Goal: Communication & Community: Share content

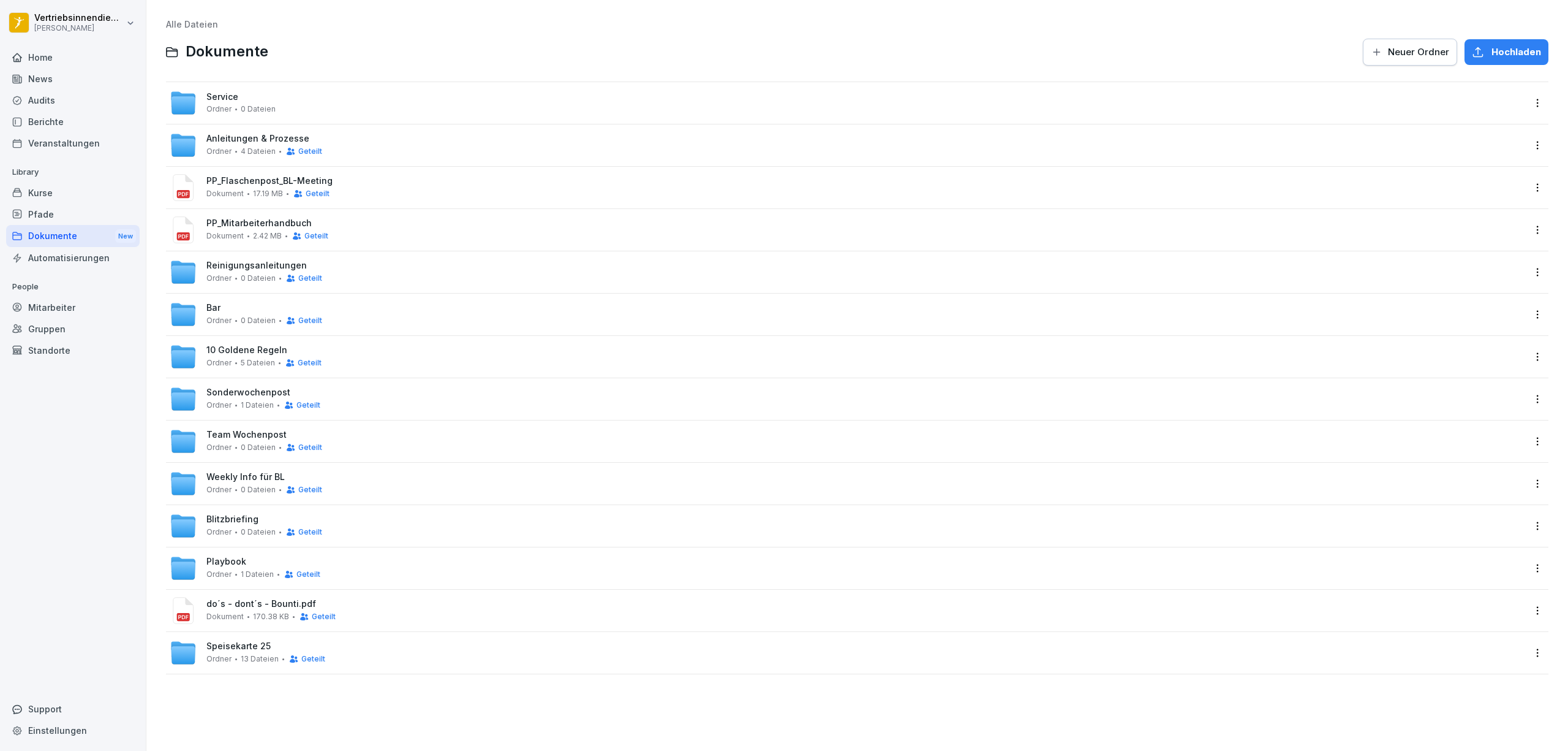
click at [219, 477] on span "Weekly Info für BL" at bounding box center [245, 477] width 78 height 10
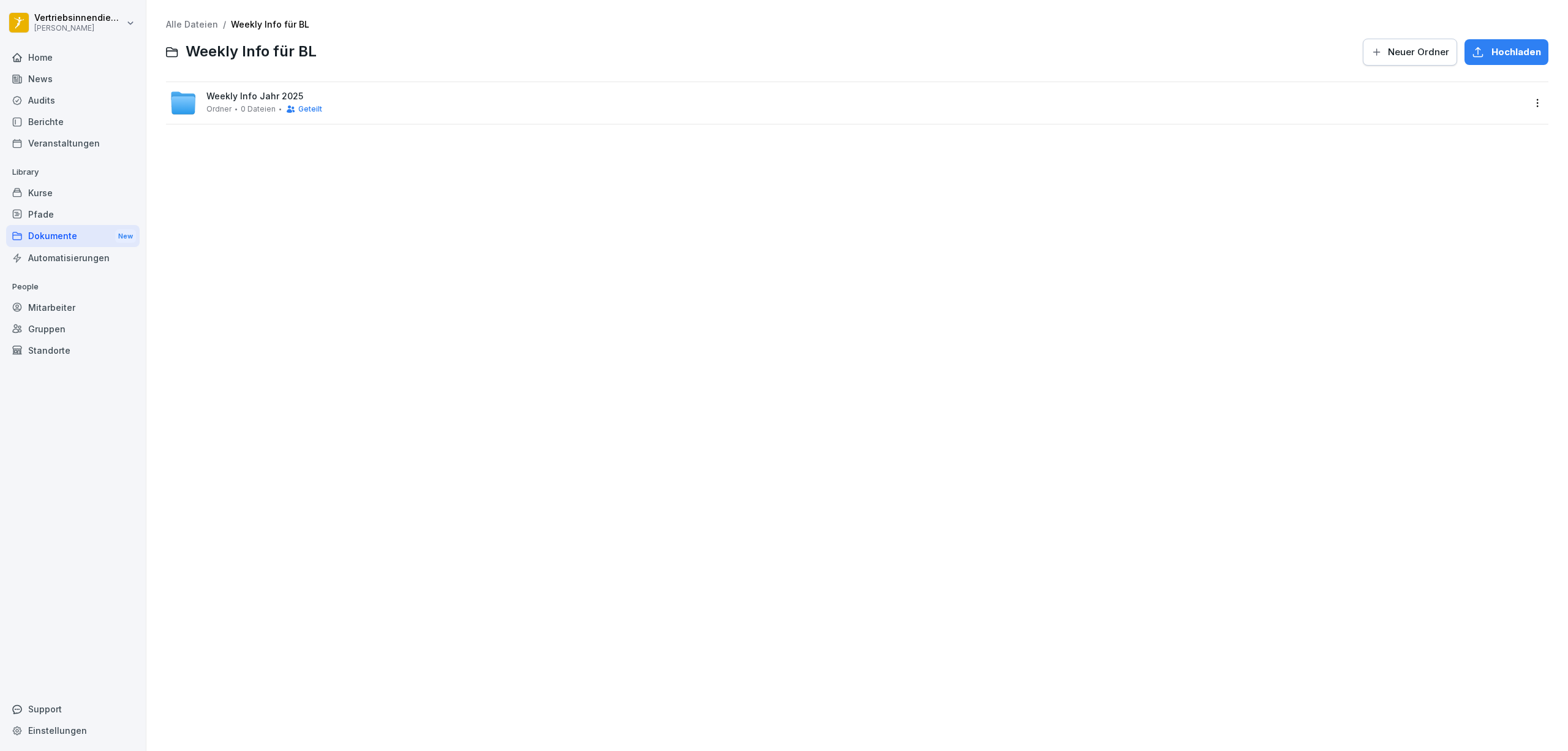
click at [245, 93] on span "Weekly Info Jahr 2025" at bounding box center [255, 96] width 97 height 10
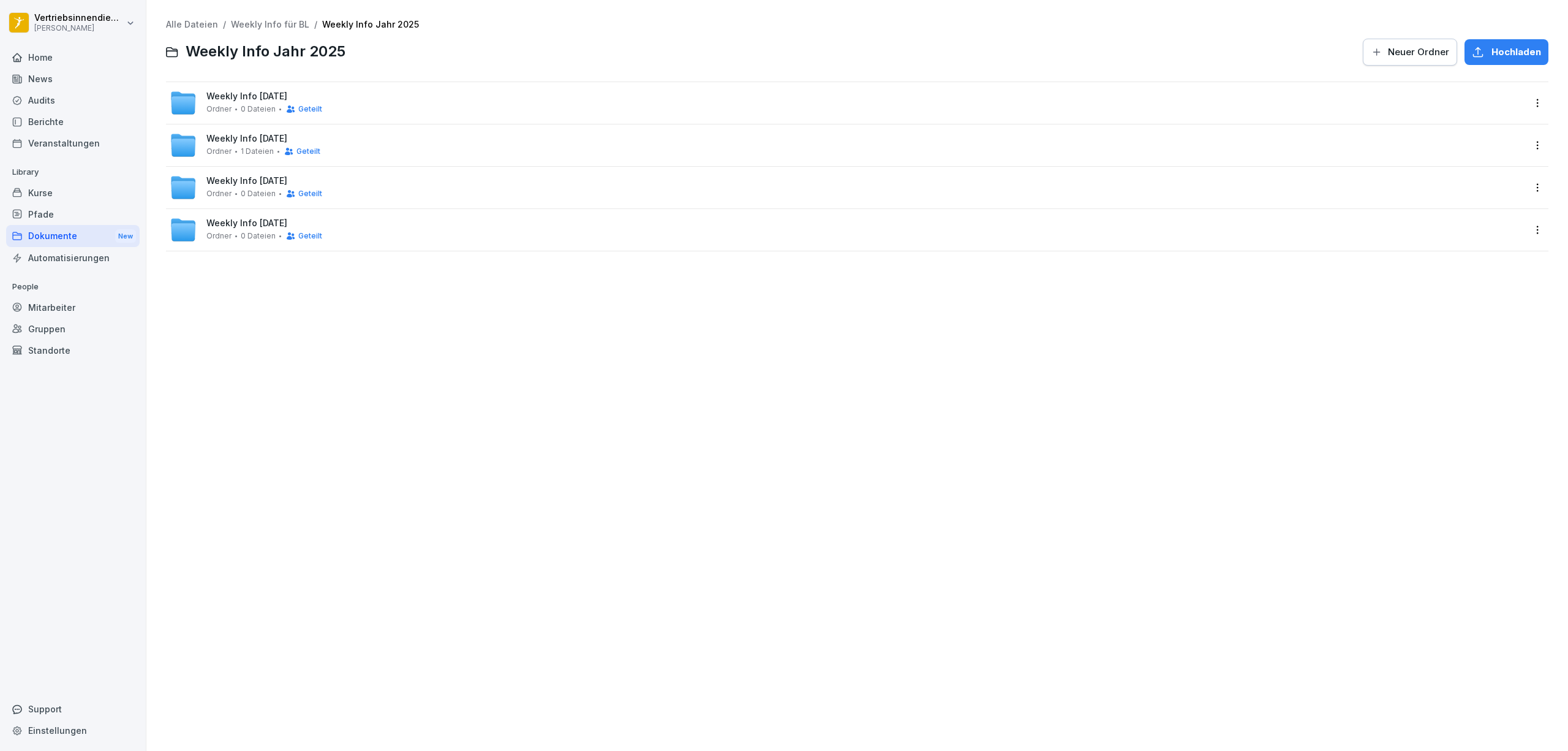
click at [241, 99] on span "Weekly Info [DATE]" at bounding box center [247, 96] width 81 height 10
click at [241, 99] on span "Weekly KW 33" at bounding box center [237, 96] width 61 height 10
click at [351, 143] on div "Weekly KW 32 Ordner 4 Dateien" at bounding box center [847, 144] width 1356 height 27
click at [261, 106] on span "5 Dateien" at bounding box center [258, 109] width 35 height 9
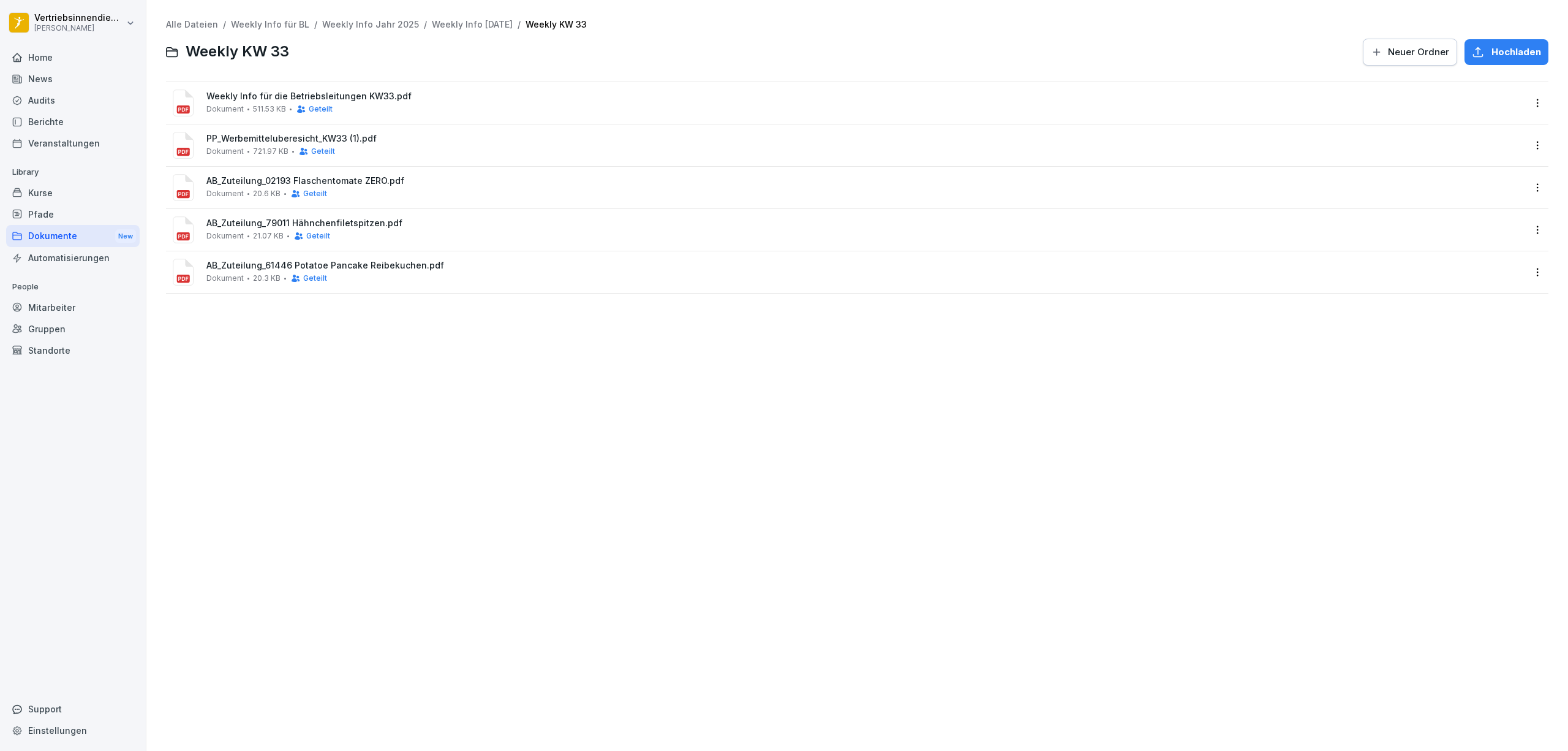
click at [93, 231] on div "Dokumente New" at bounding box center [73, 236] width 134 height 23
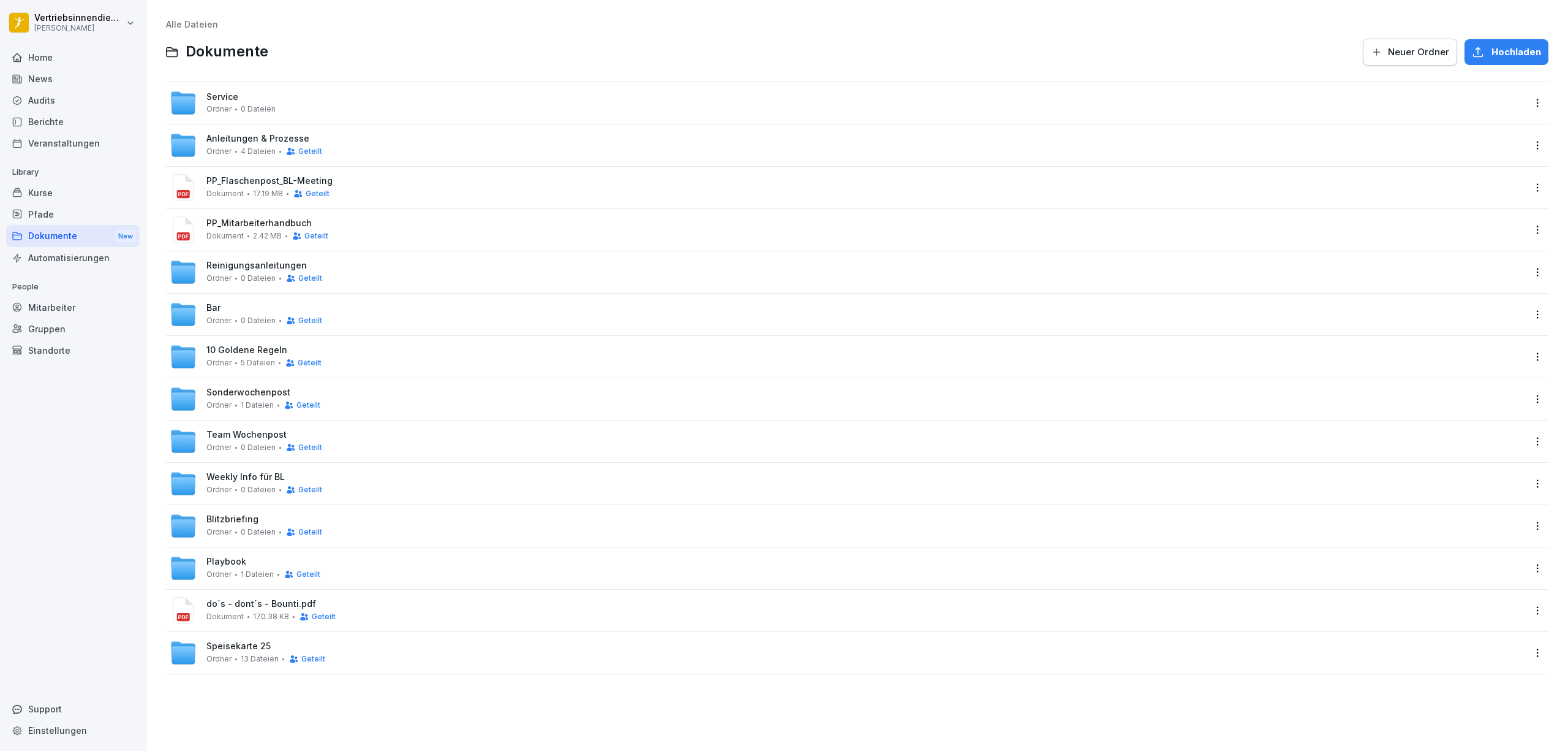
click at [219, 465] on div "Weekly Info für BL Ordner 0 Dateien Geteilt" at bounding box center [847, 484] width 1363 height 42
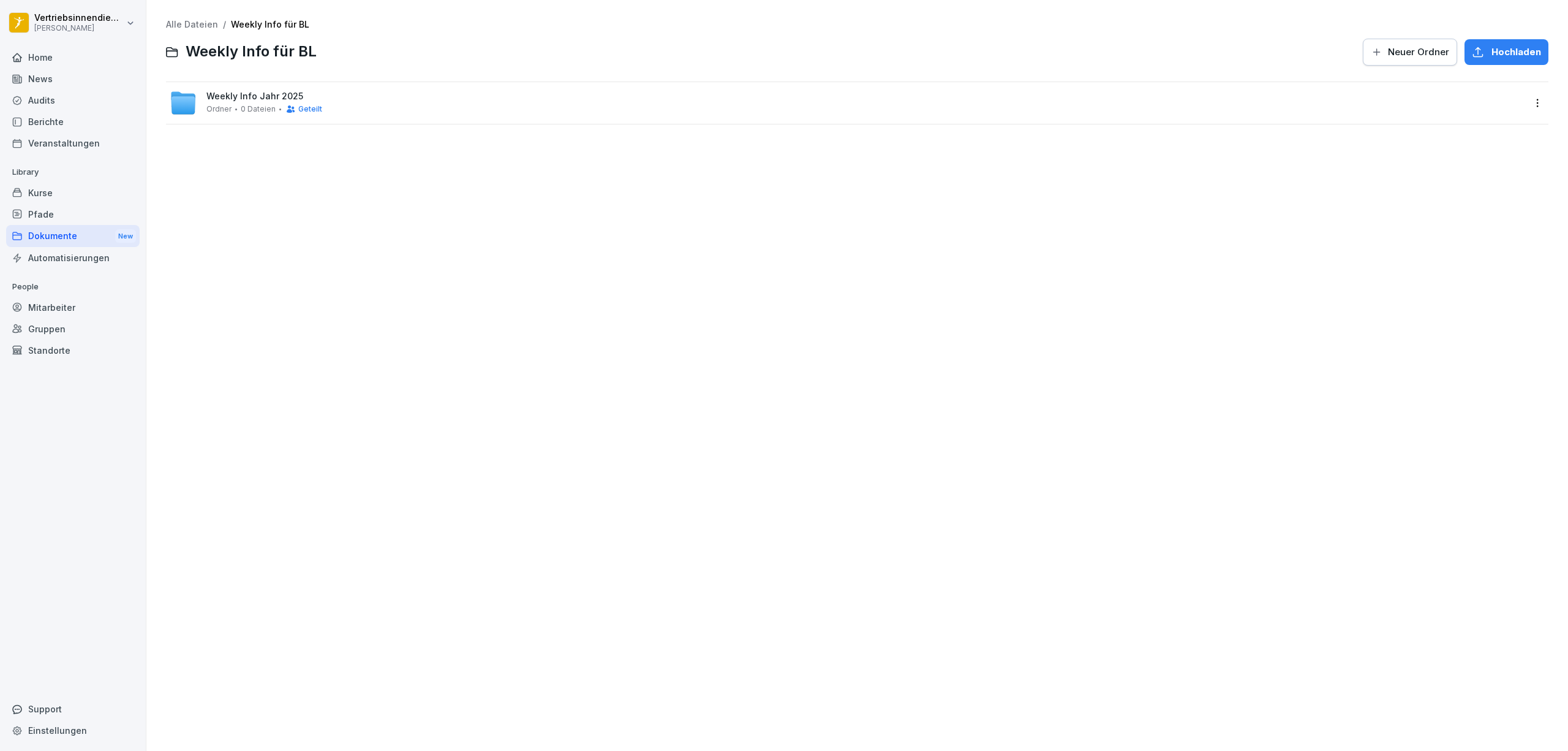
click at [252, 111] on span "0 Dateien" at bounding box center [258, 109] width 35 height 9
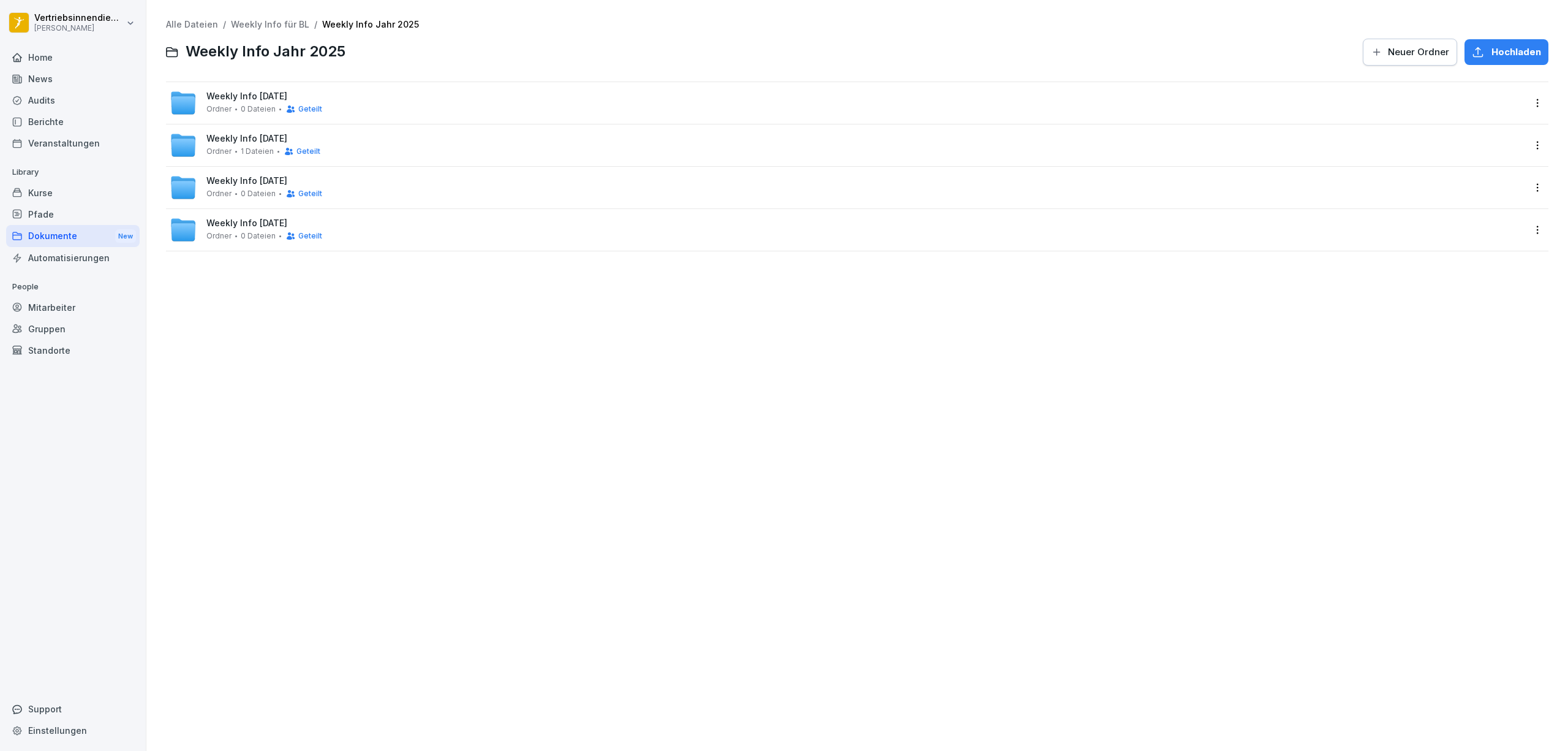
click at [223, 186] on div "Weekly Info [DATE] Ordner 0 Dateien Geteilt" at bounding box center [264, 187] width 116 height 23
click at [221, 232] on span "Ordner" at bounding box center [218, 236] width 25 height 9
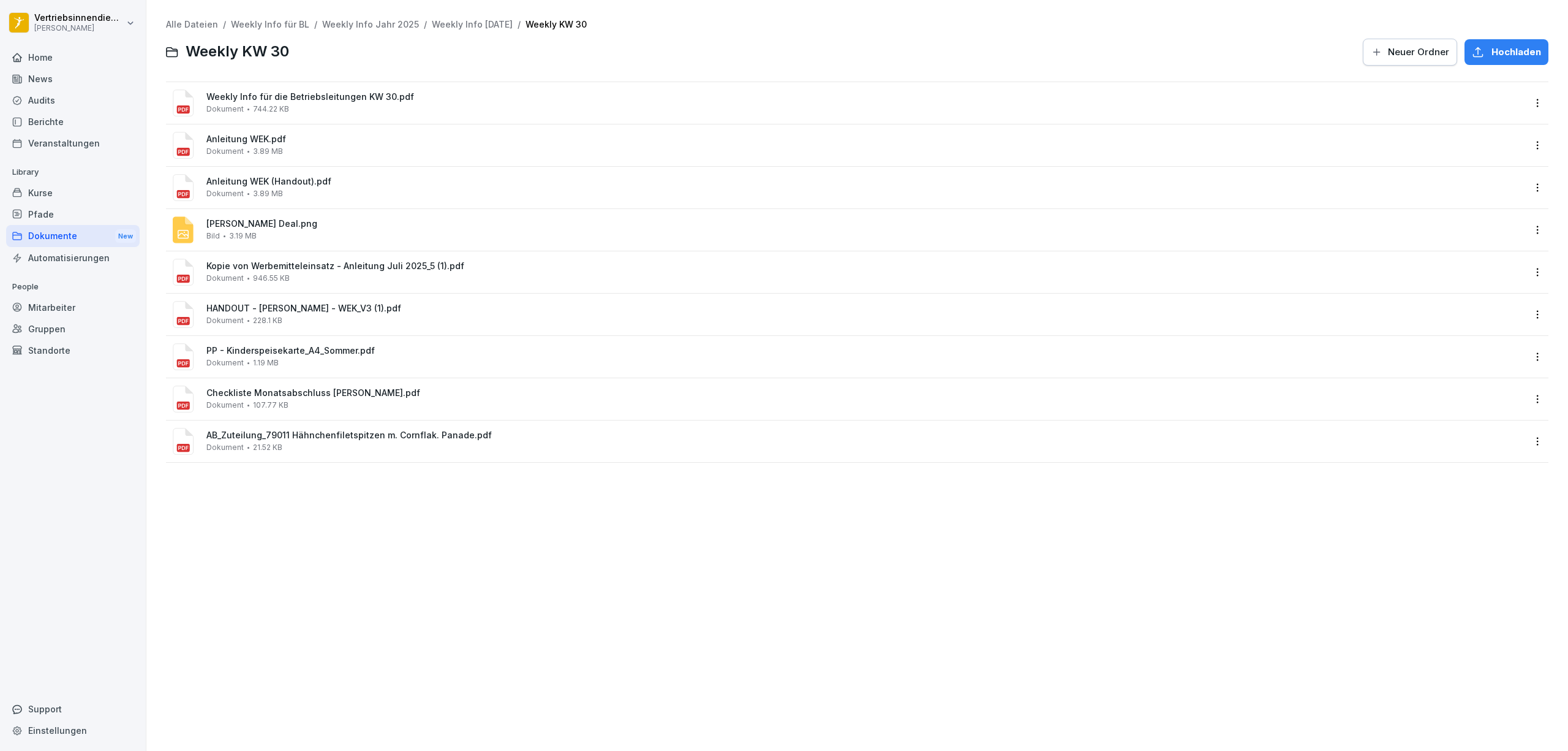
click at [289, 316] on div "HANDOUT - [PERSON_NAME] - WEK_V3 (1).pdf Dokument 228.1 KB" at bounding box center [866, 314] width 1319 height 22
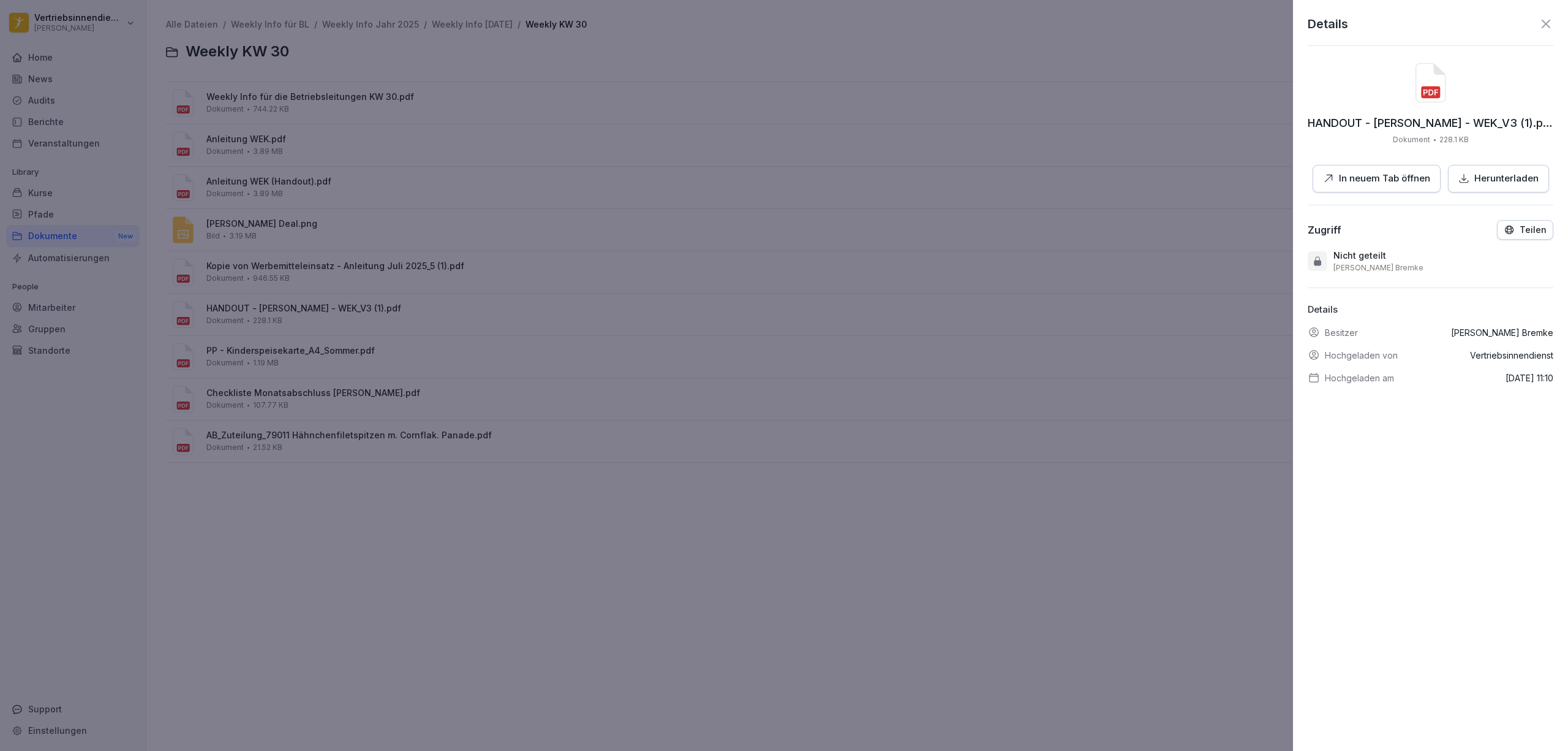
click at [1361, 173] on p "In neuem Tab öffnen" at bounding box center [1384, 178] width 91 height 14
click at [726, 567] on div at bounding box center [784, 375] width 1568 height 751
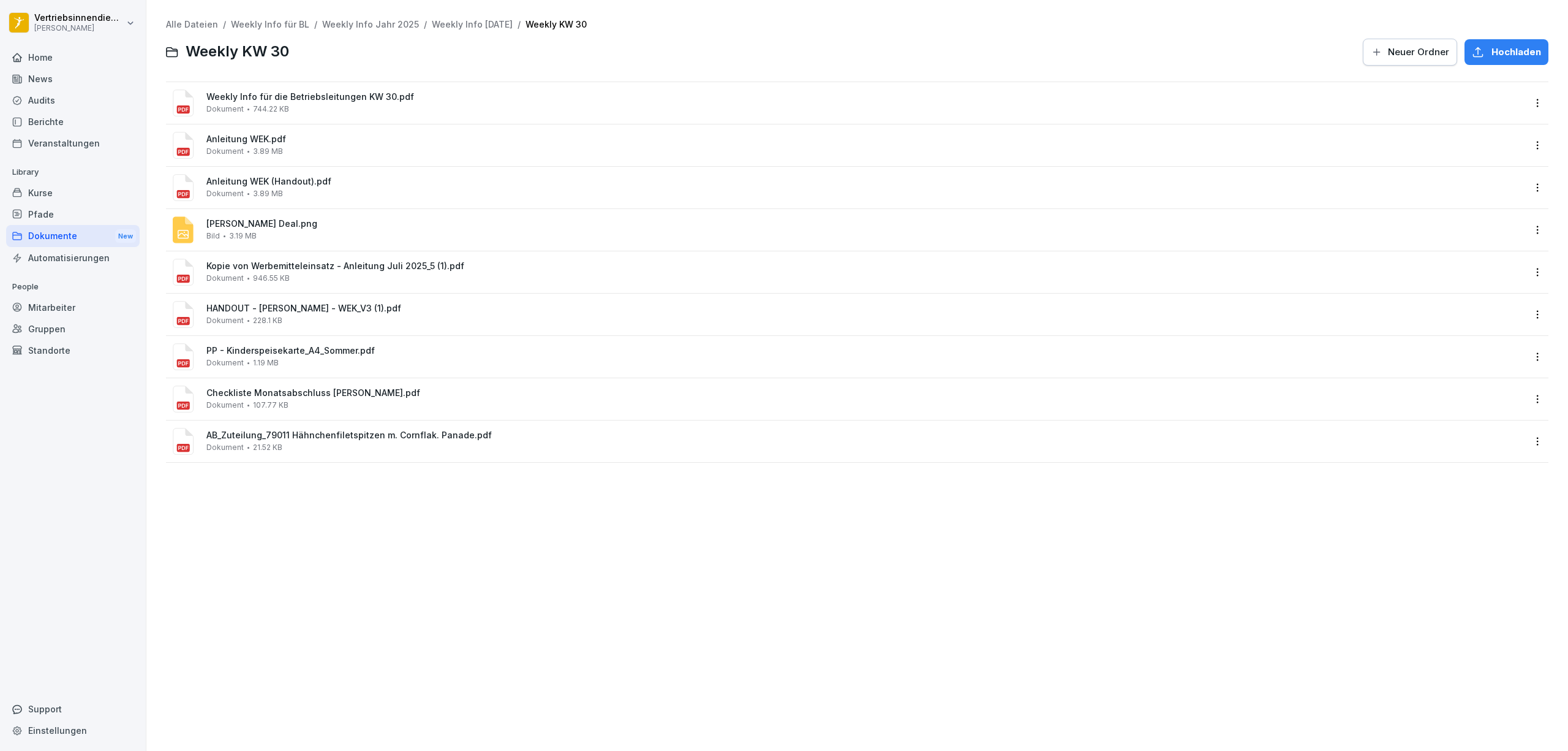
click at [339, 22] on link "Weekly Info Jahr 2025" at bounding box center [371, 24] width 97 height 10
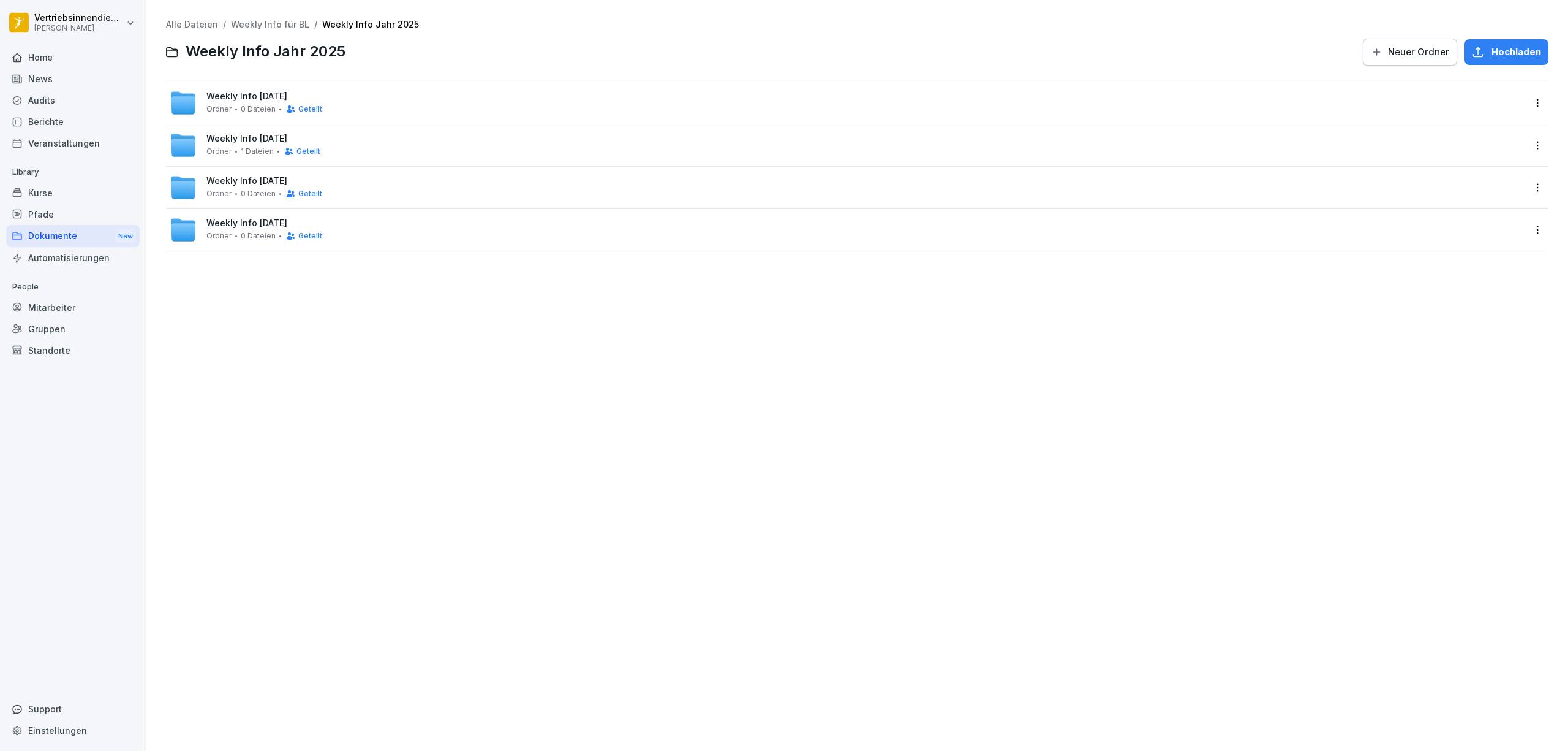
click at [228, 97] on span "Weekly Info [DATE]" at bounding box center [247, 96] width 81 height 10
click at [341, 152] on div "Weekly KW 32 Ordner 4 Dateien" at bounding box center [847, 144] width 1356 height 27
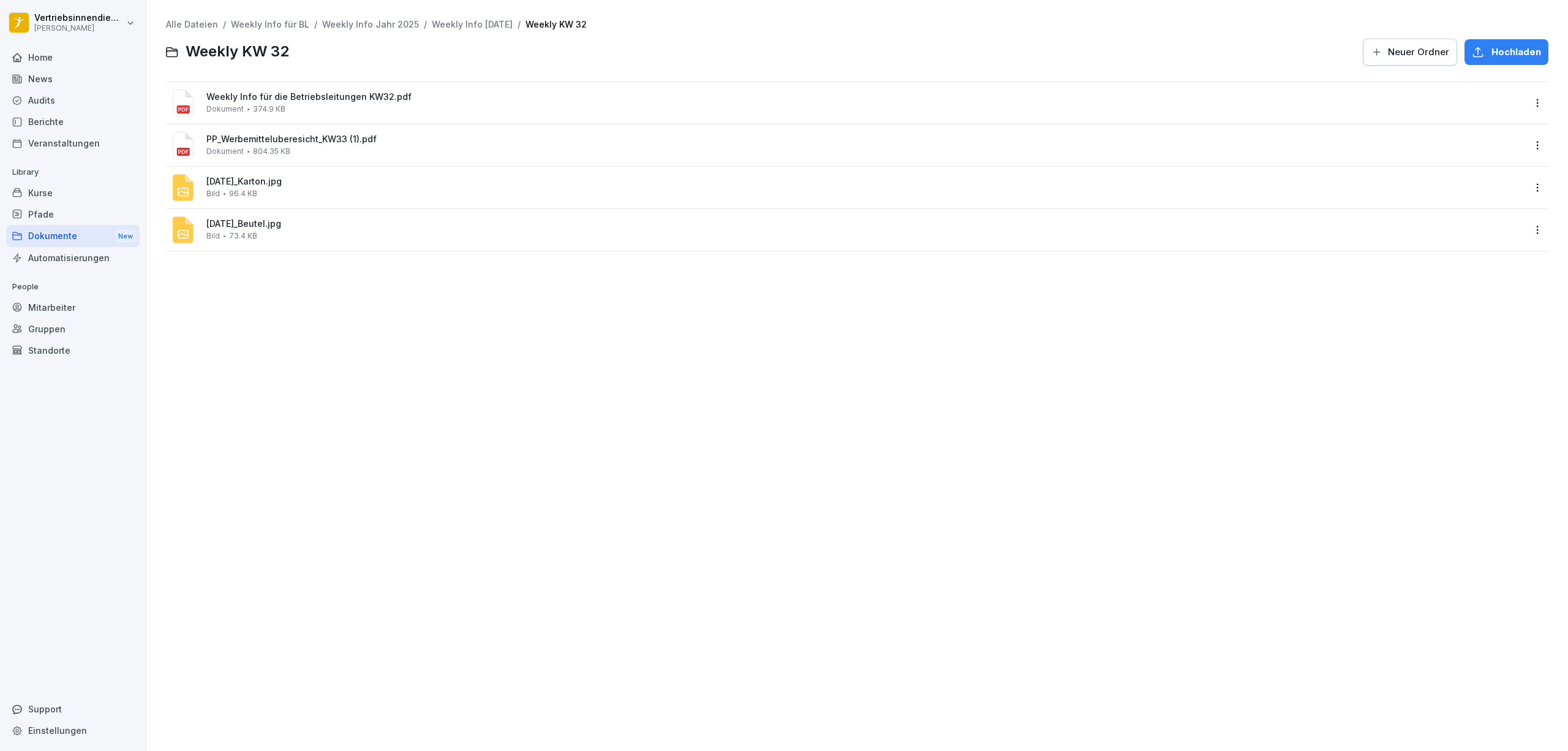
click at [495, 19] on link "Weekly Info [DATE]" at bounding box center [472, 24] width 81 height 10
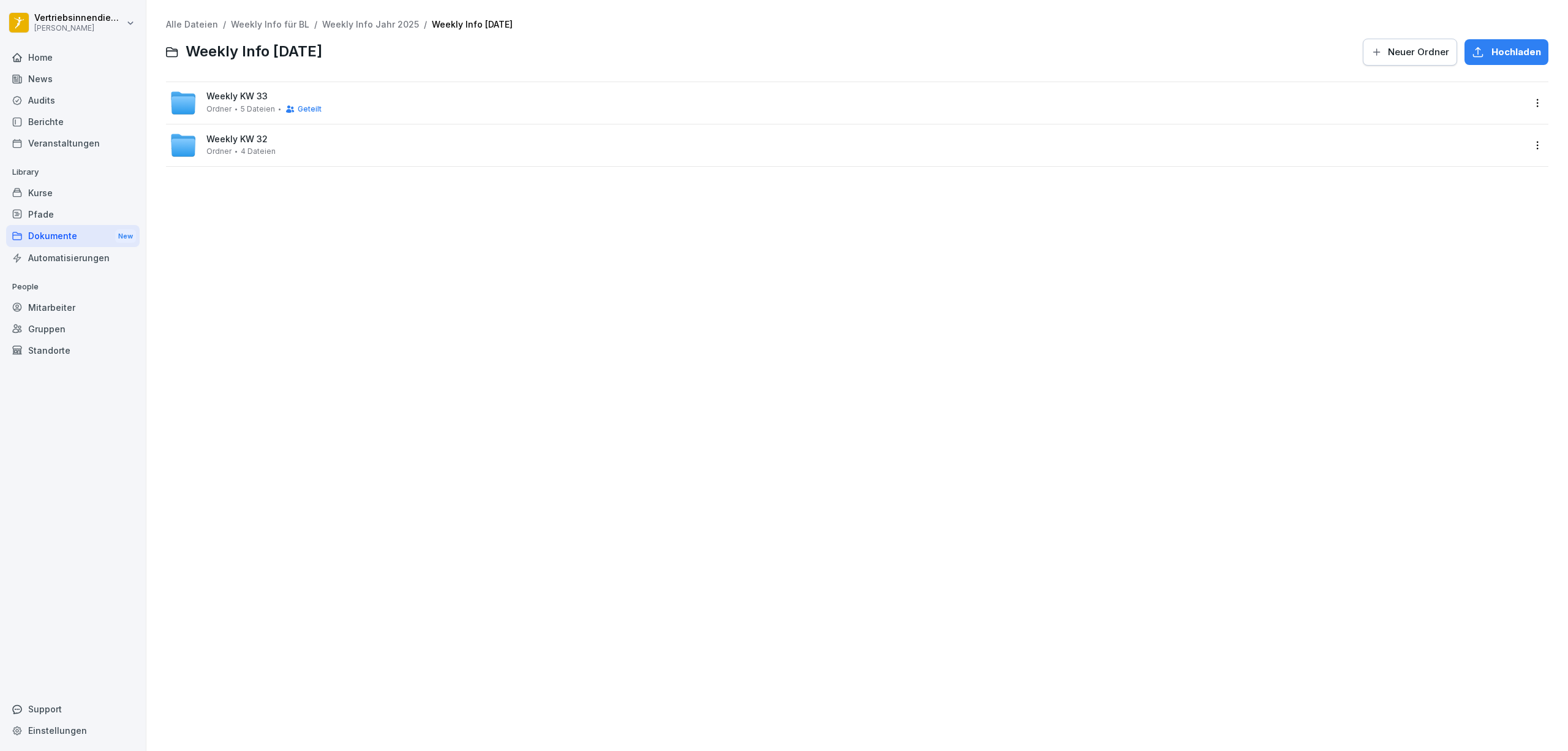
click at [1525, 144] on html "Vertriebsinnendienst [PERSON_NAME] Home News Audits Berichte Veranstaltungen Li…" at bounding box center [784, 375] width 1568 height 751
click at [1496, 172] on div "Details" at bounding box center [1488, 170] width 31 height 15
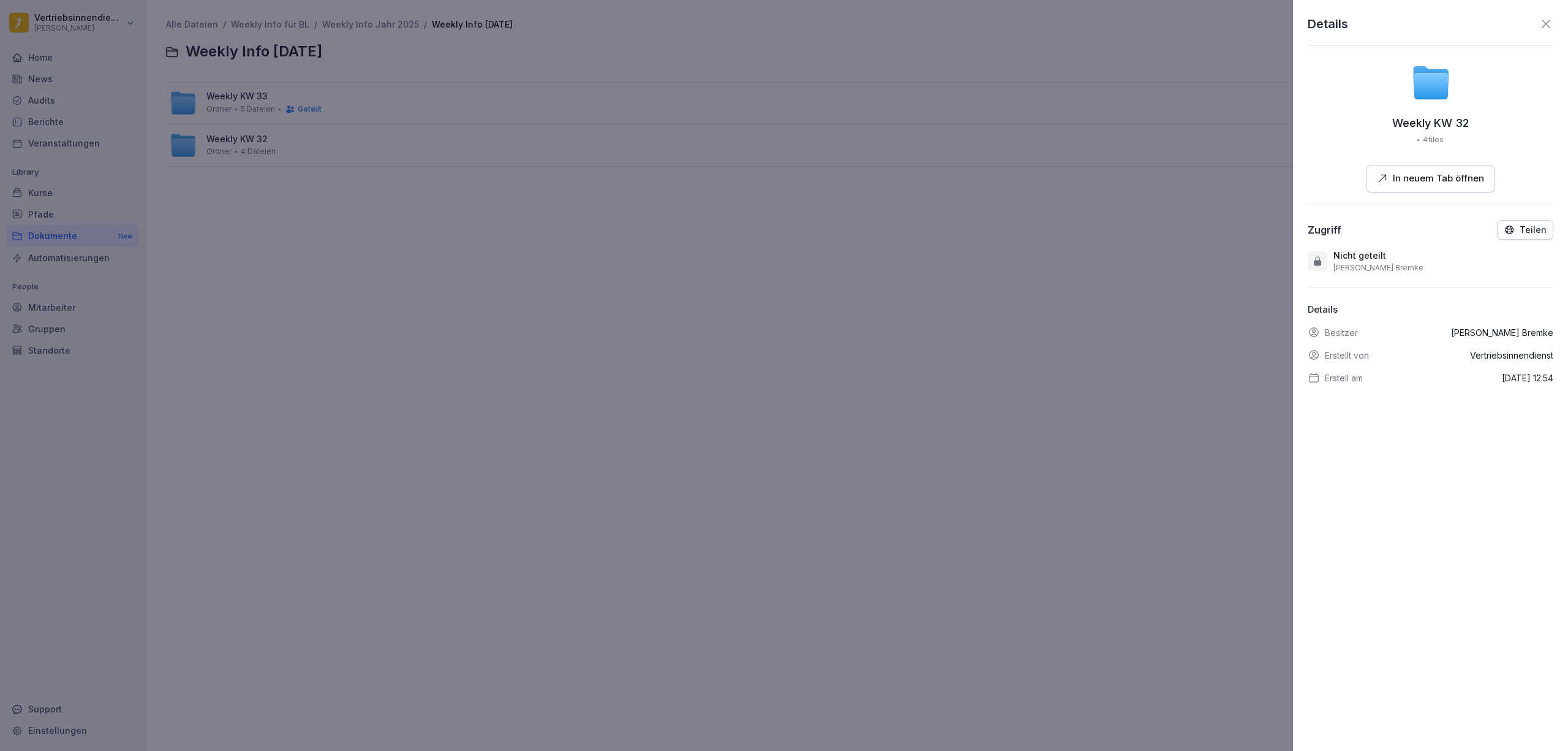
click at [1520, 231] on p "Teilen" at bounding box center [1533, 230] width 27 height 10
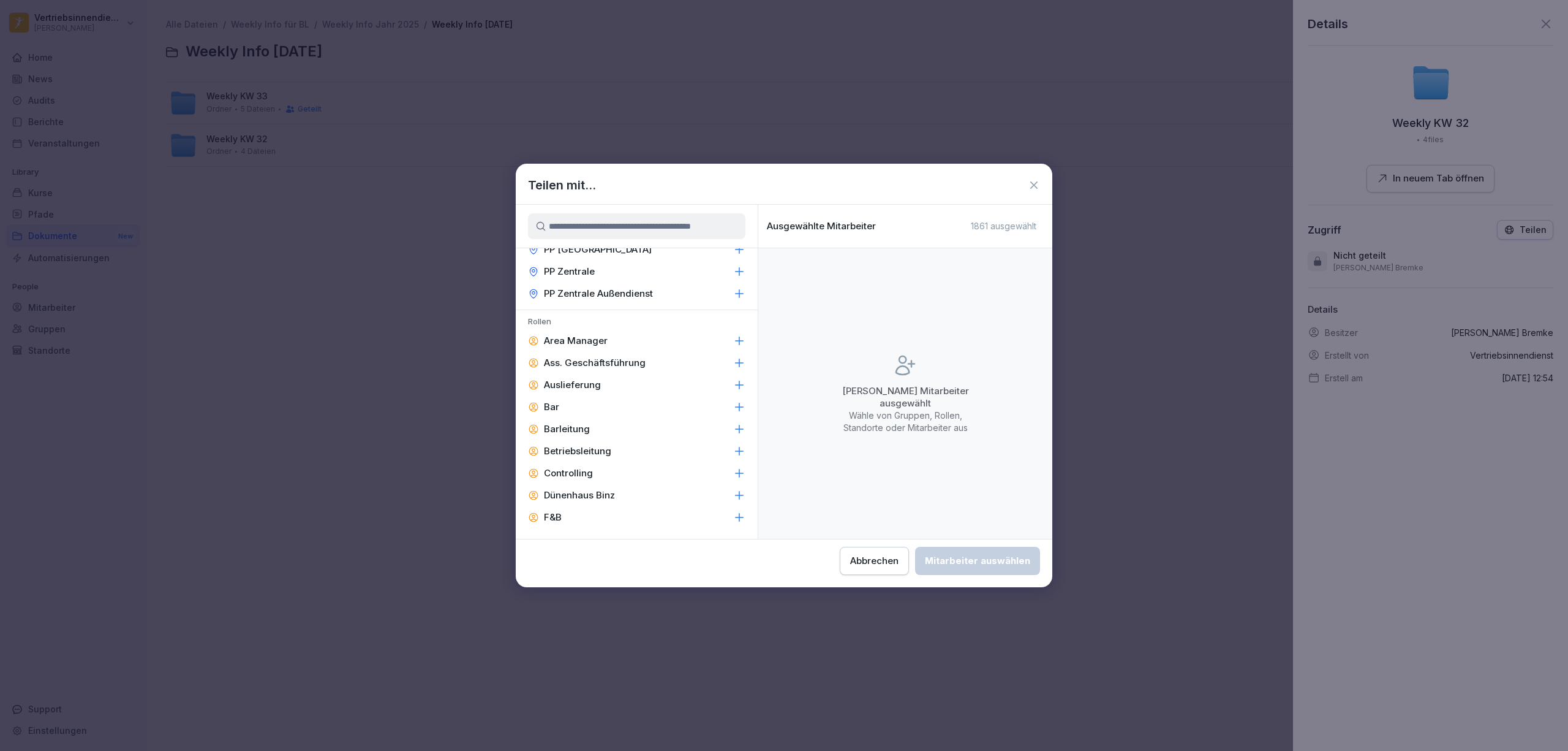
scroll to position [1553, 0]
click at [575, 352] on p "Area Manager" at bounding box center [576, 357] width 64 height 12
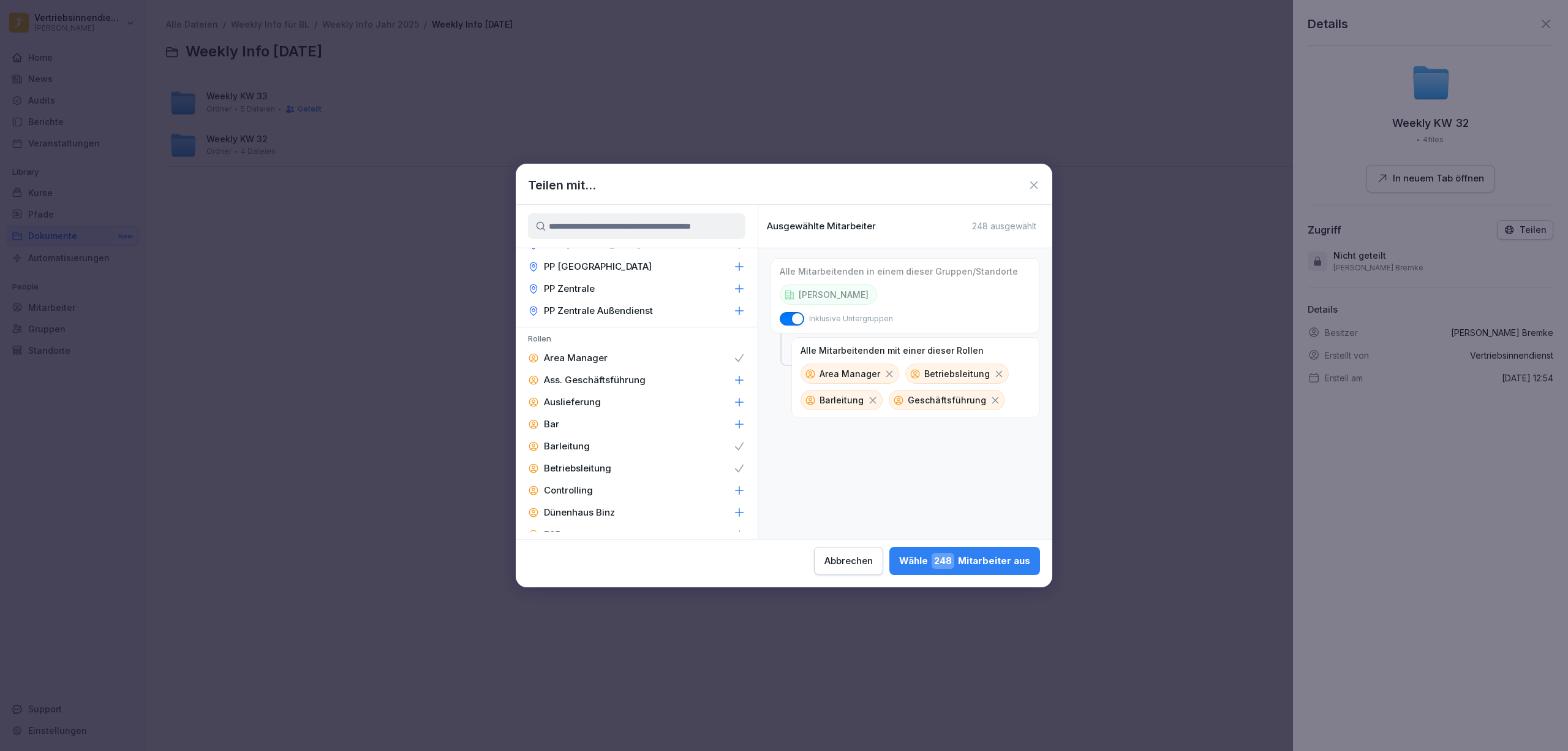
scroll to position [1962, 0]
click at [605, 450] on p "Zentral-Admin" at bounding box center [576, 456] width 64 height 12
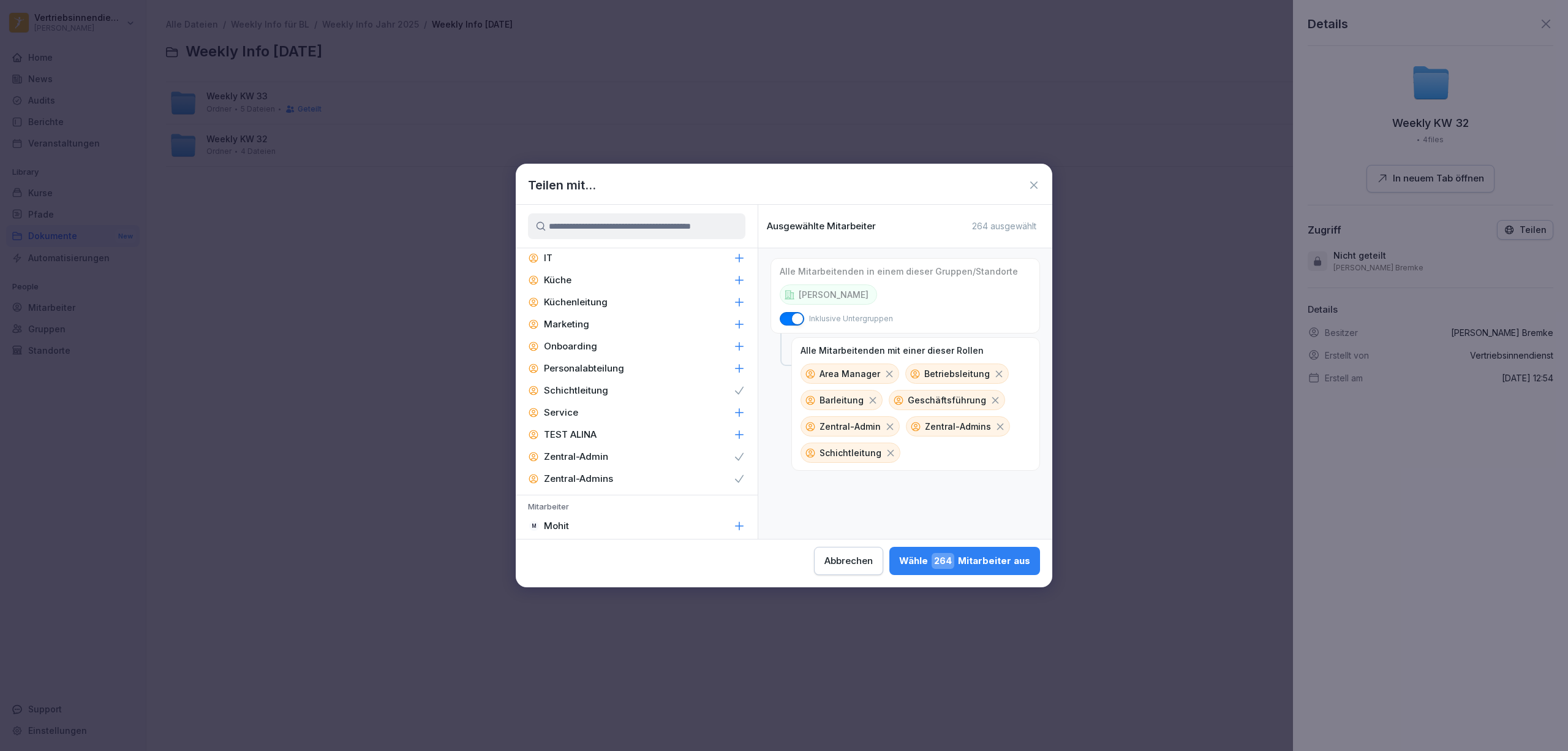
click at [993, 557] on div "Wähle 264 Mitarbeiter aus" at bounding box center [964, 561] width 131 height 16
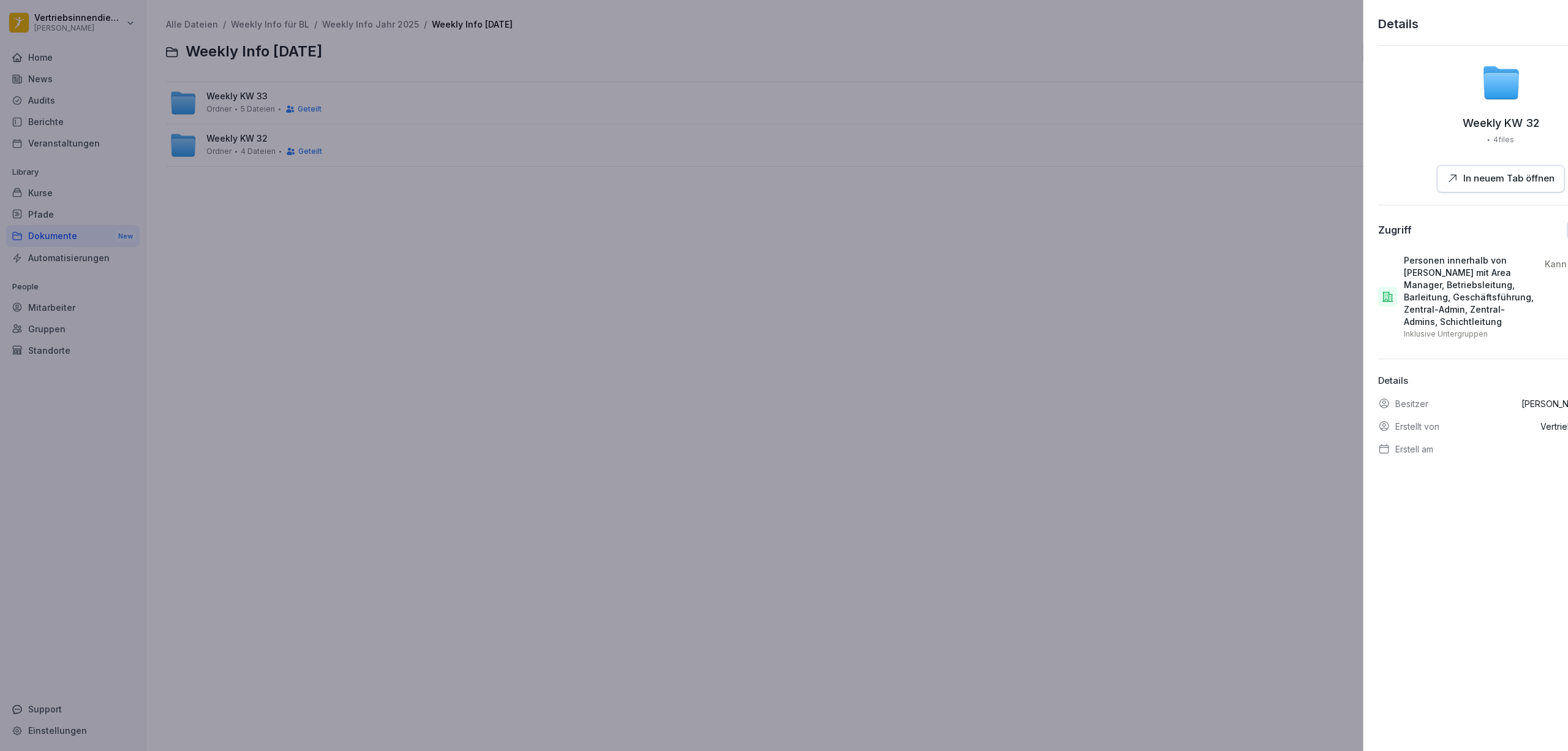
click at [474, 267] on div at bounding box center [784, 375] width 1568 height 751
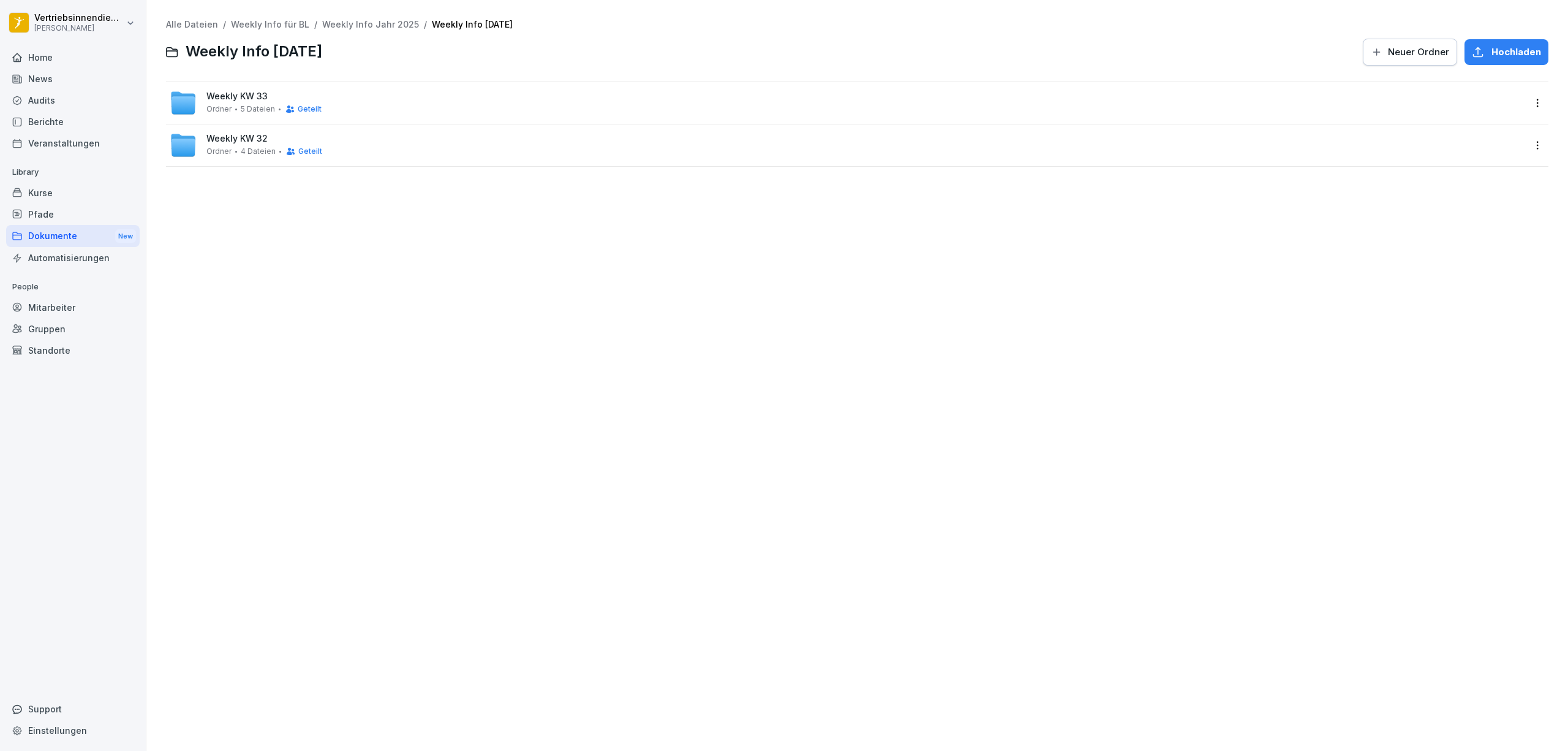
click at [1388, 48] on span "Neuer Ordner" at bounding box center [1419, 52] width 61 height 14
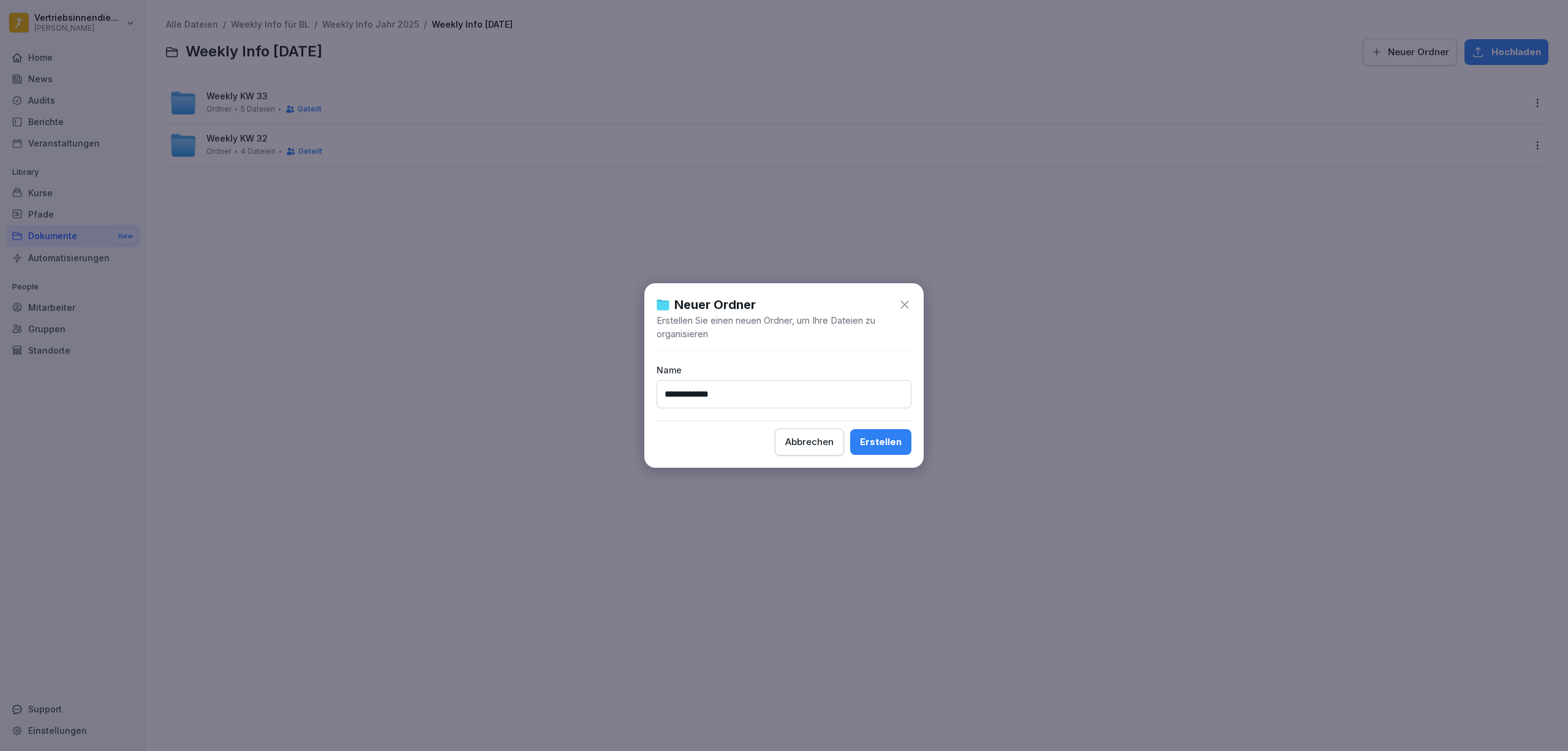
type input "**********"
click at [851, 429] on button "Erstellen" at bounding box center [881, 442] width 61 height 26
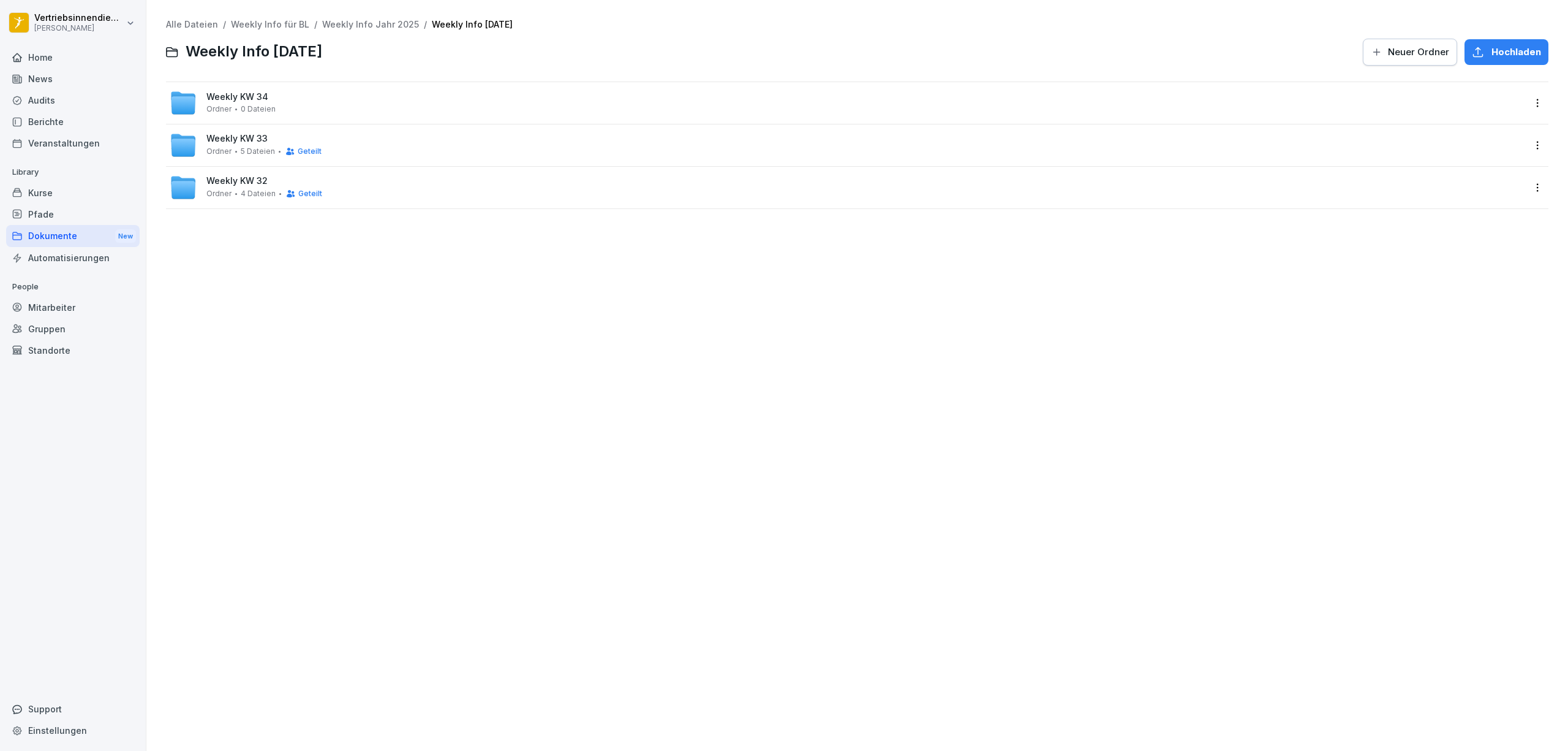
click at [263, 94] on span "Weekly KW 34" at bounding box center [237, 97] width 62 height 10
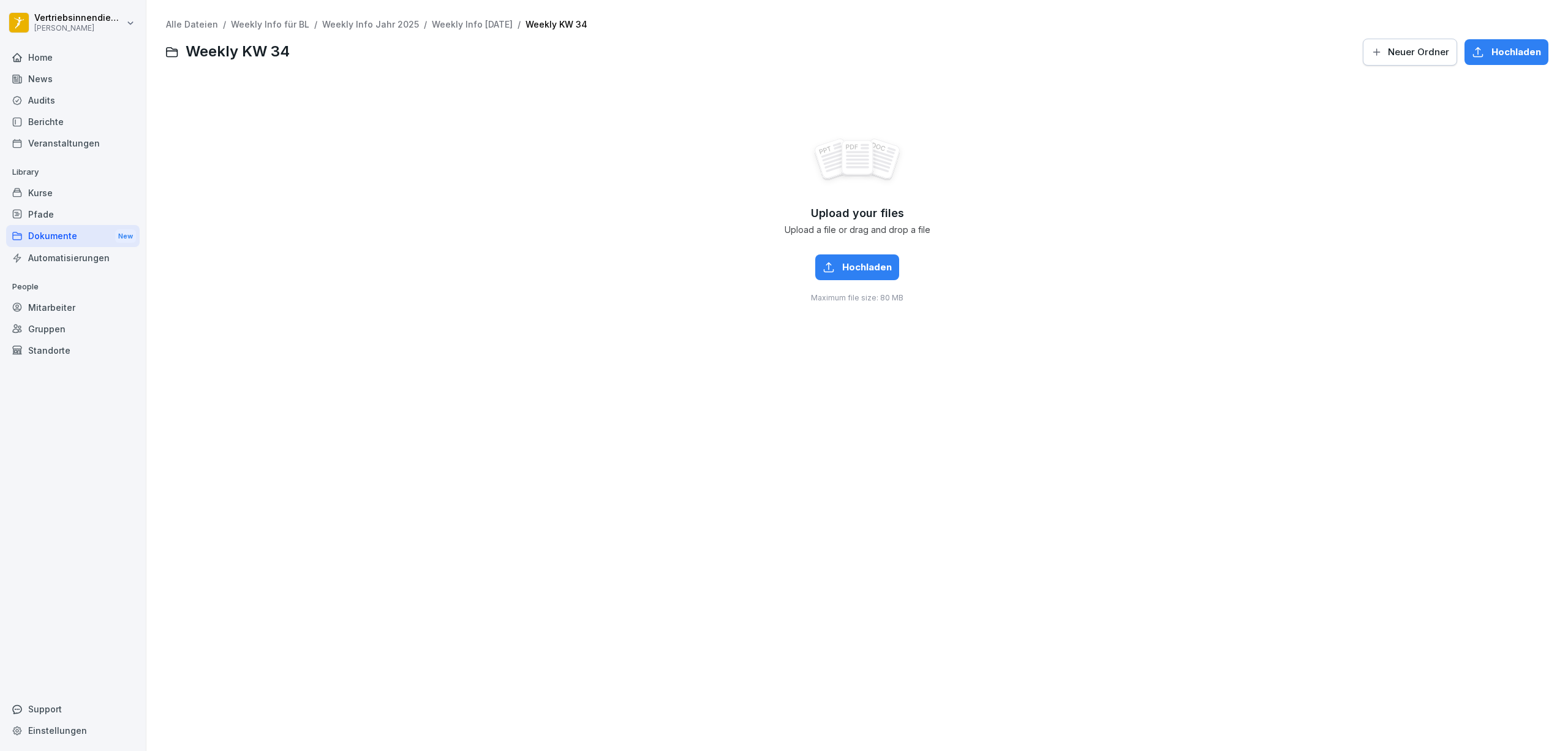
click at [346, 104] on div "Upload your files Upload a file or drag and drop a file Hochladen Maximum file …" at bounding box center [857, 219] width 1383 height 276
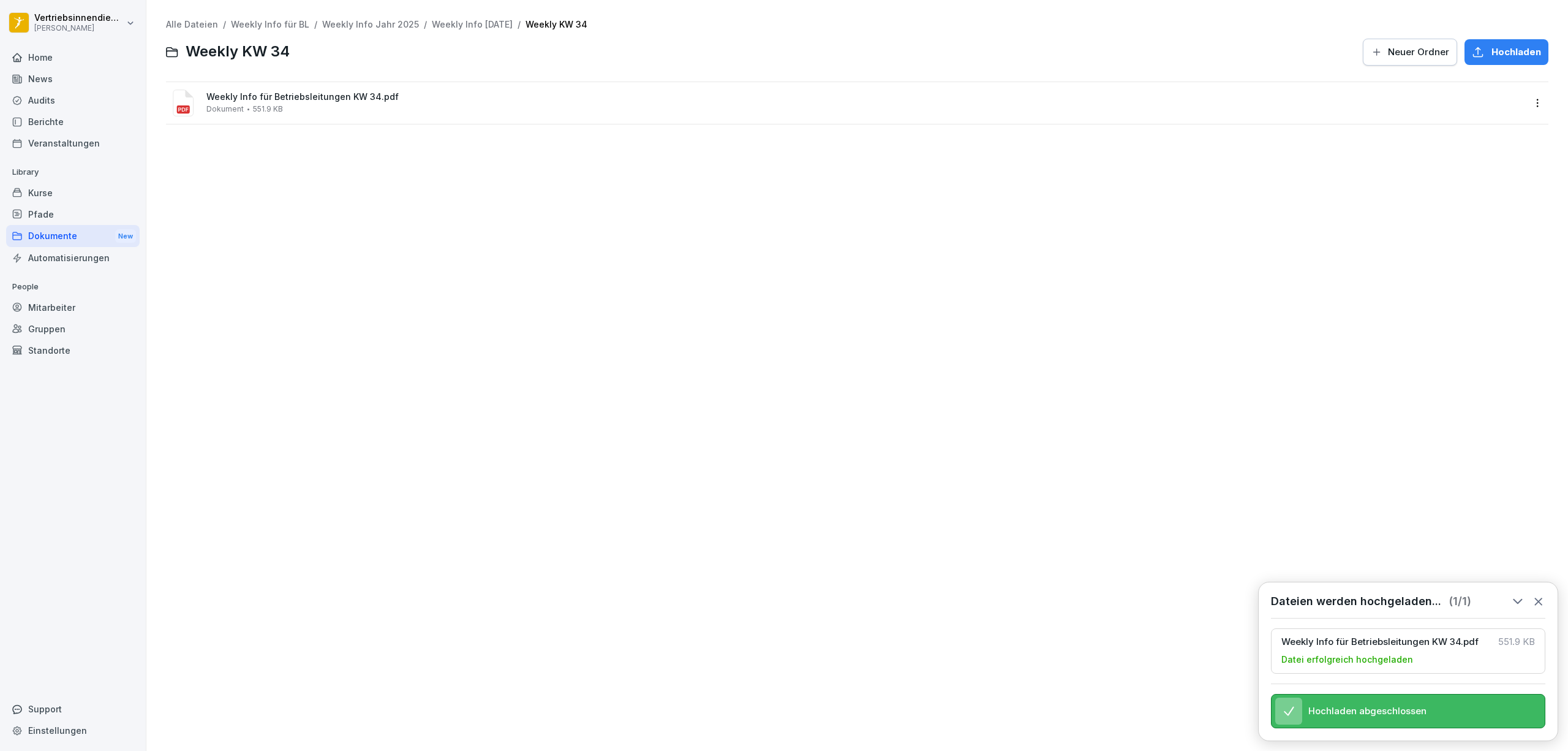
click at [1523, 101] on html "Vertriebsinnendienst [PERSON_NAME] Home News Audits Berichte Veranstaltungen Li…" at bounding box center [784, 375] width 1568 height 751
click at [1081, 312] on html "Vertriebsinnendienst [PERSON_NAME] Home News Audits Berichte Veranstaltungen Li…" at bounding box center [784, 375] width 1568 height 751
click at [359, 170] on div "Alle Dateien / Weekly Info für BL / Weekly Info Jahr 2025 / Weekly Info [DATE] …" at bounding box center [857, 375] width 1404 height 732
click at [363, 201] on div "Alle Dateien / Weekly Info für BL / Weekly Info Jahr 2025 / Weekly Info [DATE] …" at bounding box center [857, 375] width 1404 height 732
click at [359, 103] on div "PP_Werbemitteluberesicht_KW34.pdf Dokument 777.13 KB" at bounding box center [866, 102] width 1319 height 22
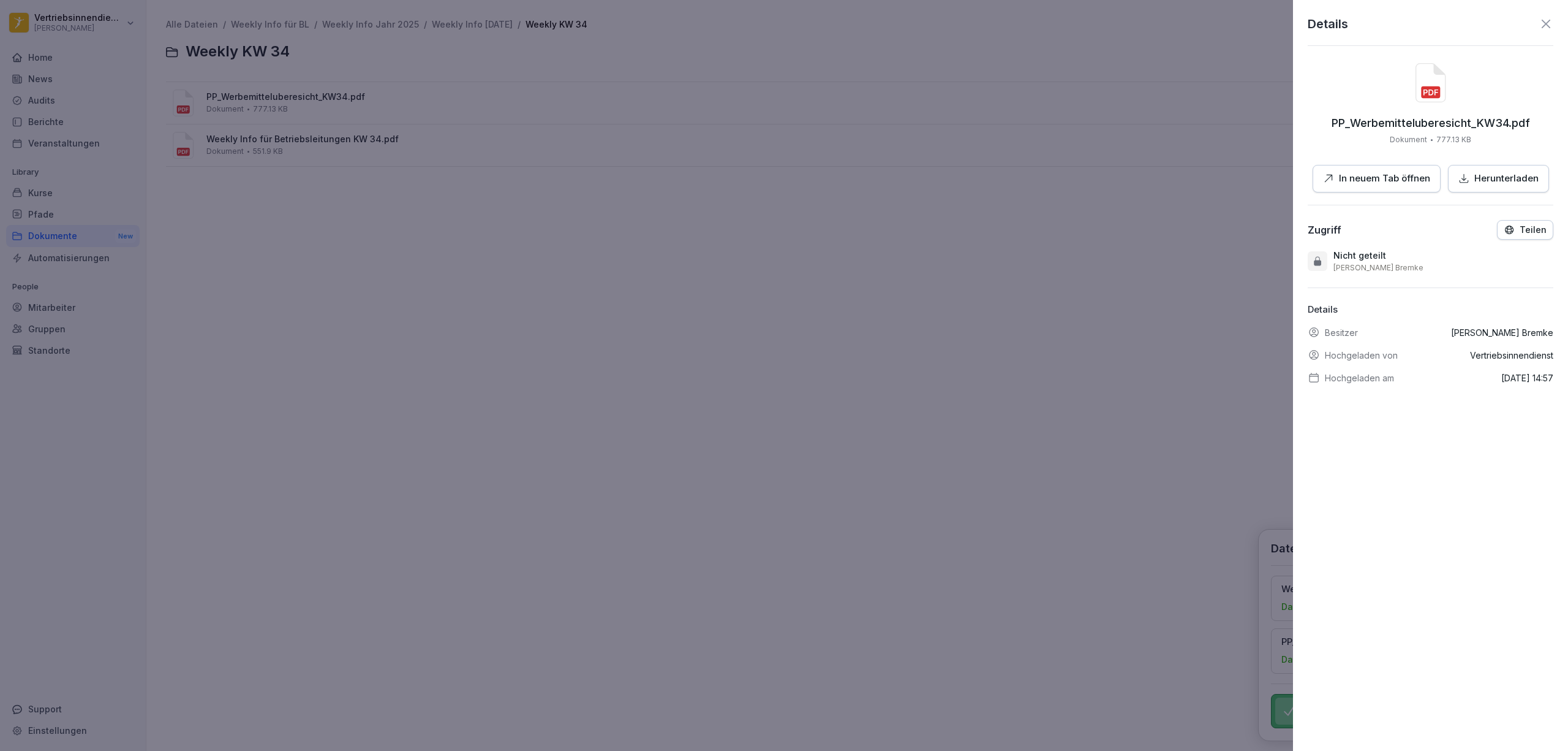
click at [1403, 180] on p "In neuem Tab öffnen" at bounding box center [1384, 178] width 91 height 14
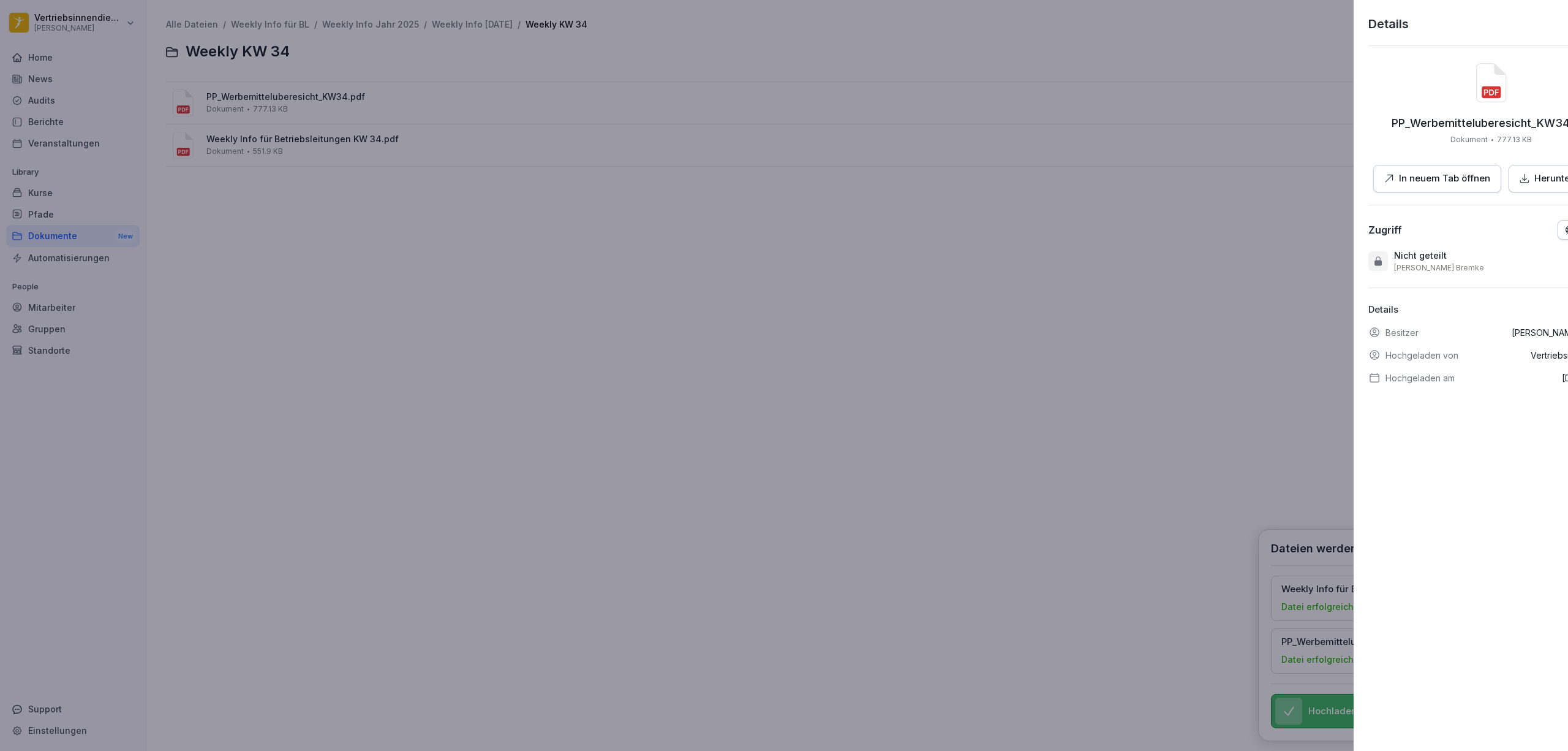
click at [647, 279] on div at bounding box center [784, 375] width 1568 height 751
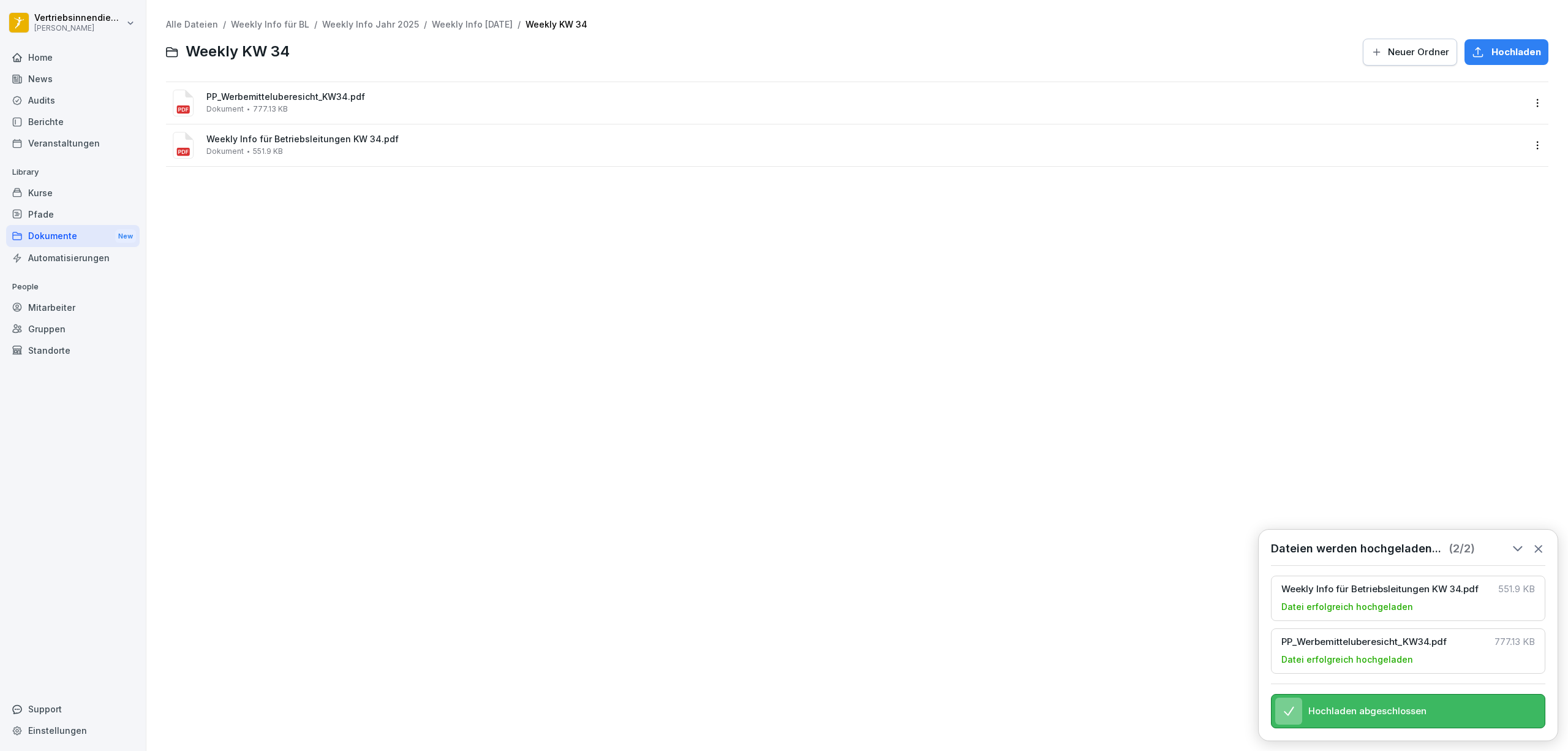
click at [310, 148] on div "Weekly Info für Betriebsleitungen KW 34.pdf Dokument 551.9 KB" at bounding box center [866, 144] width 1319 height 22
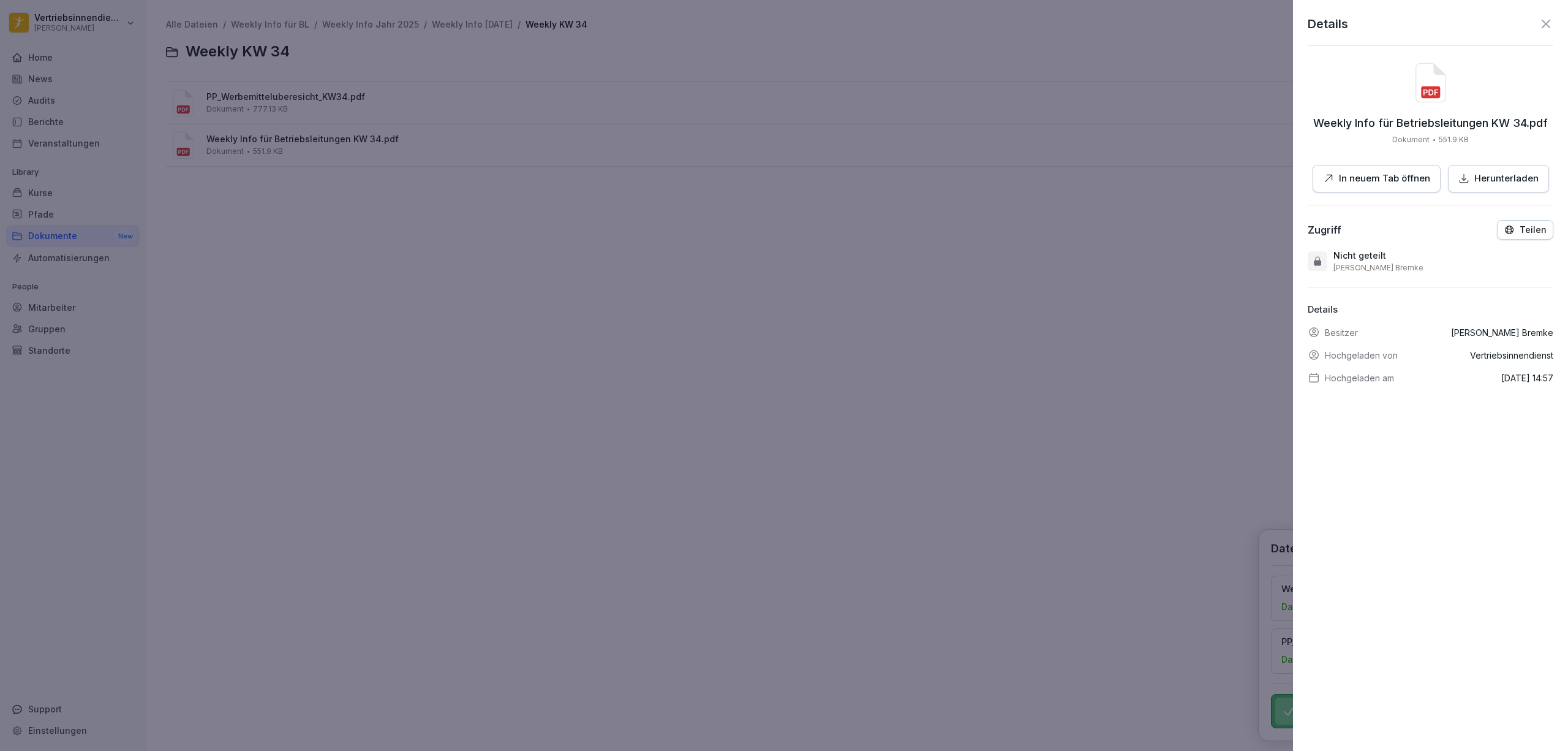
click at [1483, 129] on p "Weekly Info für Betriebsleitungen KW 34.pdf" at bounding box center [1430, 123] width 235 height 12
click at [1456, 123] on p "Weekly Info für Betriebsleitungen KW 34.pdf" at bounding box center [1430, 123] width 235 height 12
drag, startPoint x: 1397, startPoint y: 119, endPoint x: 1393, endPoint y: 123, distance: 5.7
click at [1397, 119] on p "Weekly Info für Betriebsleitungen KW 34.pdf" at bounding box center [1430, 123] width 235 height 12
click at [1337, 127] on p "Weekly Info für Betriebsleitungen KW 34.pdf" at bounding box center [1430, 123] width 235 height 12
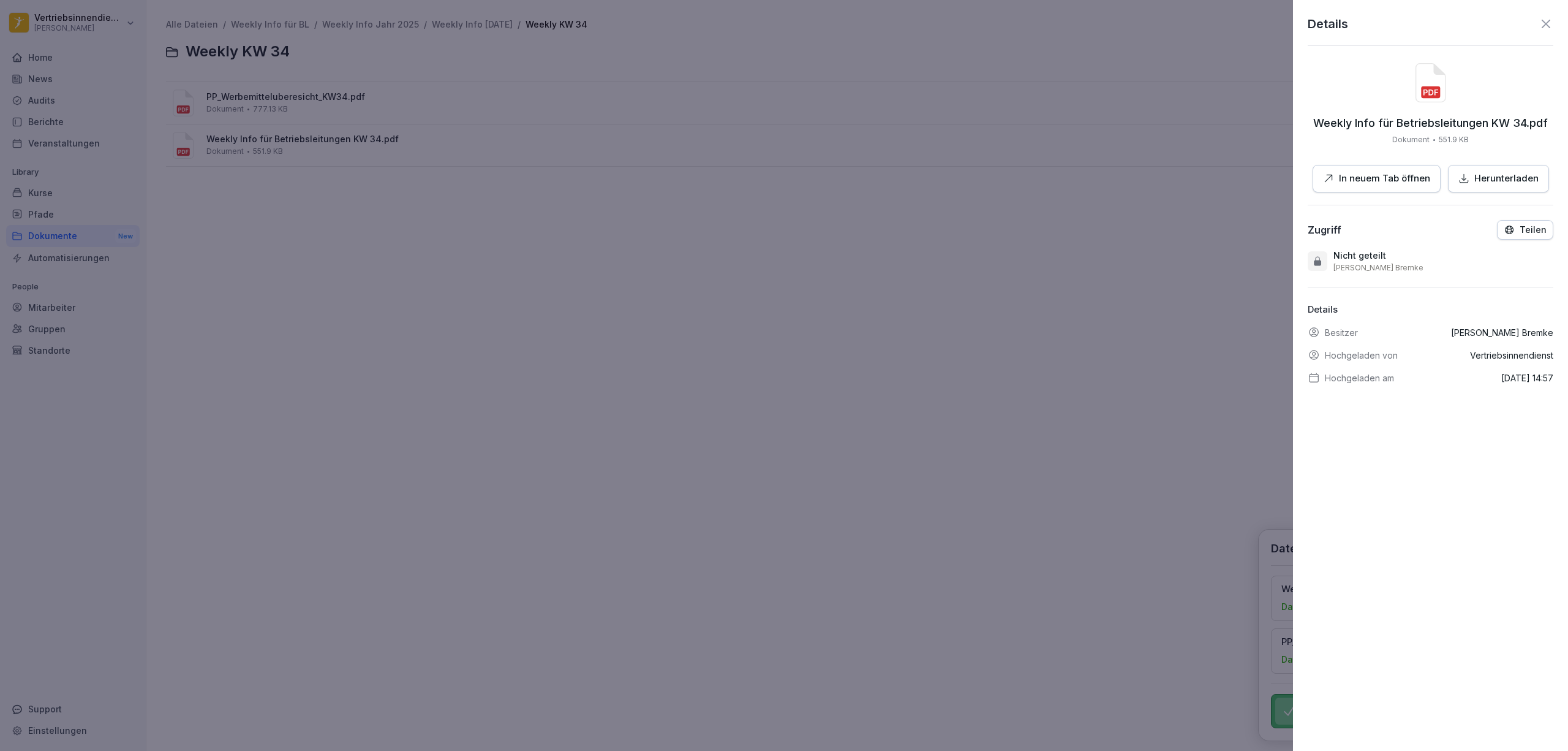
drag, startPoint x: 1312, startPoint y: 123, endPoint x: 1350, endPoint y: 123, distance: 38.0
click at [1315, 123] on p "Weekly Info für Betriebsleitungen KW 34.pdf" at bounding box center [1430, 123] width 235 height 12
click at [1476, 123] on p "Weekly Info für Betriebsleitungen KW 34.pdf" at bounding box center [1430, 123] width 235 height 12
drag, startPoint x: 1491, startPoint y: 127, endPoint x: 1517, endPoint y: 127, distance: 26.0
click at [1493, 127] on p "Weekly Info für Betriebsleitungen KW 34.pdf" at bounding box center [1430, 123] width 235 height 12
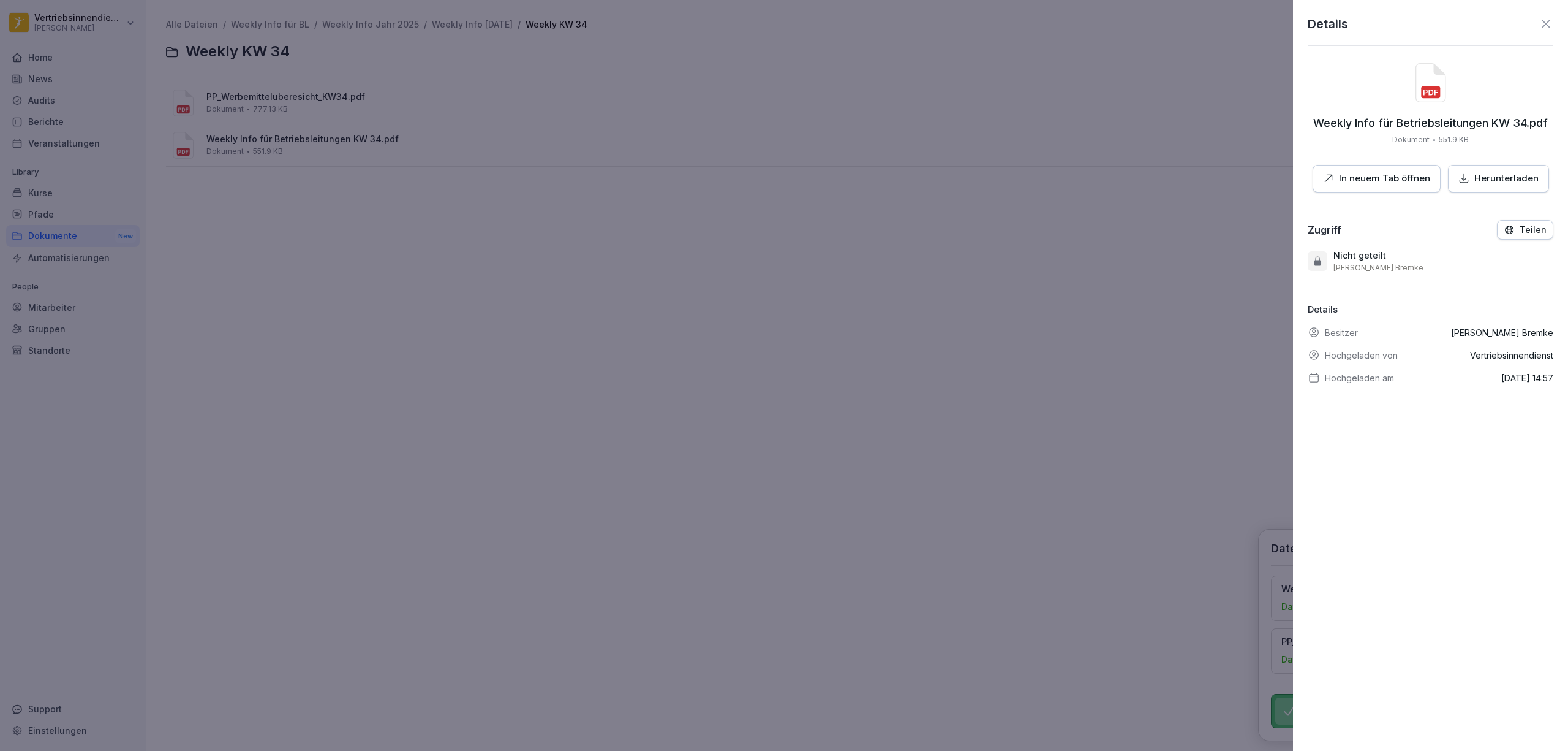
click at [1518, 127] on p "Weekly Info für Betriebsleitungen KW 34.pdf" at bounding box center [1430, 123] width 235 height 12
click at [1518, 123] on p "Weekly Info für Betriebsleitungen KW 34.pdf" at bounding box center [1430, 123] width 235 height 12
click at [920, 282] on div at bounding box center [784, 375] width 1568 height 751
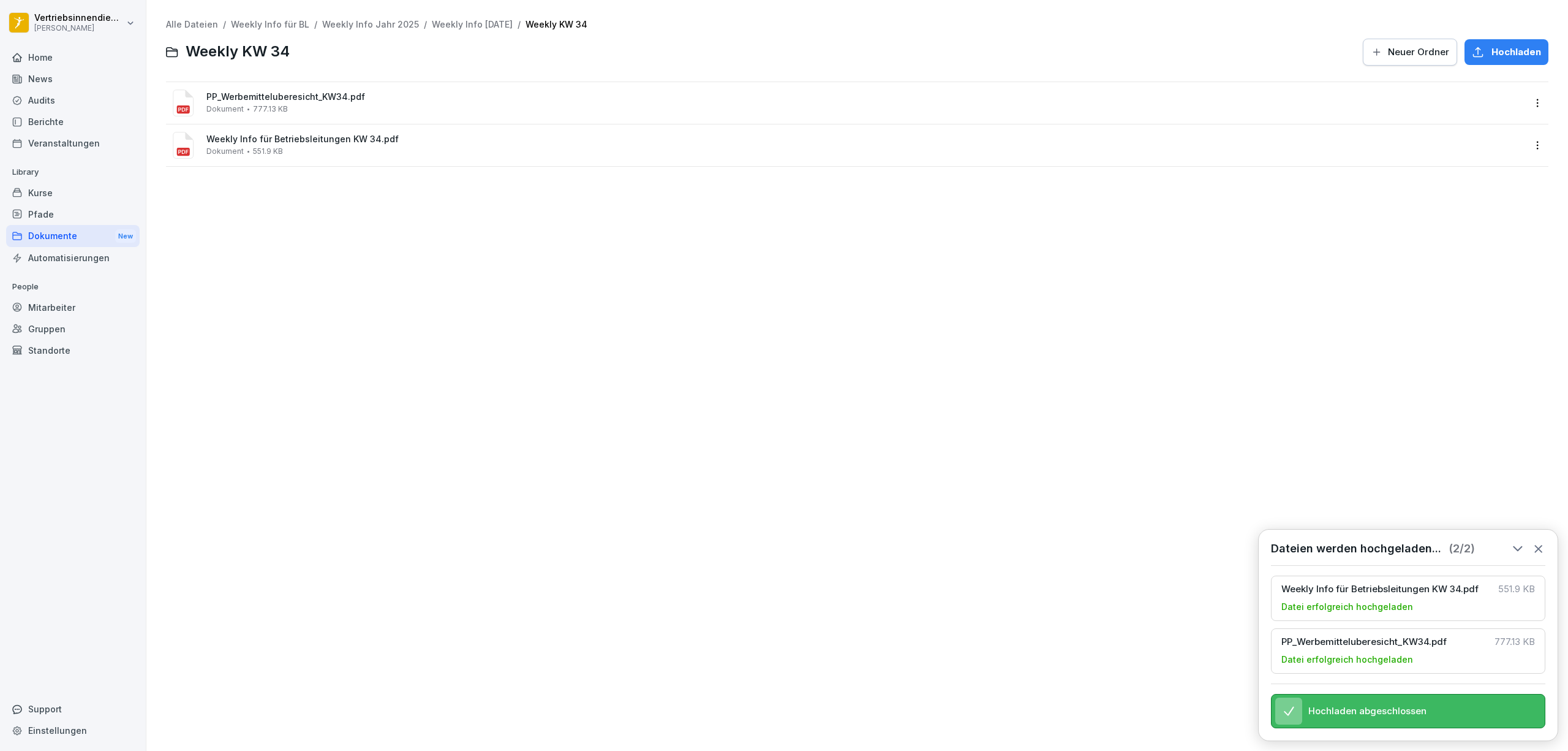
click at [773, 288] on div "Alle Dateien / Weekly Info für BL / Weekly Info Jahr 2025 / Weekly Info [DATE] …" at bounding box center [857, 375] width 1404 height 732
click at [883, 340] on div "Alle Dateien / Weekly Info für BL / Weekly Info Jahr 2025 / Weekly Info [DATE] …" at bounding box center [857, 375] width 1404 height 732
click at [1524, 143] on html "Vertriebsinnendienst [PERSON_NAME] Home News Audits Berichte Veranstaltungen Li…" at bounding box center [784, 375] width 1568 height 751
click at [1481, 167] on div "Details" at bounding box center [1480, 170] width 31 height 15
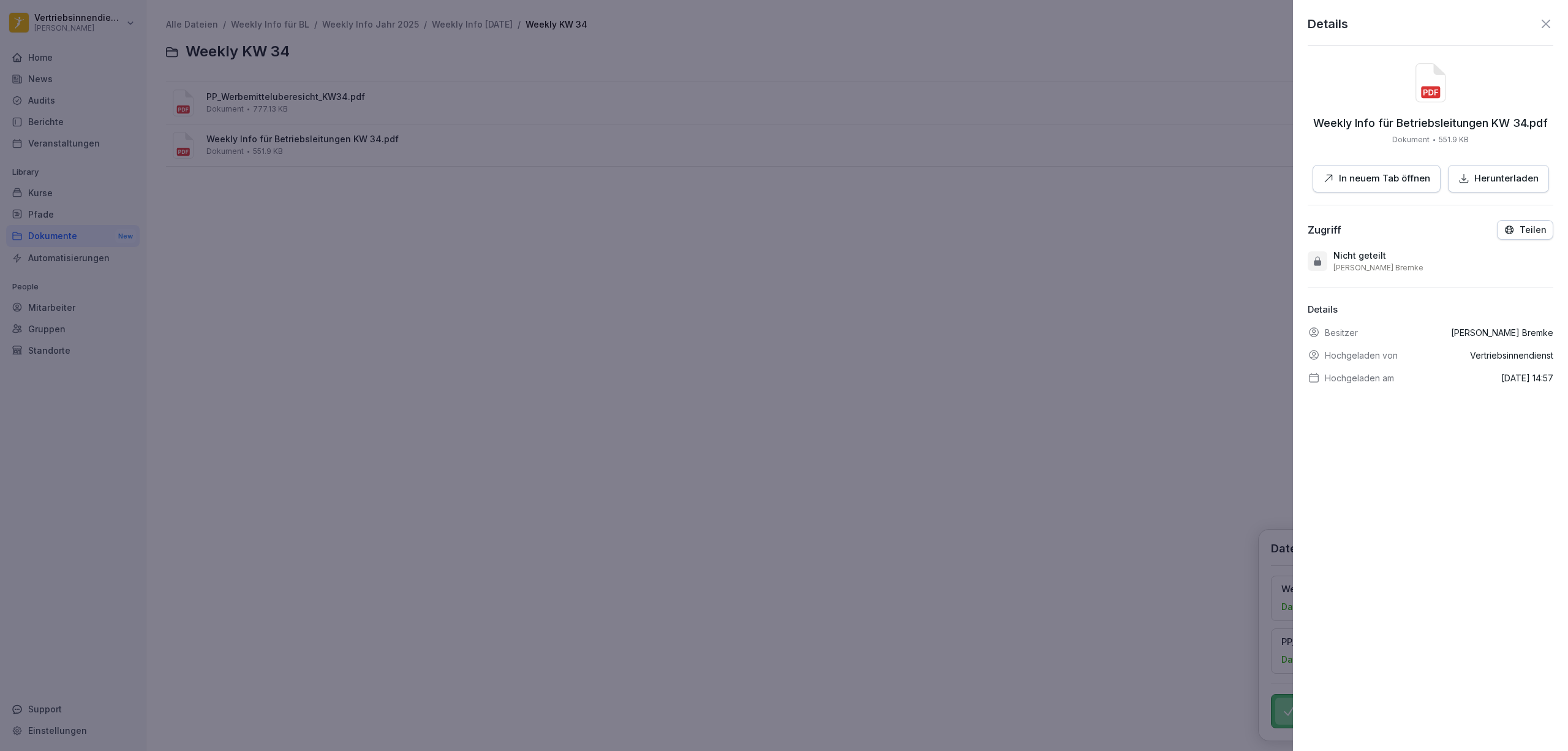
click at [1314, 264] on icon at bounding box center [1317, 261] width 7 height 9
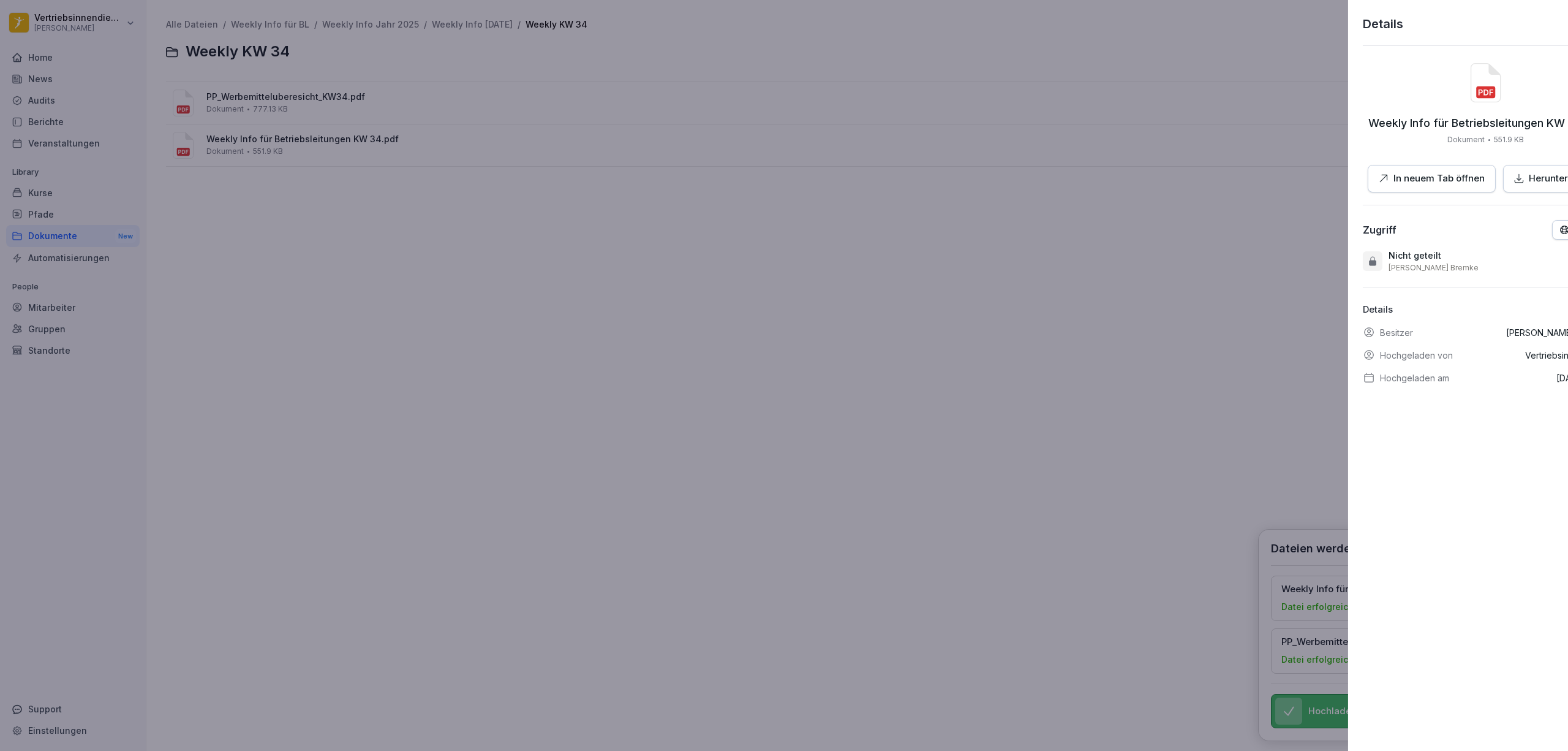
click at [809, 366] on div at bounding box center [784, 375] width 1568 height 751
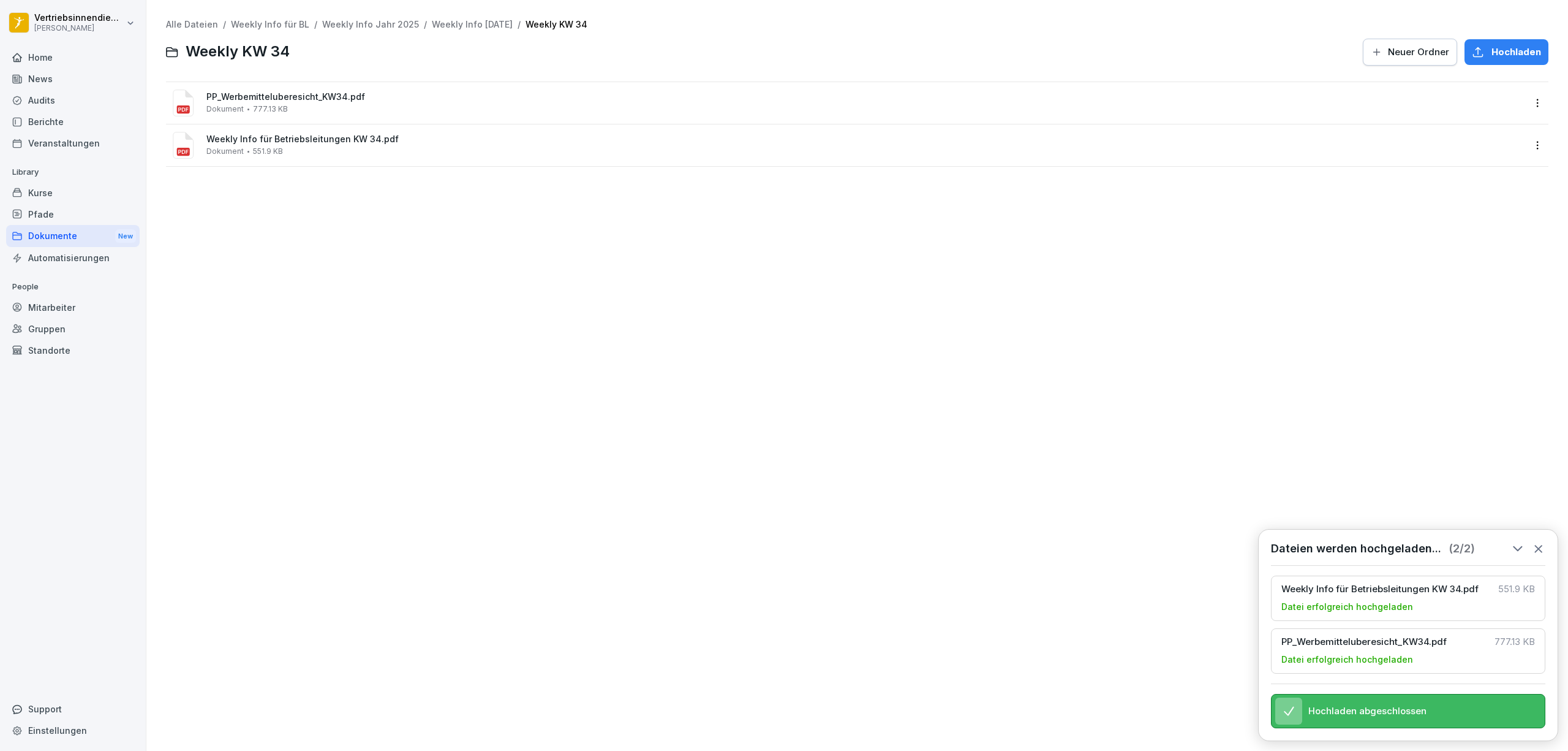
click at [275, 239] on div "Alle Dateien / Weekly Info für BL / Weekly Info Jahr 2025 / Weekly Info [DATE] …" at bounding box center [857, 375] width 1404 height 732
click at [445, 23] on link "Weekly Info [DATE]" at bounding box center [472, 24] width 81 height 10
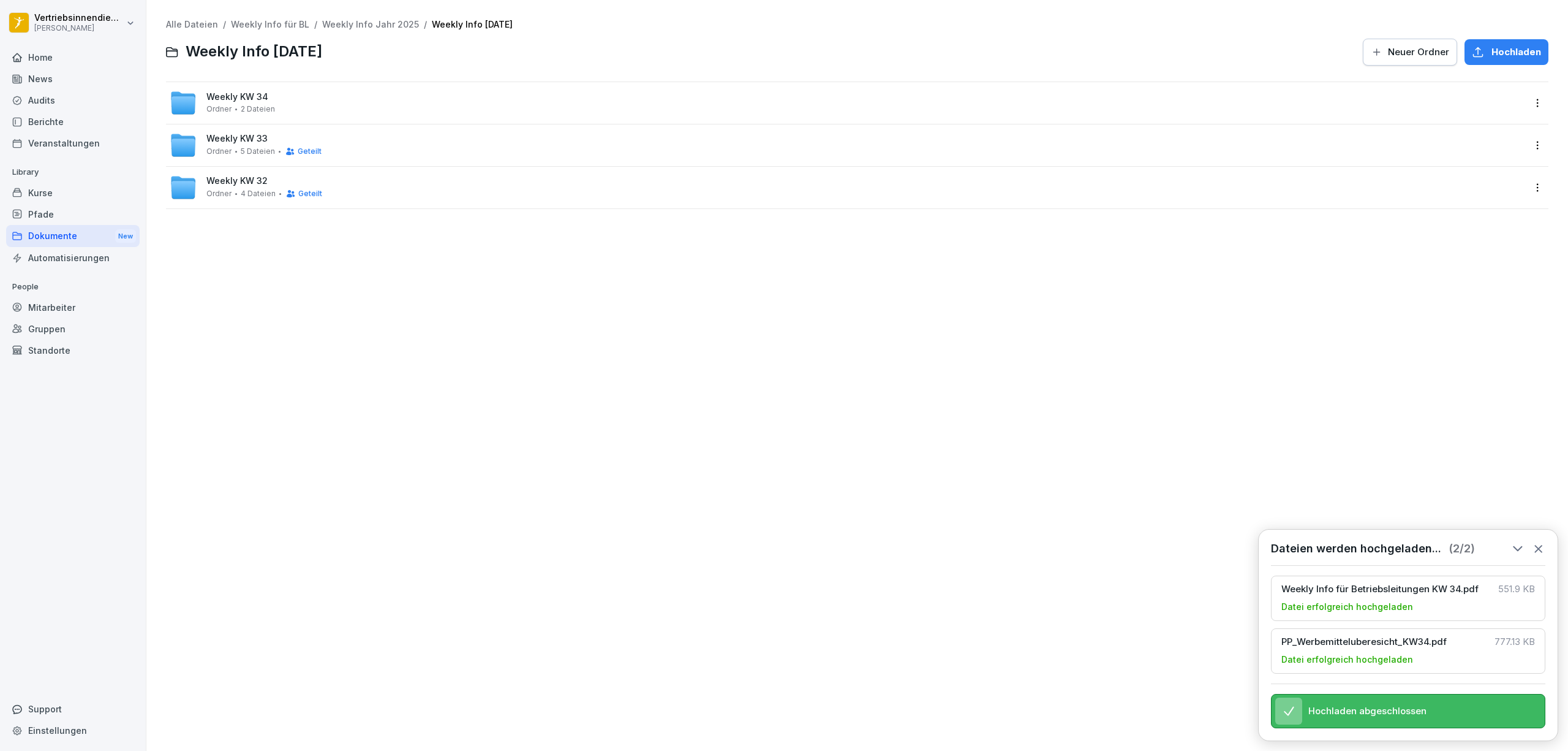
click at [1529, 147] on html "Vertriebsinnendienst [PERSON_NAME] Home News Audits Berichte Veranstaltungen Li…" at bounding box center [784, 375] width 1568 height 751
click at [1495, 167] on div "Details" at bounding box center [1488, 170] width 31 height 15
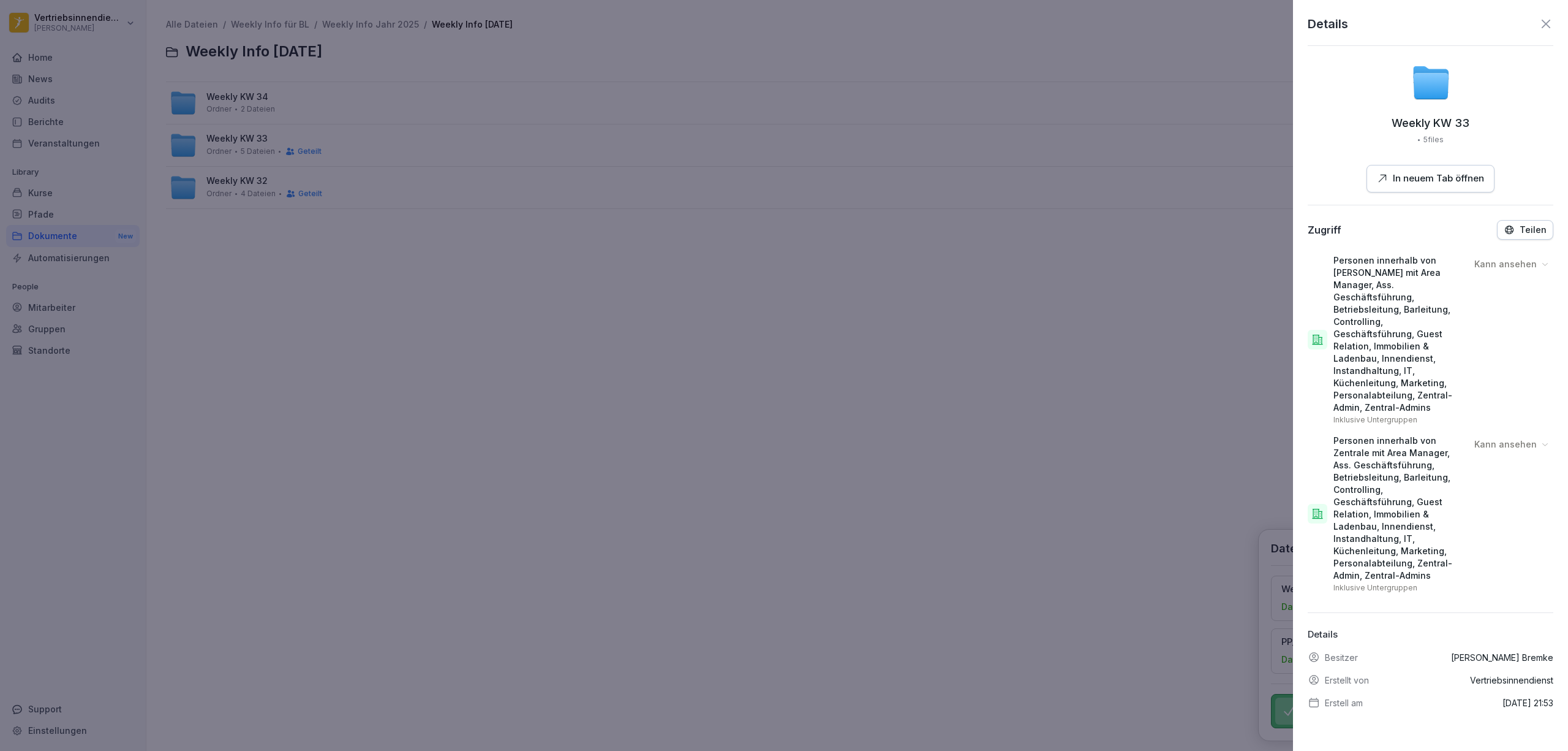
click at [841, 320] on div at bounding box center [784, 375] width 1568 height 751
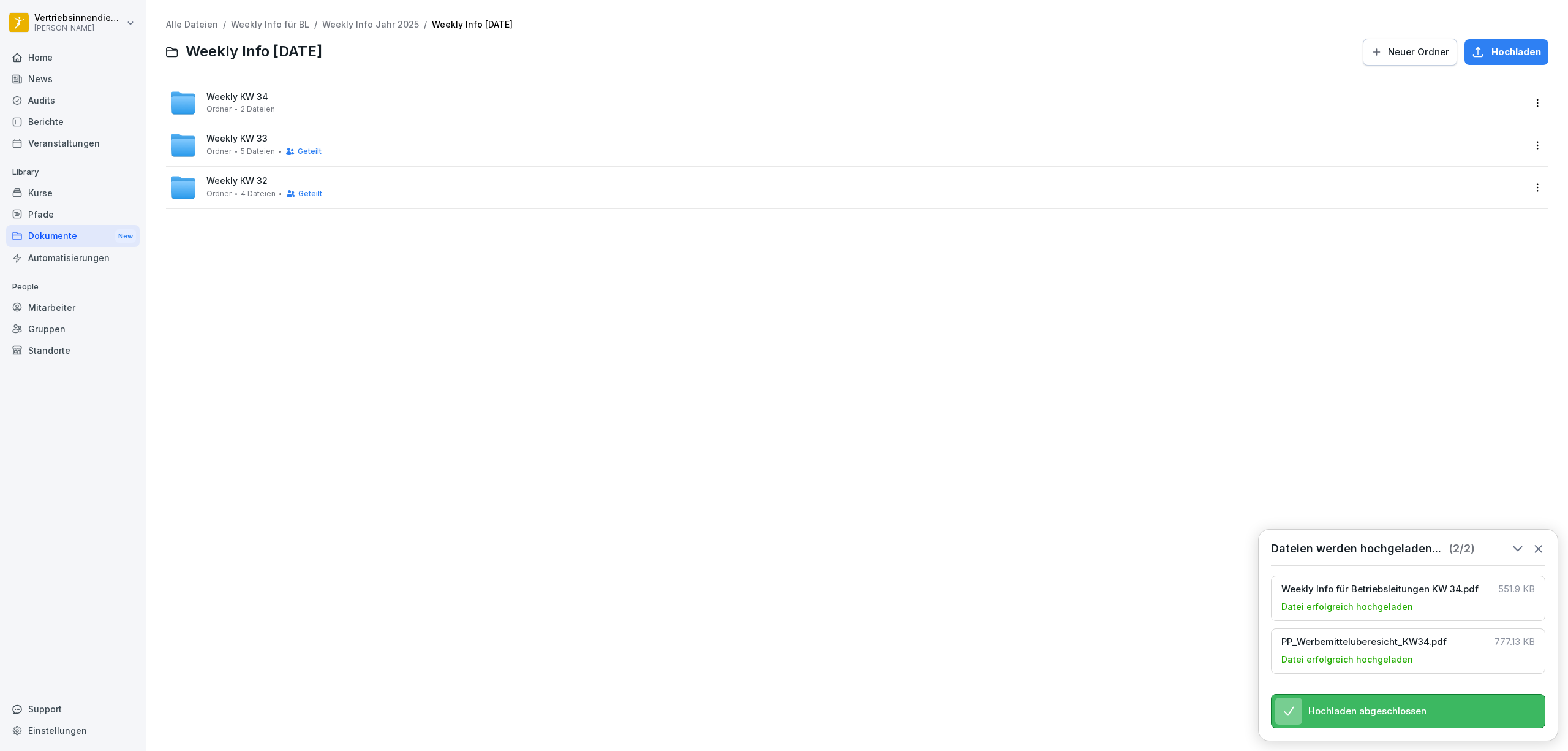
click at [360, 19] on link "Weekly Info Jahr 2025" at bounding box center [371, 24] width 97 height 10
click at [1521, 106] on html "Vertriebsinnendienst [PERSON_NAME] Home News Audits Berichte Veranstaltungen Li…" at bounding box center [784, 375] width 1568 height 751
click at [287, 23] on html "Vertriebsinnendienst [PERSON_NAME] Home News Audits Berichte Veranstaltungen Li…" at bounding box center [784, 375] width 1568 height 751
click at [257, 24] on link "Weekly Info für BL" at bounding box center [269, 24] width 78 height 10
click at [1523, 99] on html "Vertriebsinnendienst [PERSON_NAME] Home News Audits Berichte Veranstaltungen Li…" at bounding box center [784, 375] width 1568 height 751
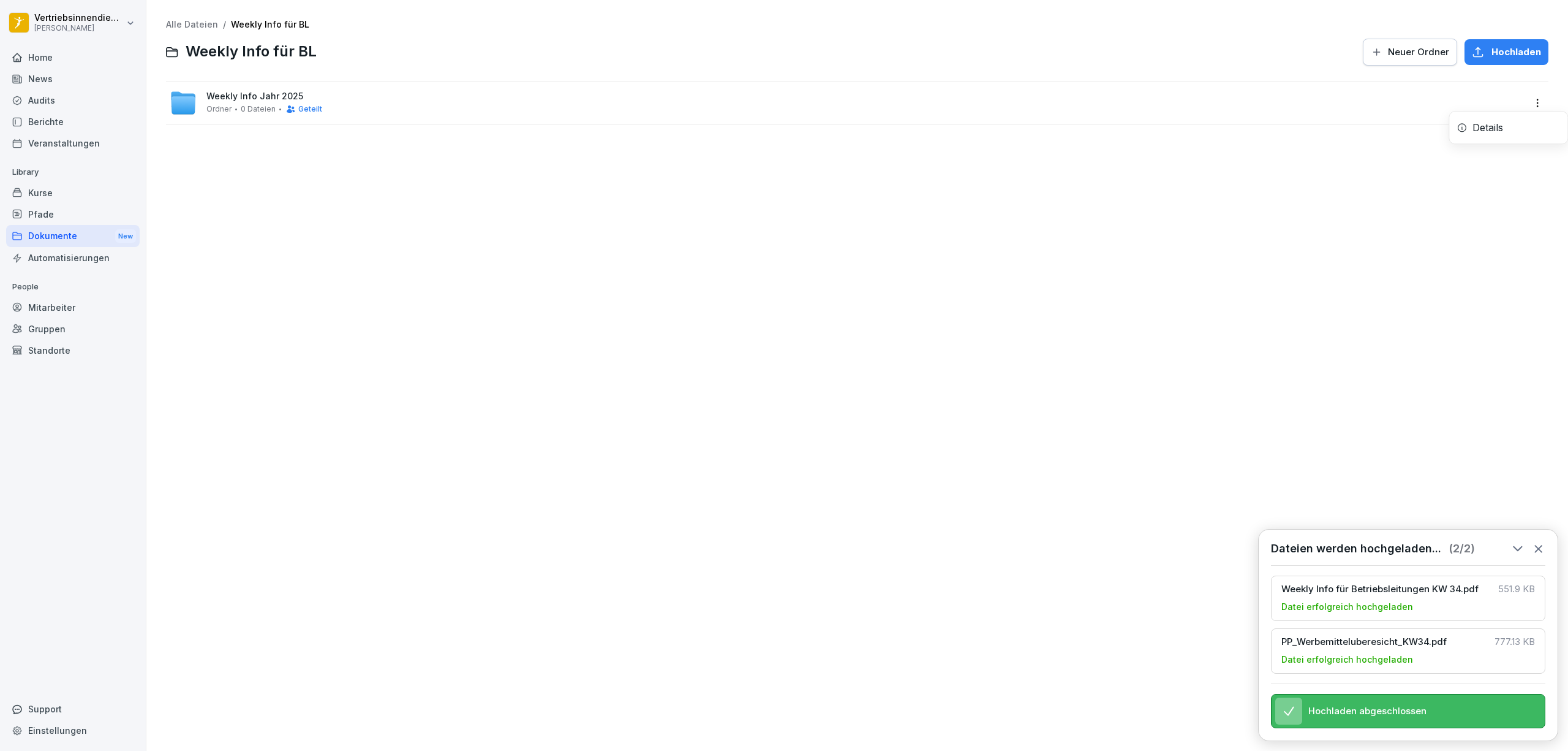
click at [1505, 121] on div "Details" at bounding box center [1508, 127] width 119 height 24
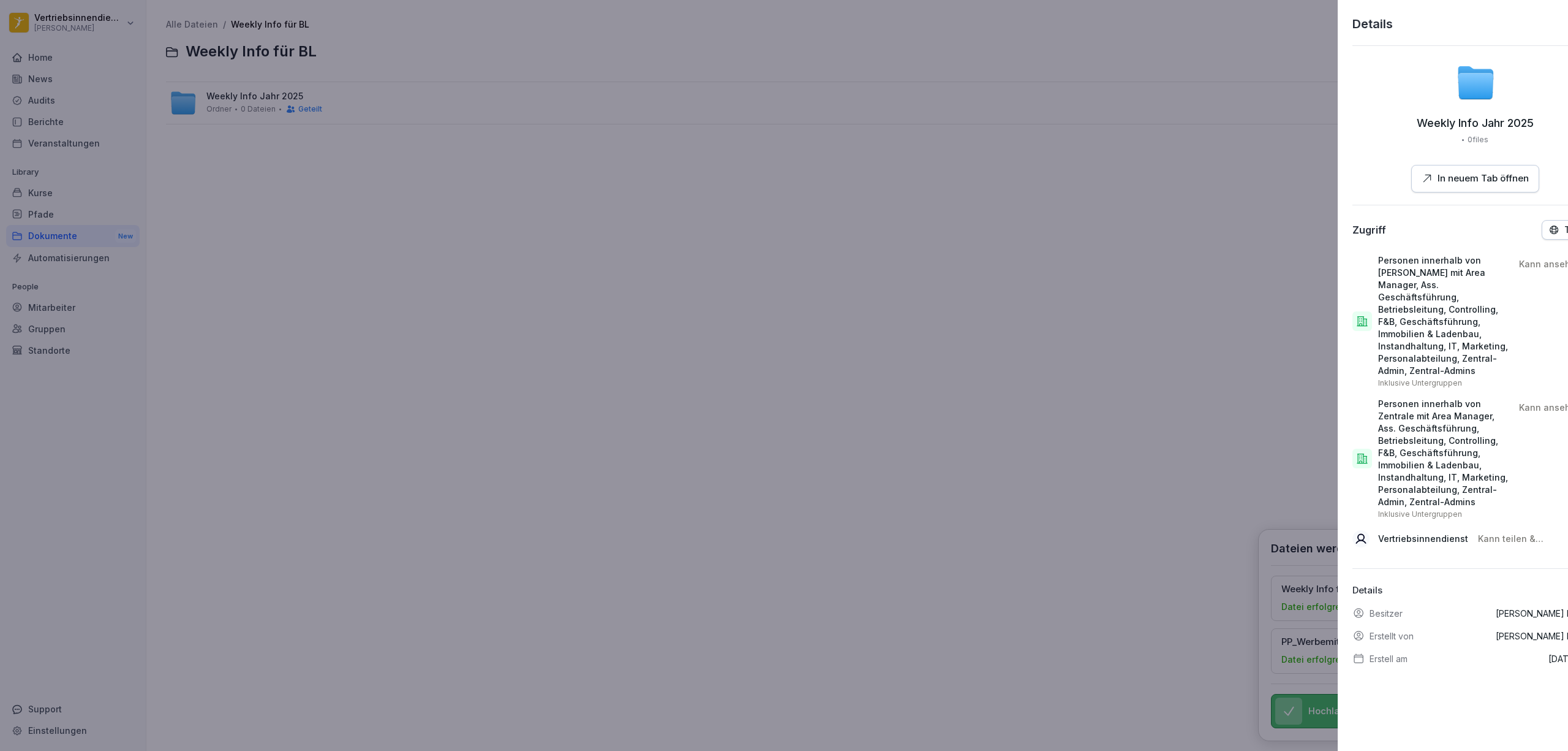
click at [650, 387] on div at bounding box center [784, 375] width 1568 height 751
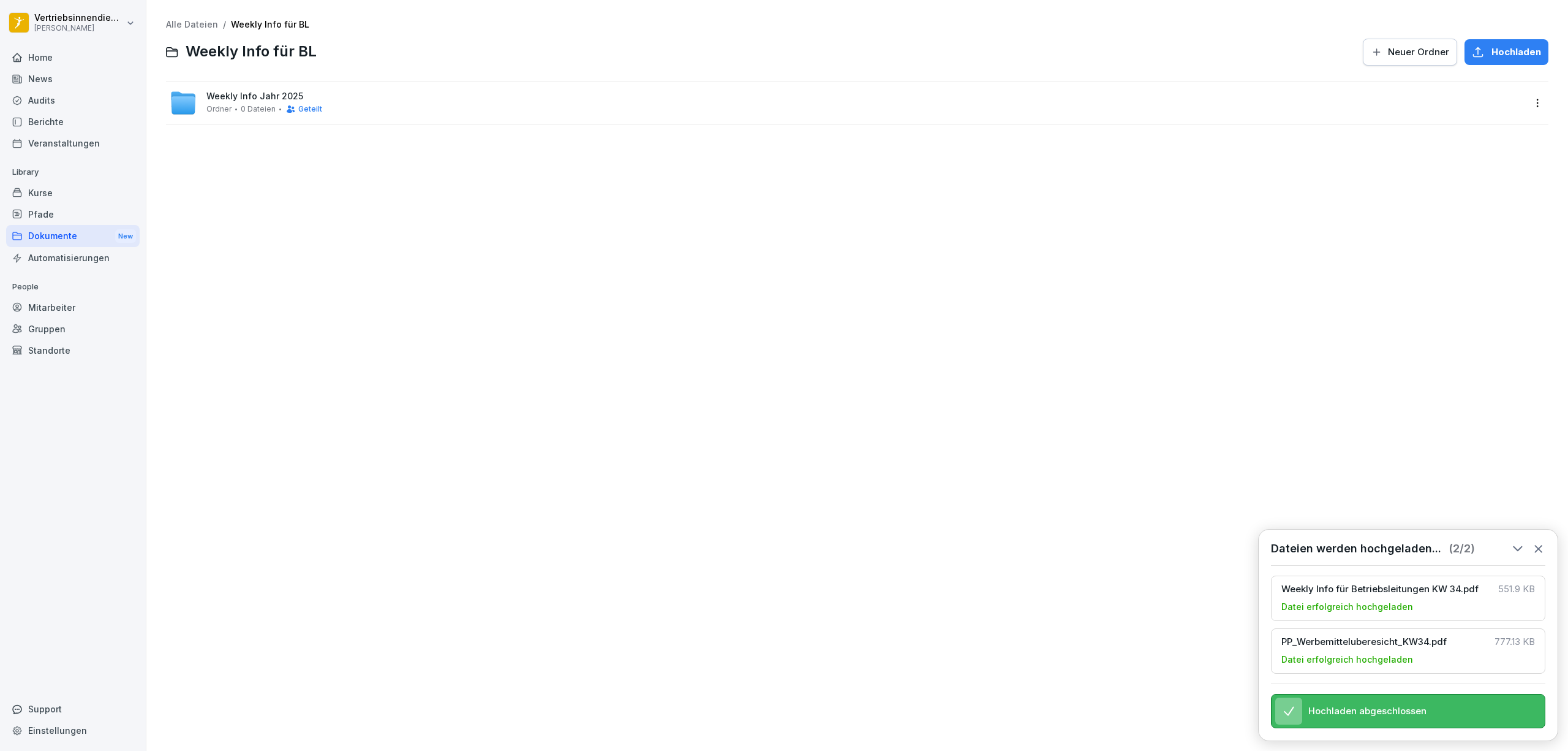
click at [202, 20] on link "Alle Dateien" at bounding box center [192, 24] width 52 height 10
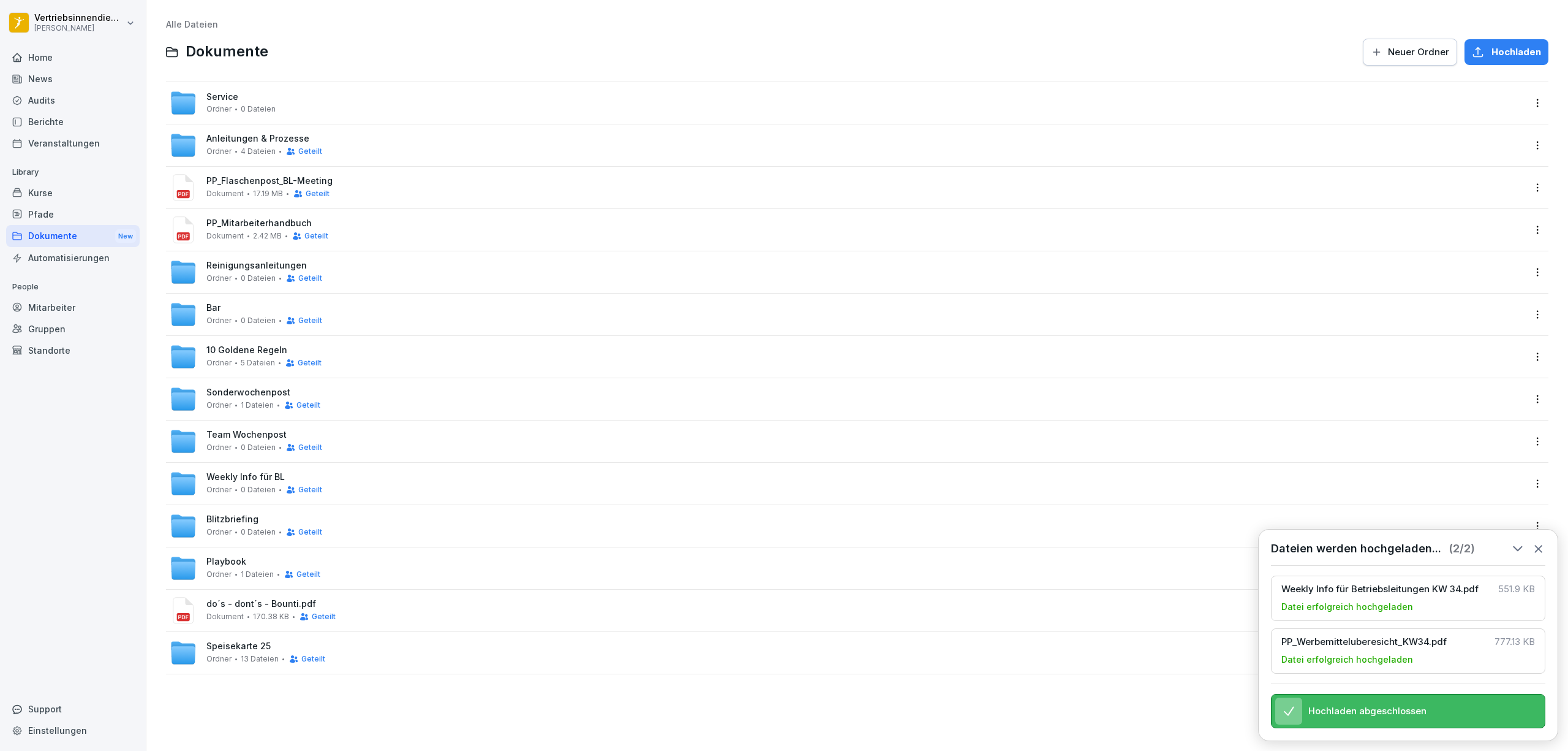
click at [260, 491] on span "0 Dateien" at bounding box center [258, 490] width 35 height 9
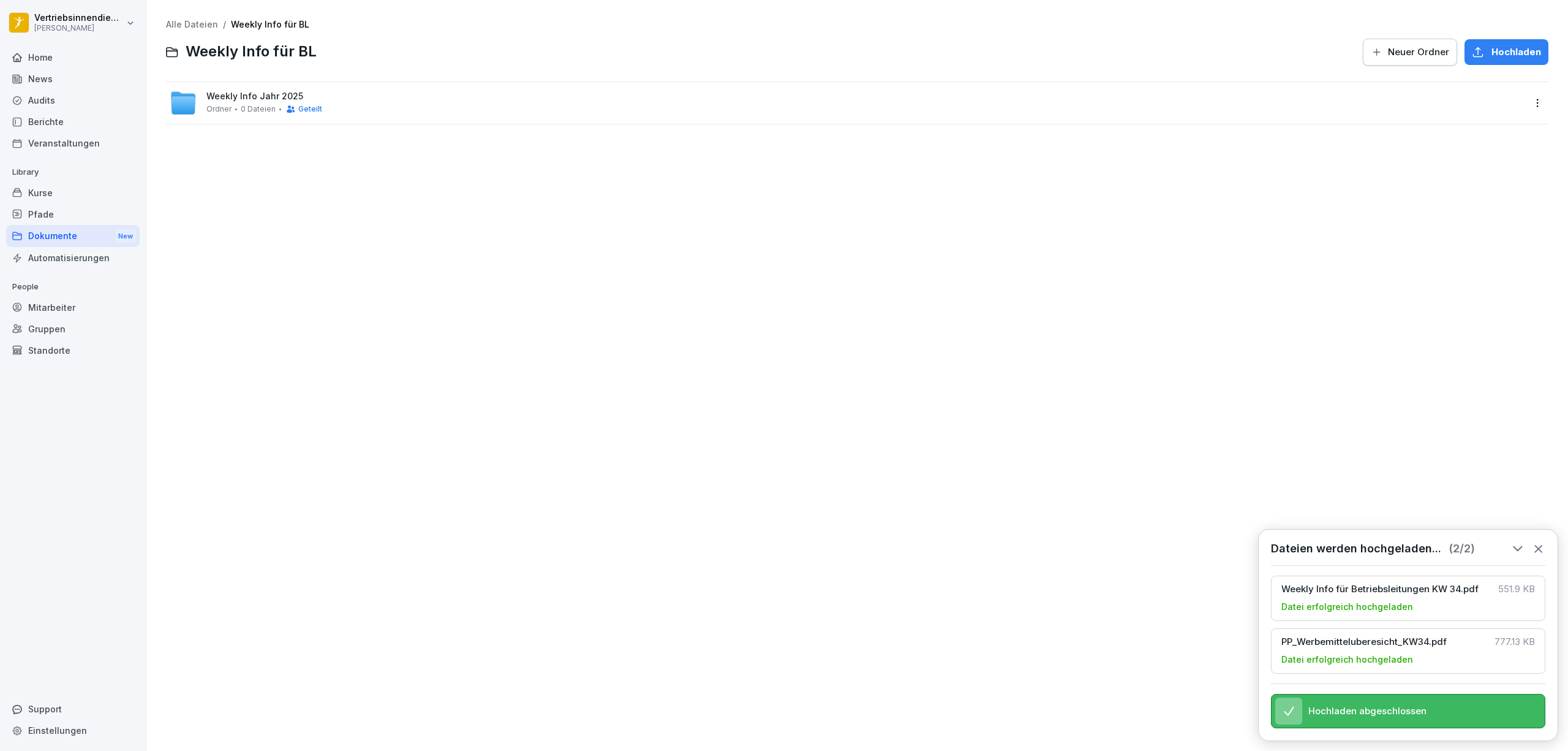
click at [226, 98] on span "Weekly Info Jahr 2025" at bounding box center [255, 96] width 97 height 10
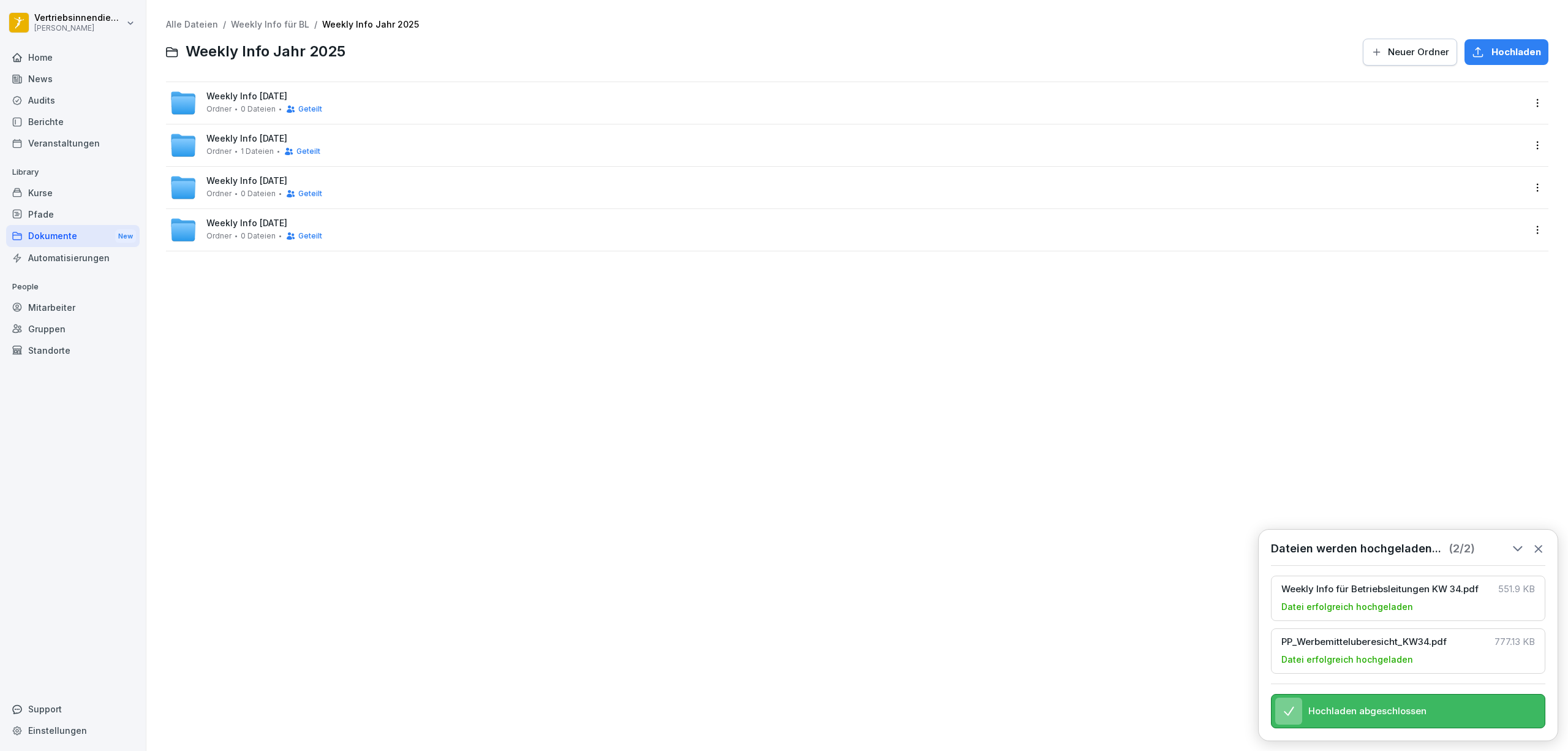
click at [1525, 101] on html "Vertriebsinnendienst [PERSON_NAME] Home News Audits Berichte Veranstaltungen Li…" at bounding box center [784, 375] width 1568 height 751
click at [1470, 130] on div "Details" at bounding box center [1508, 127] width 119 height 24
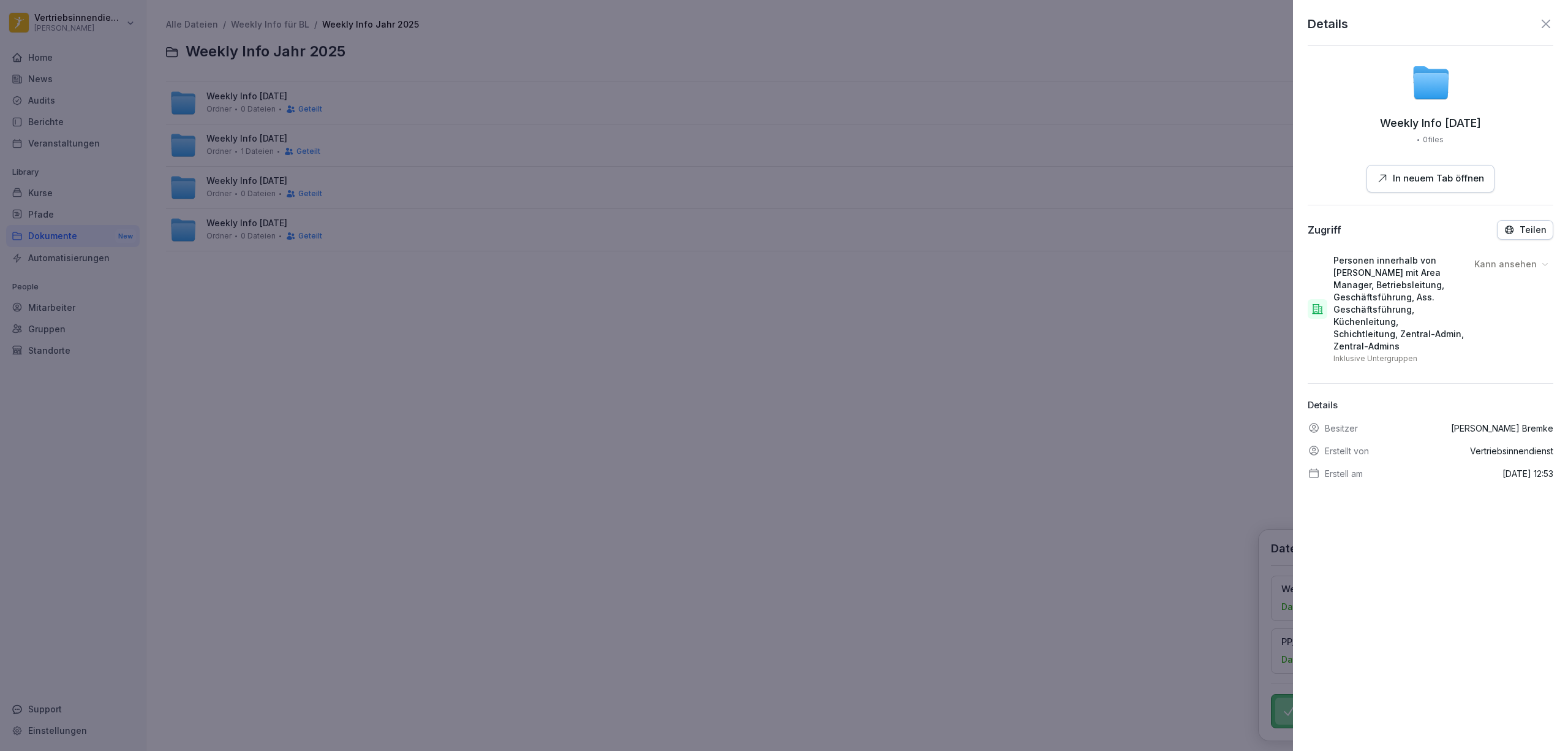
click at [1520, 229] on p "Teilen" at bounding box center [1533, 230] width 27 height 10
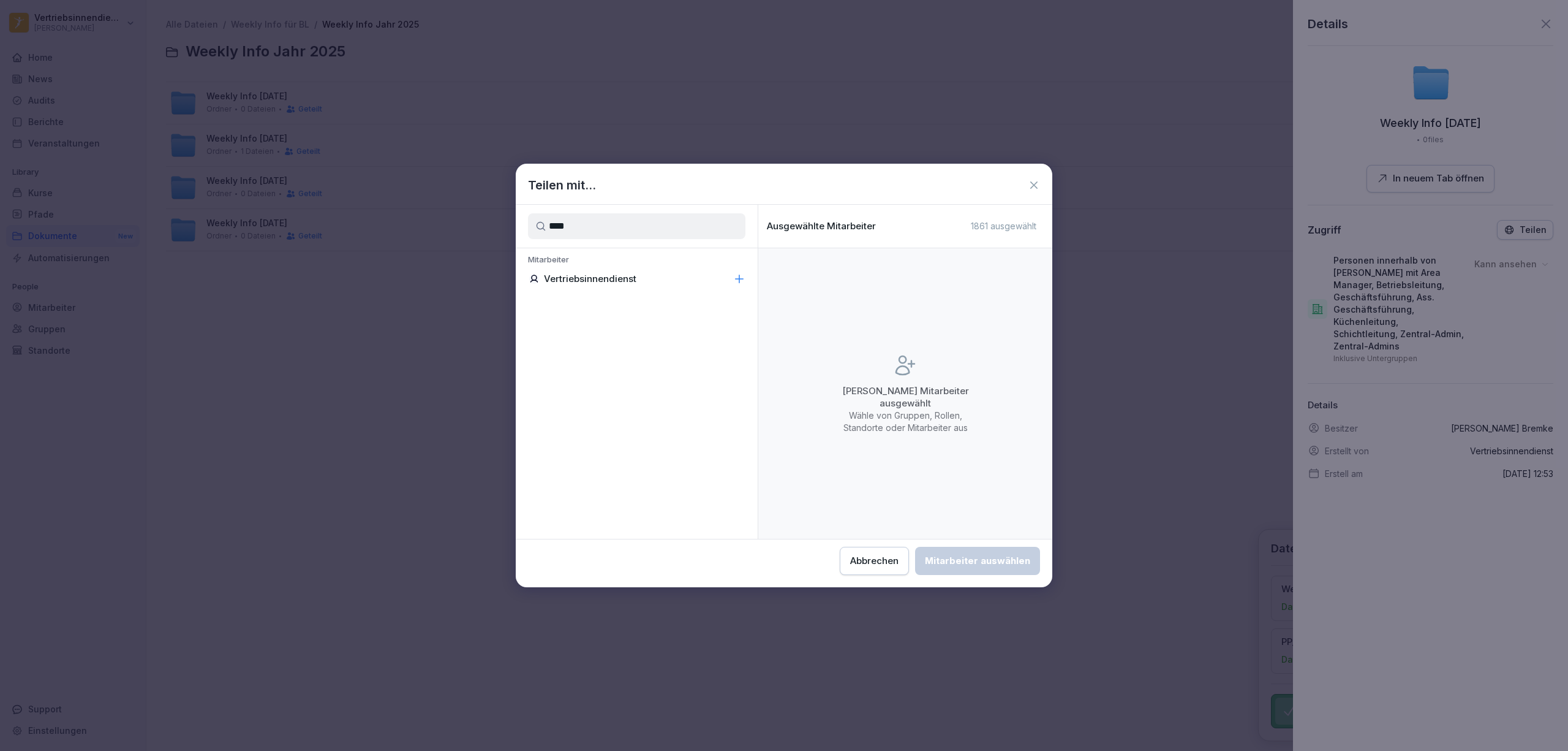
type input "****"
click at [618, 277] on p "Vertriebsinnendienst" at bounding box center [590, 278] width 93 height 12
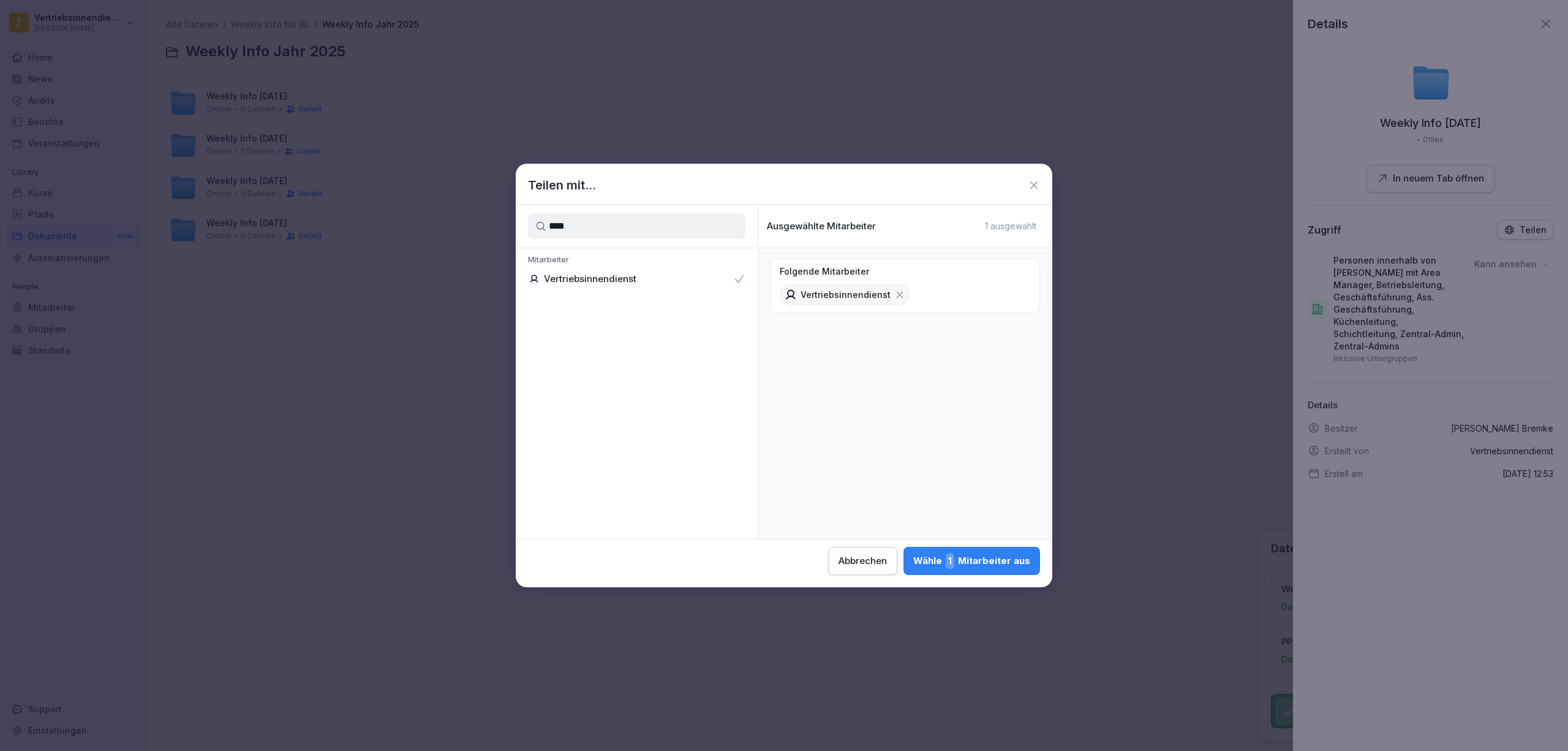
click at [1009, 562] on div "Wähle 1 Mitarbeiter aus" at bounding box center [971, 561] width 117 height 16
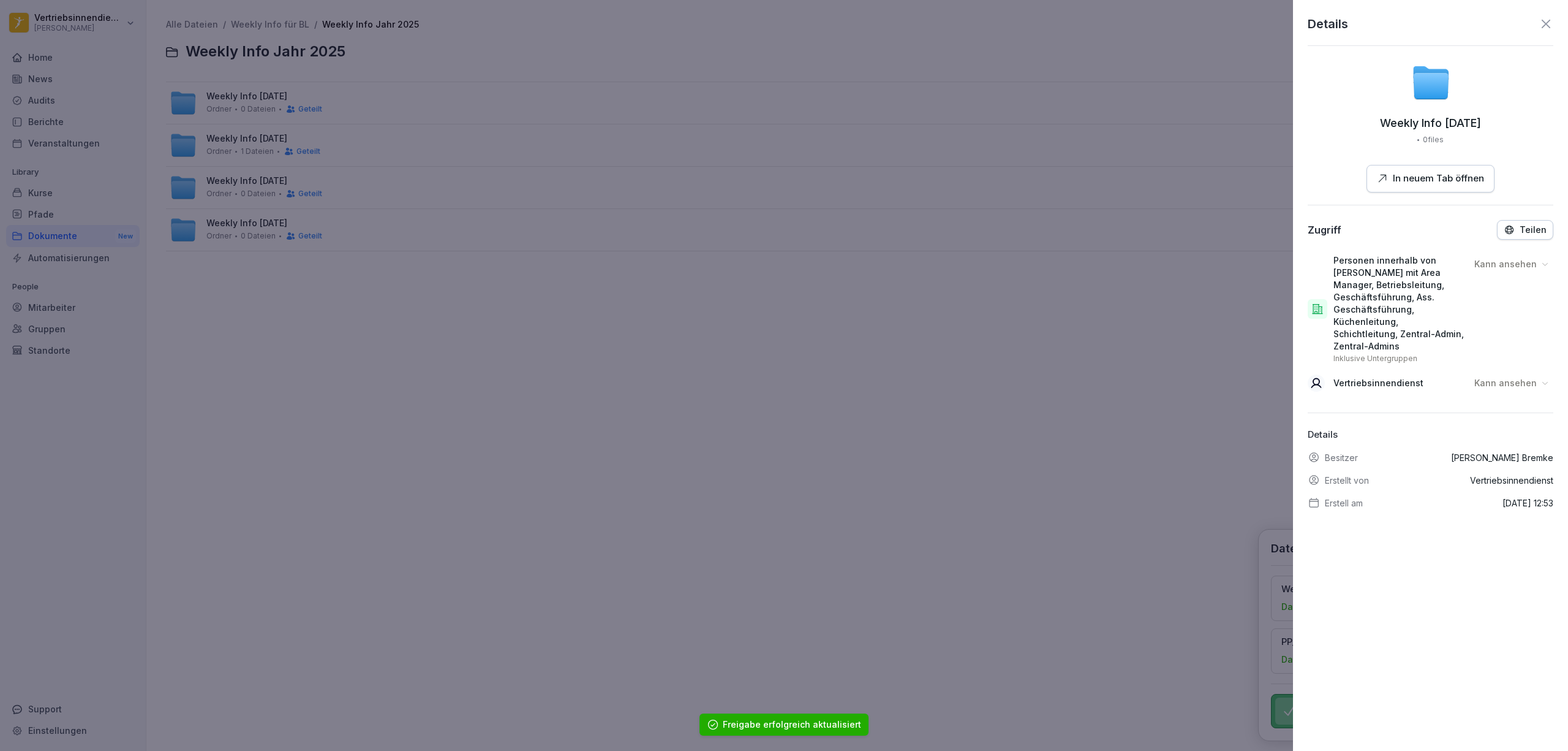
click at [1487, 385] on p "Kann ansehen" at bounding box center [1506, 382] width 63 height 12
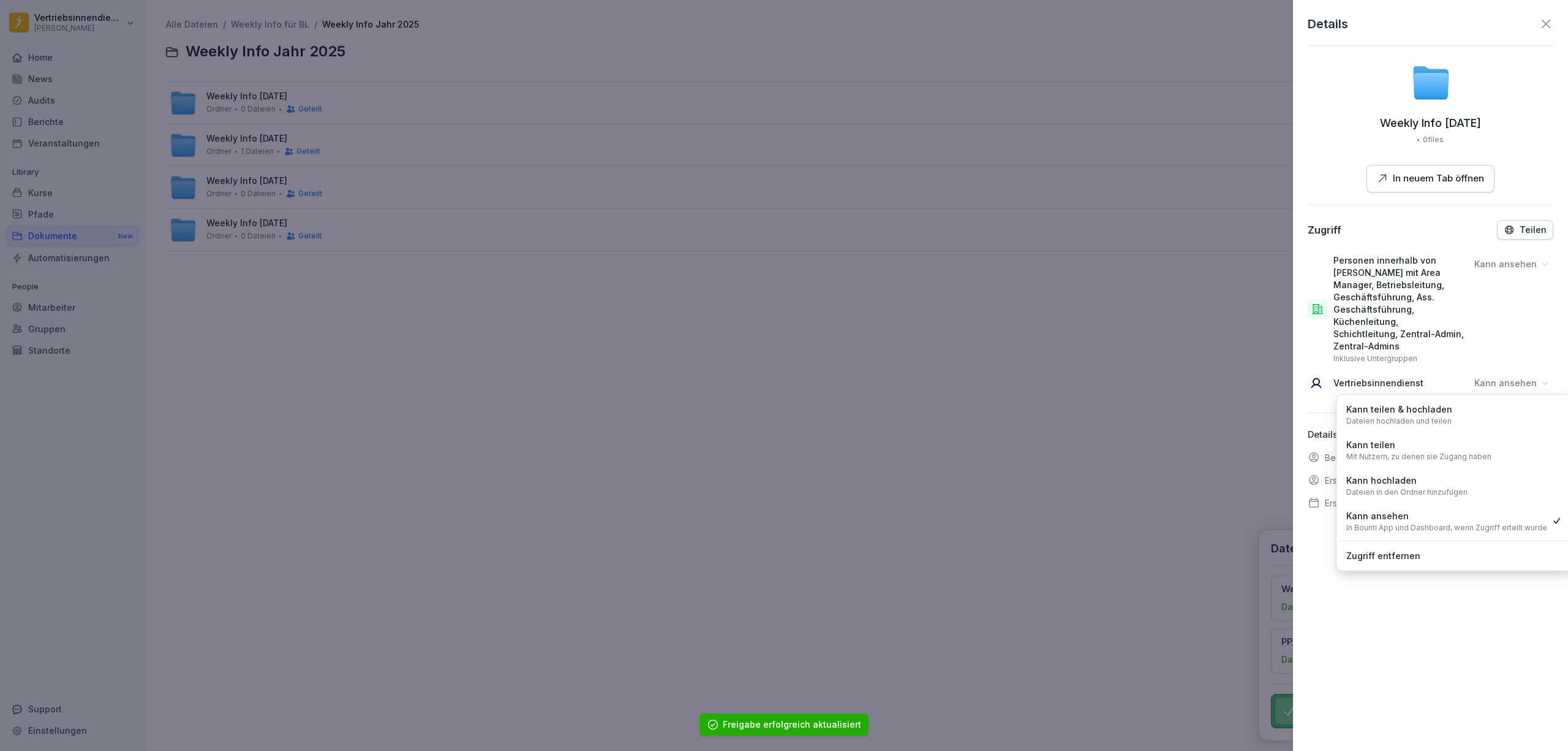
click at [1430, 406] on p "Kann teilen & hochladen" at bounding box center [1399, 409] width 106 height 14
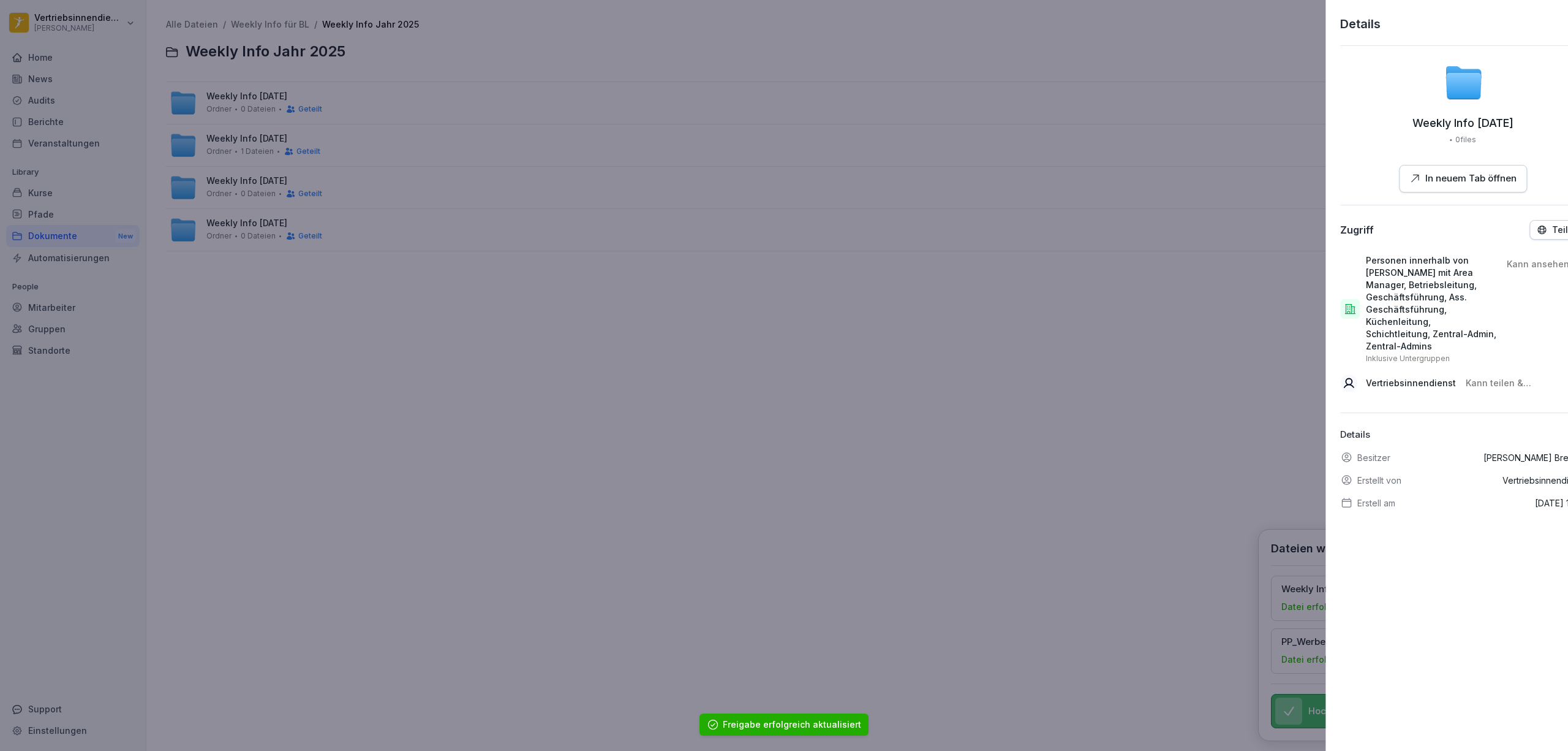
click at [1029, 396] on div at bounding box center [784, 375] width 1568 height 751
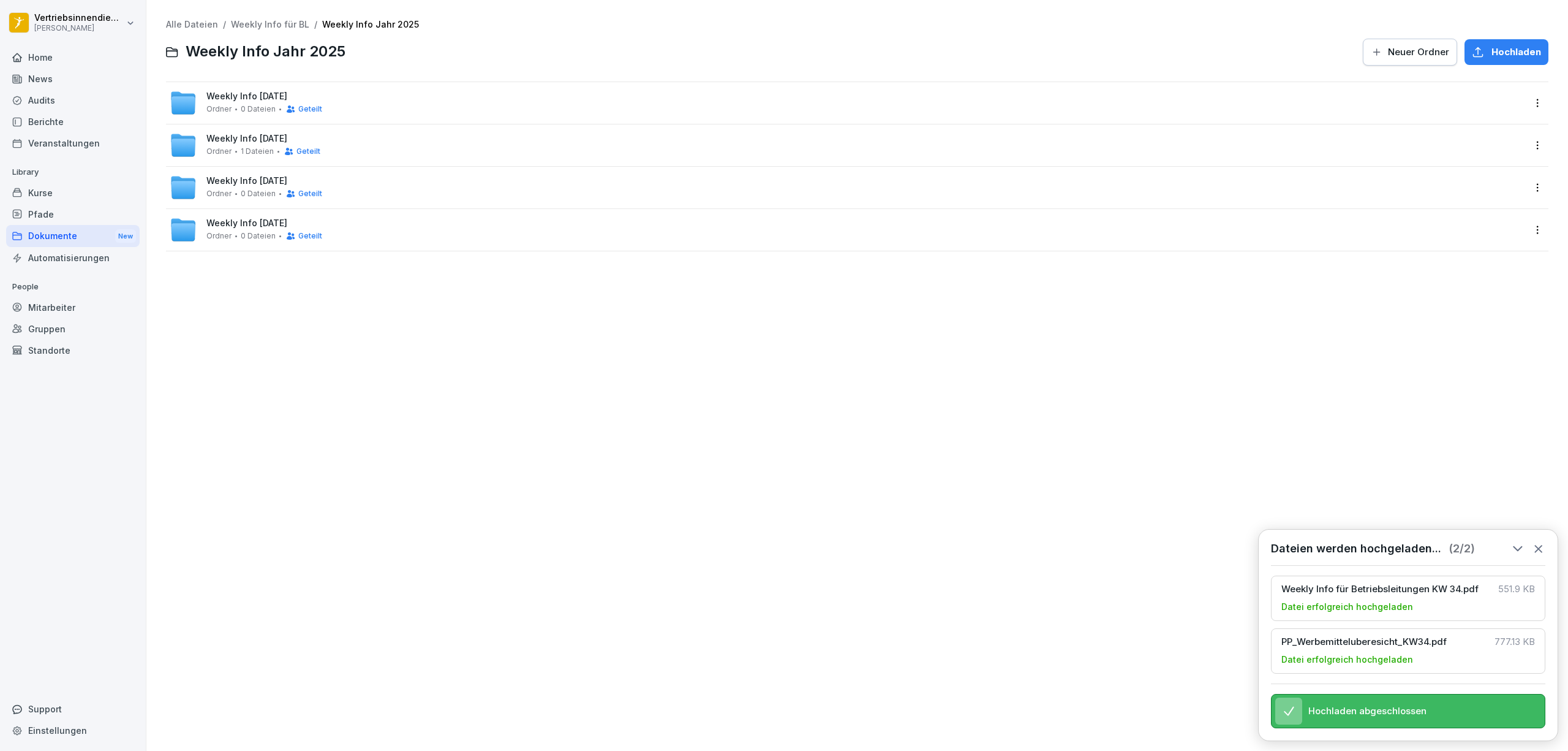
click at [380, 101] on div "Weekly Info [DATE] Ordner 0 Dateien Geteilt" at bounding box center [847, 102] width 1356 height 27
click at [1159, 96] on div "Weekly KW 34 Ordner 2 Dateien" at bounding box center [847, 102] width 1356 height 27
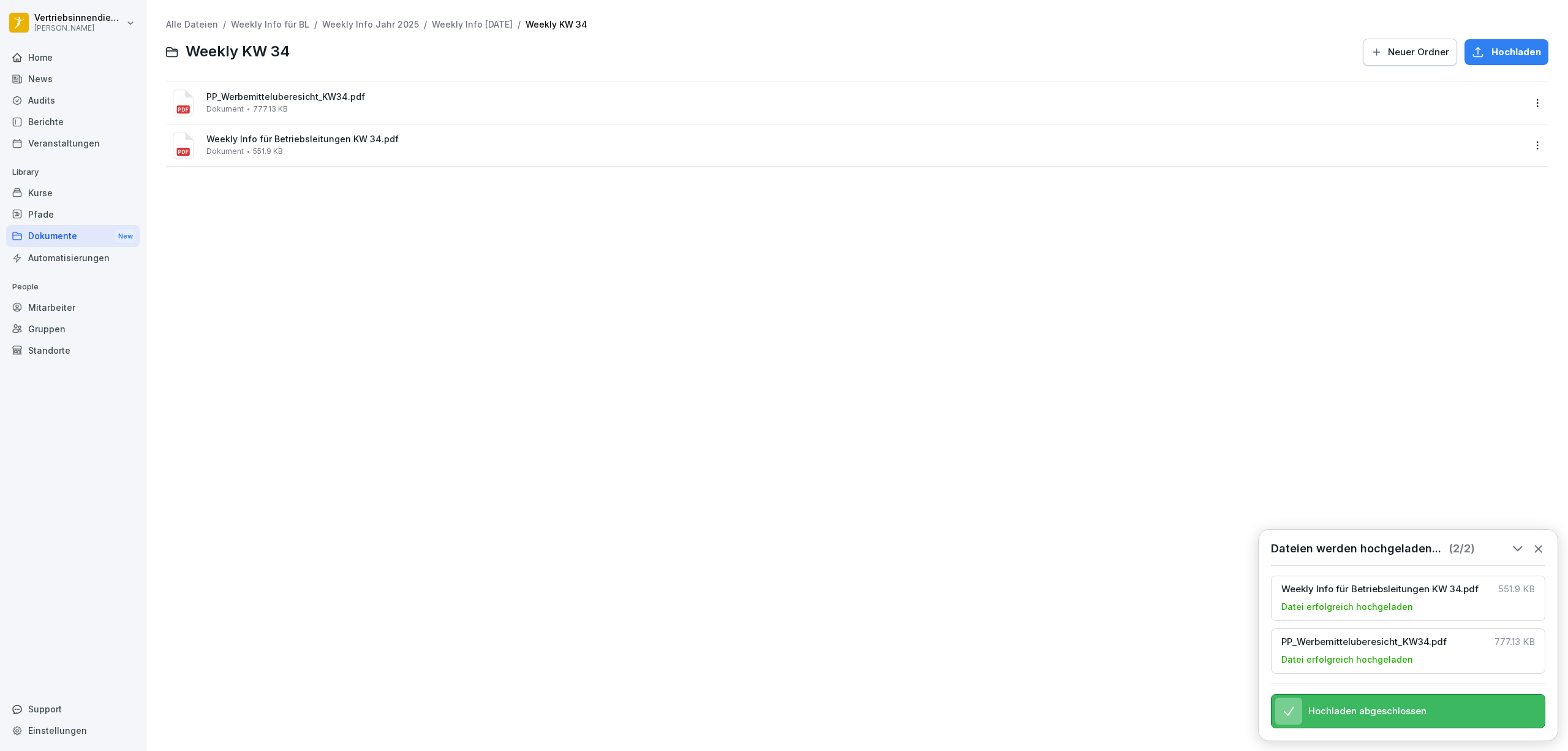
click at [1520, 146] on html "Vertriebsinnendienst [PERSON_NAME] Home News Audits Berichte Veranstaltungen Li…" at bounding box center [784, 375] width 1568 height 751
click at [1487, 173] on div "Details" at bounding box center [1480, 170] width 31 height 15
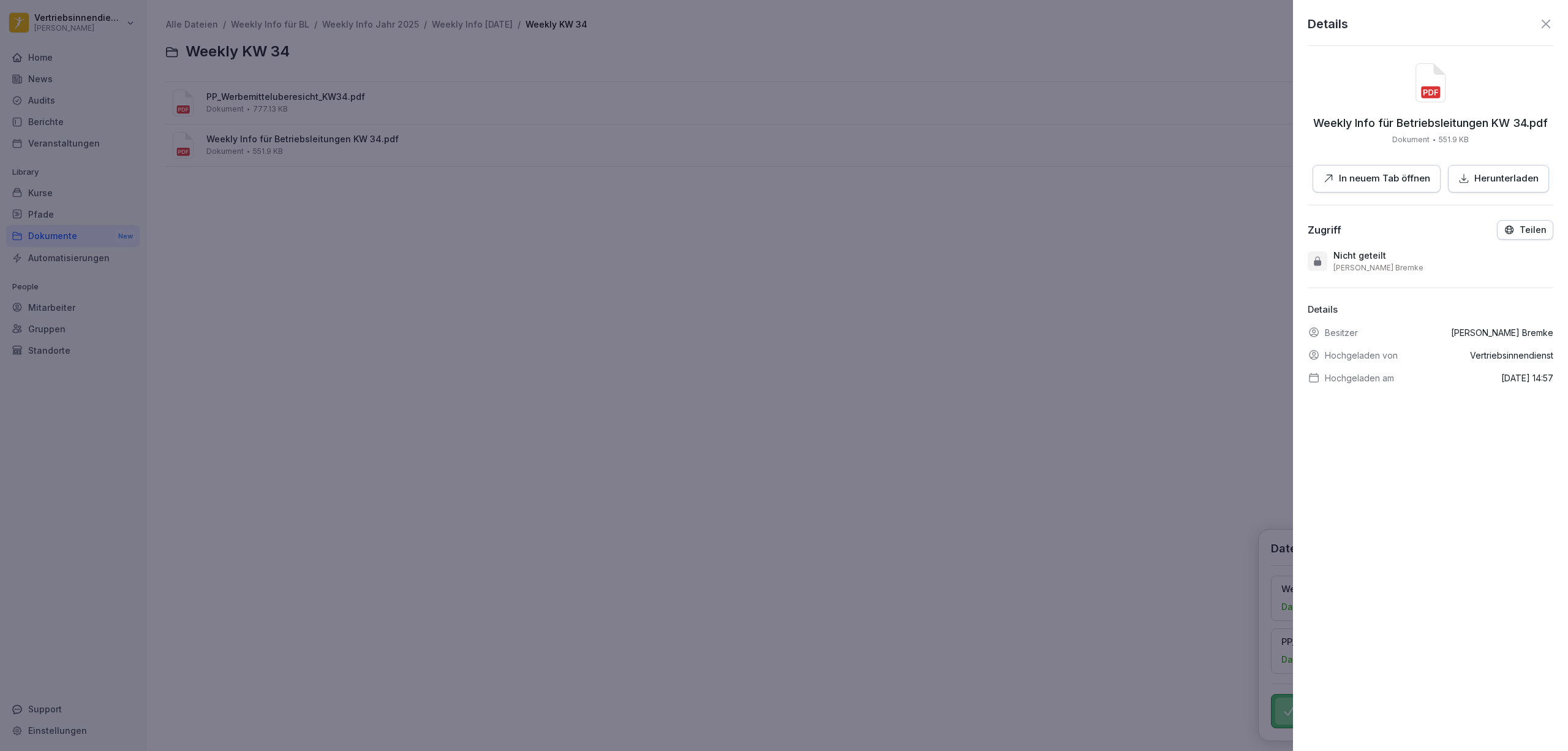
click at [984, 364] on div at bounding box center [784, 375] width 1568 height 751
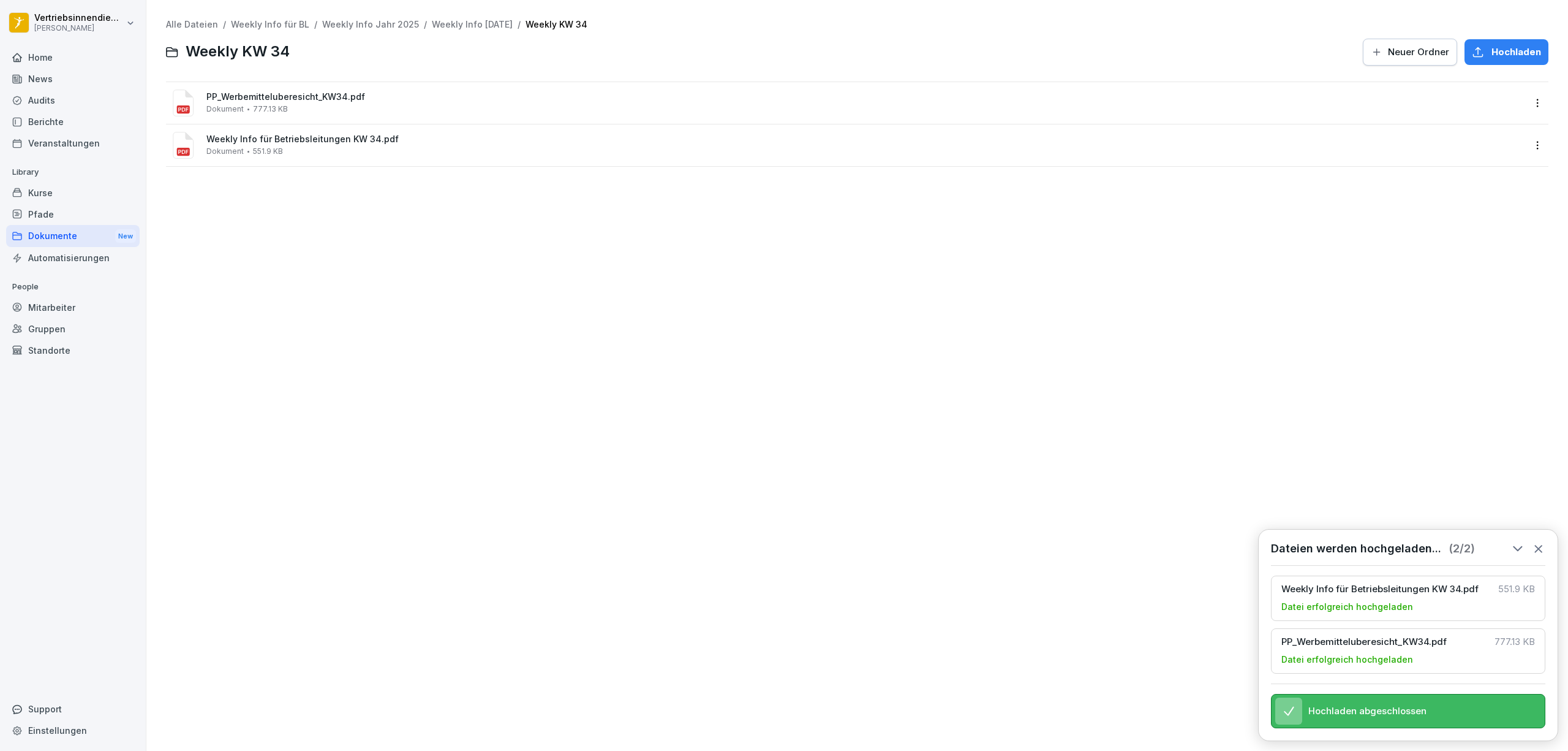
click at [464, 22] on link "Weekly Info [DATE]" at bounding box center [472, 24] width 81 height 10
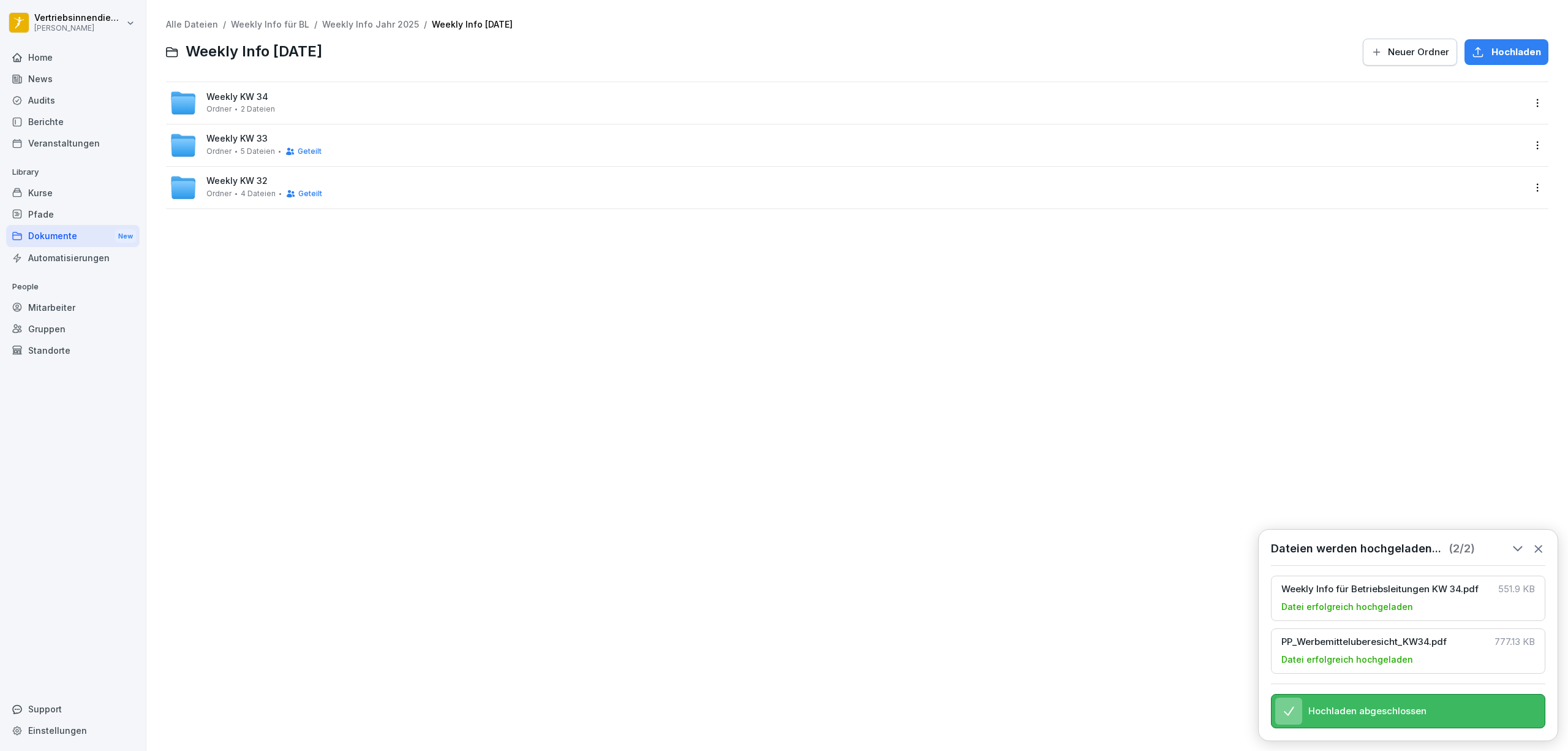
click at [256, 98] on span "Weekly KW 34" at bounding box center [237, 97] width 62 height 10
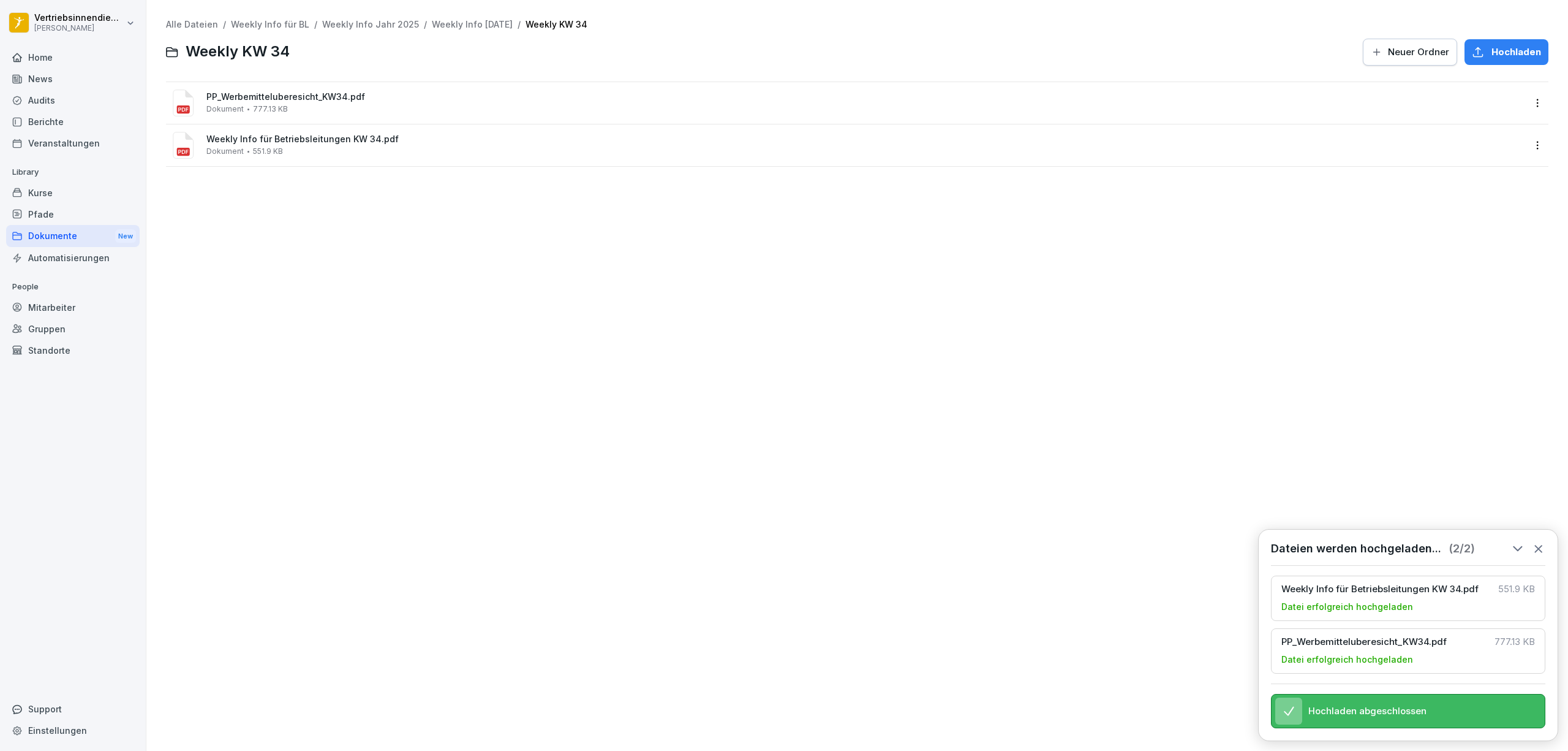
click at [436, 12] on div "Alle Dateien / Weekly Info für BL / Weekly Info Jahr 2025 / Weekly Info [DATE] …" at bounding box center [857, 375] width 1404 height 732
click at [453, 23] on link "Weekly Info [DATE]" at bounding box center [472, 24] width 81 height 10
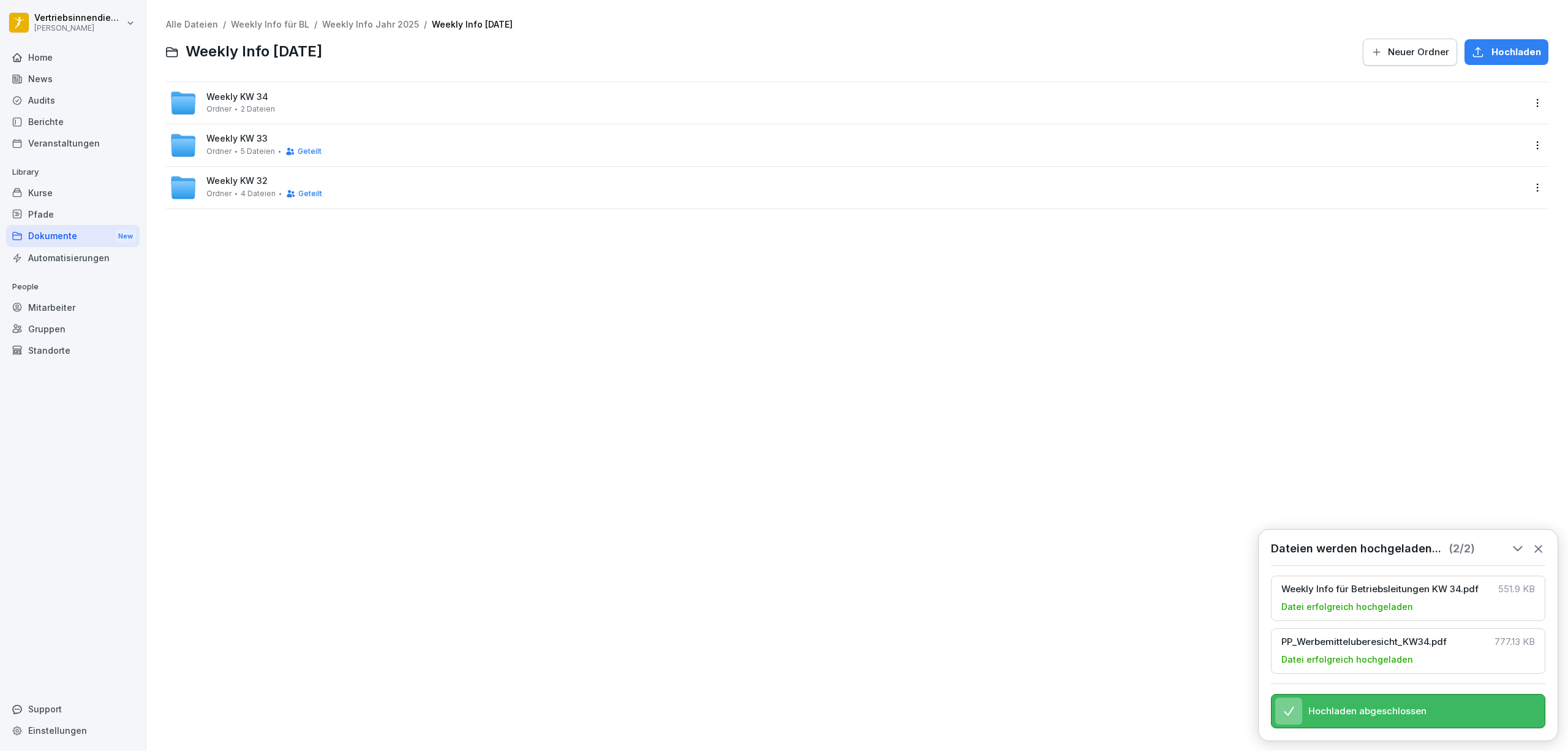
click at [1528, 101] on html "Vertriebsinnendienst [PERSON_NAME] Home News Audits Berichte Veranstaltungen Li…" at bounding box center [784, 375] width 1568 height 751
click at [1486, 128] on div "Details" at bounding box center [1488, 127] width 31 height 15
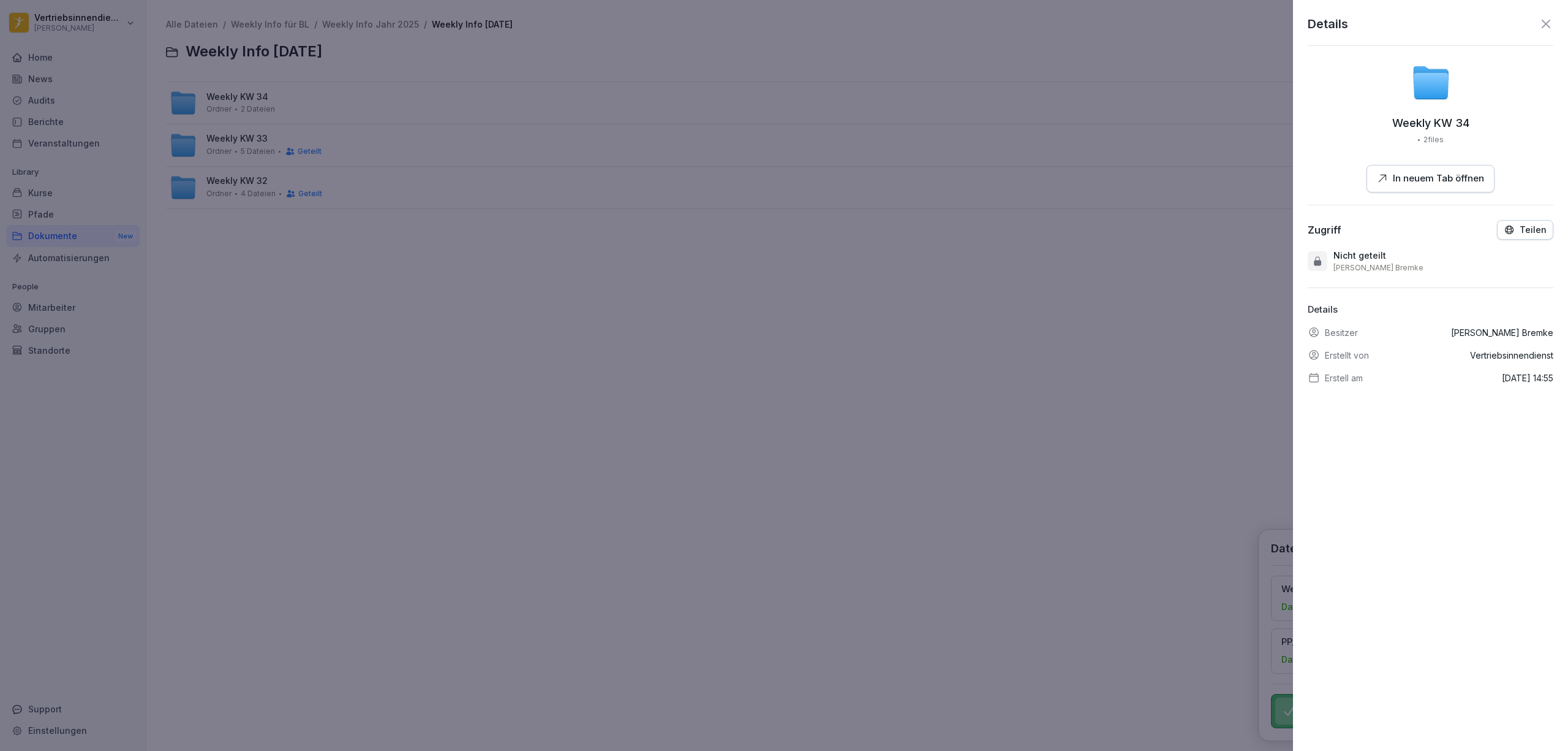
click at [1464, 336] on p "[PERSON_NAME]" at bounding box center [1502, 332] width 102 height 13
click at [1520, 229] on p "Teilen" at bounding box center [1533, 230] width 27 height 10
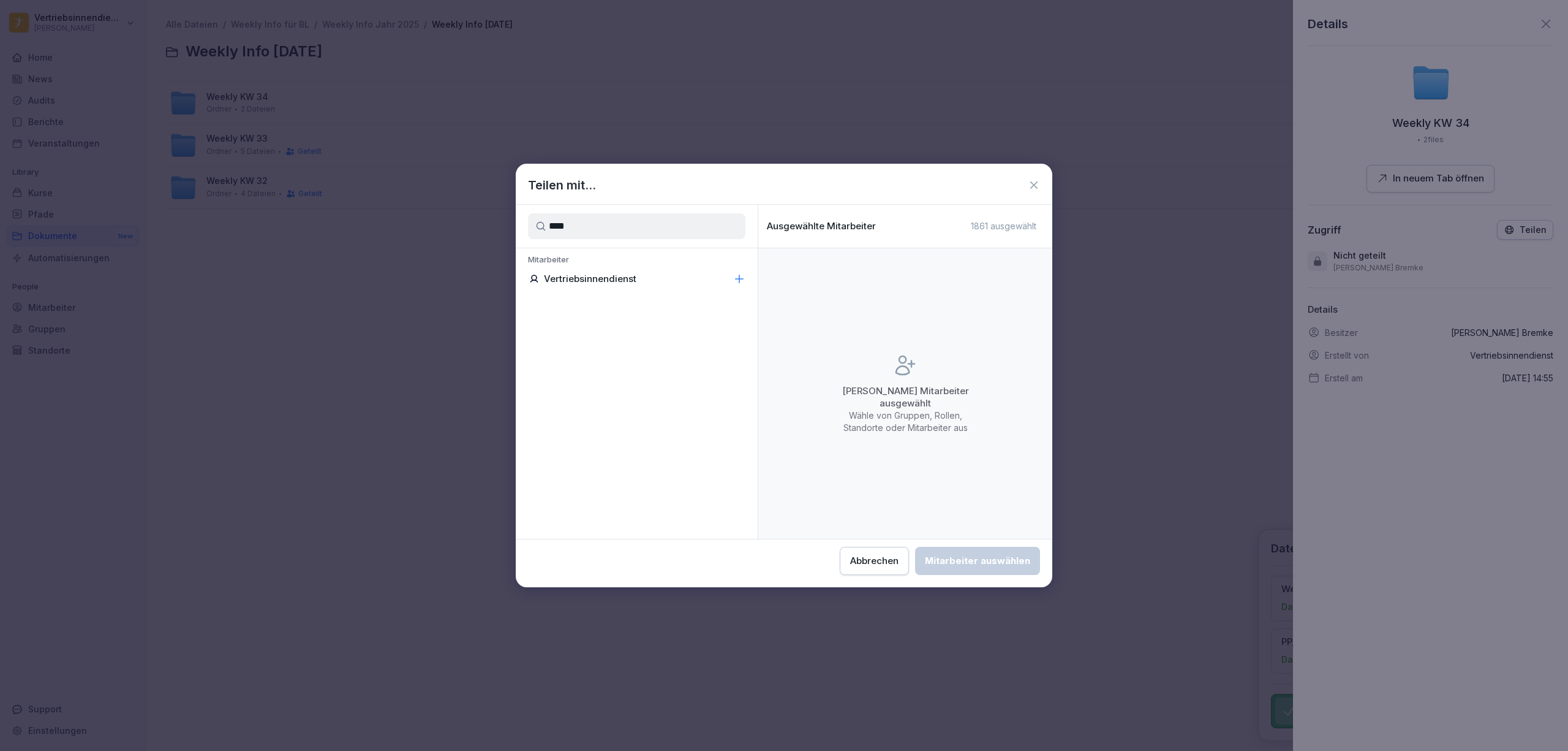
type input "****"
click at [625, 272] on div "Vertriebsinnendienst" at bounding box center [637, 278] width 242 height 22
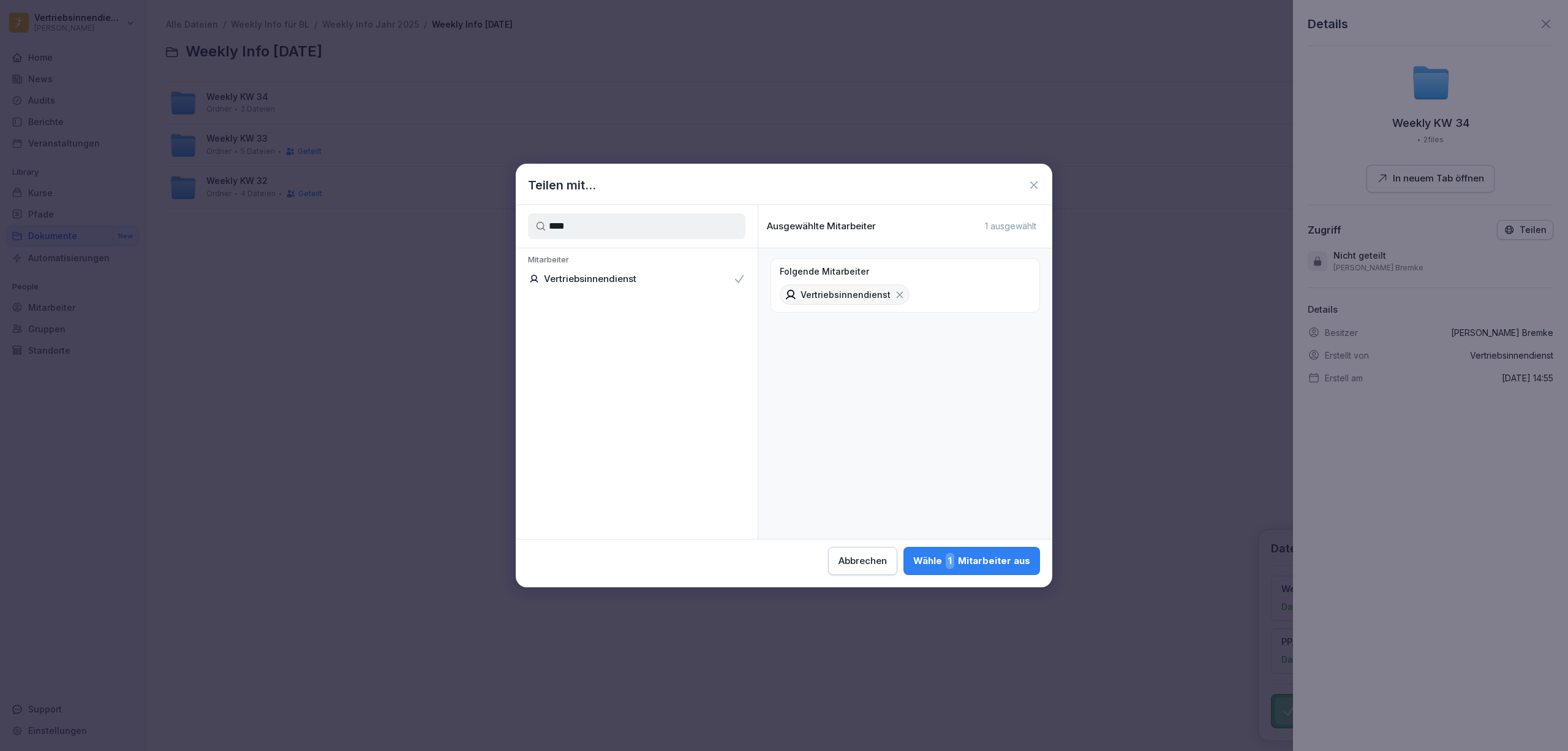
click at [1014, 559] on div "Wähle 1 Mitarbeiter aus" at bounding box center [971, 561] width 117 height 16
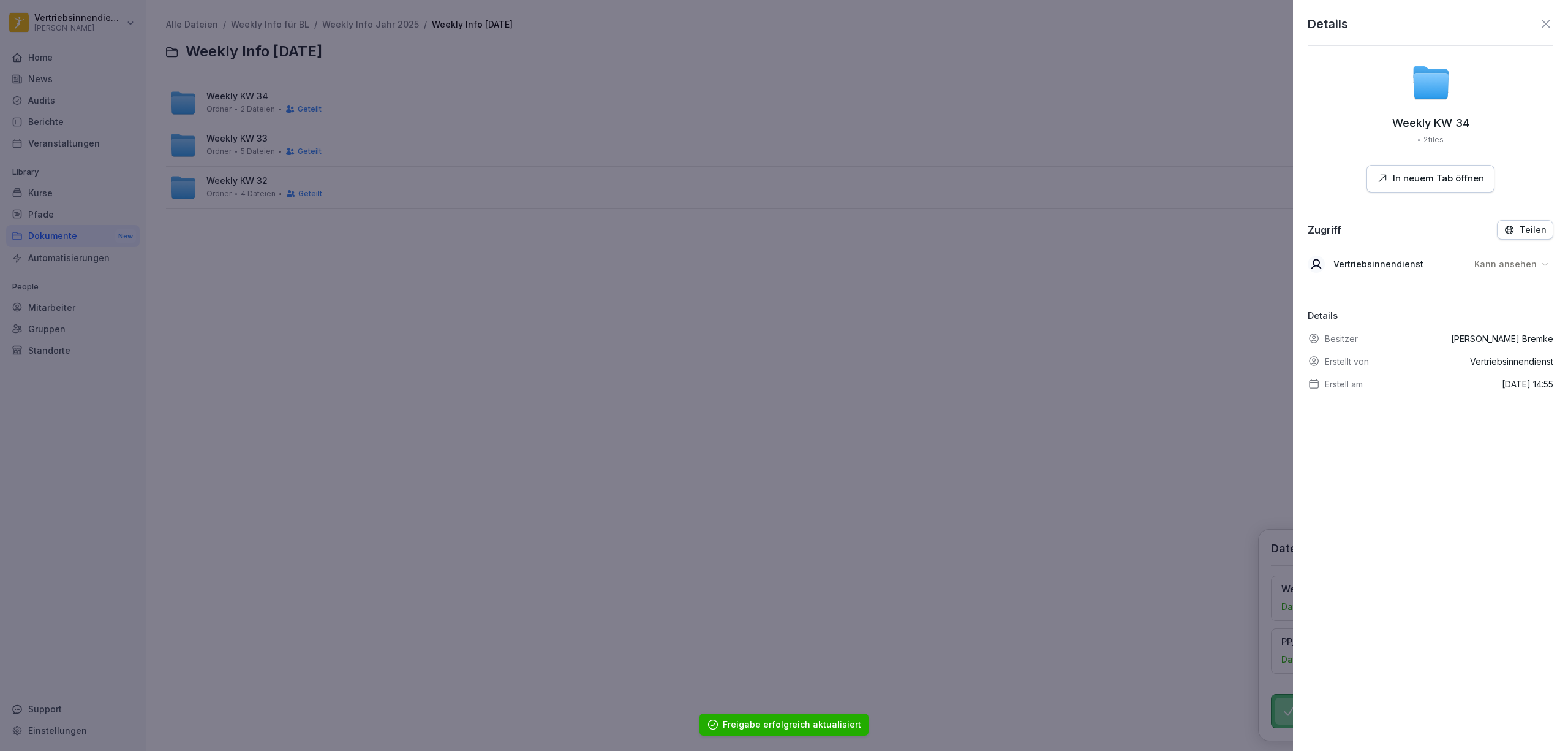
click at [1508, 268] on p "Kann ansehen" at bounding box center [1506, 264] width 63 height 12
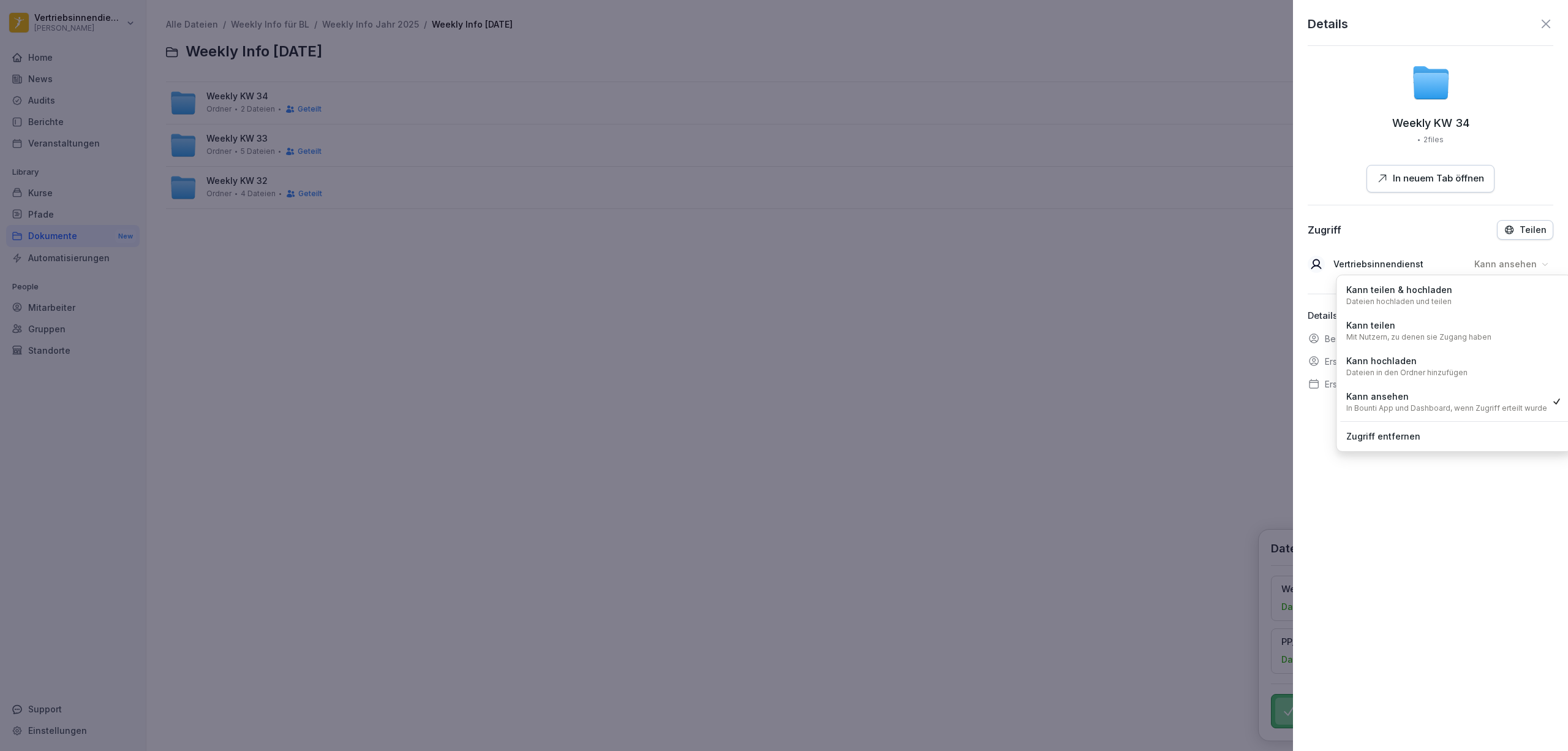
click at [1457, 286] on div "Kann teilen & hochladen Dateien hochladen und teilen" at bounding box center [1454, 295] width 228 height 32
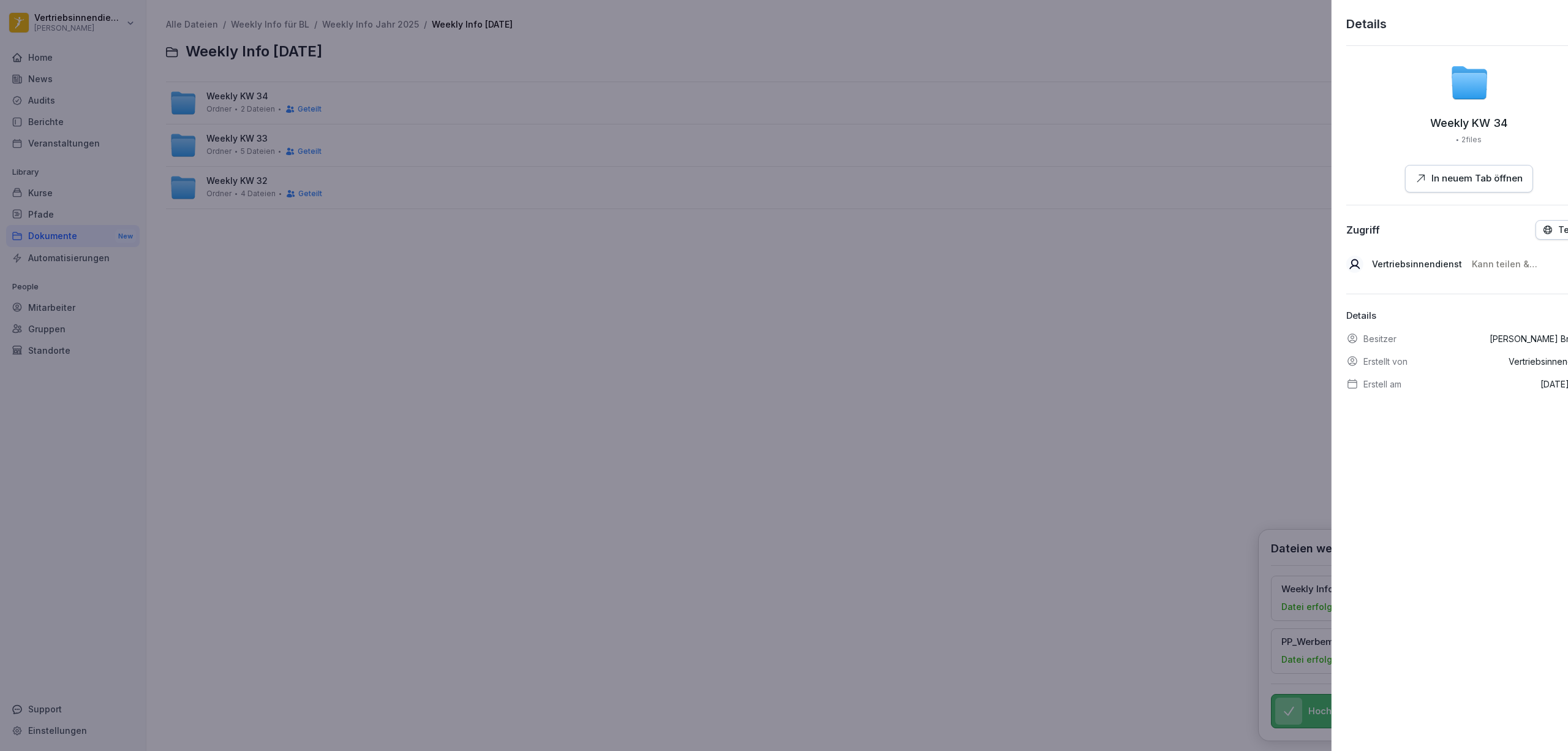
click at [1157, 315] on div at bounding box center [784, 375] width 1568 height 751
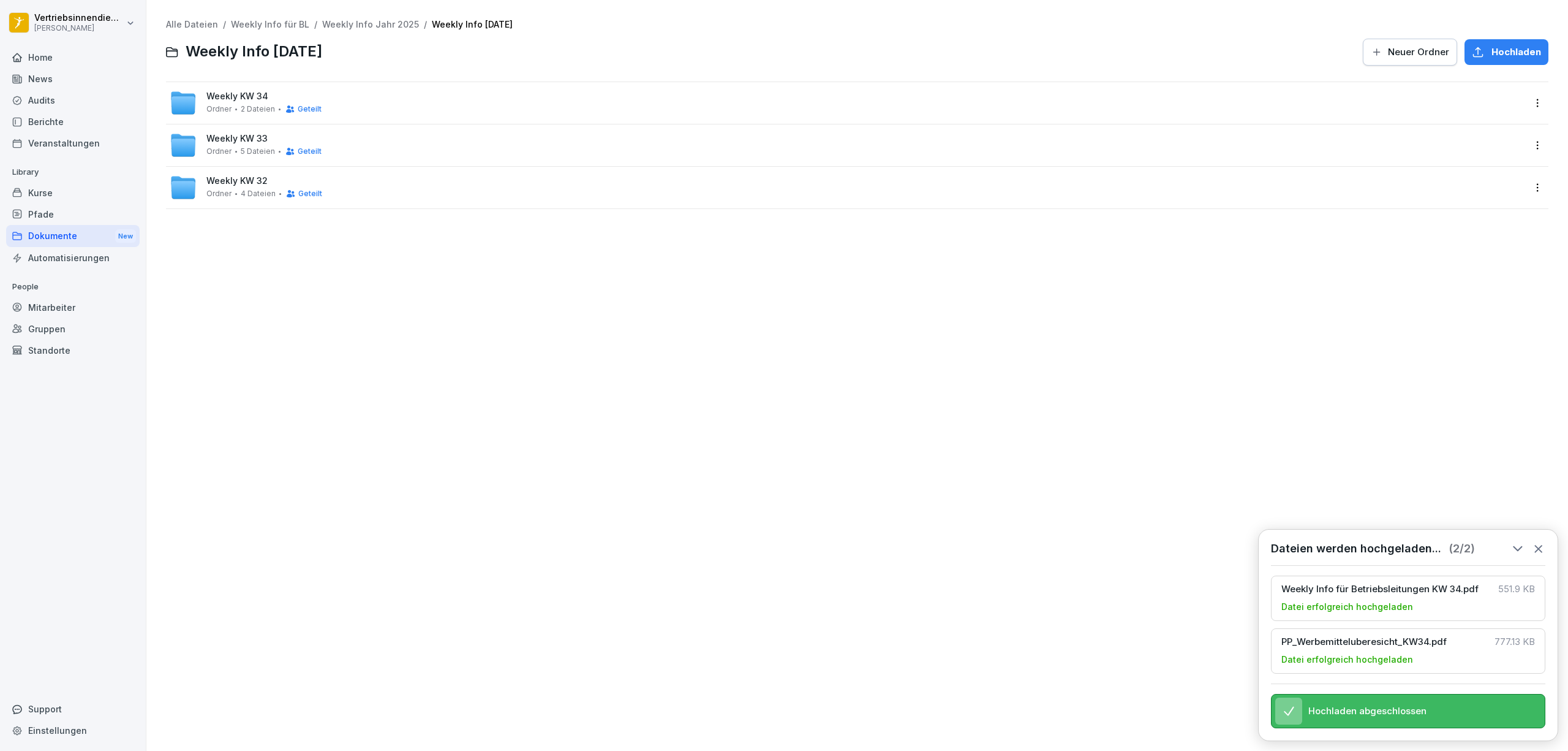
click at [425, 96] on div "Weekly KW 34 Ordner 2 Dateien Geteilt" at bounding box center [847, 102] width 1356 height 27
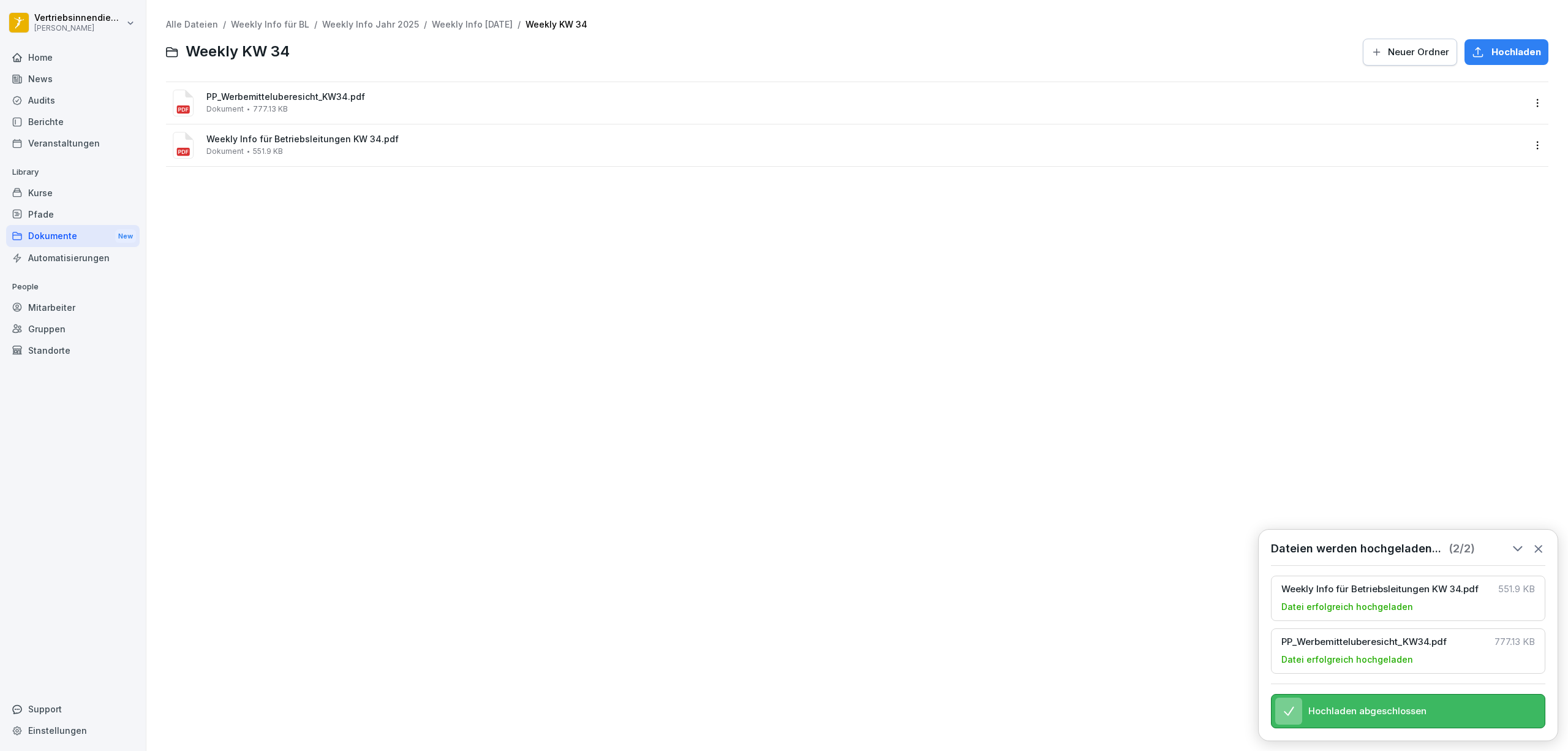
click at [1530, 147] on html "Vertriebsinnendienst [PERSON_NAME] Home News Audits Berichte Veranstaltungen Li…" at bounding box center [784, 375] width 1568 height 751
click at [1497, 172] on div "Details" at bounding box center [1506, 170] width 129 height 24
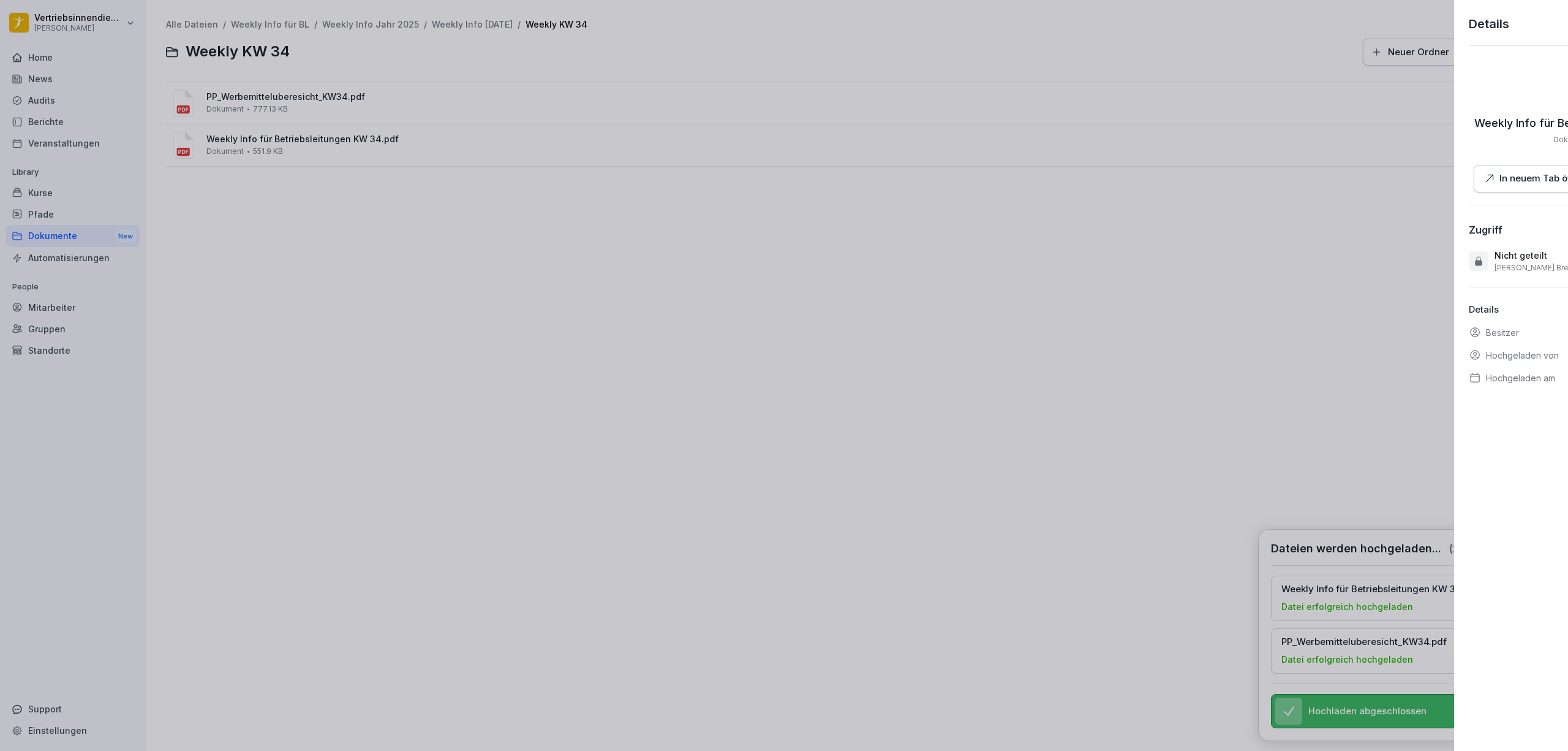
click at [889, 415] on div at bounding box center [784, 375] width 1568 height 751
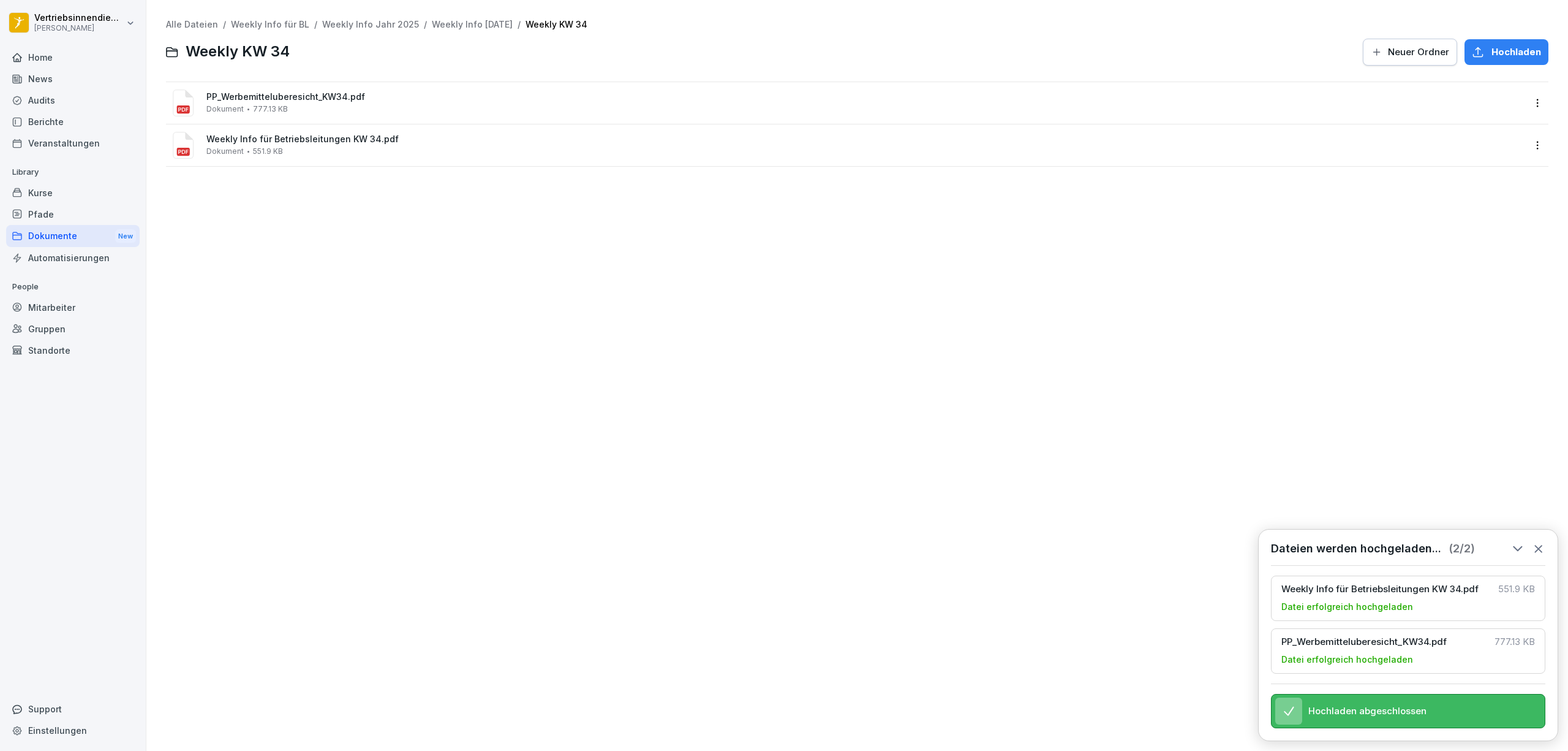
click at [682, 307] on div "Alle Dateien / Weekly Info für BL / Weekly Info Jahr 2025 / Weekly Info [DATE] …" at bounding box center [857, 375] width 1404 height 732
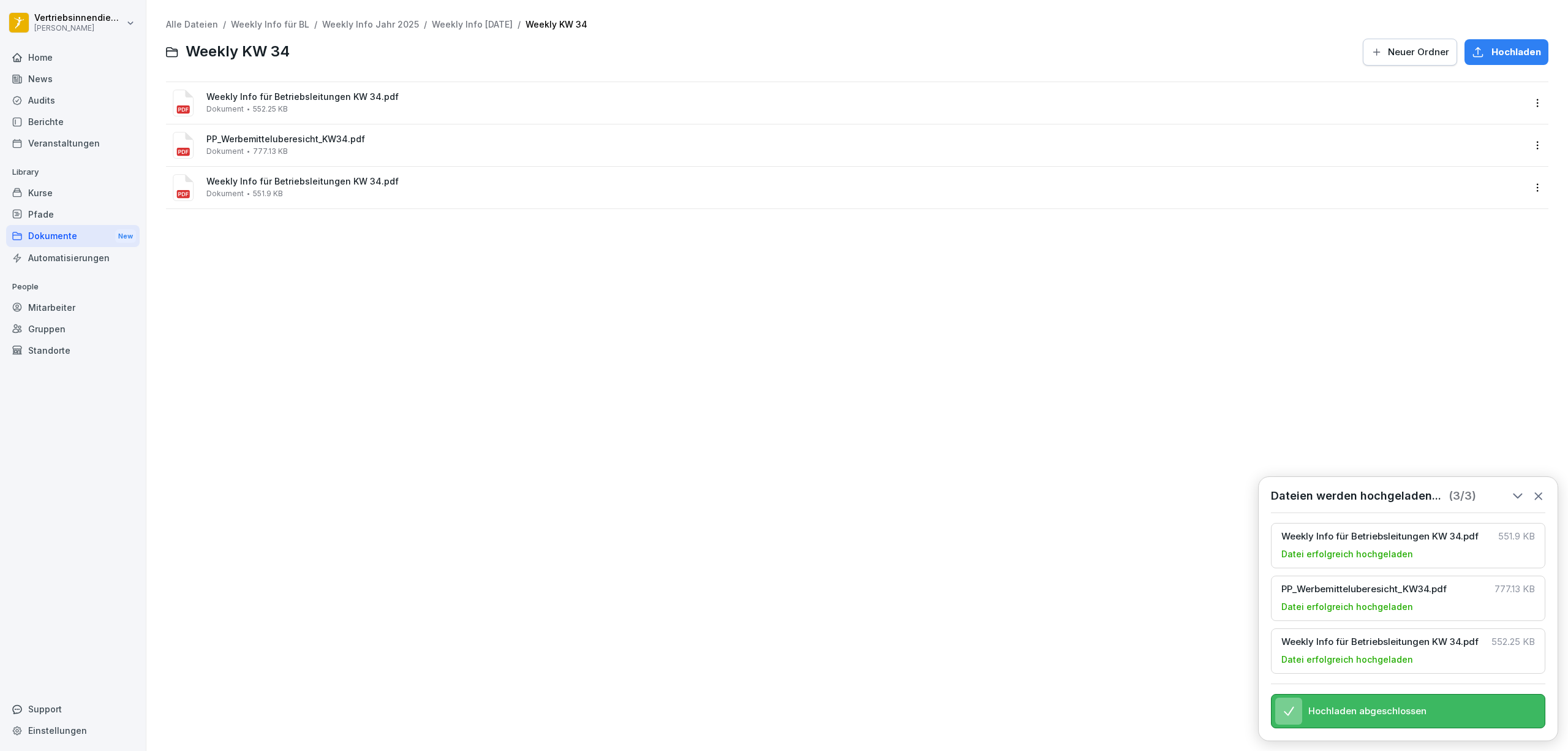
click at [716, 366] on div "Alle Dateien / Weekly Info für BL / Weekly Info Jahr 2025 / Weekly Info [DATE] …" at bounding box center [857, 375] width 1404 height 732
click at [443, 257] on div "Alle Dateien / Weekly Info für BL / Weekly Info Jahr 2025 / Weekly Info [DATE] …" at bounding box center [857, 375] width 1404 height 732
click at [1540, 489] on icon at bounding box center [1538, 495] width 14 height 14
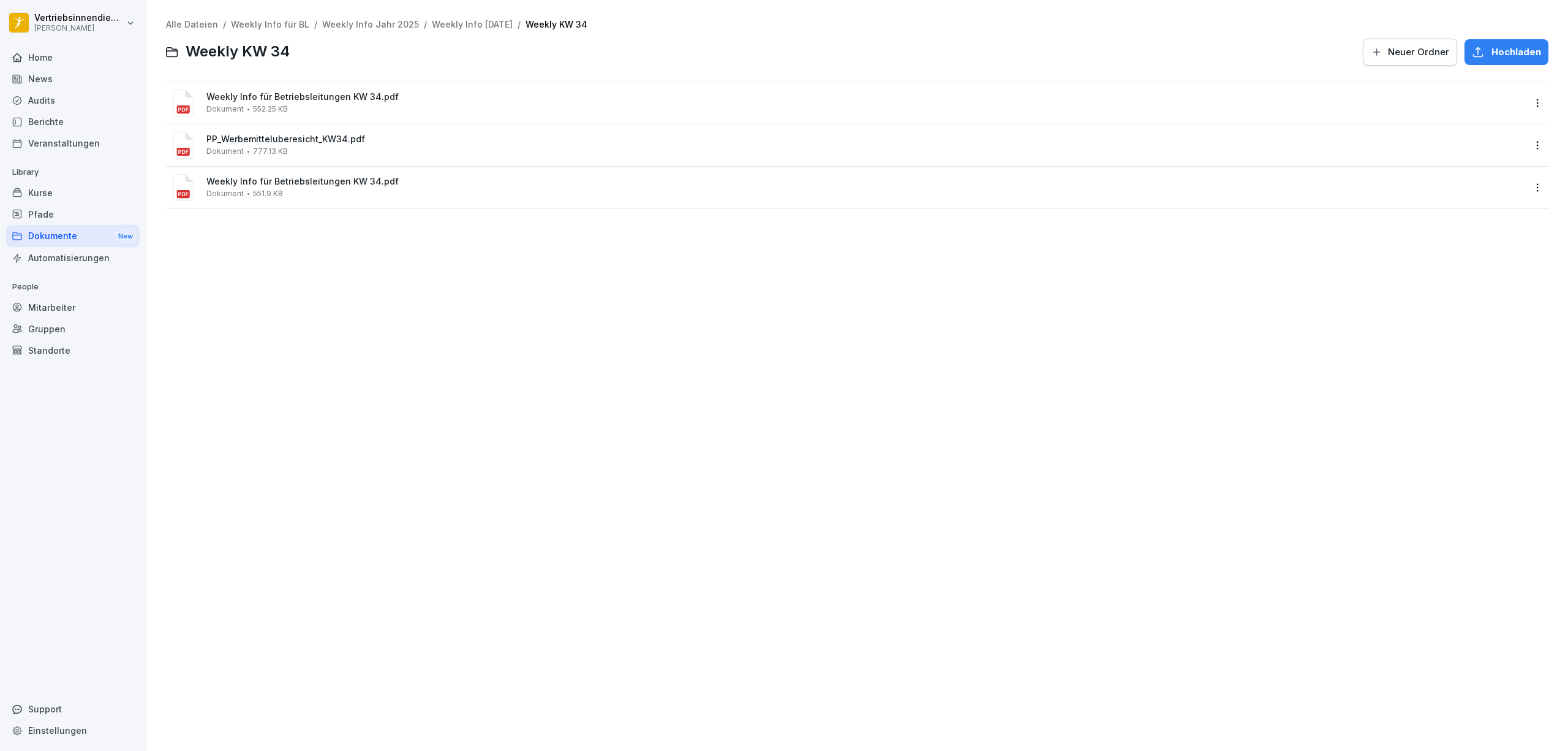
click at [647, 325] on div "Alle Dateien / Weekly Info für BL / Weekly Info Jahr 2025 / Weekly Info [DATE] …" at bounding box center [857, 375] width 1404 height 732
click at [77, 236] on div "Dokumente New" at bounding box center [73, 236] width 134 height 23
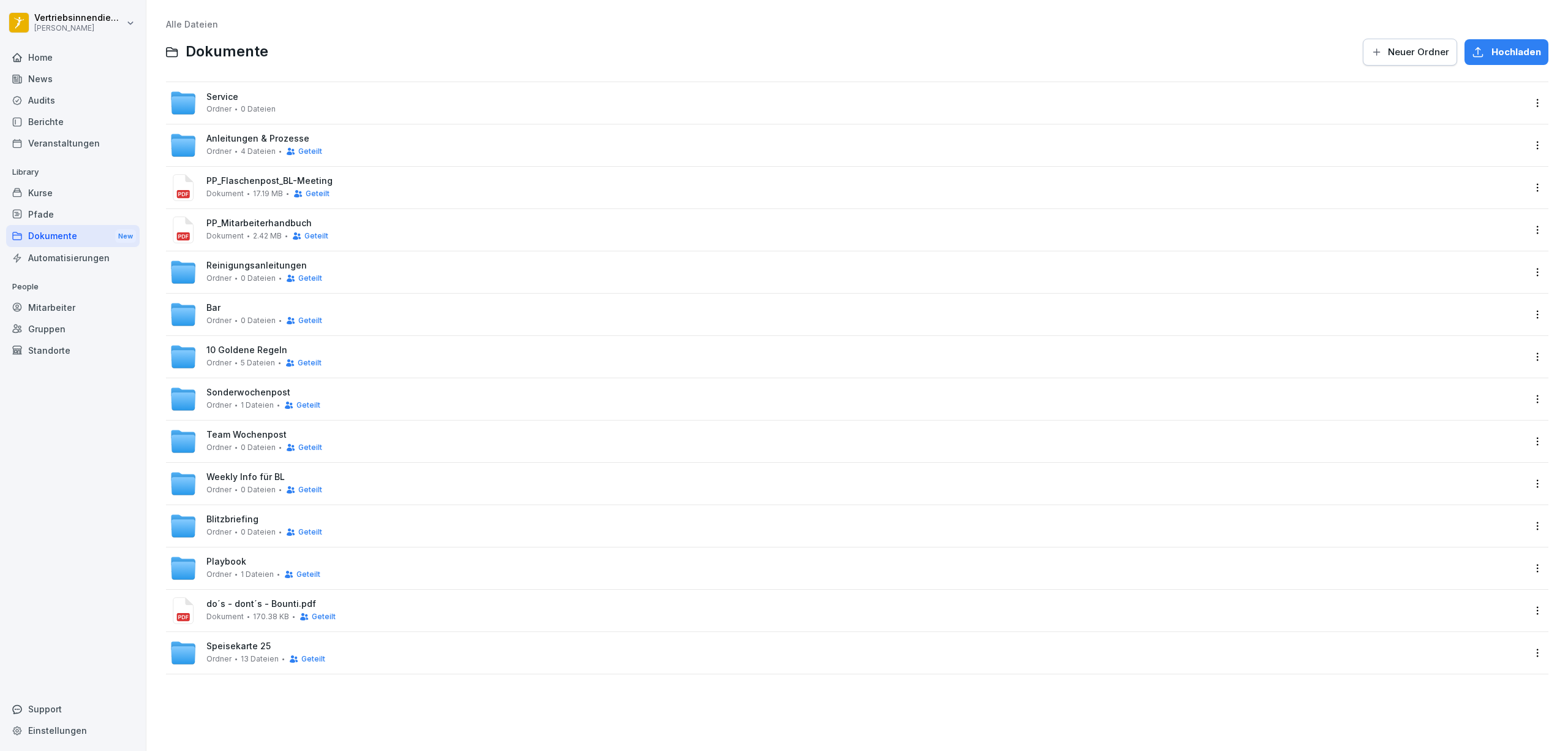
click at [221, 439] on span "Team Wochenpost" at bounding box center [247, 435] width 81 height 10
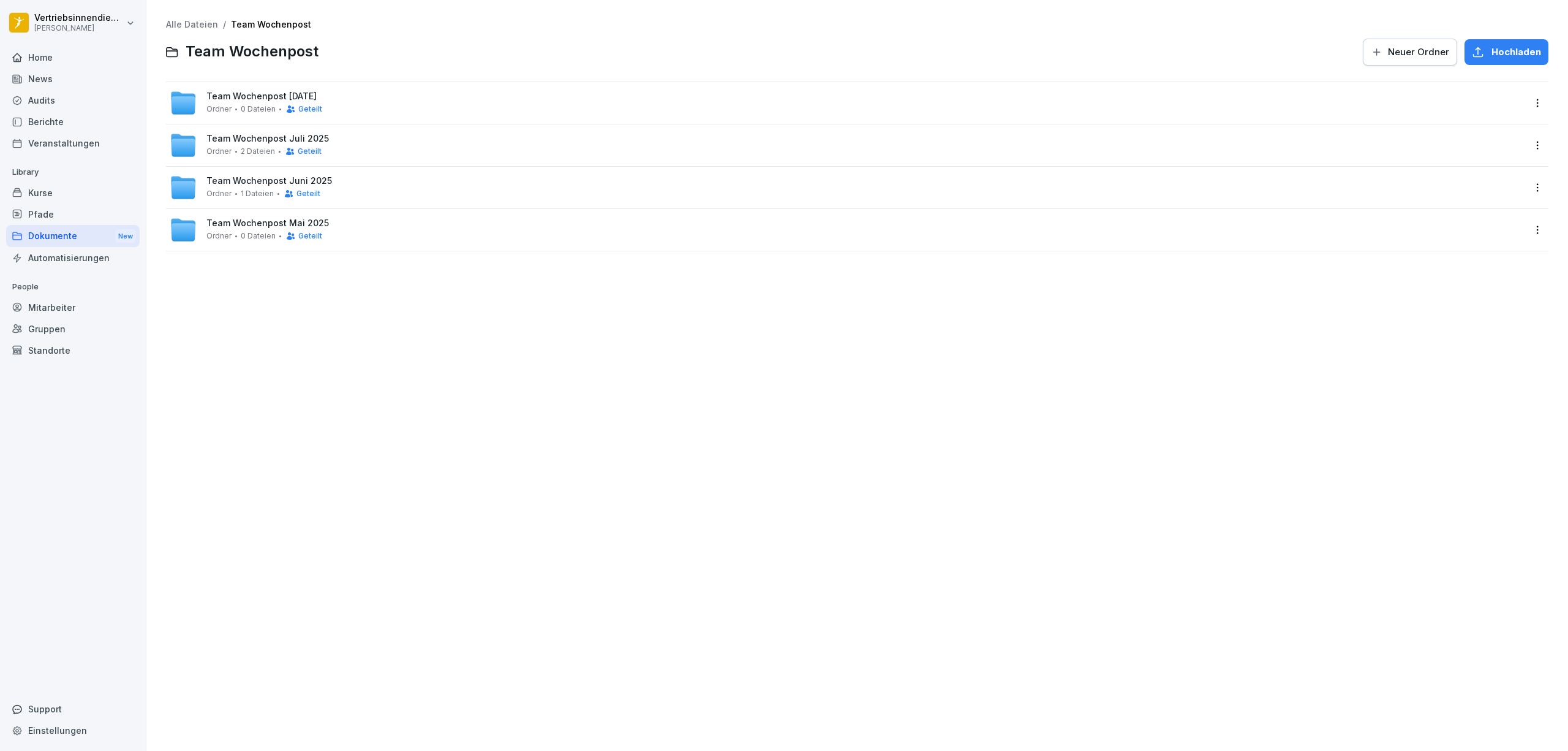
click at [254, 98] on span "Team Wochenpost [DATE]" at bounding box center [261, 96] width 110 height 10
drag, startPoint x: 323, startPoint y: 262, endPoint x: 1069, endPoint y: 241, distance: 746.3
click at [1069, 241] on div "Alle Dateien / Team Wochenpost / Team Wochenpost [DATE] Team Wochenpost [DATE] …" at bounding box center [857, 375] width 1404 height 732
click at [1412, 50] on span "Neuer Ordner" at bounding box center [1419, 52] width 61 height 14
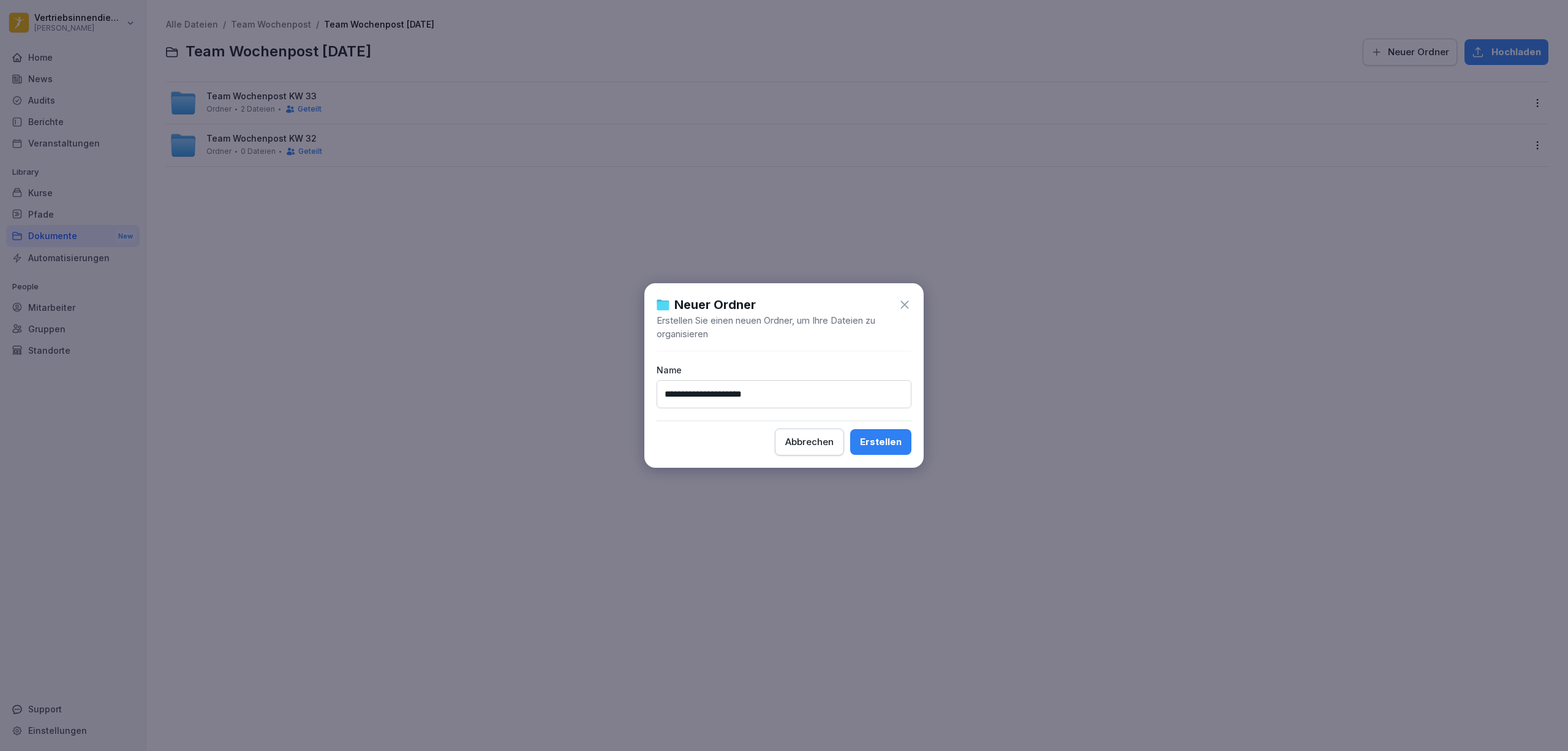
type input "**********"
click at [851, 429] on button "Erstellen" at bounding box center [881, 442] width 61 height 26
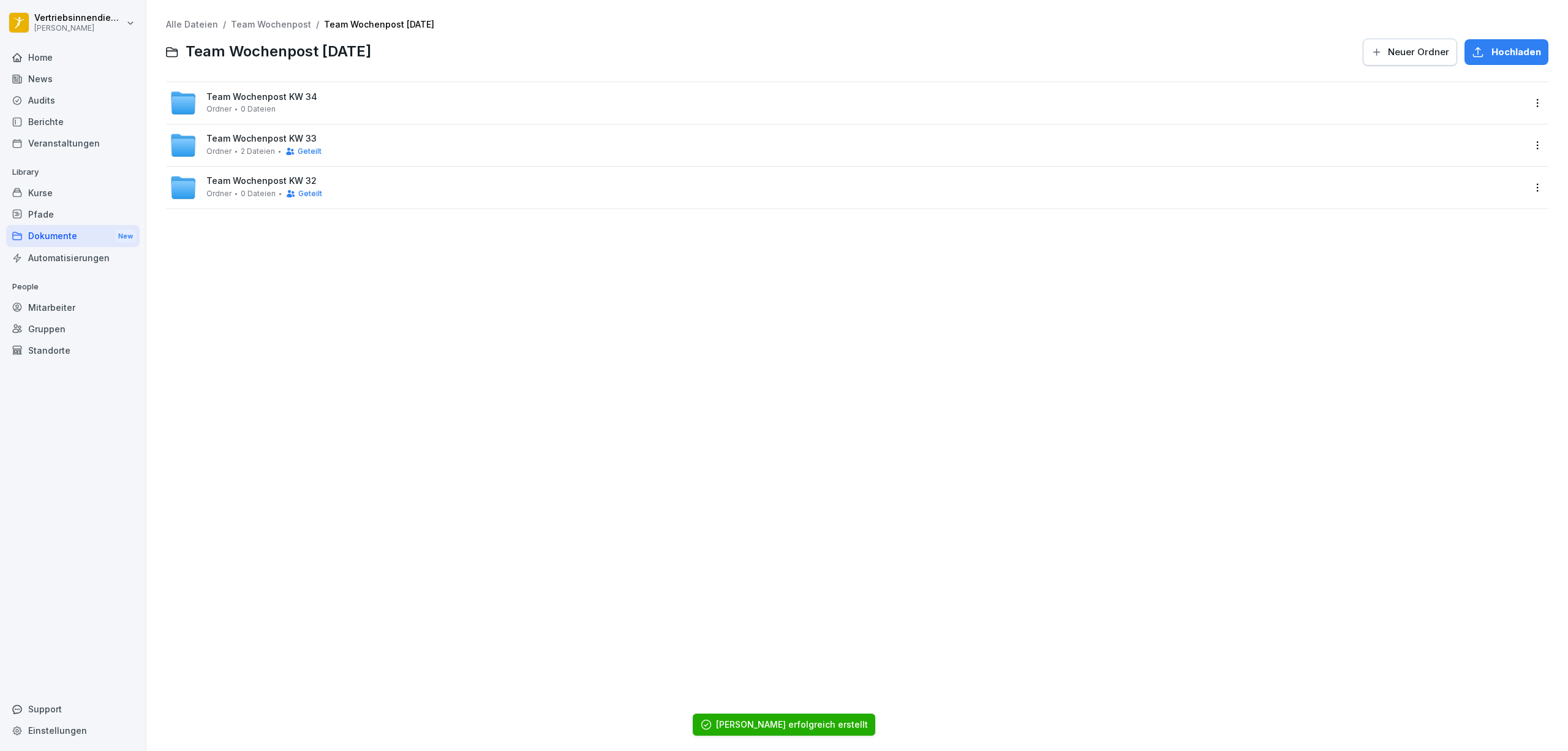
click at [388, 85] on div "Team Wochenpost KW 34 Ordner 0 Dateien" at bounding box center [847, 103] width 1363 height 42
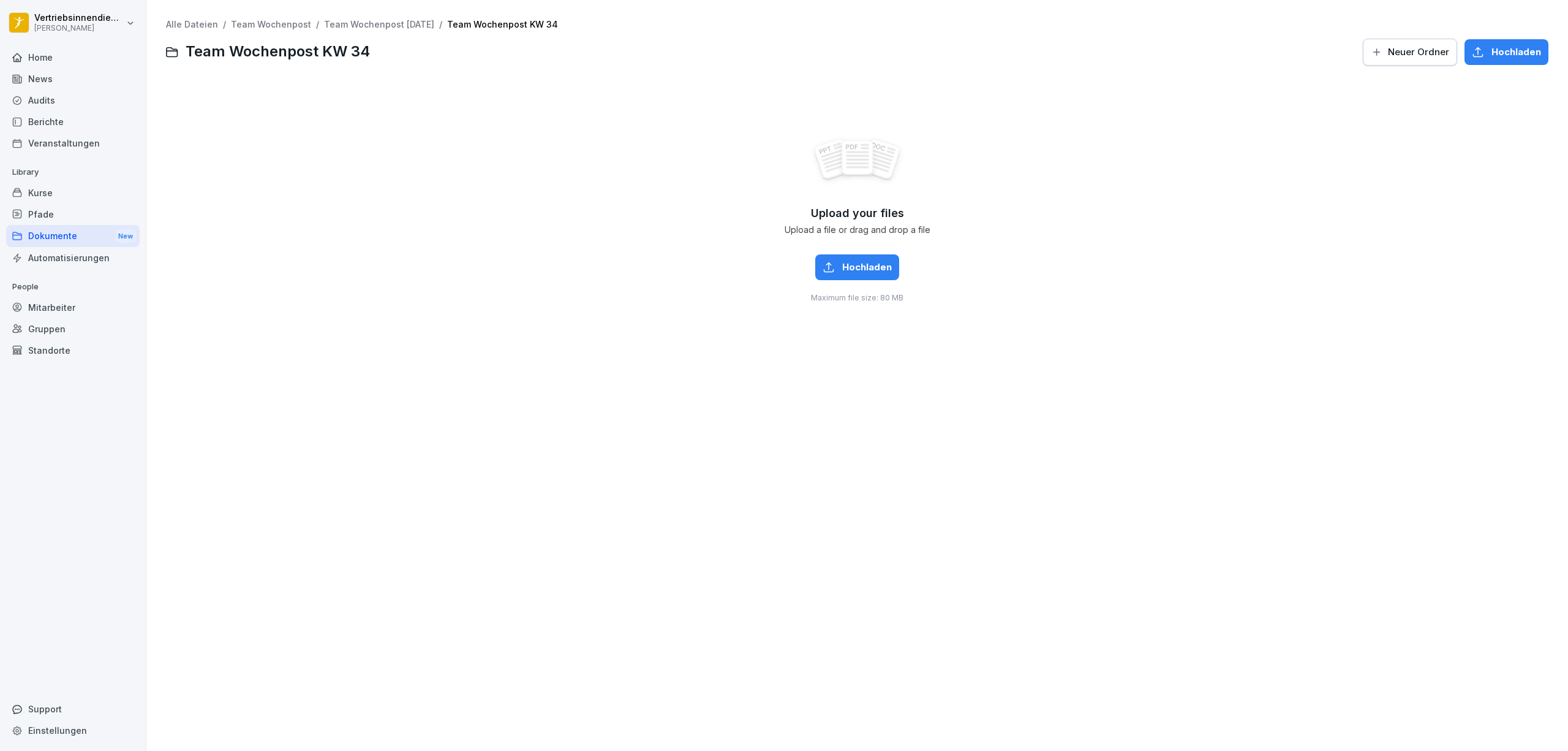
click at [60, 236] on div "Dokumente New" at bounding box center [73, 236] width 134 height 23
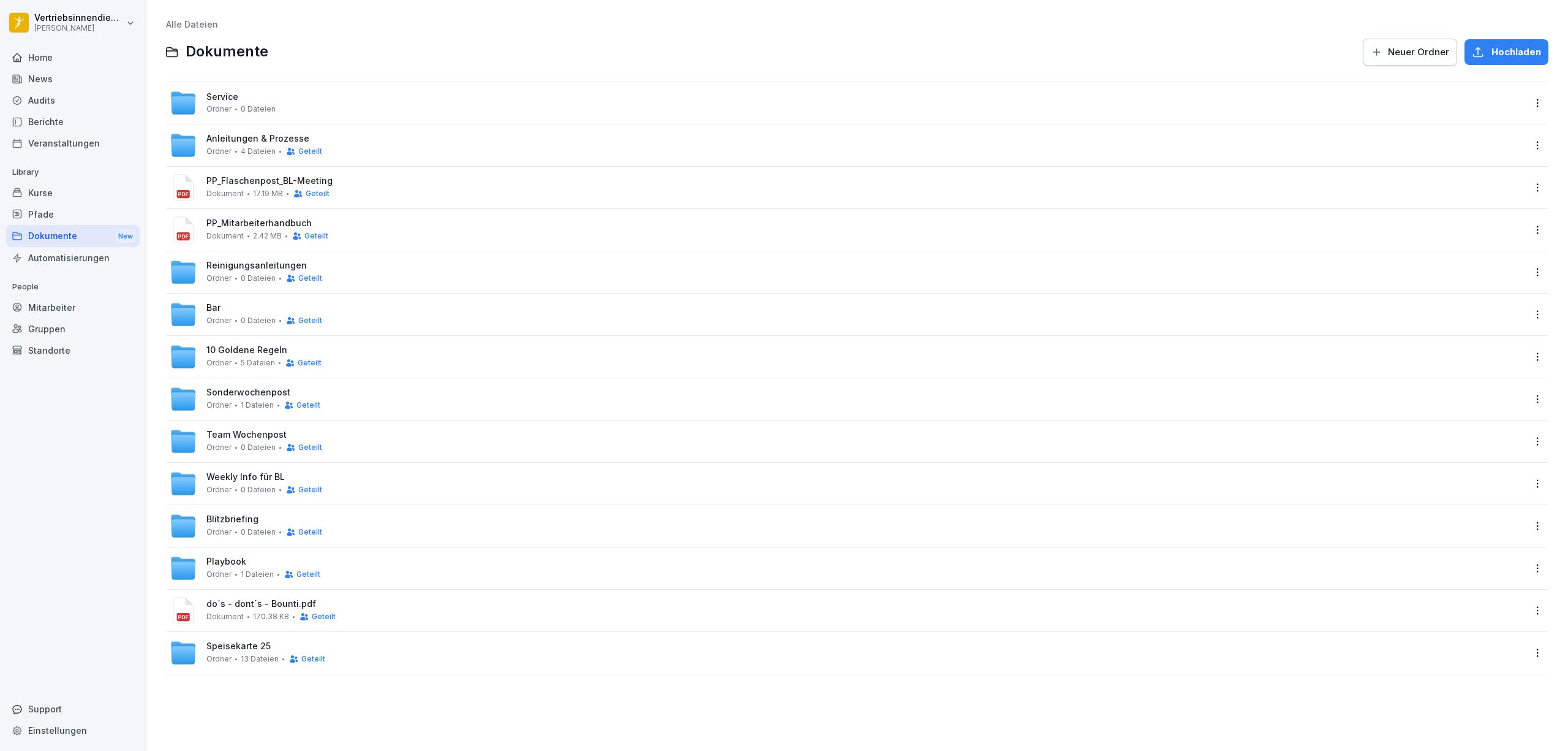
click at [216, 434] on span "Team Wochenpost" at bounding box center [247, 435] width 81 height 10
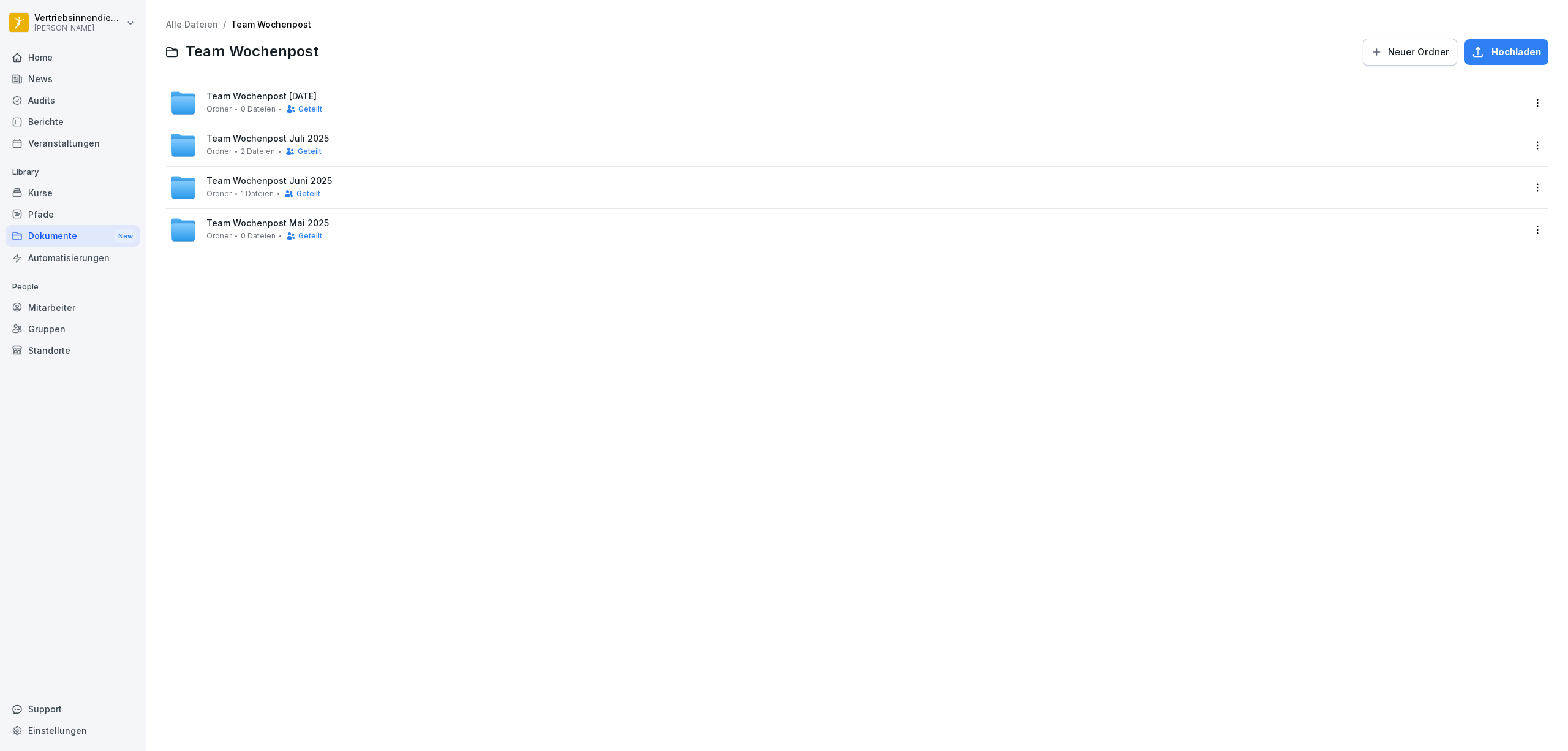
click at [239, 108] on div "Ordner 0 Dateien Geteilt" at bounding box center [264, 109] width 116 height 10
click at [231, 190] on div "Ordner 0 Dateien Geteilt" at bounding box center [264, 194] width 116 height 10
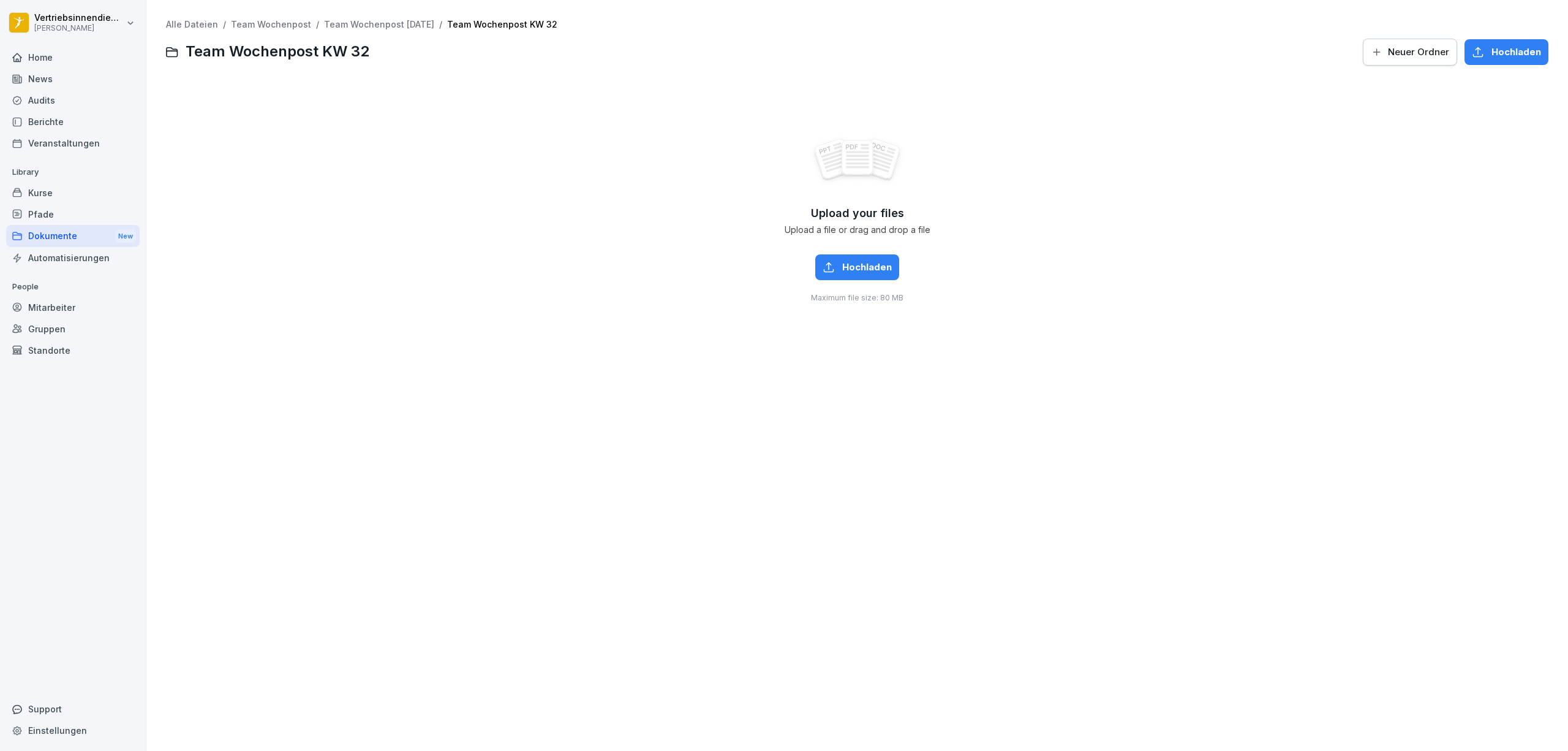
click at [407, 26] on link "Team Wochenpost [DATE]" at bounding box center [379, 24] width 110 height 10
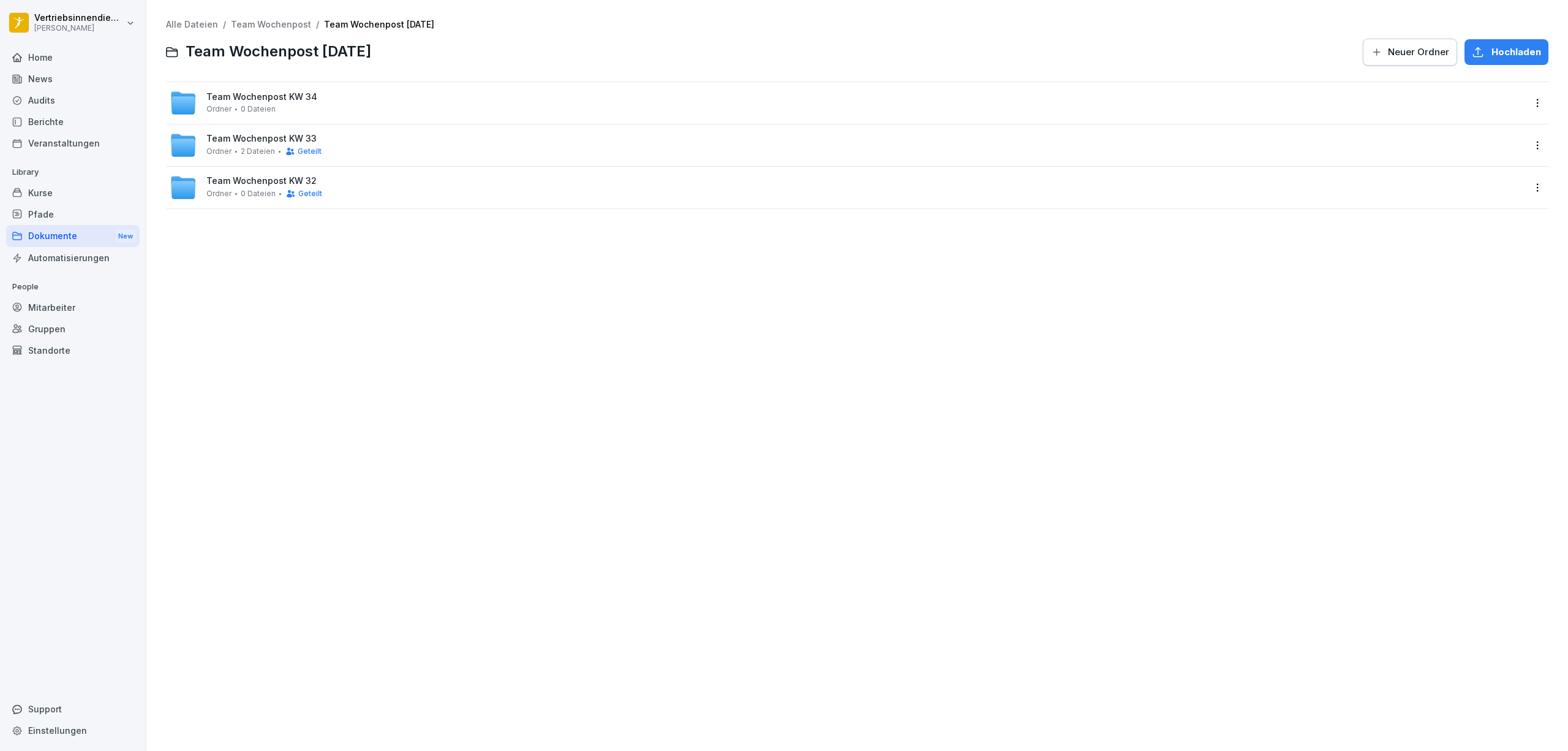
click at [231, 136] on span "Team Wochenpost KW 33" at bounding box center [261, 139] width 110 height 10
click at [393, 29] on span "Team Wochenpost [DATE]" at bounding box center [379, 24] width 110 height 10
click at [401, 19] on link "Team Wochenpost [DATE]" at bounding box center [379, 24] width 110 height 10
click at [282, 28] on link "Team Wochenpost" at bounding box center [271, 24] width 81 height 10
click at [236, 137] on span "Team Wochenpost Juli 2025" at bounding box center [268, 139] width 123 height 10
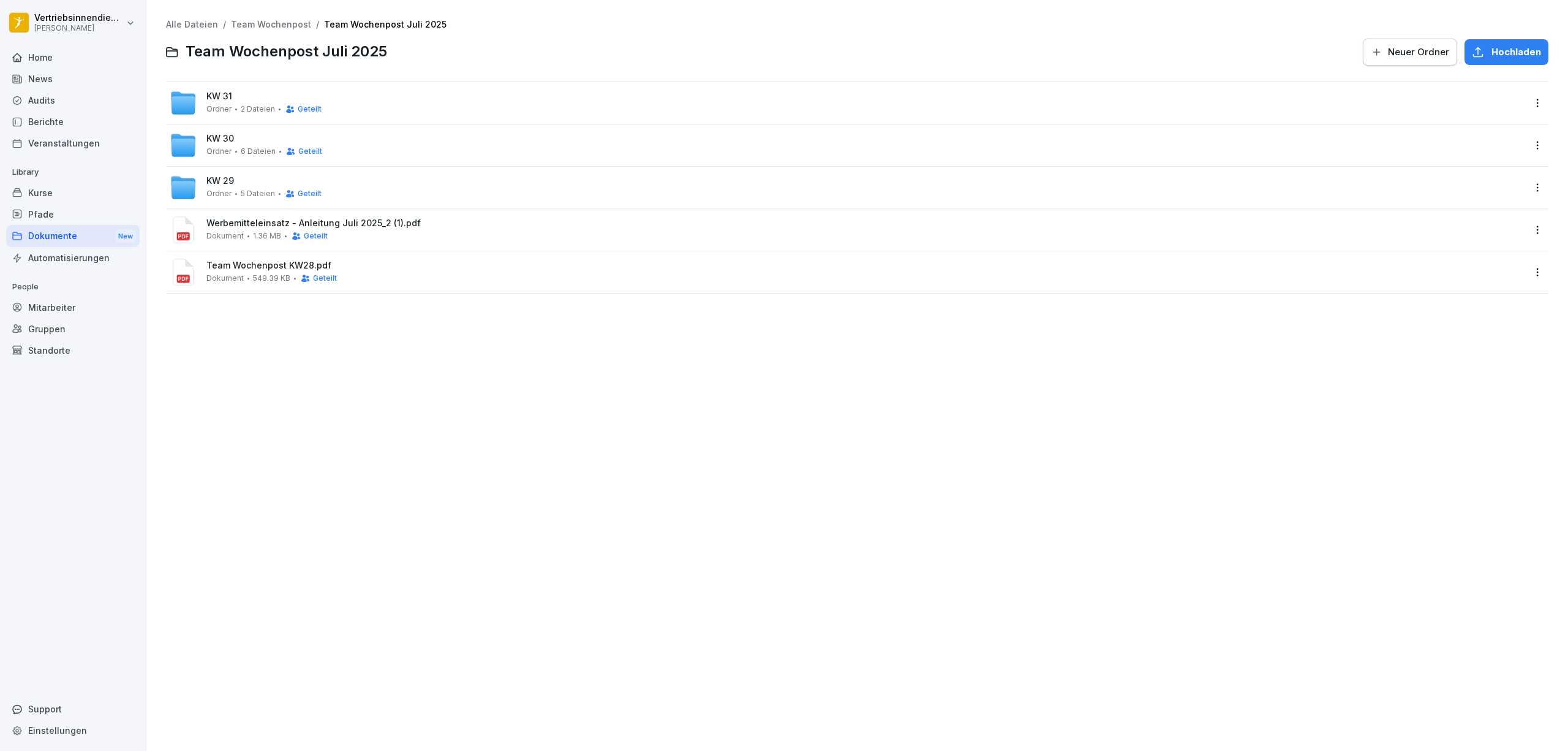
click at [226, 109] on span "Ordner" at bounding box center [218, 109] width 25 height 9
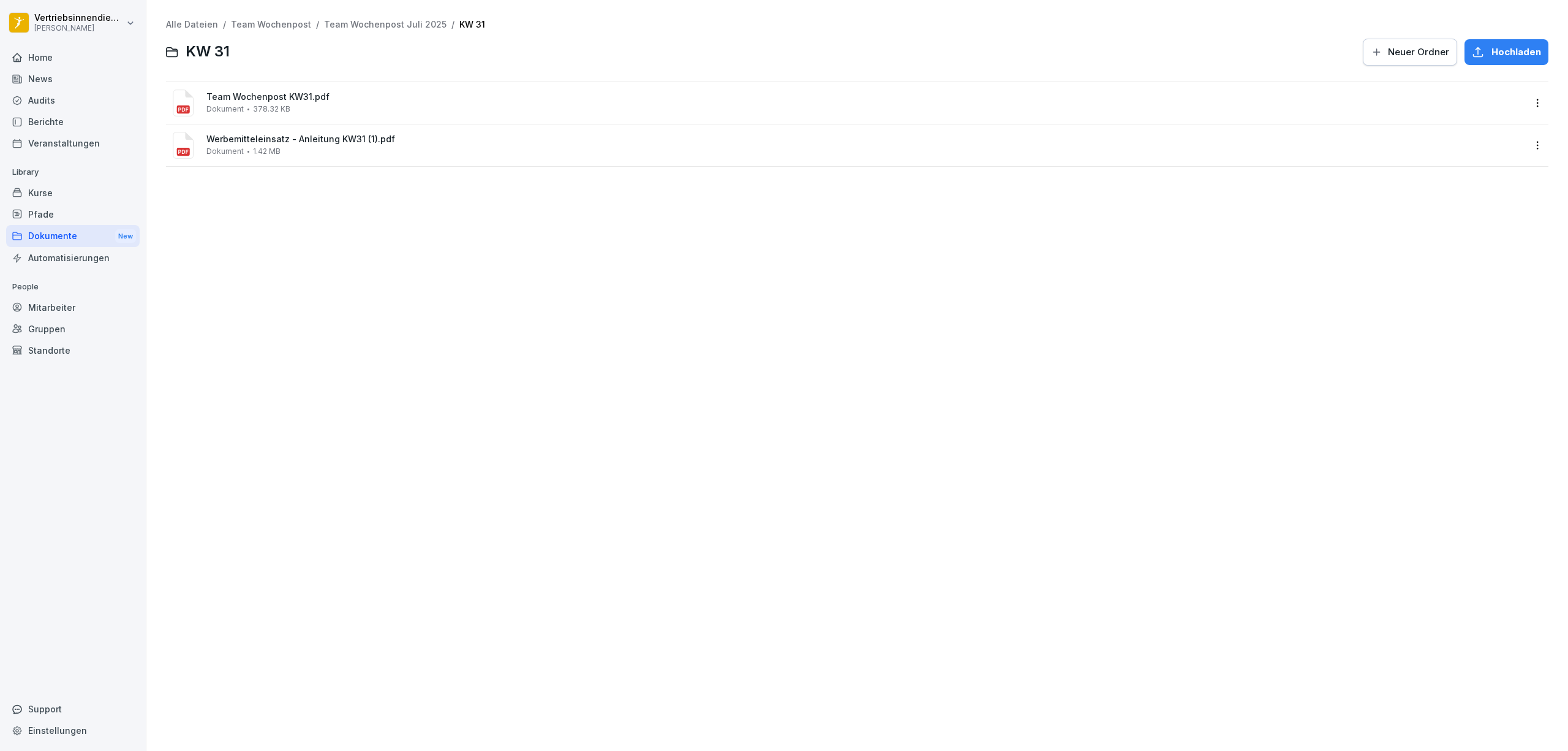
click at [360, 30] on div "Alle Dateien / Team Wochenpost / Team Wochenpost [DATE] / KW 31 KW 31 Neuer Ord…" at bounding box center [857, 43] width 1383 height 48
click at [366, 23] on link "Team Wochenpost Juli 2025" at bounding box center [385, 24] width 123 height 10
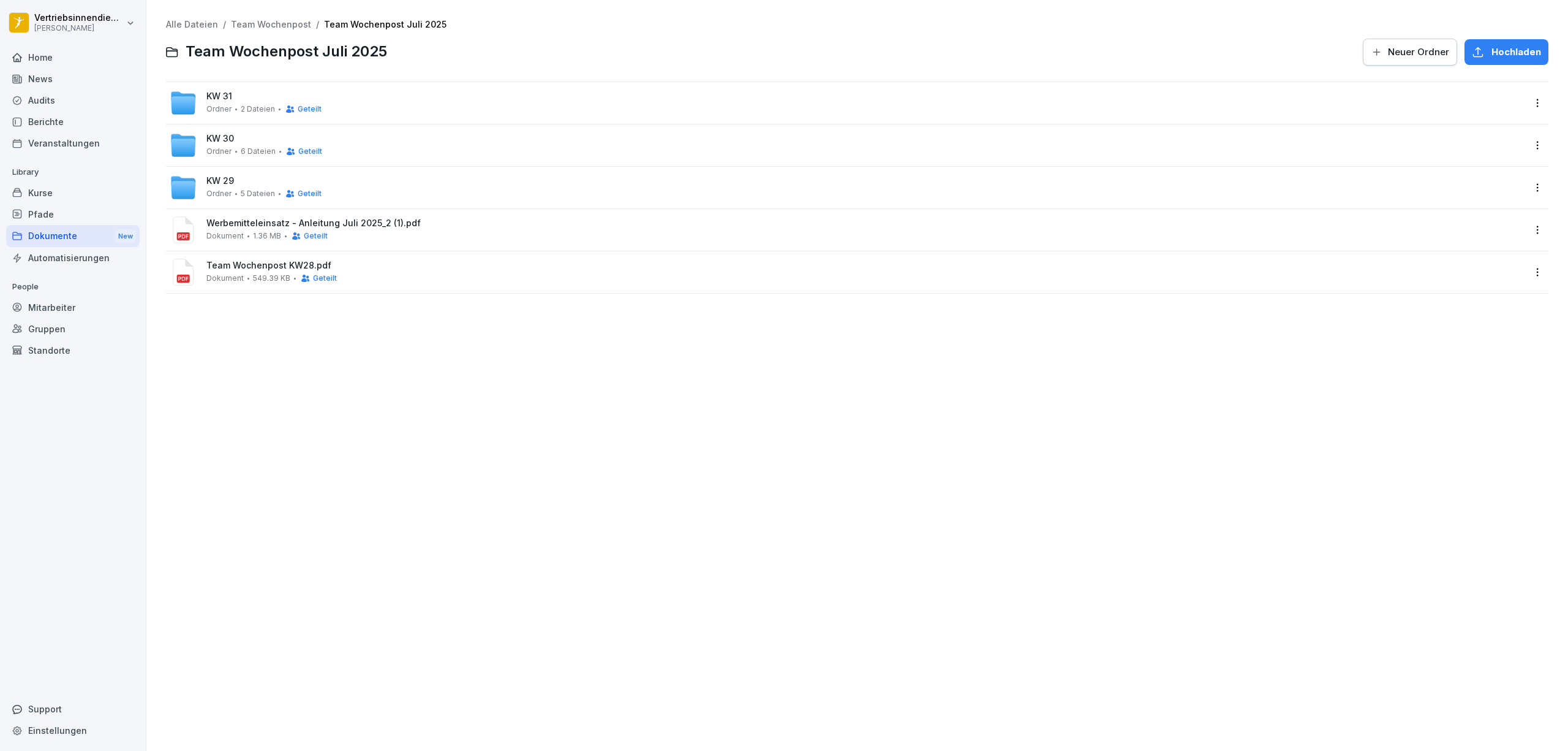
click at [233, 147] on div "Ordner 6 Dateien Geteilt" at bounding box center [264, 152] width 116 height 10
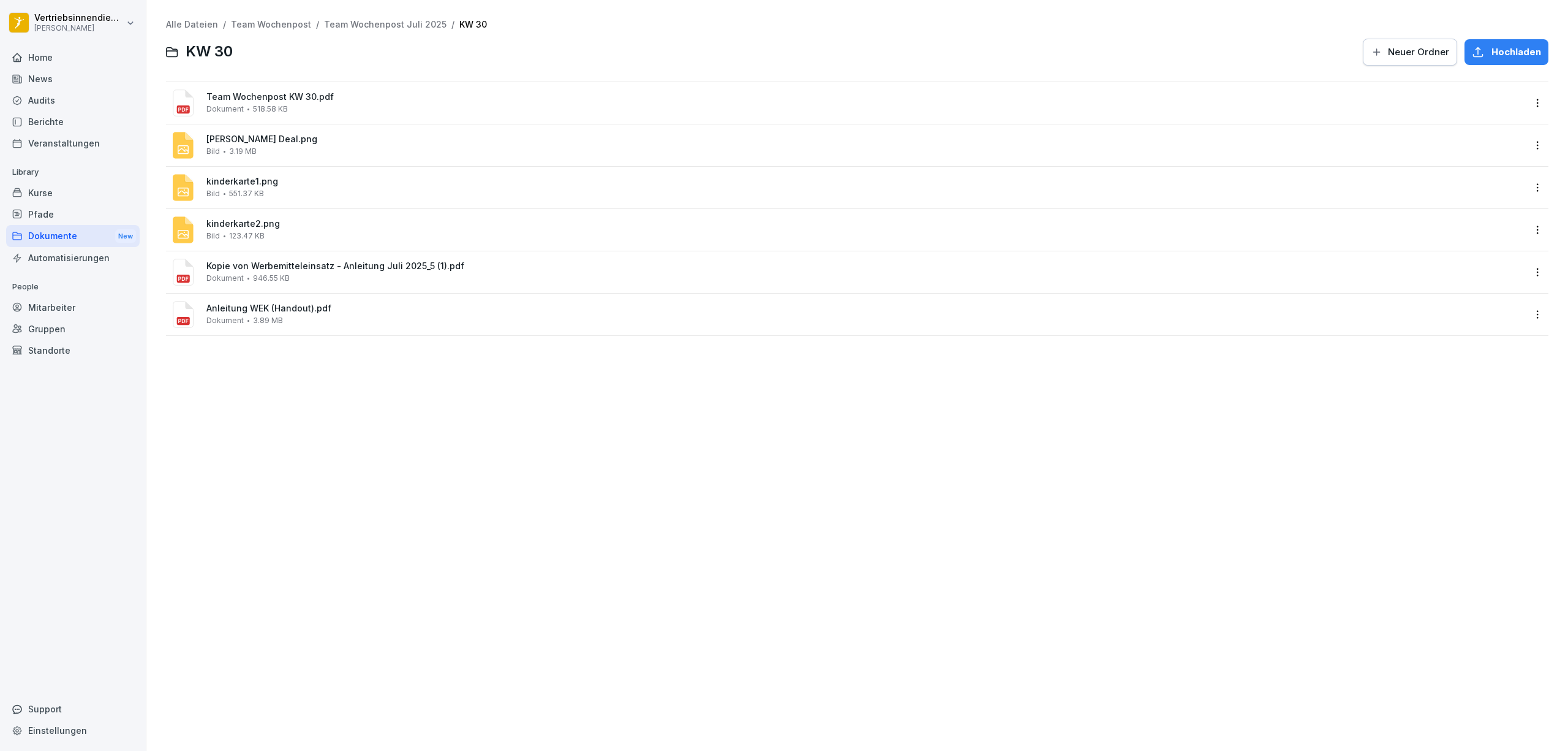
click at [246, 307] on span "Anleitung WEK (Handout).pdf" at bounding box center [866, 308] width 1319 height 10
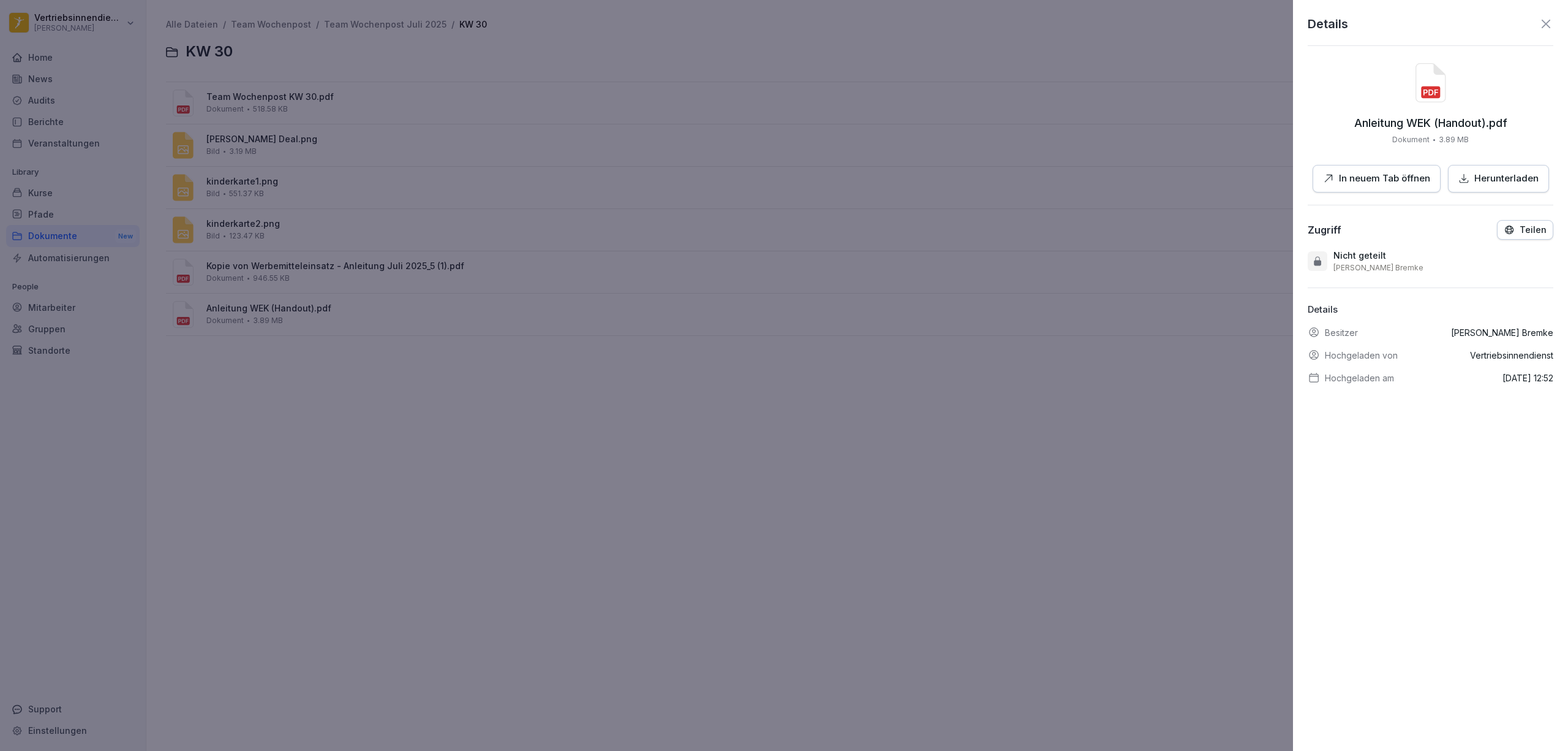
click at [1400, 180] on p "In neuem Tab öffnen" at bounding box center [1384, 178] width 91 height 14
click at [444, 376] on div at bounding box center [784, 375] width 1568 height 751
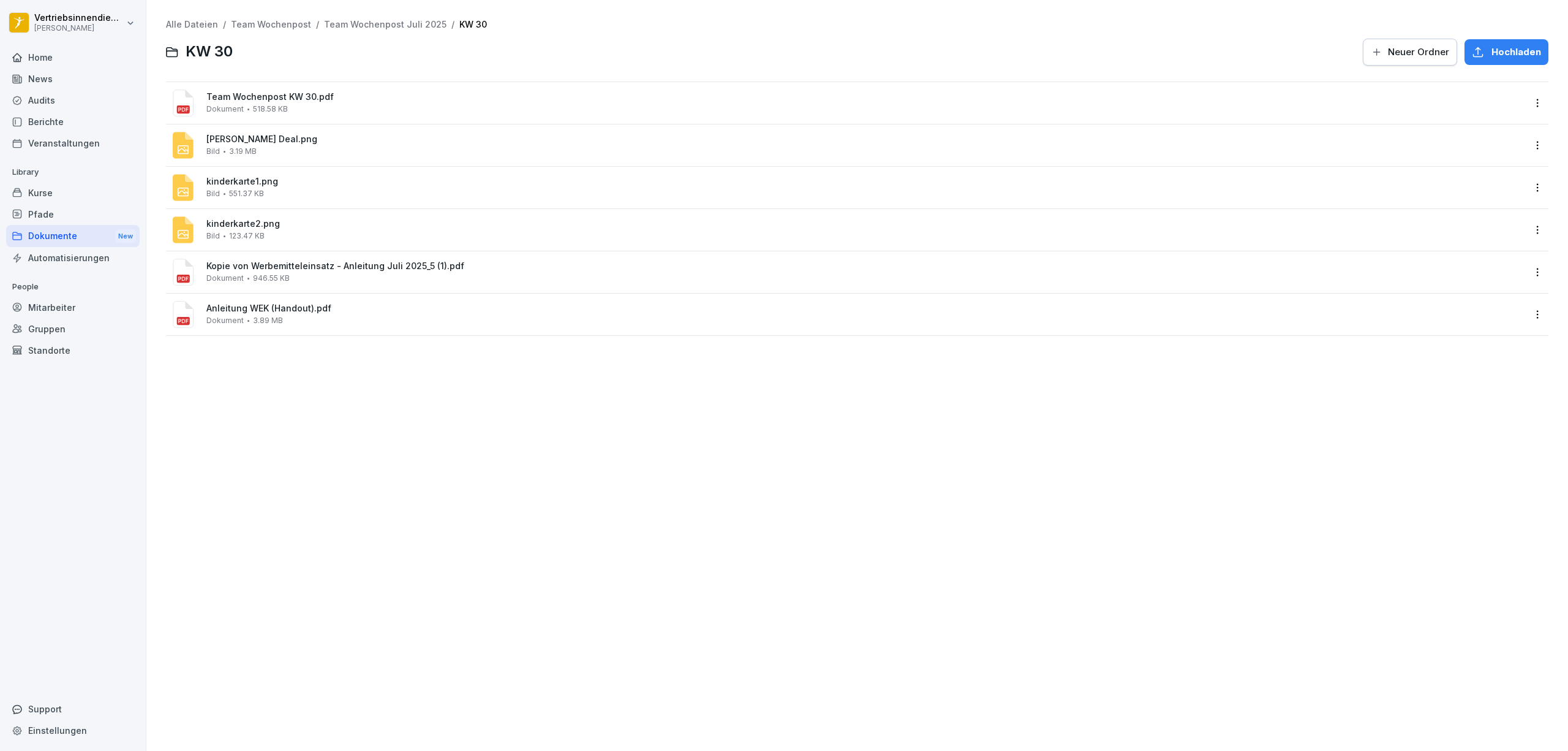
click at [386, 26] on link "Team Wochenpost Juli 2025" at bounding box center [385, 24] width 123 height 10
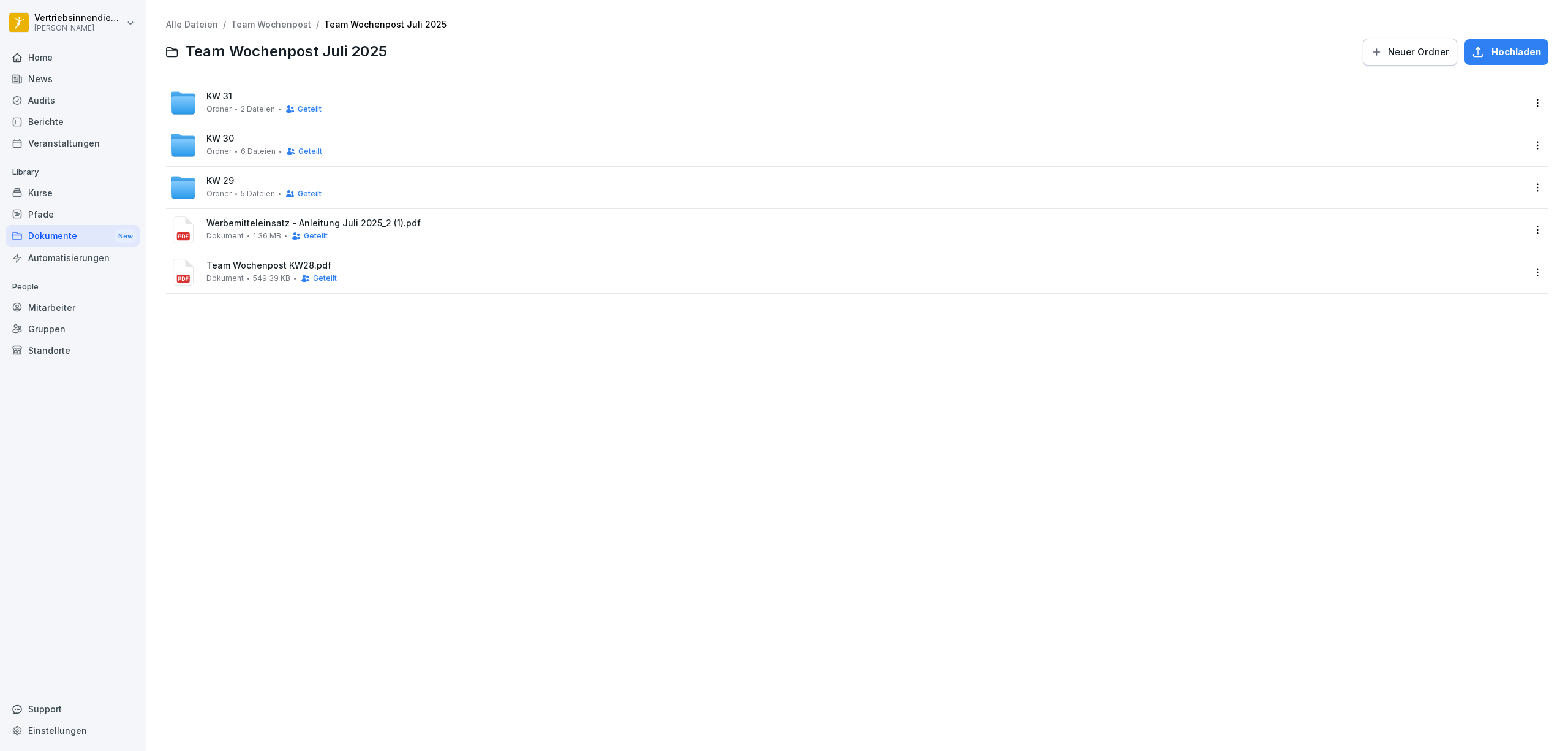
click at [252, 90] on div "KW 31 Ordner 2 Dateien Geteilt" at bounding box center [847, 102] width 1356 height 27
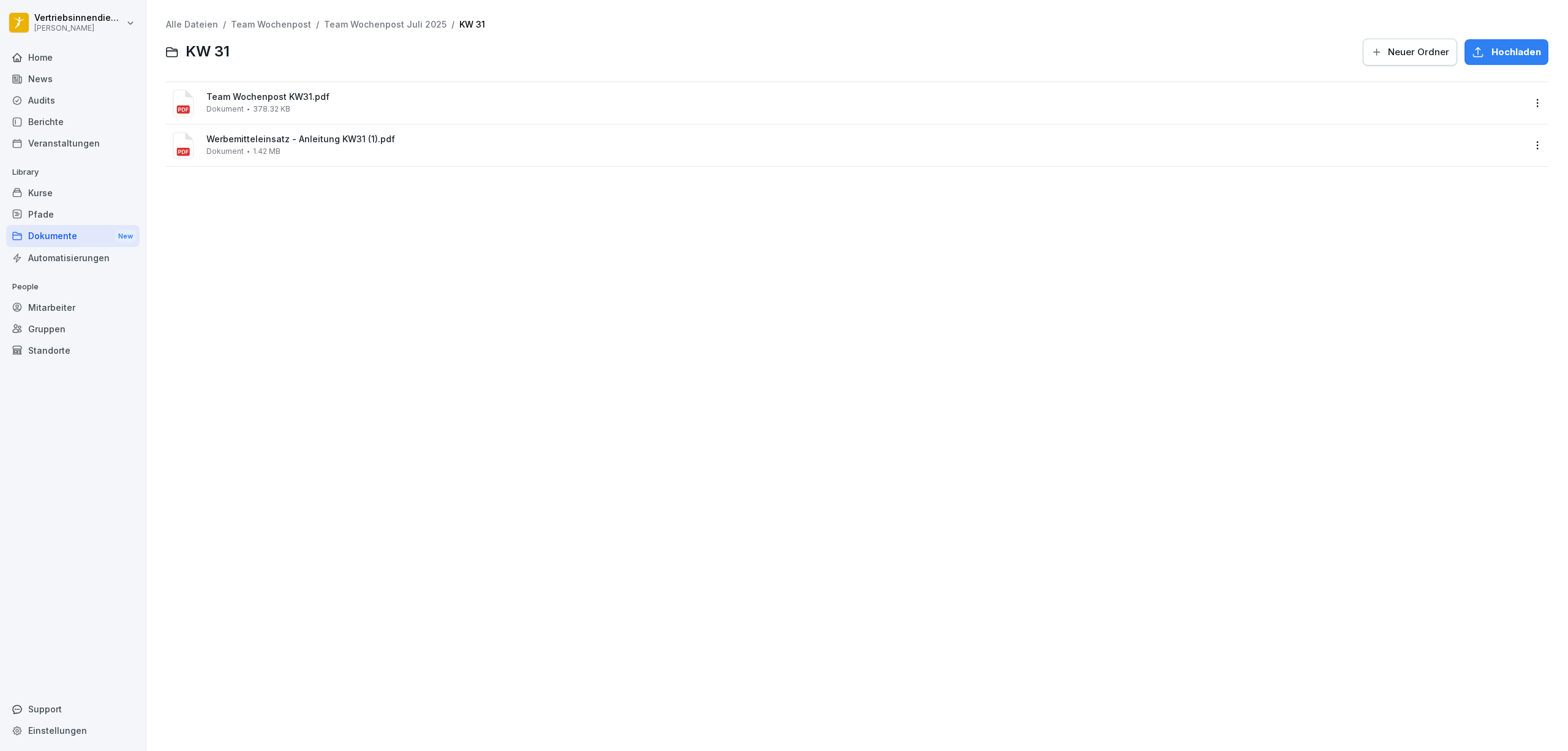
click at [364, 27] on link "Team Wochenpost Juli 2025" at bounding box center [385, 24] width 123 height 10
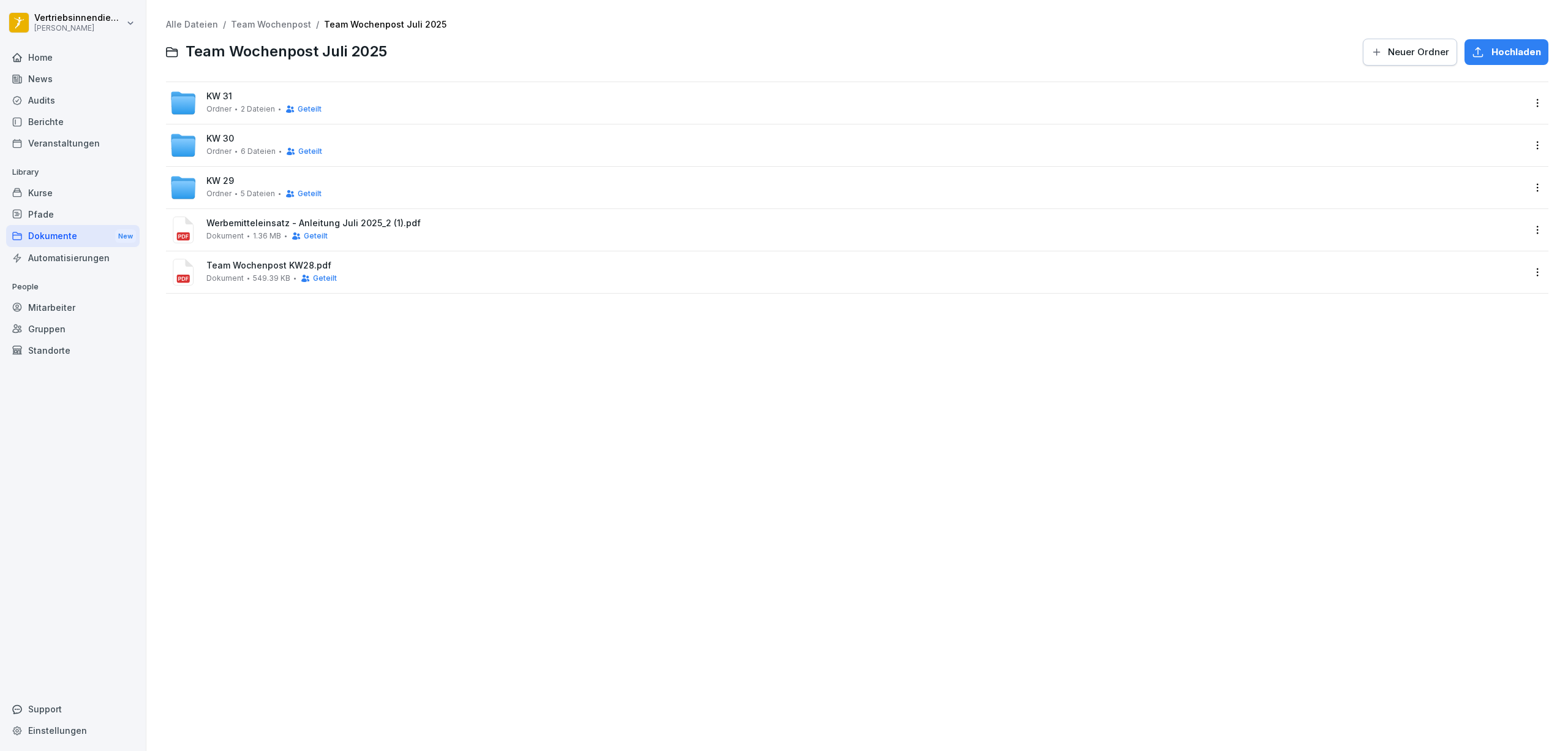
click at [274, 28] on link "Team Wochenpost" at bounding box center [271, 24] width 81 height 10
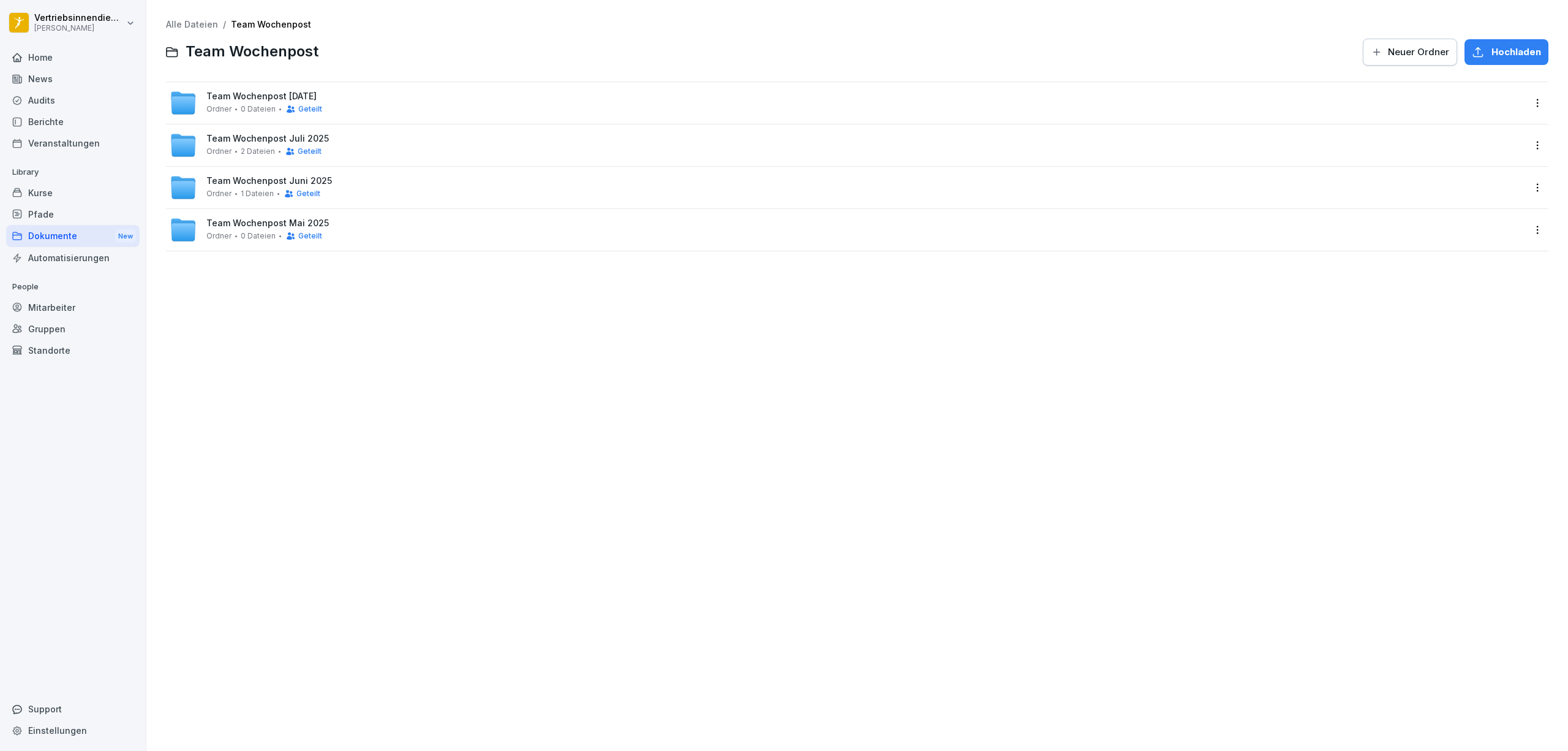
click at [371, 106] on div "Team Wochenpost [DATE] Ordner 0 Dateien Geteilt" at bounding box center [847, 102] width 1356 height 27
click at [204, 23] on link "Alle Dateien" at bounding box center [192, 24] width 52 height 10
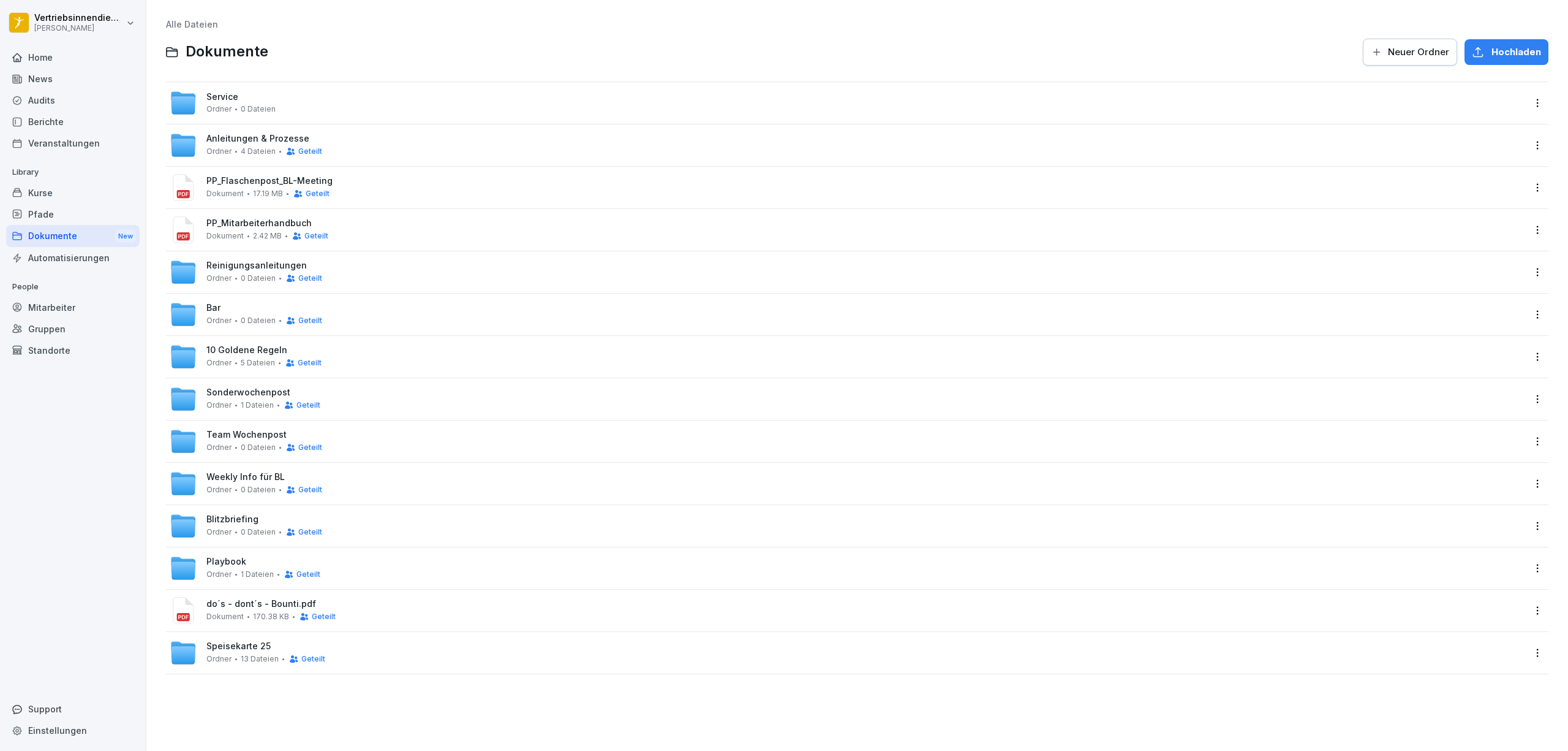
click at [253, 440] on div "Team Wochenpost Ordner 0 Dateien Geteilt" at bounding box center [264, 441] width 116 height 23
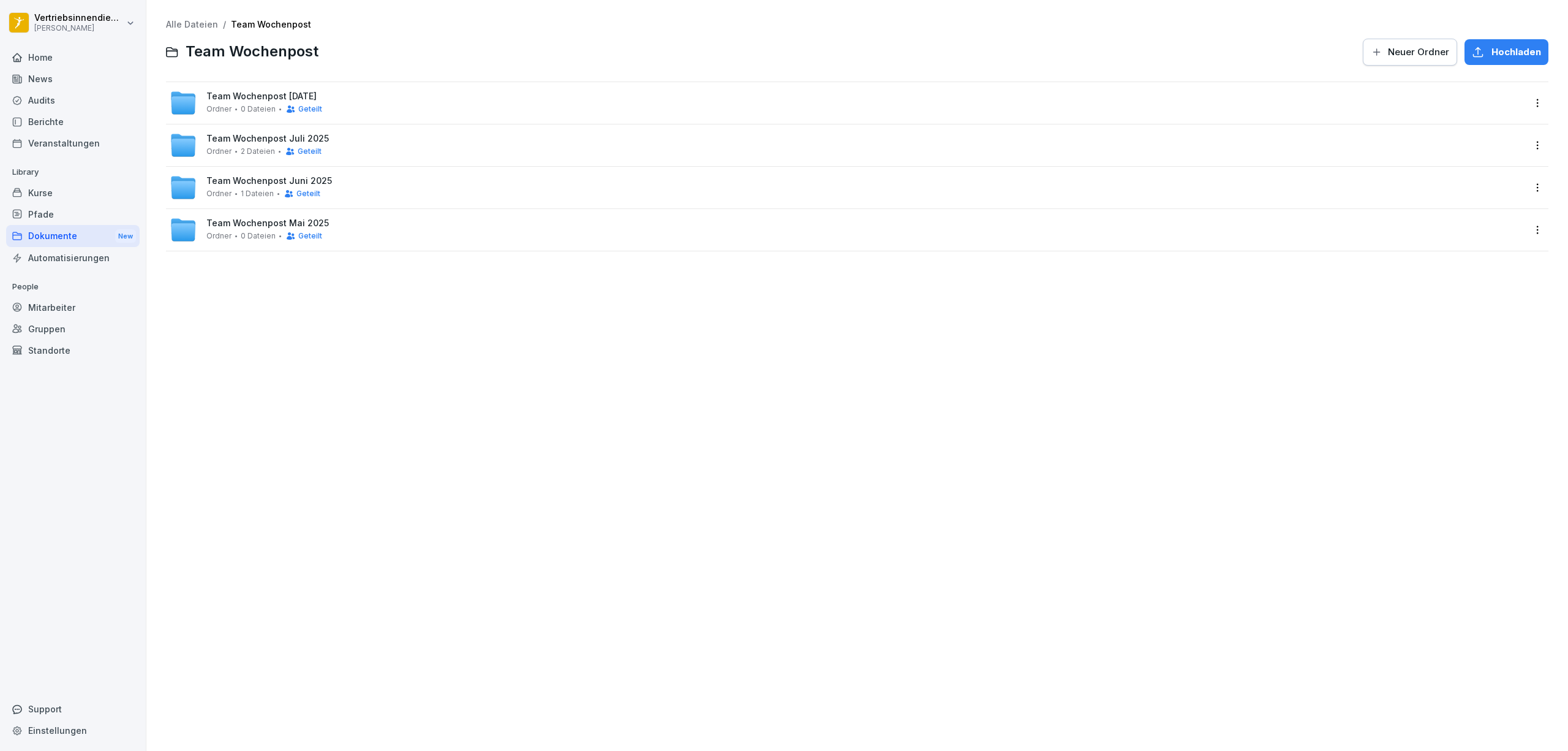
click at [366, 148] on div "Team Wochenpost [DATE] Ordner 2 Dateien Geteilt" at bounding box center [847, 144] width 1356 height 27
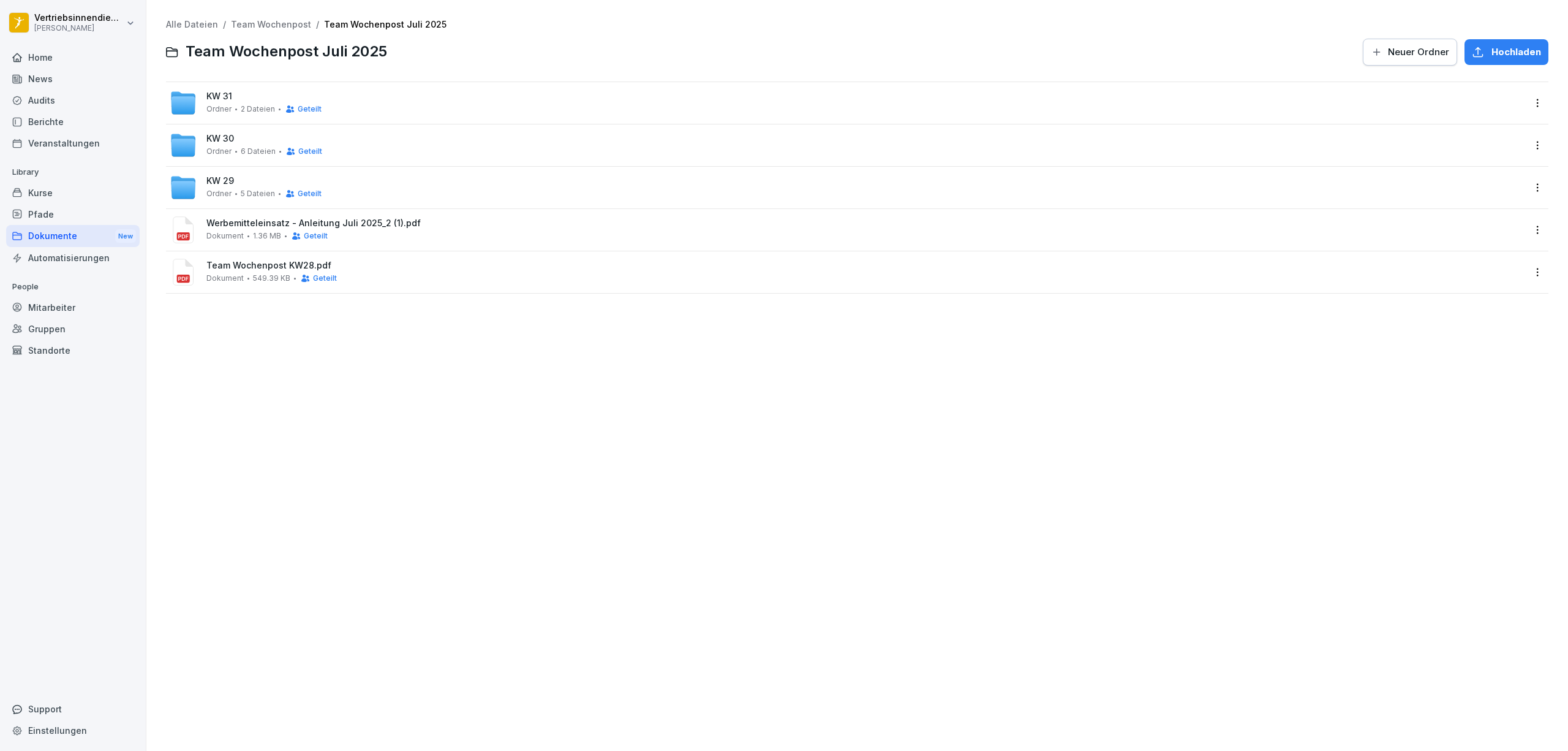
click at [290, 21] on link "Team Wochenpost" at bounding box center [271, 24] width 81 height 10
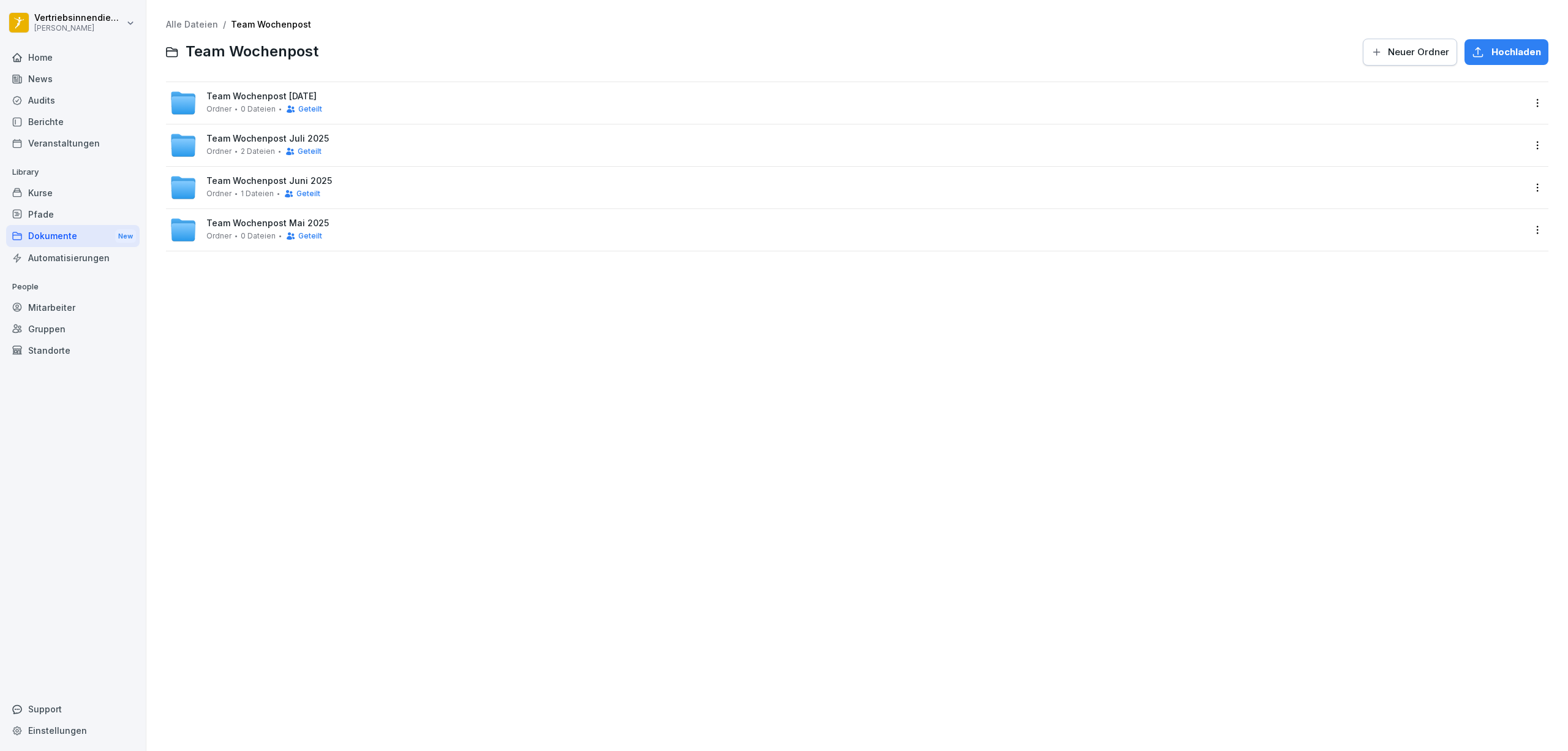
click at [317, 97] on span "Team Wochenpost [DATE]" at bounding box center [261, 96] width 110 height 10
click at [279, 27] on link "Team Wochenpost" at bounding box center [271, 24] width 81 height 10
click at [358, 186] on div "Team Wochenpost [DATE] Ordner 1 Dateien Geteilt" at bounding box center [847, 187] width 1356 height 27
click at [273, 27] on link "Team Wochenpost" at bounding box center [271, 24] width 81 height 10
click at [322, 251] on div "Alle Dateien / Team Wochenpost Team Wochenpost Neuer Ordner Hochladen Team Woch…" at bounding box center [857, 375] width 1404 height 732
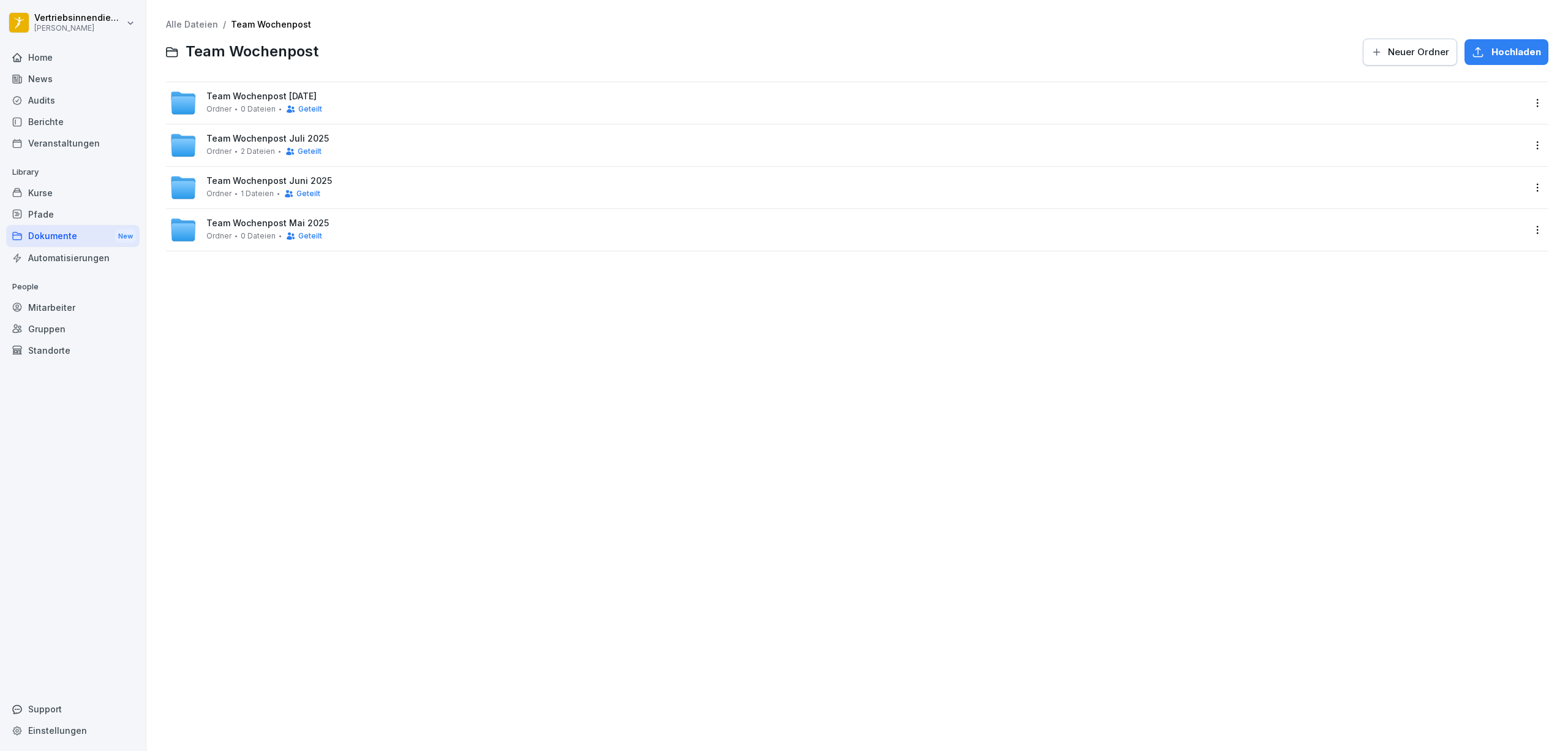
click at [326, 240] on div "Team Wochenpost [DATE] Ordner 0 Dateien Geteilt" at bounding box center [847, 229] width 1356 height 27
click at [261, 23] on link "Team Wochenpost" at bounding box center [271, 24] width 81 height 10
click at [255, 99] on span "Team Wochenpost [DATE]" at bounding box center [261, 96] width 110 height 10
click at [374, 152] on div "Team Wochenpost KW 33 Ordner 2 Dateien Geteilt" at bounding box center [847, 144] width 1356 height 27
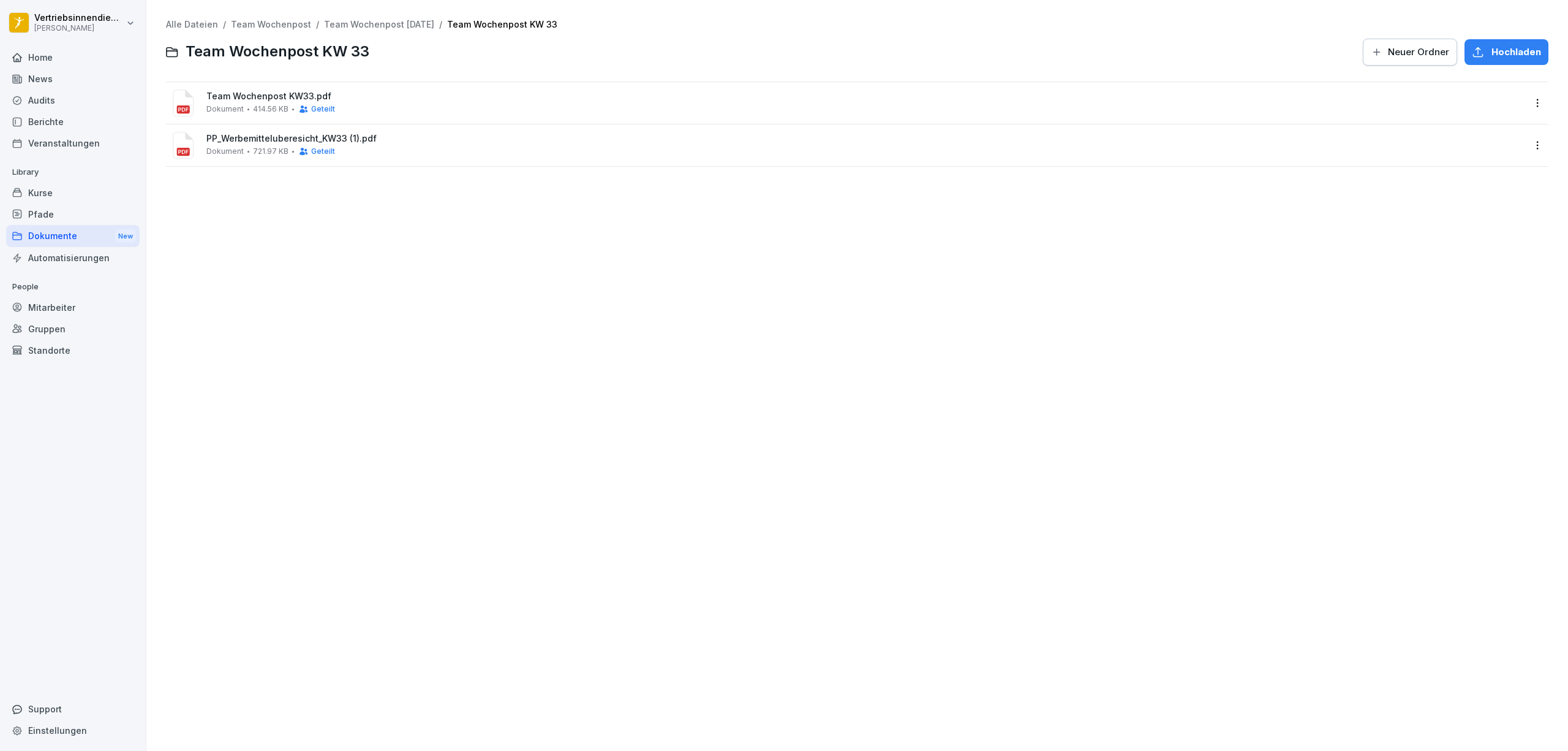
click at [389, 103] on div "Team Wochenpost KW33.pdf Dokument 414.56 KB Geteilt" at bounding box center [866, 102] width 1319 height 23
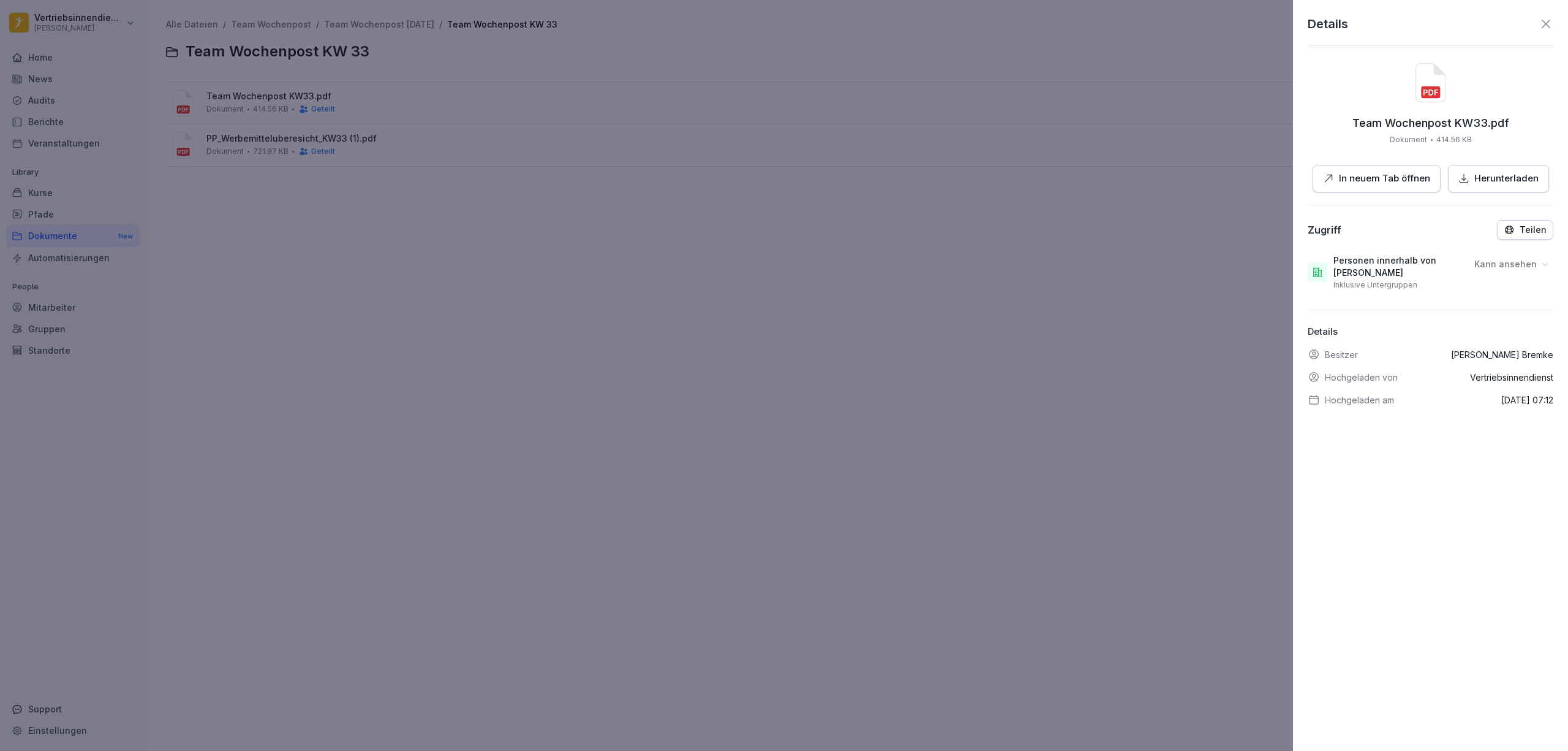
click at [1362, 180] on p "In neuem Tab öffnen" at bounding box center [1384, 178] width 91 height 14
click at [689, 244] on div at bounding box center [784, 375] width 1568 height 751
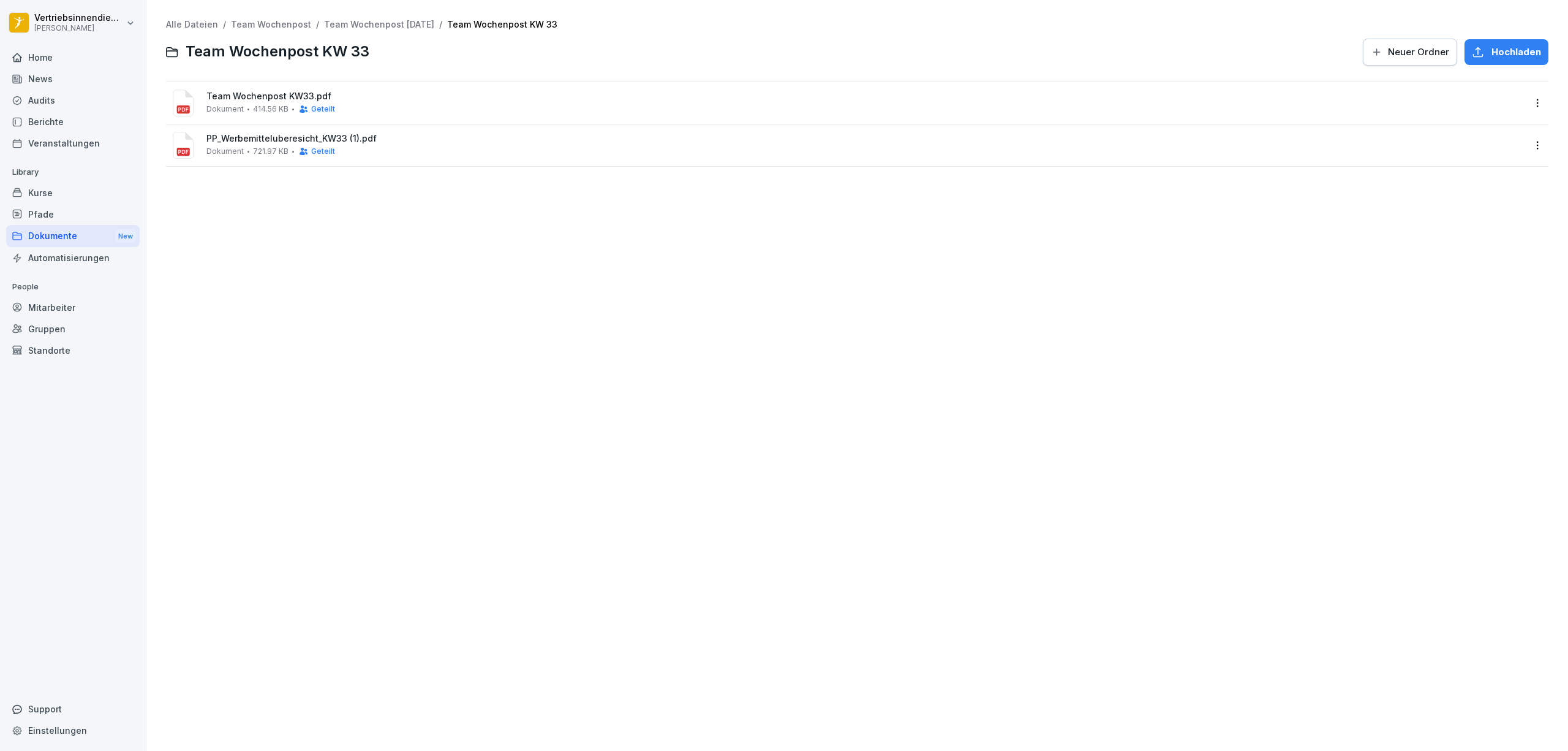
click at [366, 25] on link "Team Wochenpost [DATE]" at bounding box center [379, 24] width 110 height 10
click at [251, 190] on span "0 Dateien" at bounding box center [258, 194] width 35 height 9
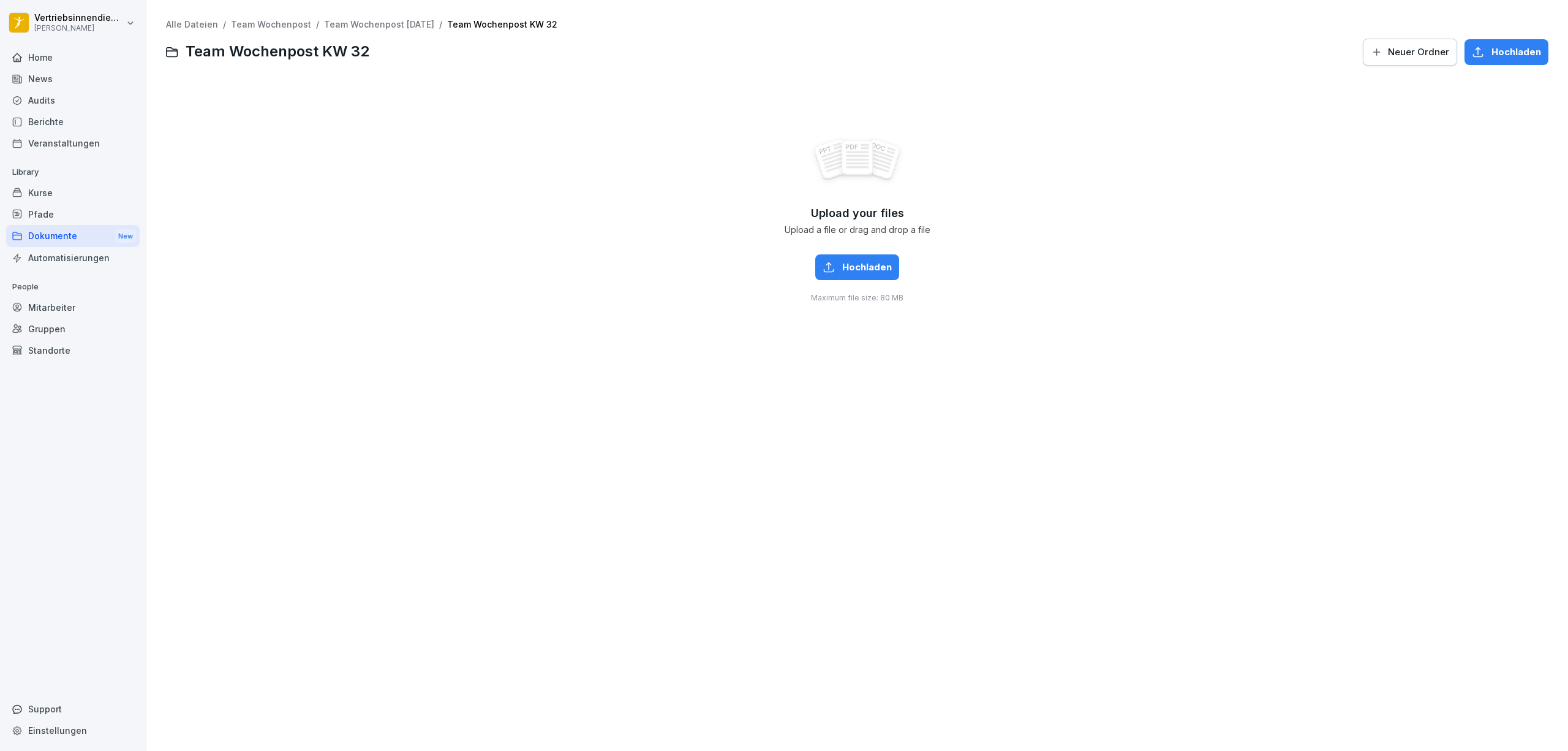
click at [385, 204] on div "Upload your files Upload a file or drag and drop a file Hochladen Maximum file …" at bounding box center [857, 219] width 1383 height 276
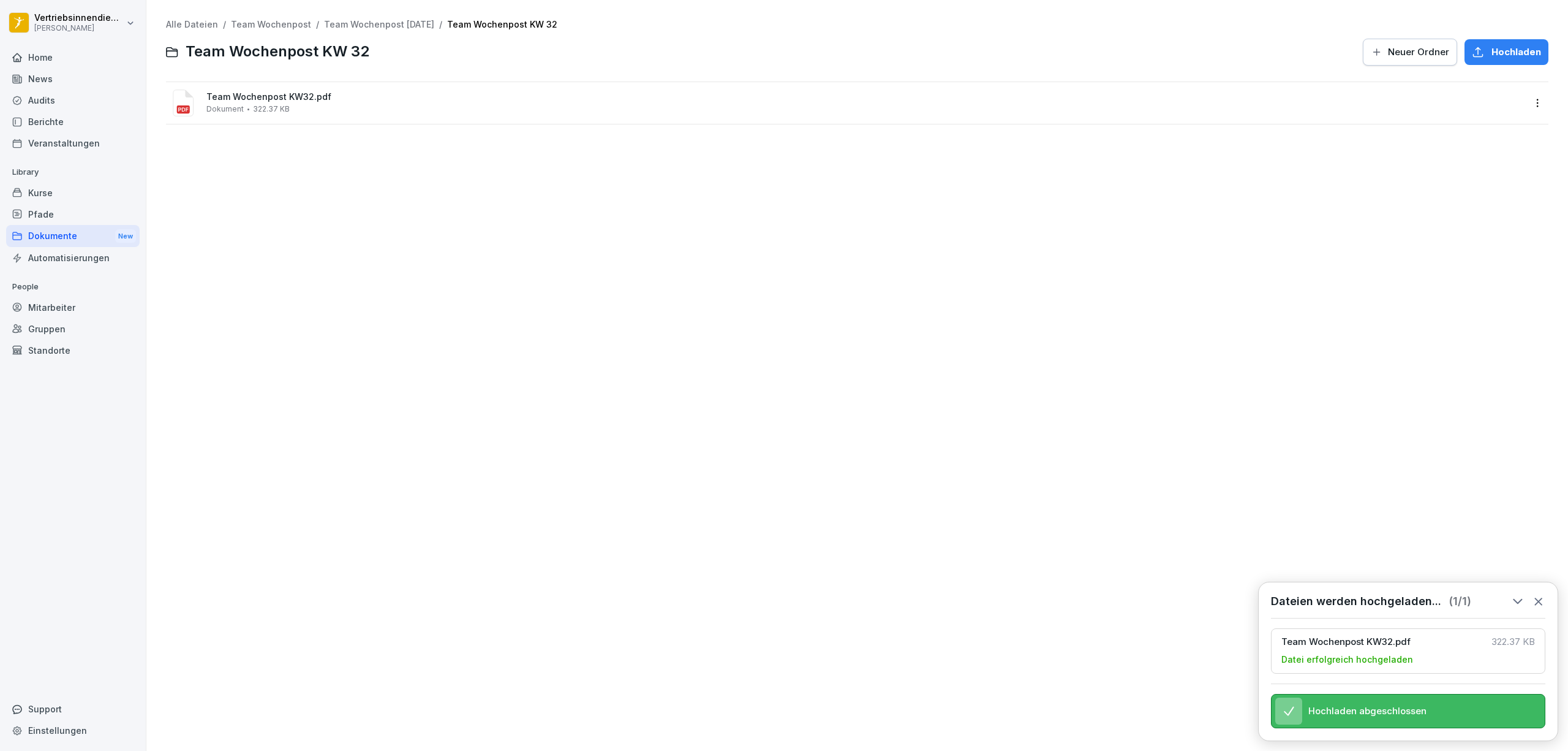
click at [406, 27] on link "Team Wochenpost [DATE]" at bounding box center [379, 24] width 110 height 10
click at [351, 140] on div "Team Wochenpost KW 33 Ordner 2 Dateien Geteilt" at bounding box center [847, 144] width 1356 height 27
click at [385, 98] on span "Team Wochenpost KW33.pdf" at bounding box center [866, 96] width 1319 height 10
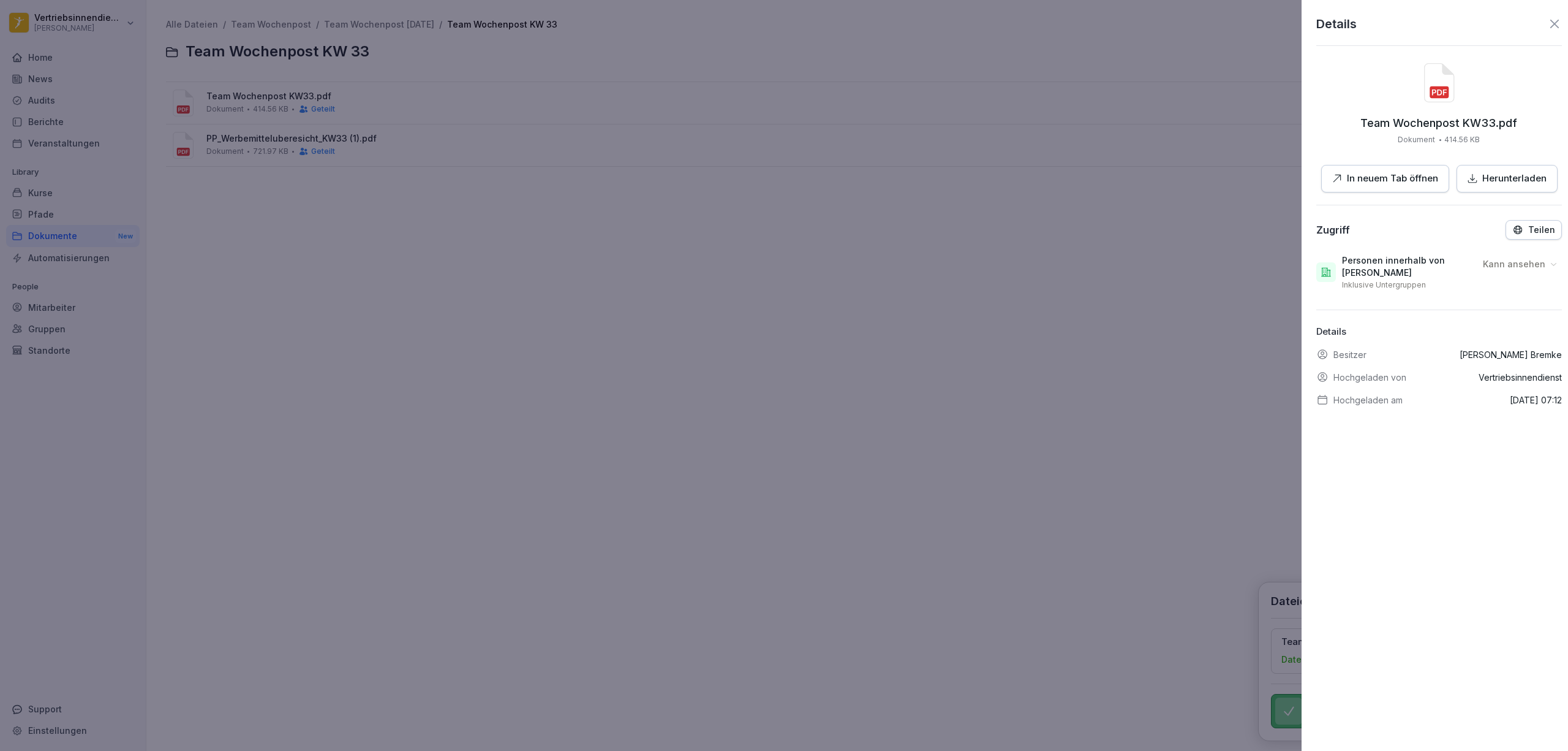
click at [476, 328] on div at bounding box center [784, 375] width 1568 height 751
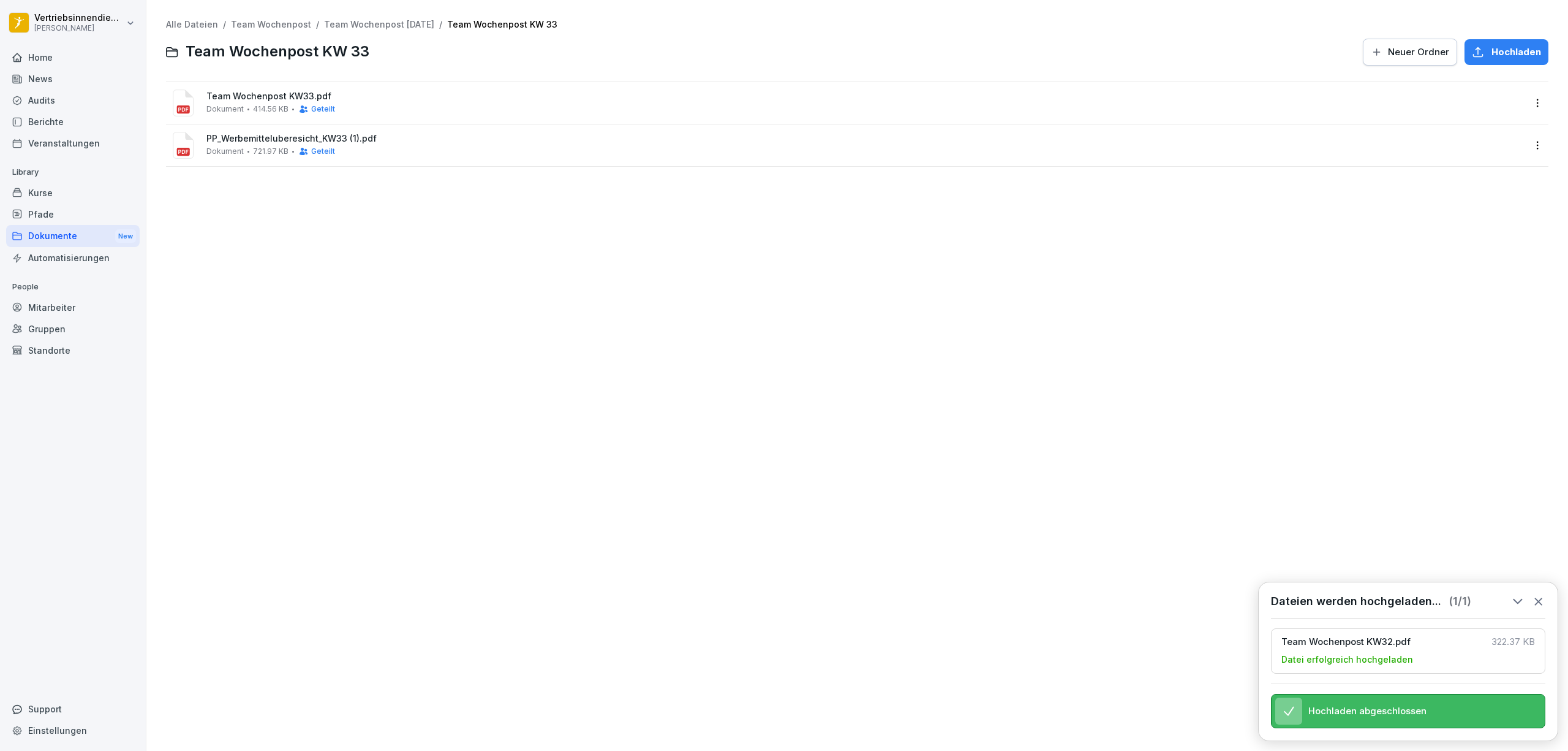
click at [397, 16] on div "Alle Dateien / Team Wochenpost / Team Wochenpost [DATE] / Team Wochenpost KW 33…" at bounding box center [857, 375] width 1404 height 732
click at [401, 27] on link "Team Wochenpost [DATE]" at bounding box center [379, 24] width 110 height 10
click at [254, 103] on div "Team Wochenpost KW 34 Ordner 0 Dateien" at bounding box center [262, 102] width 111 height 22
drag, startPoint x: 371, startPoint y: 109, endPoint x: 307, endPoint y: 106, distance: 64.1
click at [307, 106] on div "PP_Werbemitteluberesicht_KW34.pdf Dokument 777.13 KB" at bounding box center [866, 102] width 1319 height 22
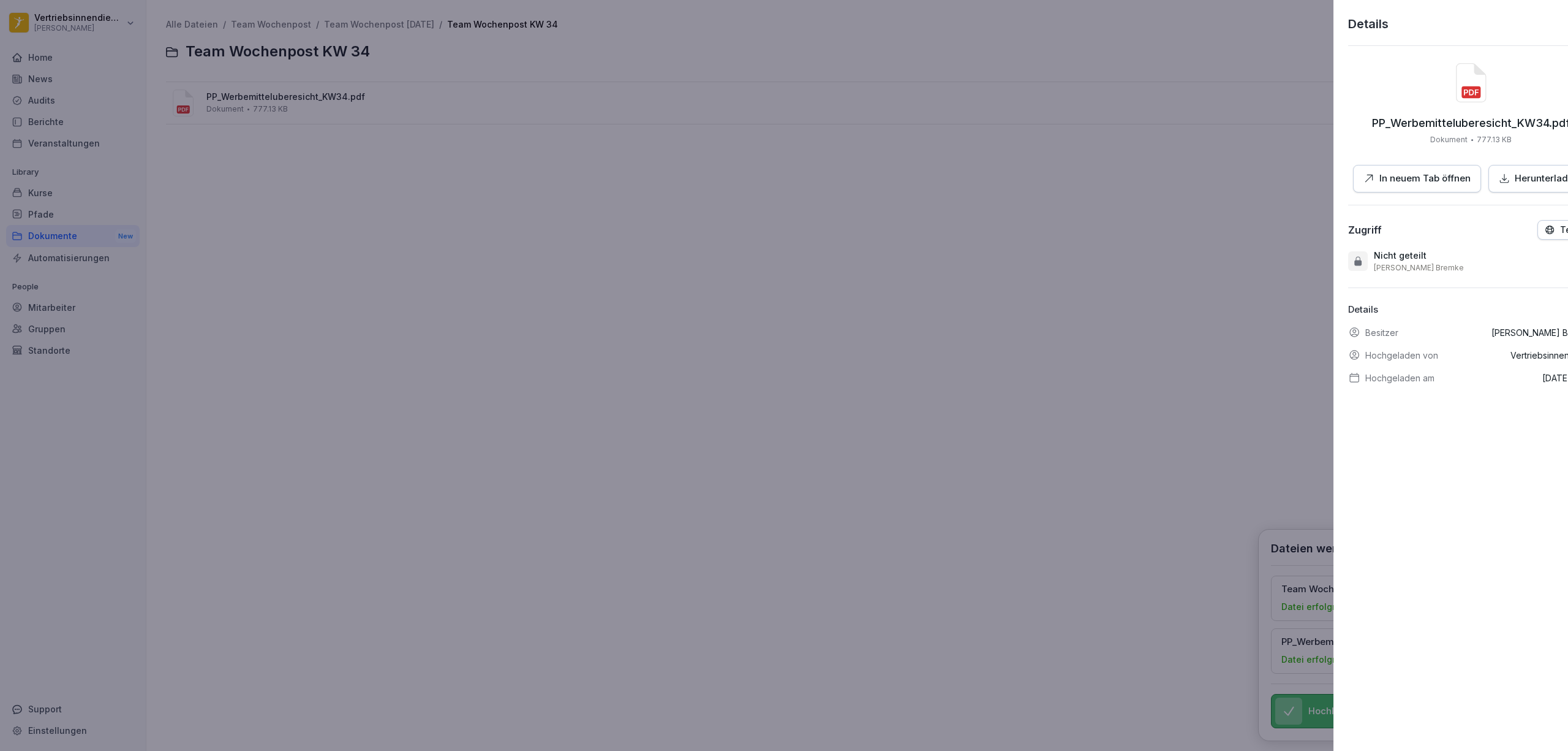
click at [312, 98] on div at bounding box center [784, 375] width 1568 height 751
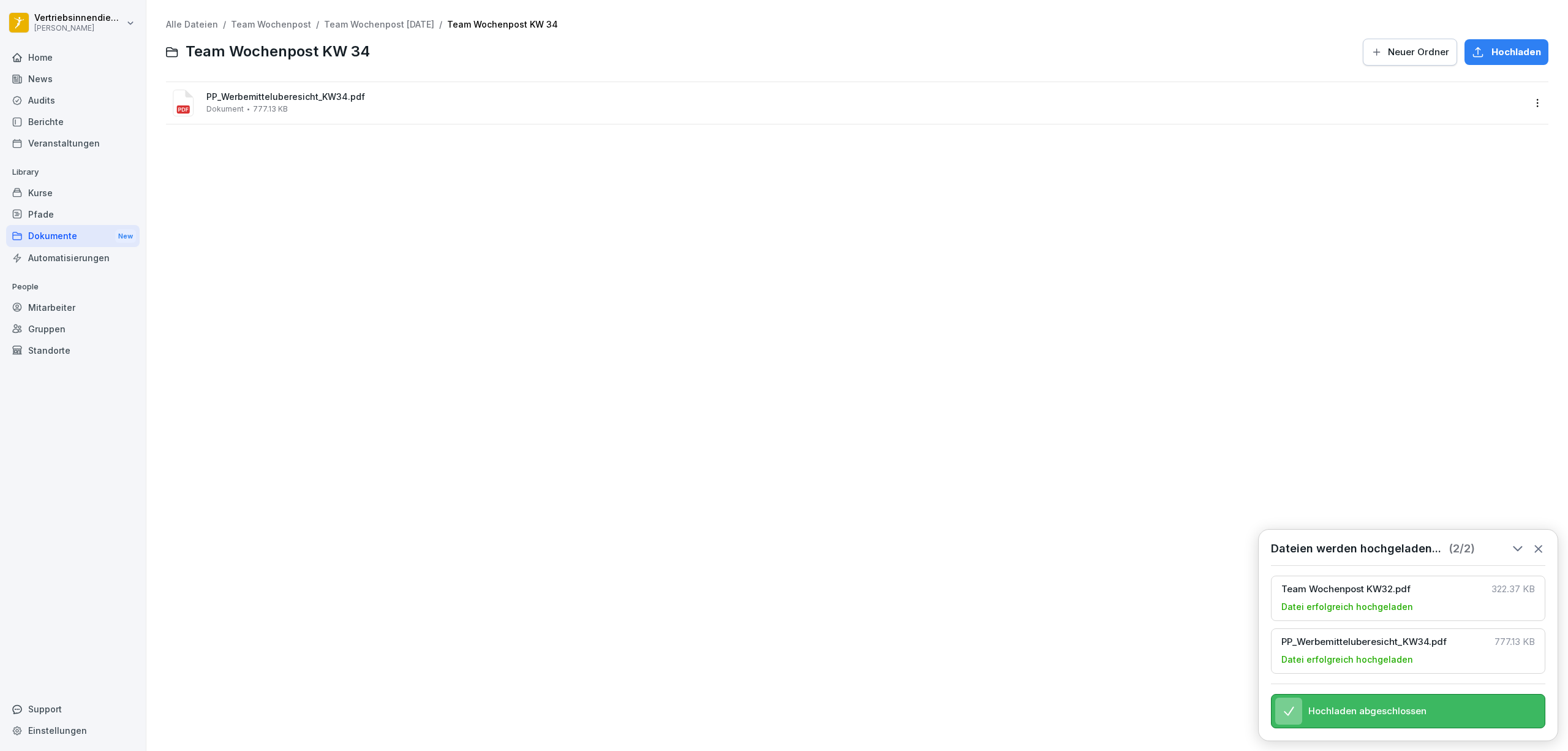
click at [707, 127] on div "Alle Dateien / Team Wochenpost / Team Wochenpost [DATE] / Team Wochenpost KW 34…" at bounding box center [857, 375] width 1404 height 732
click at [745, 96] on span "PP_Werbemitteluberesicht_KW34.pdf" at bounding box center [866, 97] width 1319 height 10
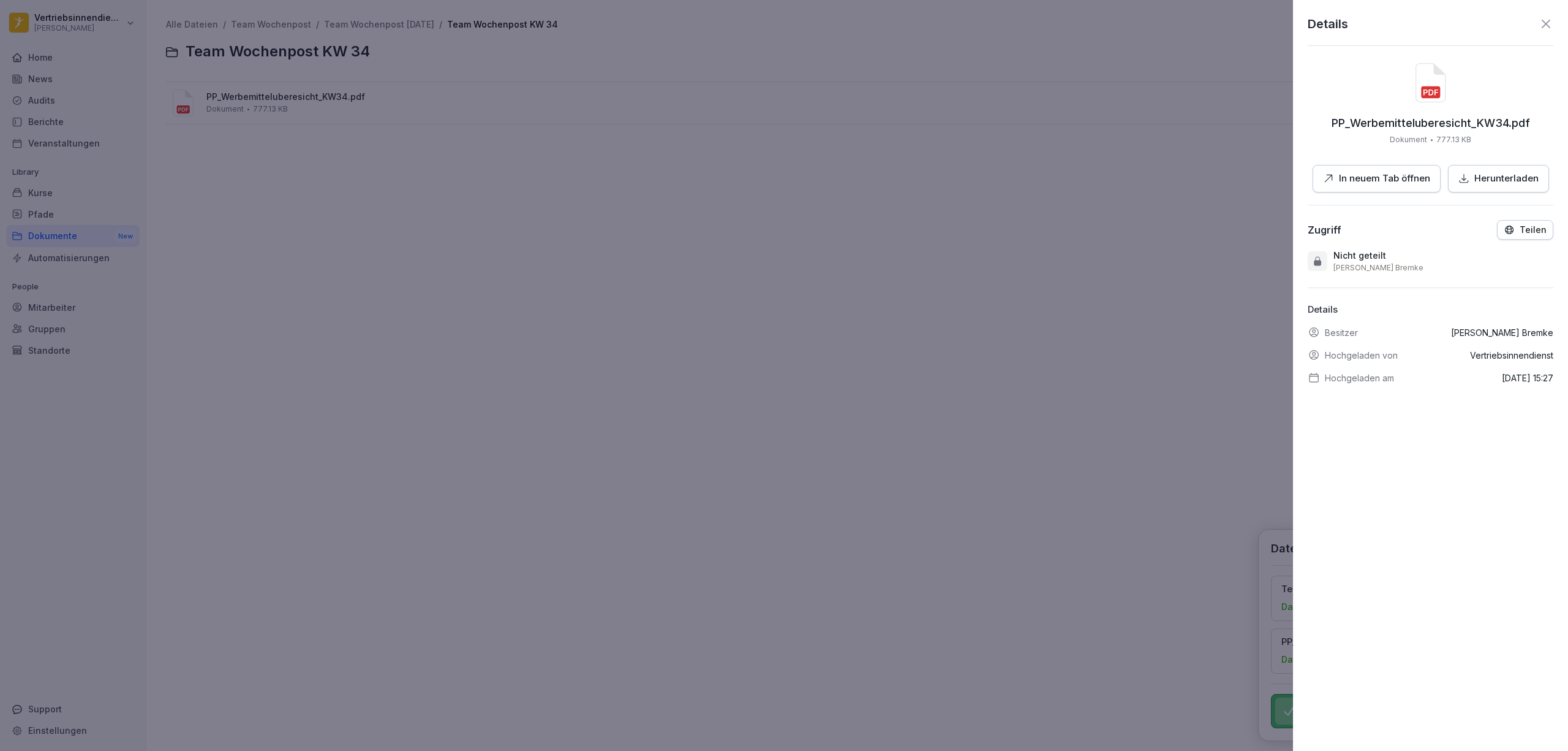
click at [1387, 172] on p "In neuem Tab öffnen" at bounding box center [1384, 178] width 91 height 14
click at [667, 302] on div at bounding box center [784, 375] width 1568 height 751
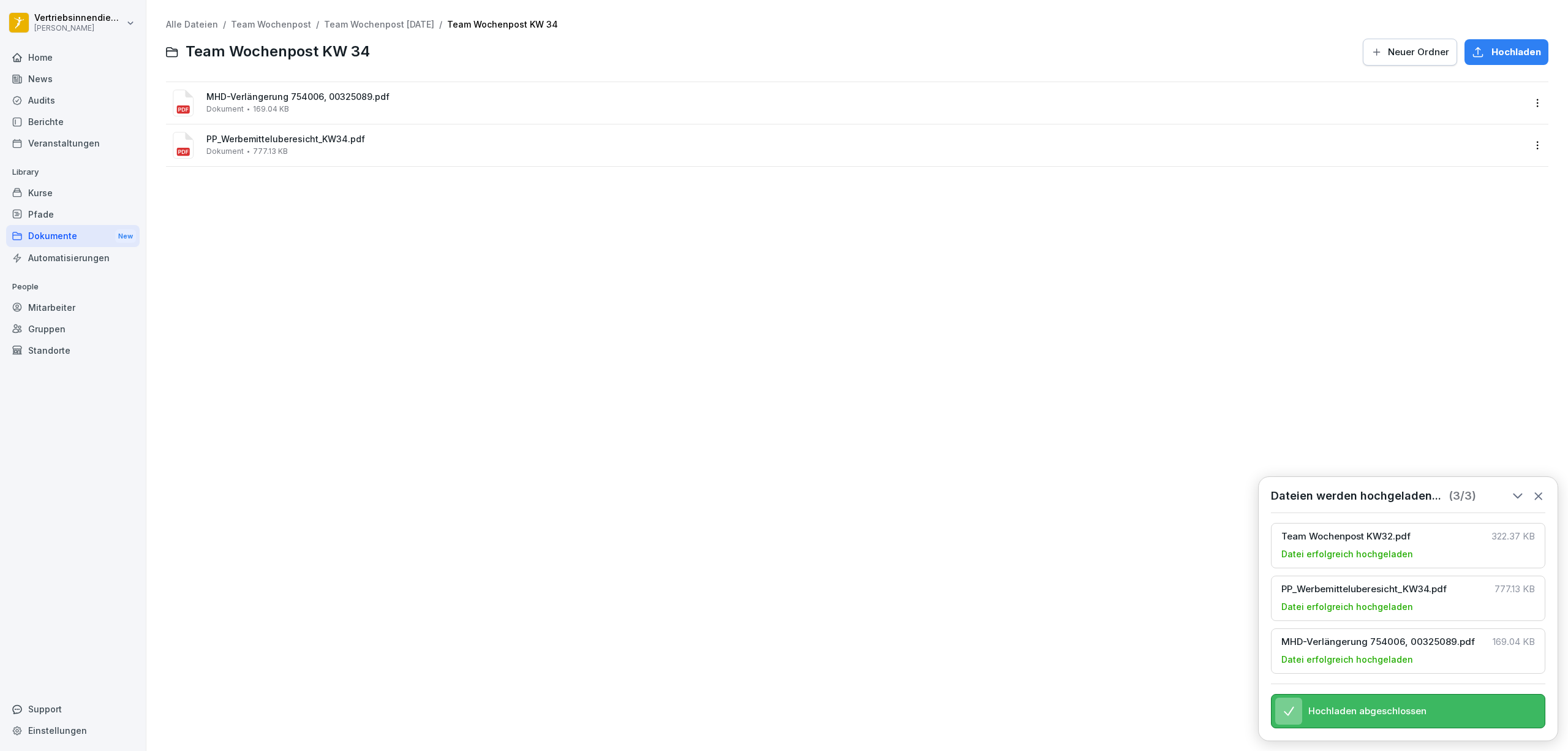
click at [402, 111] on div "MHD-Verlängerung 754006, 00325089.pdf Dokument 169.04 KB" at bounding box center [866, 102] width 1319 height 22
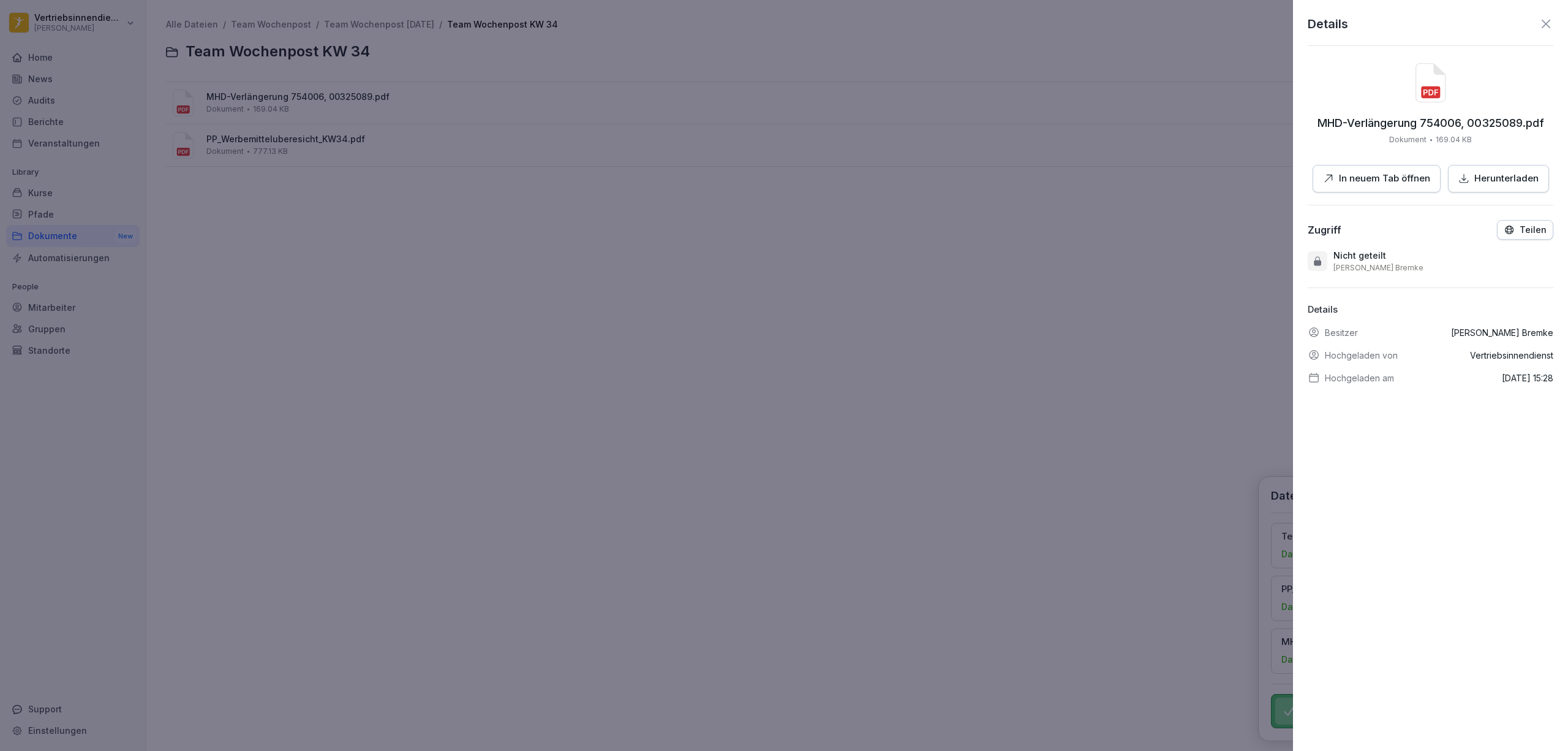
click at [1370, 180] on p "In neuem Tab öffnen" at bounding box center [1384, 178] width 91 height 14
click at [807, 394] on div at bounding box center [784, 375] width 1568 height 751
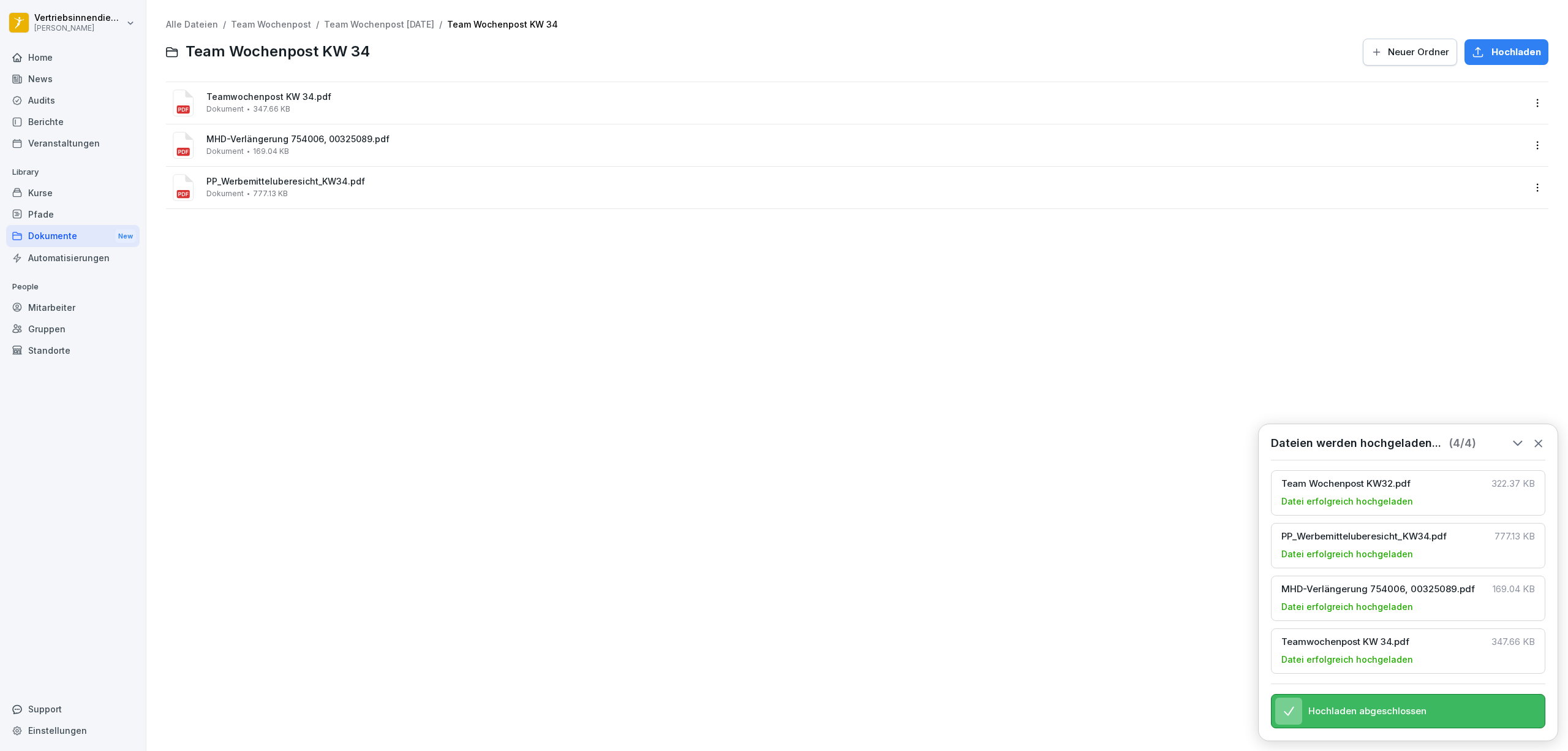
click at [458, 370] on div "Alle Dateien / Team Wochenpost / Team Wochenpost [DATE] / Team Wochenpost KW 34…" at bounding box center [857, 375] width 1404 height 732
click at [75, 241] on div "Dokumente New" at bounding box center [73, 236] width 134 height 23
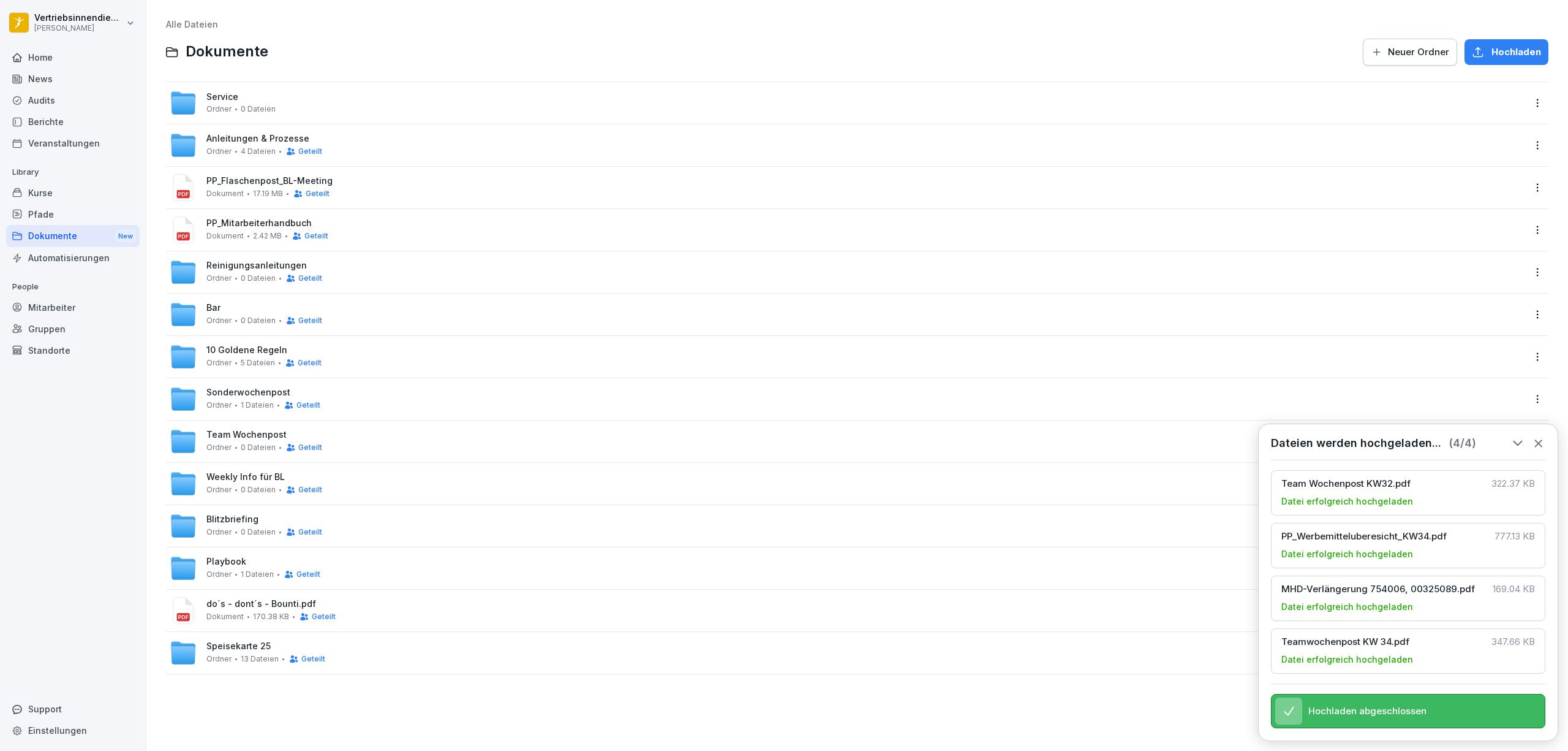
click at [50, 82] on div "News" at bounding box center [73, 78] width 134 height 22
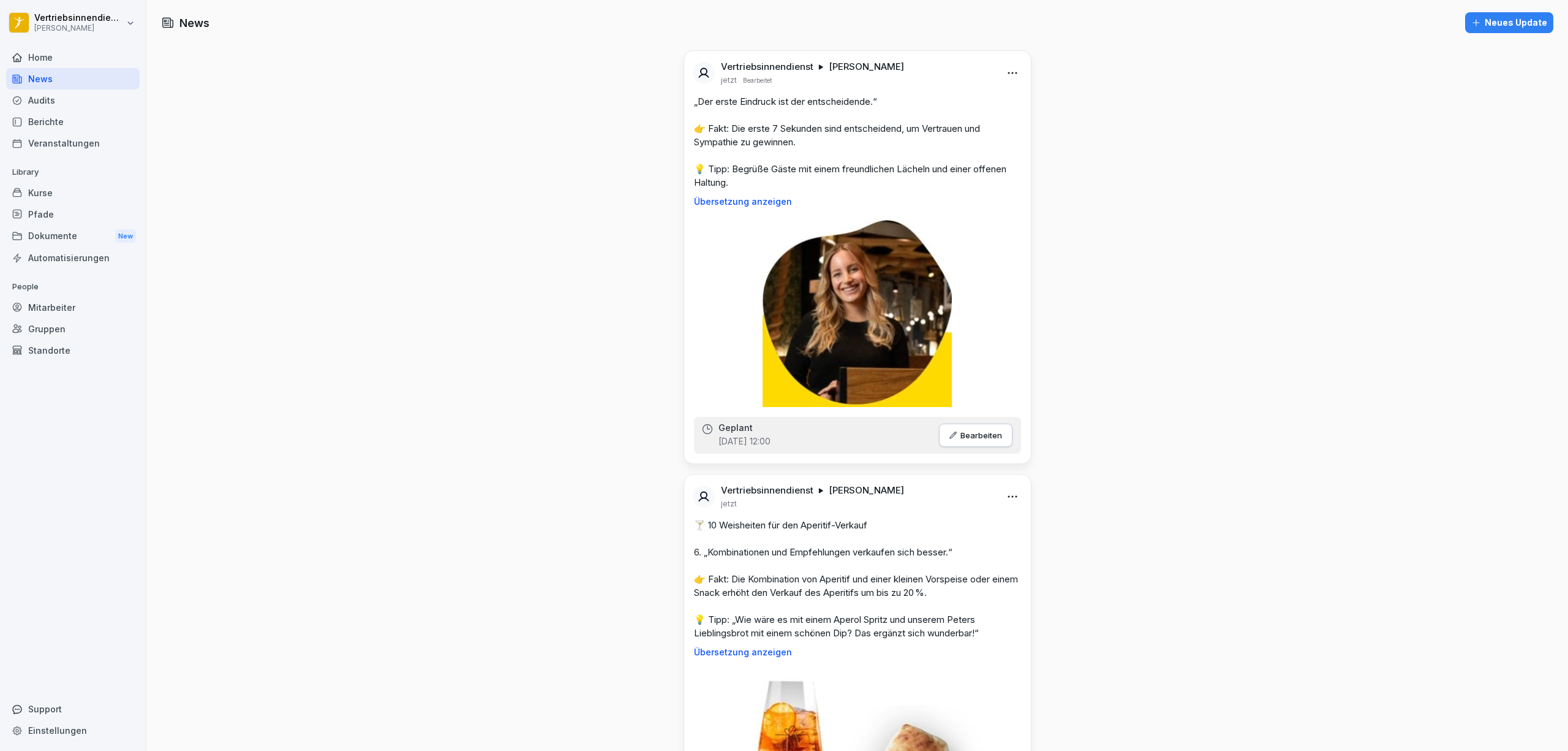
click at [1519, 23] on div "Neues Update" at bounding box center [1509, 23] width 76 height 14
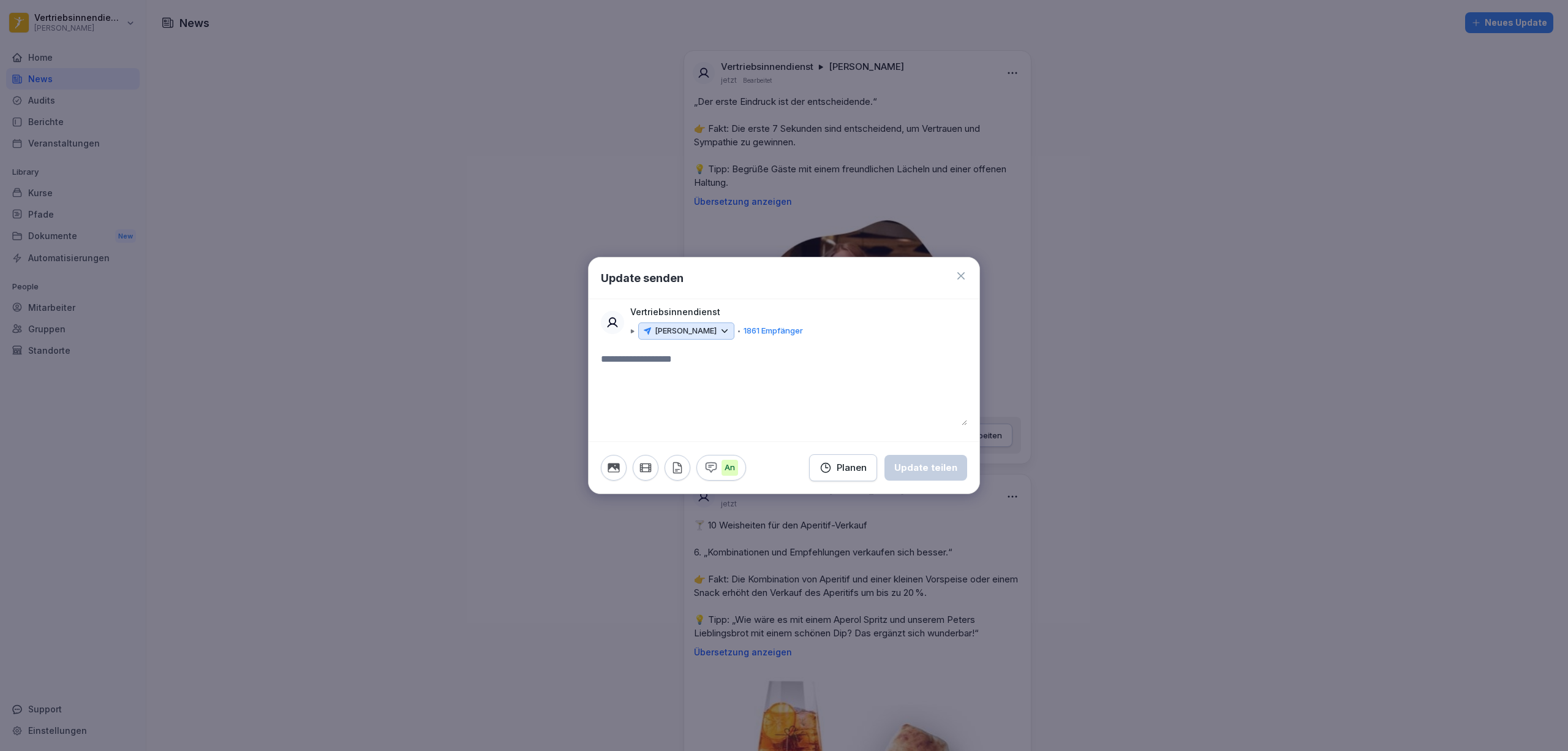
click at [658, 365] on textarea at bounding box center [784, 388] width 366 height 73
paste textarea "**********"
type textarea "**********"
click at [849, 472] on div "Planen" at bounding box center [843, 467] width 48 height 14
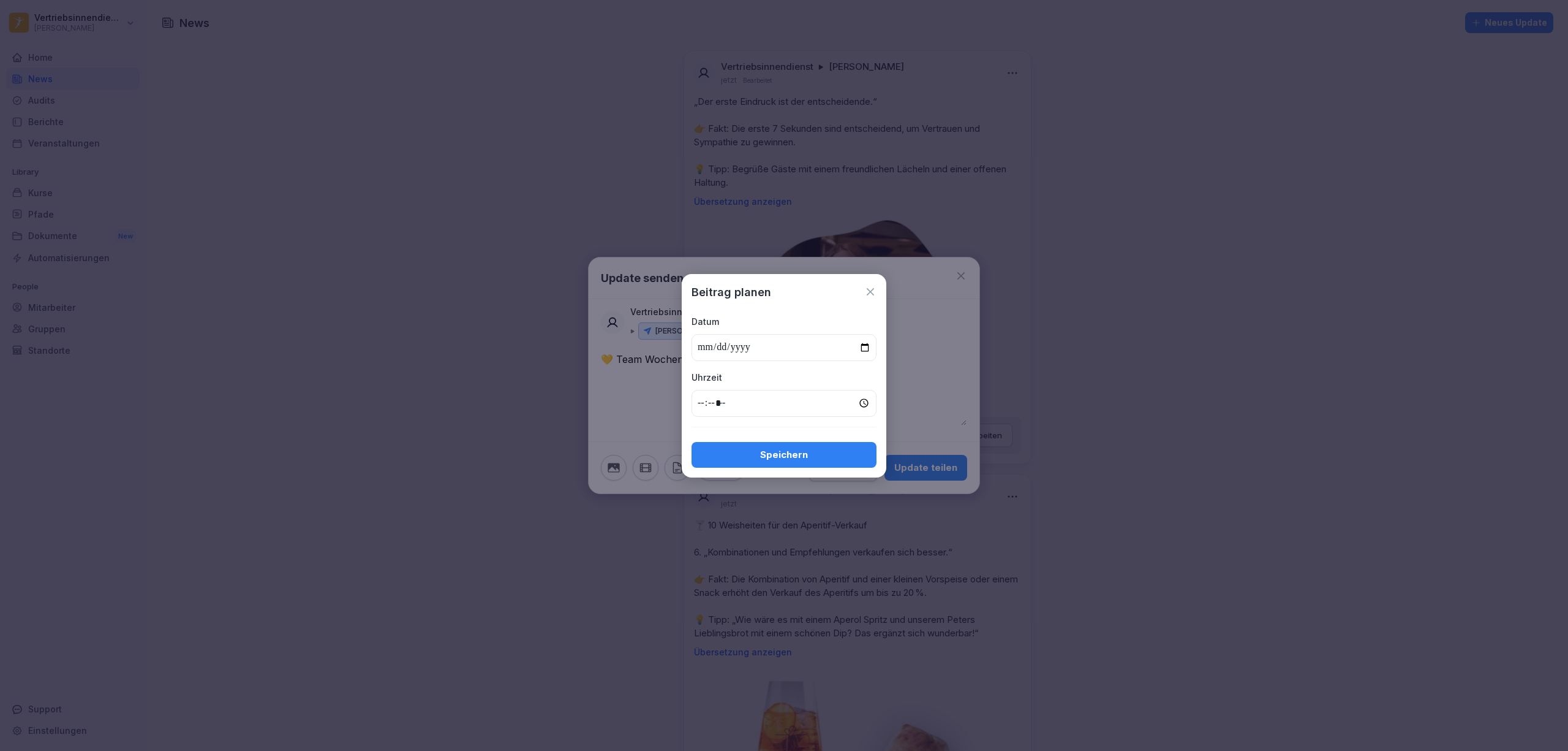
click at [866, 346] on input "date" at bounding box center [784, 347] width 185 height 27
type input "**********"
click at [700, 403] on input "time" at bounding box center [784, 403] width 185 height 27
type input "*****"
click at [741, 463] on button "Speichern" at bounding box center [784, 455] width 185 height 26
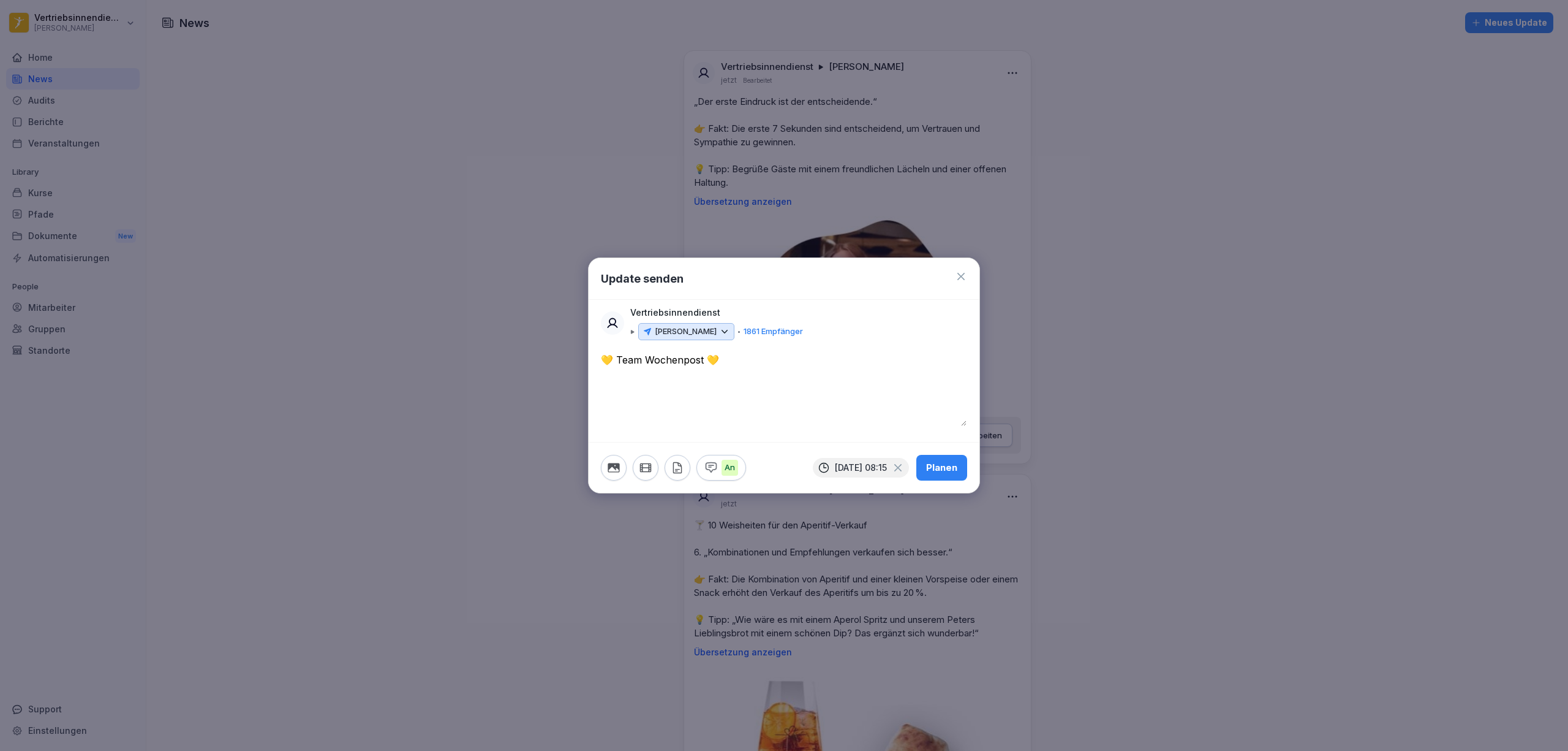
click at [718, 398] on textarea "**********" at bounding box center [784, 389] width 366 height 73
click at [613, 466] on icon "button" at bounding box center [613, 467] width 11 height 9
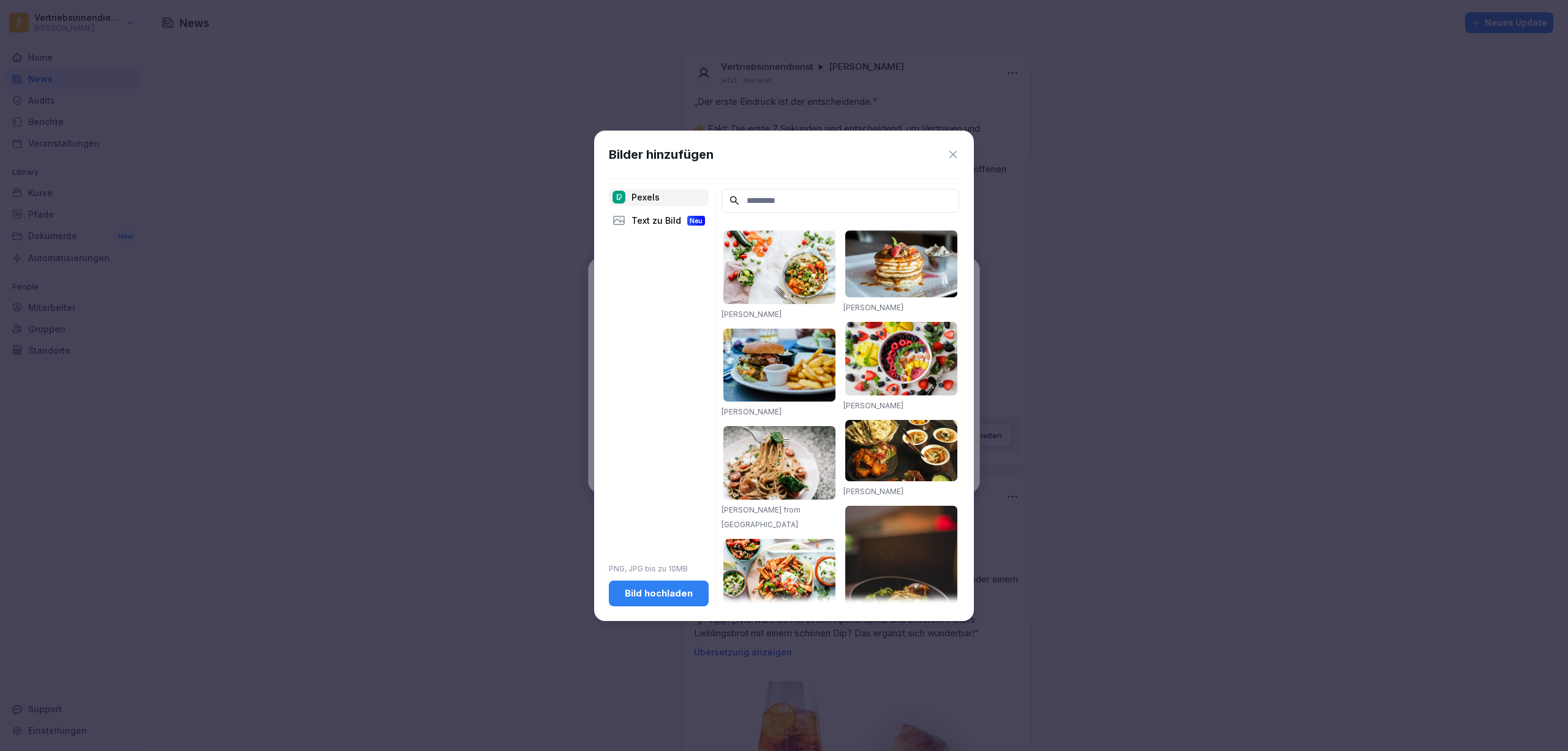
click at [652, 590] on div "Bild hochladen" at bounding box center [659, 593] width 81 height 14
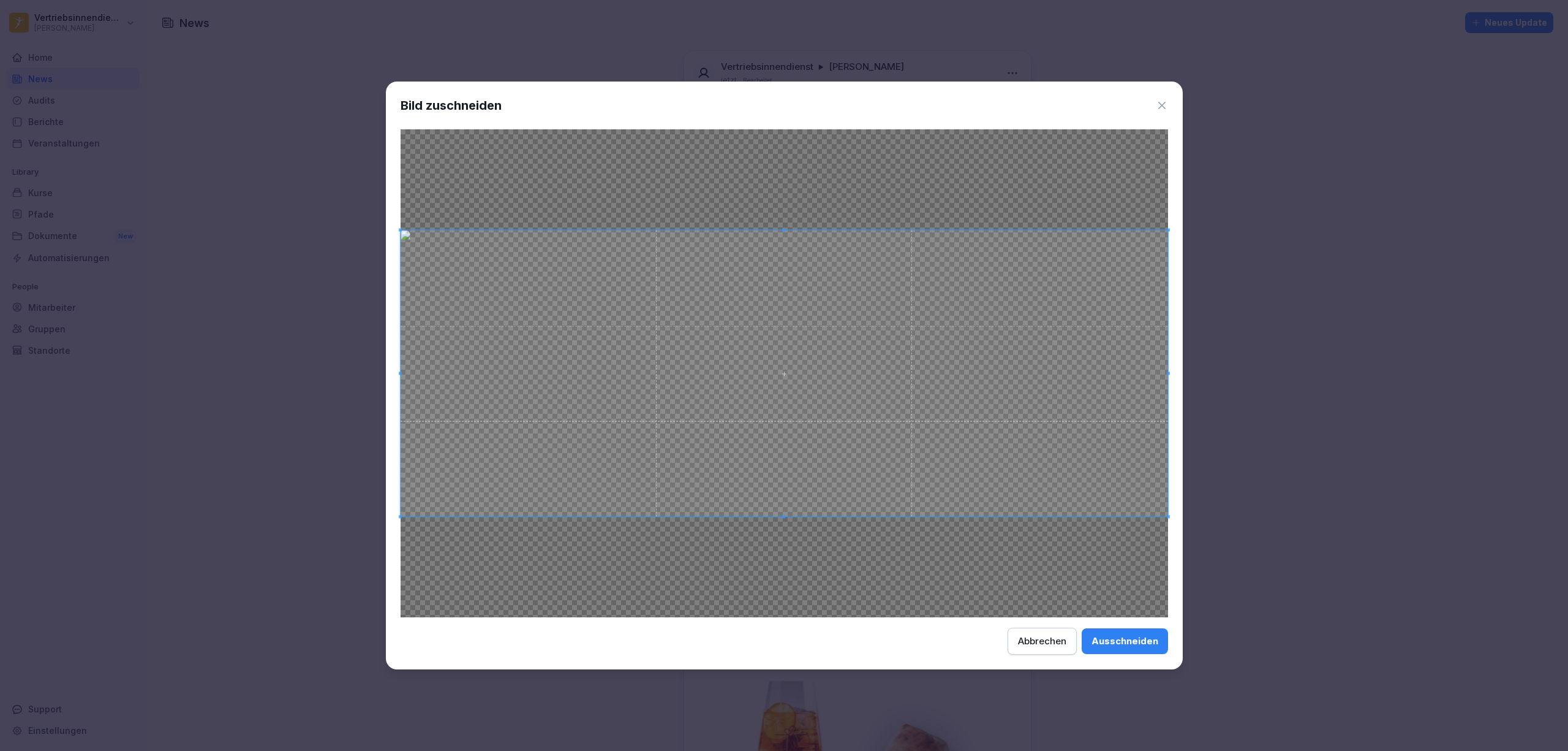
click at [1129, 639] on div "Ausschneiden" at bounding box center [1125, 640] width 67 height 14
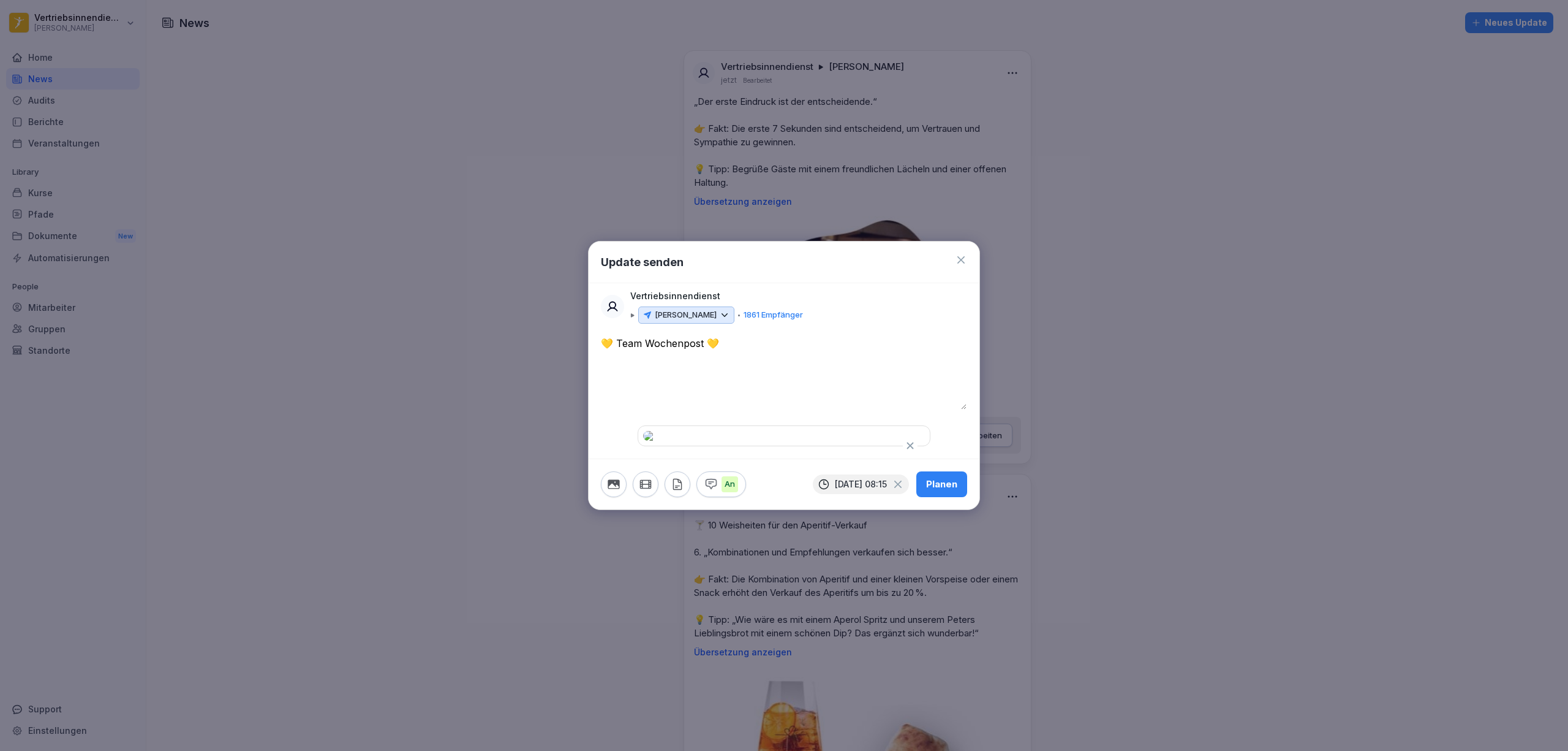
click at [682, 349] on textarea "**********" at bounding box center [784, 372] width 366 height 73
click at [738, 336] on textarea "**********" at bounding box center [784, 372] width 366 height 73
click at [729, 336] on textarea "**********" at bounding box center [784, 372] width 366 height 73
paste textarea "**********"
click at [618, 336] on textarea "**********" at bounding box center [784, 372] width 366 height 73
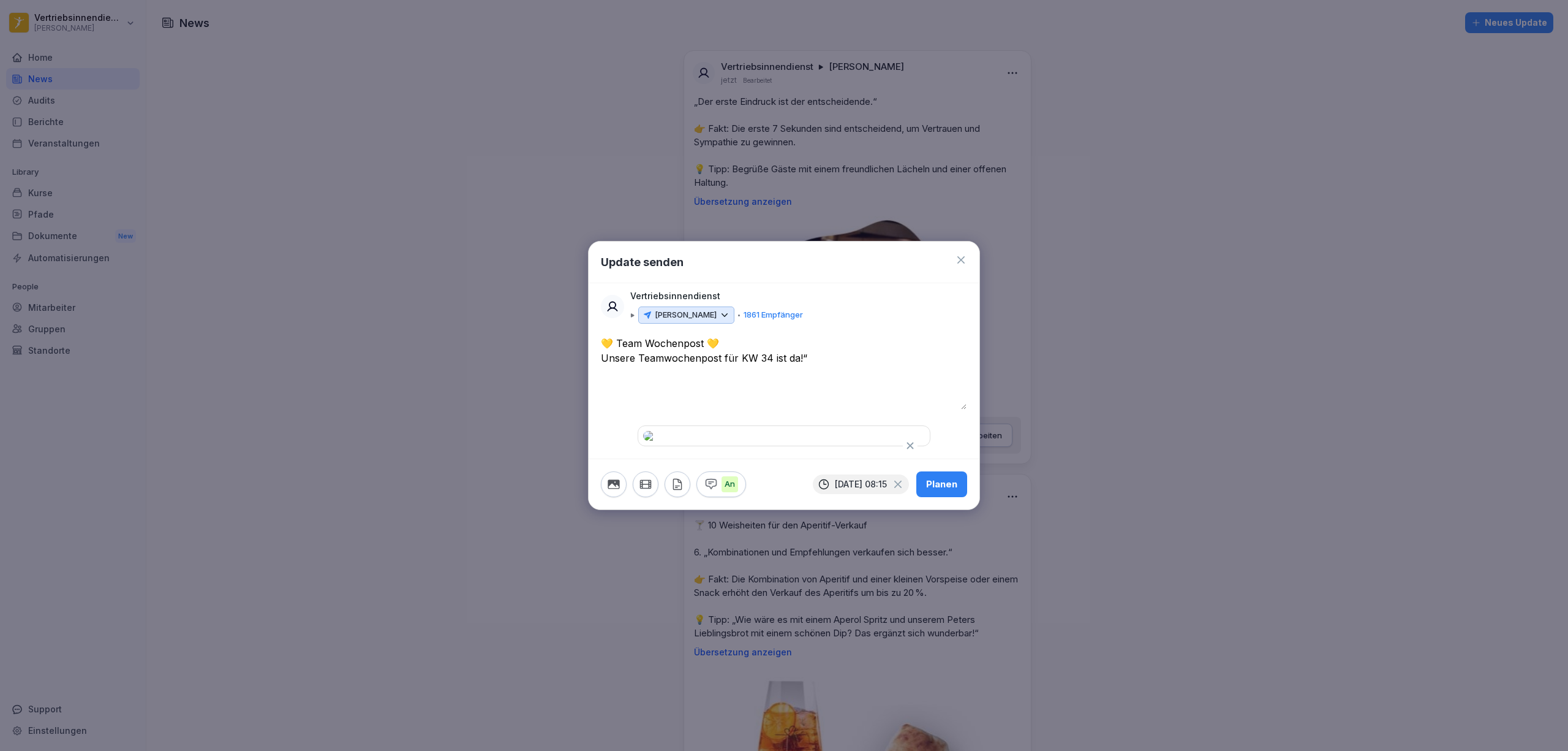
click at [818, 336] on textarea "**********" at bounding box center [784, 372] width 366 height 73
click at [599, 336] on div "**********" at bounding box center [784, 390] width 391 height 111
click at [603, 336] on textarea "**********" at bounding box center [784, 372] width 366 height 73
click at [635, 336] on textarea "**********" at bounding box center [784, 372] width 366 height 73
click at [907, 336] on textarea "**********" at bounding box center [784, 372] width 366 height 73
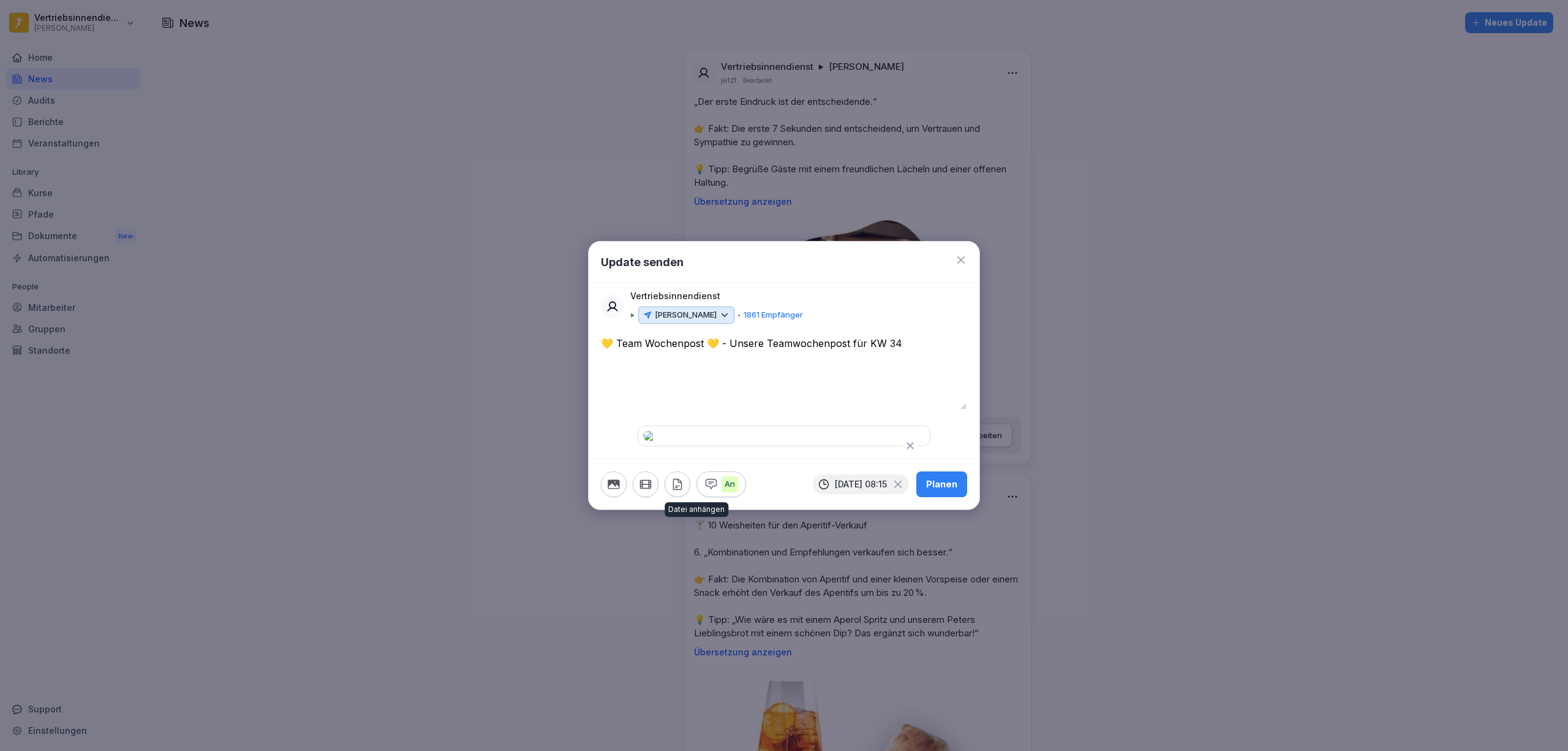
type textarea "**********"
click at [677, 491] on icon "button" at bounding box center [677, 484] width 14 height 14
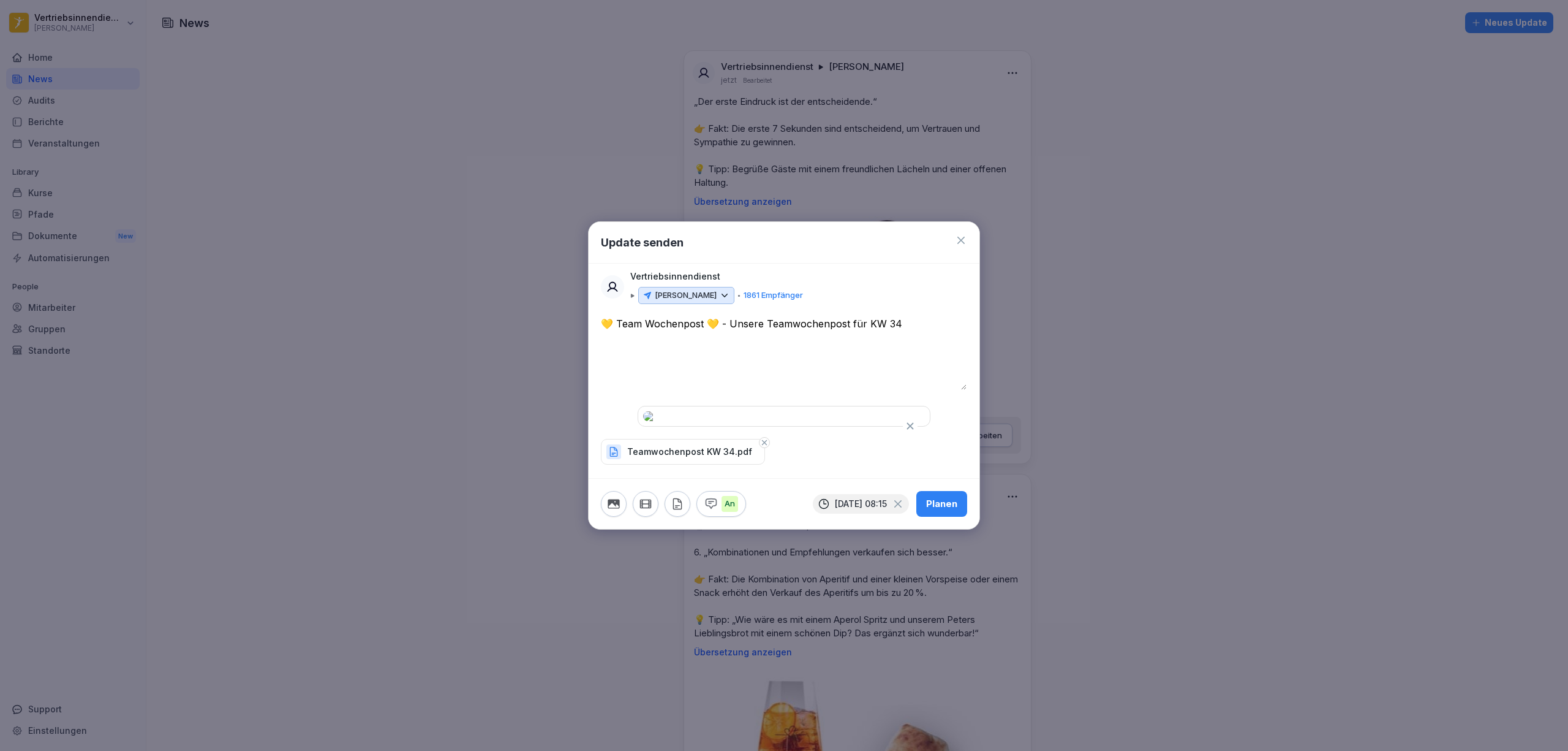
click at [729, 316] on textarea "**********" at bounding box center [784, 353] width 366 height 73
click at [950, 511] on div "Planen" at bounding box center [942, 503] width 31 height 14
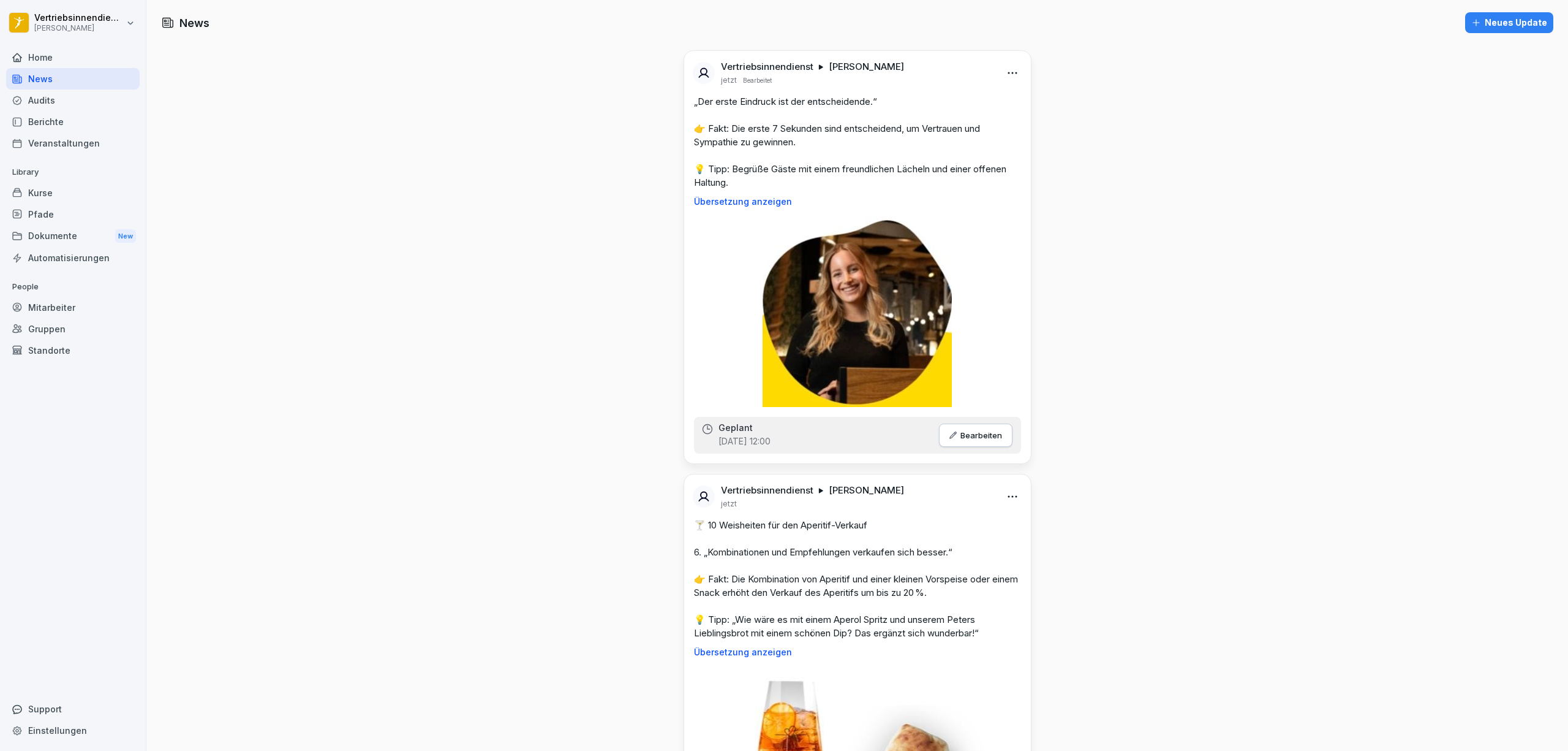
click at [1520, 13] on button "Neues Update" at bounding box center [1509, 23] width 88 height 21
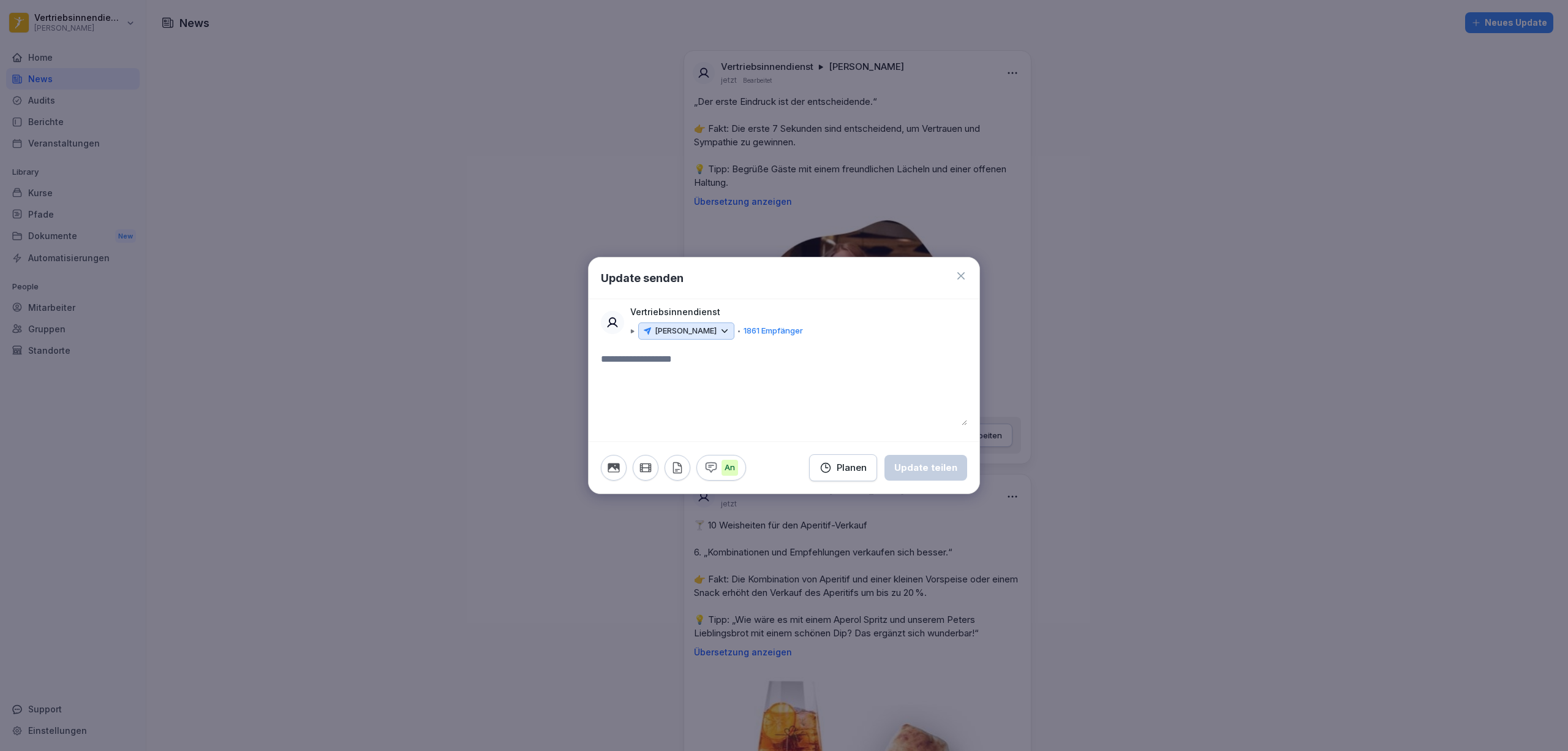
click at [618, 465] on icon "button" at bounding box center [613, 467] width 11 height 9
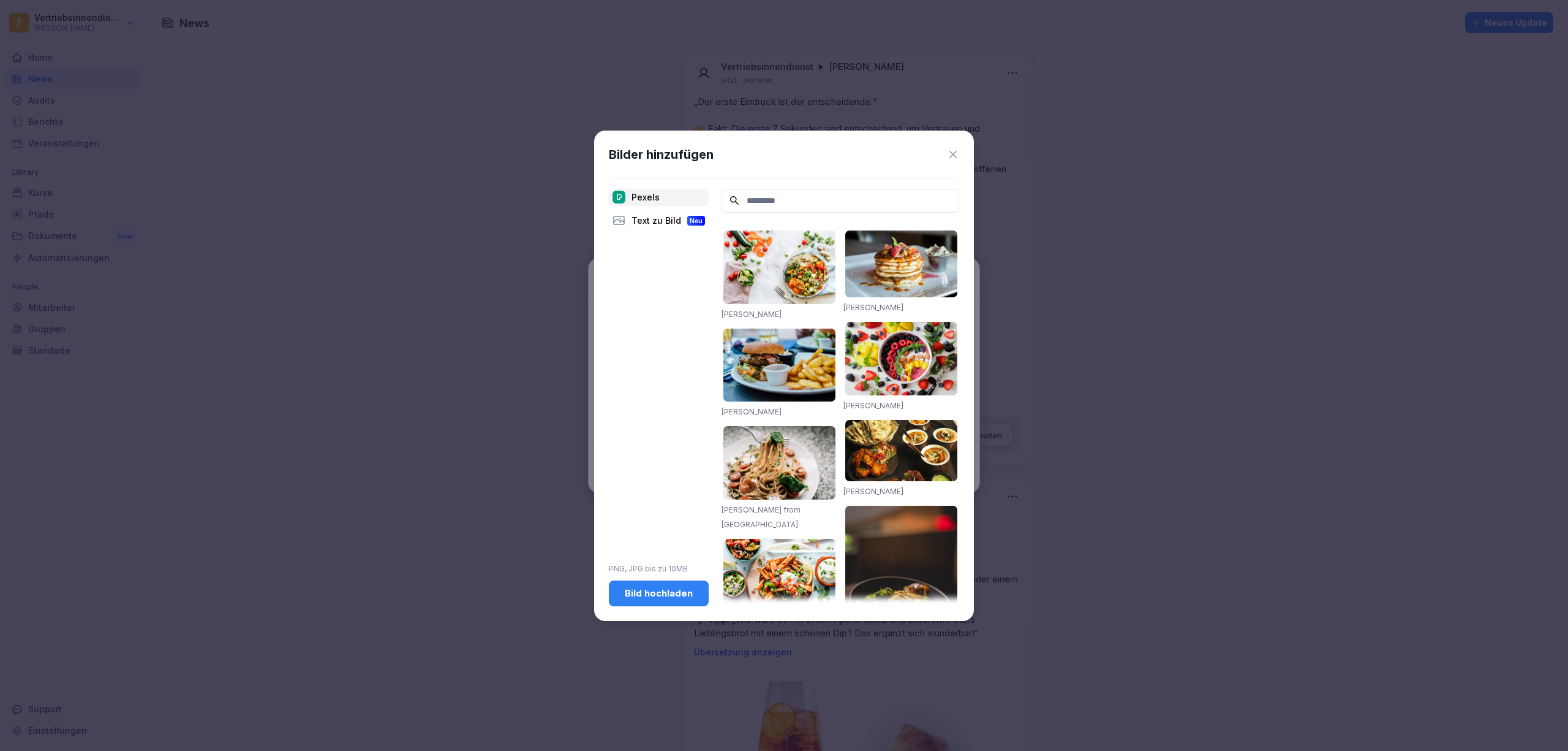
click at [658, 596] on div "Bild hochladen" at bounding box center [659, 593] width 81 height 14
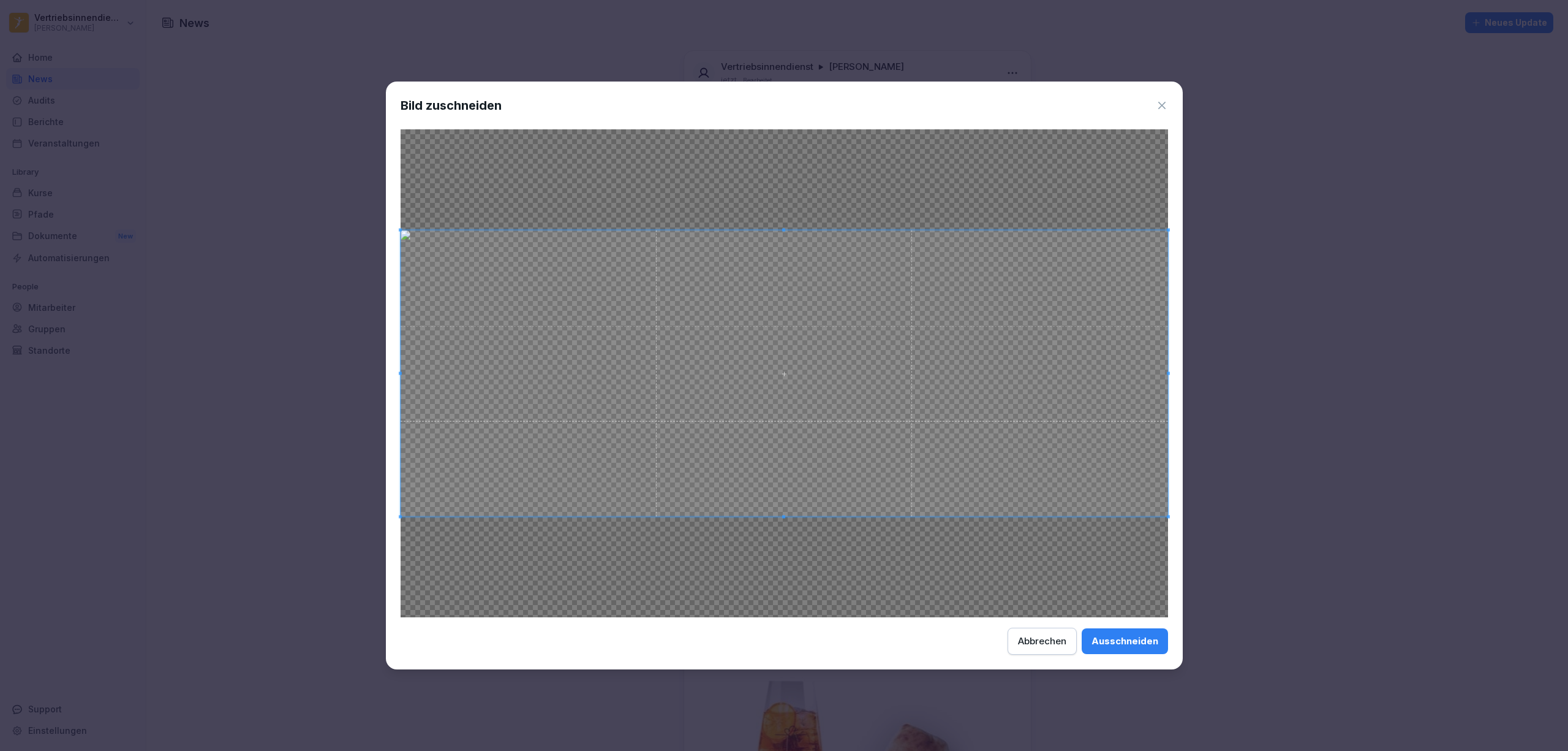
click at [1115, 638] on div "Ausschneiden" at bounding box center [1125, 640] width 67 height 14
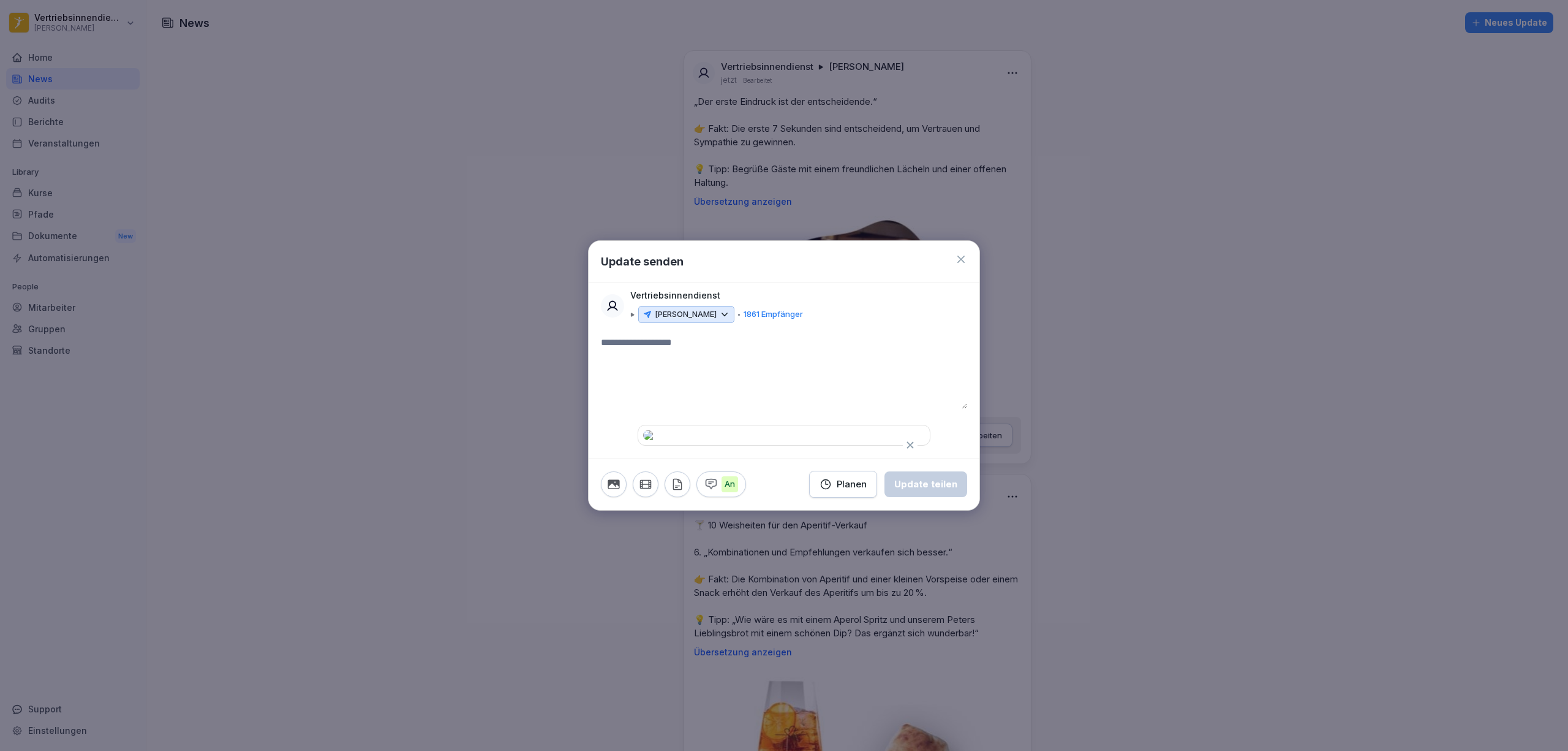
click at [705, 336] on textarea at bounding box center [784, 372] width 366 height 73
paste textarea "**********"
drag, startPoint x: 723, startPoint y: 290, endPoint x: 692, endPoint y: 292, distance: 31.1
click at [692, 336] on textarea "**********" at bounding box center [784, 372] width 366 height 73
paste textarea "**********"
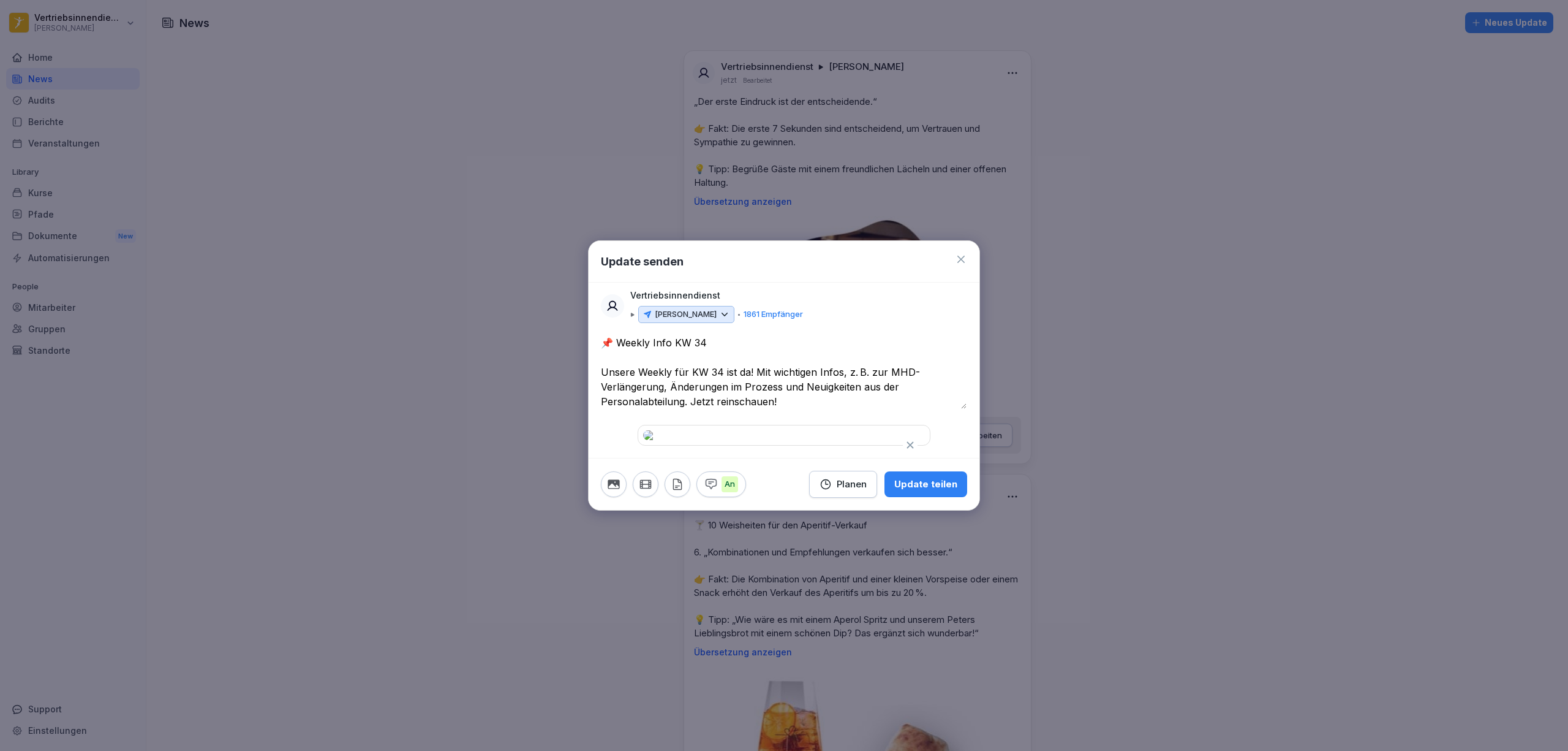
click at [882, 336] on textarea "**********" at bounding box center [784, 372] width 366 height 73
drag, startPoint x: 716, startPoint y: 338, endPoint x: 789, endPoint y: 336, distance: 73.0
click at [789, 336] on textarea "**********" at bounding box center [784, 372] width 366 height 73
click at [822, 336] on textarea "**********" at bounding box center [784, 372] width 366 height 73
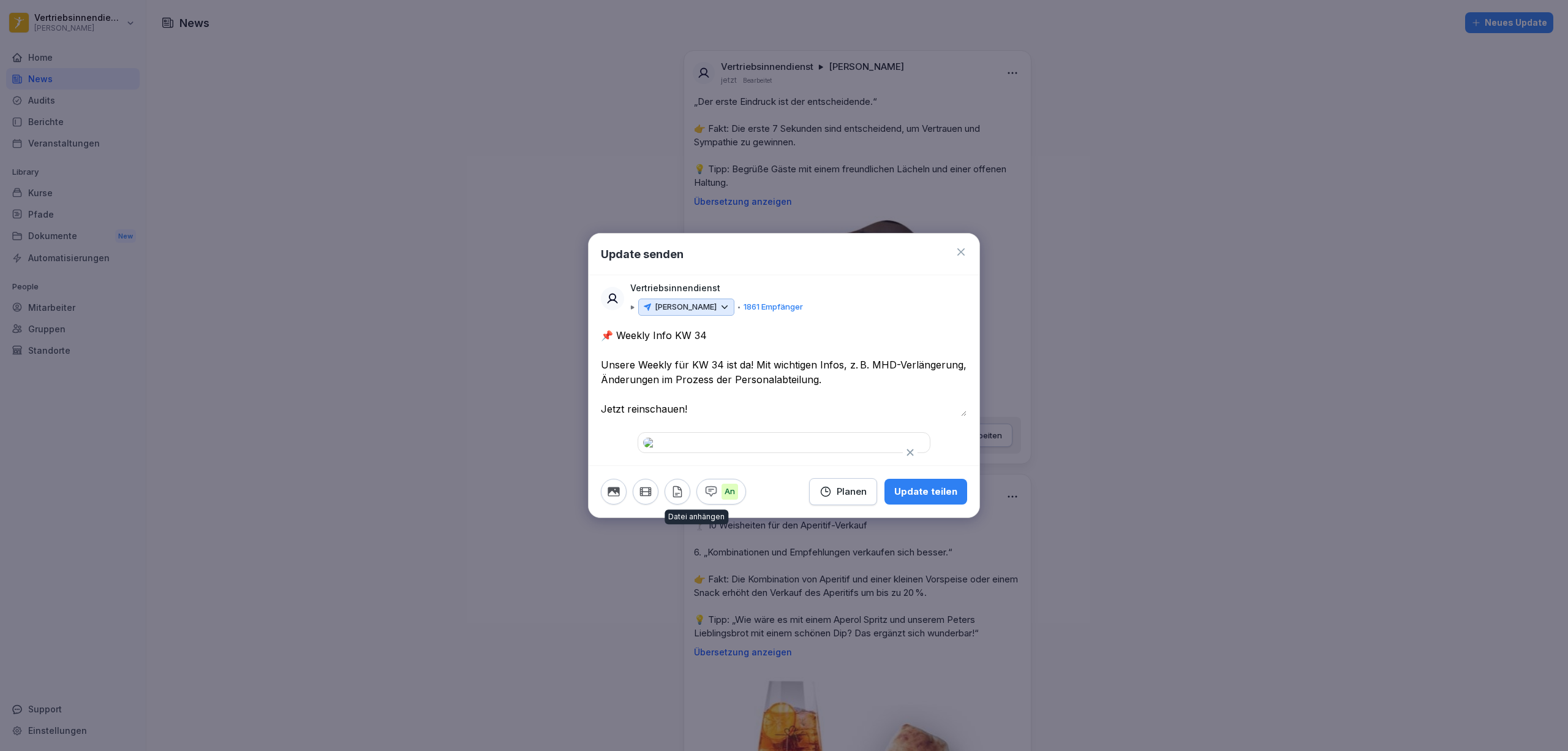
type textarea "**********"
click at [682, 499] on icon "button" at bounding box center [677, 491] width 14 height 14
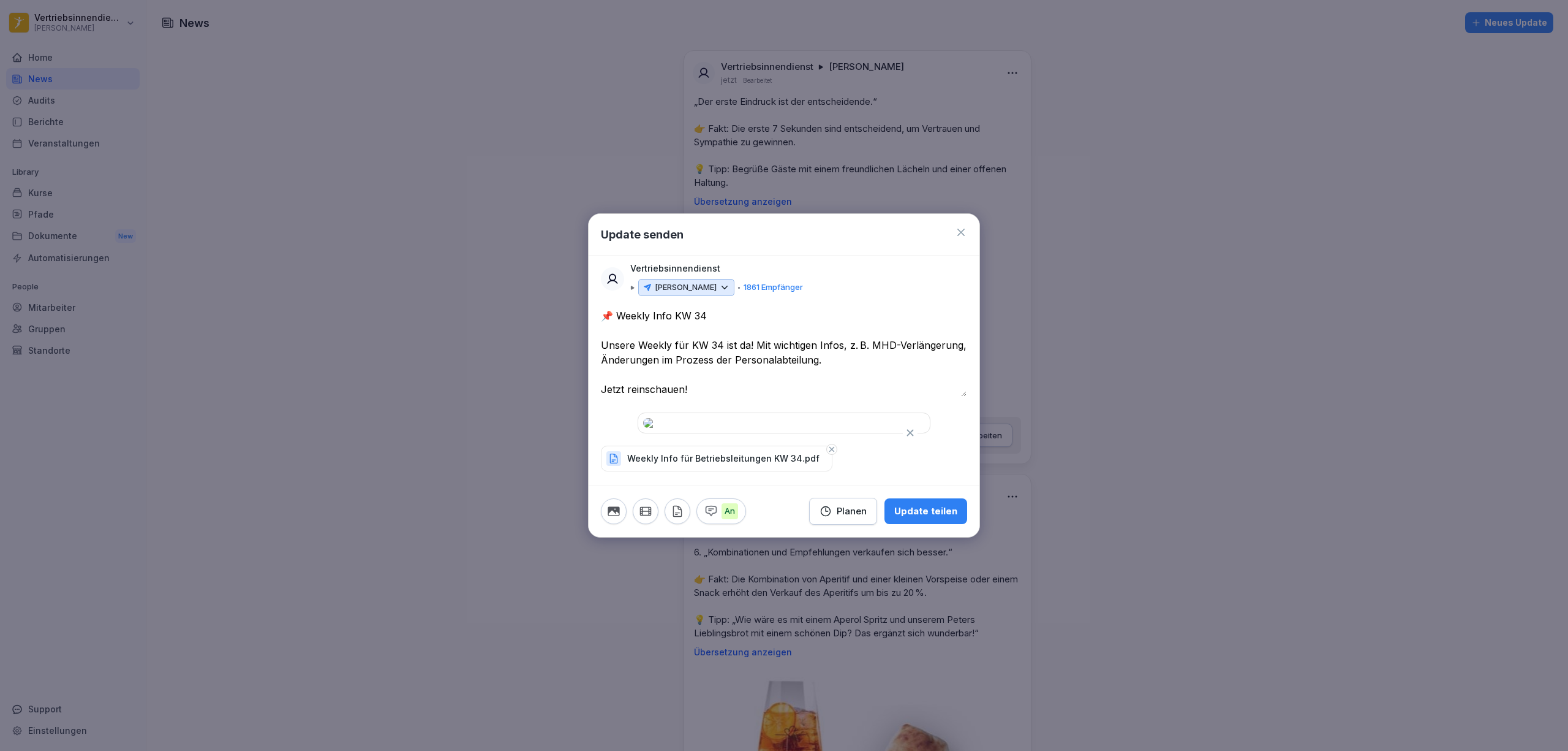
click at [716, 347] on textarea "**********" at bounding box center [784, 352] width 366 height 88
click at [828, 517] on icon "button" at bounding box center [826, 511] width 12 height 12
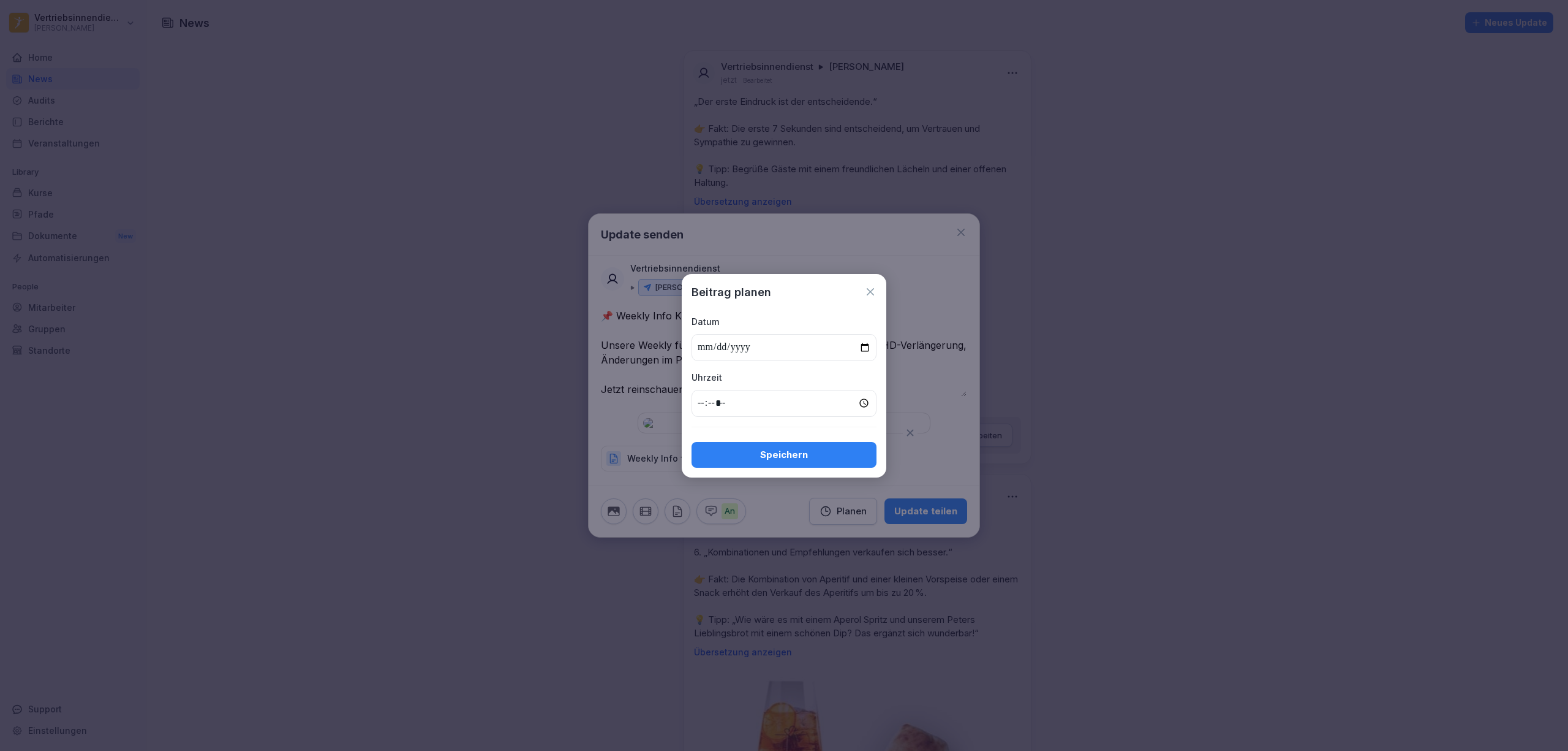
click at [863, 340] on input "date" at bounding box center [784, 347] width 185 height 27
type input "**********"
click at [697, 403] on input "time" at bounding box center [784, 403] width 185 height 27
type input "*****"
click at [760, 457] on div "Speichern" at bounding box center [784, 454] width 165 height 14
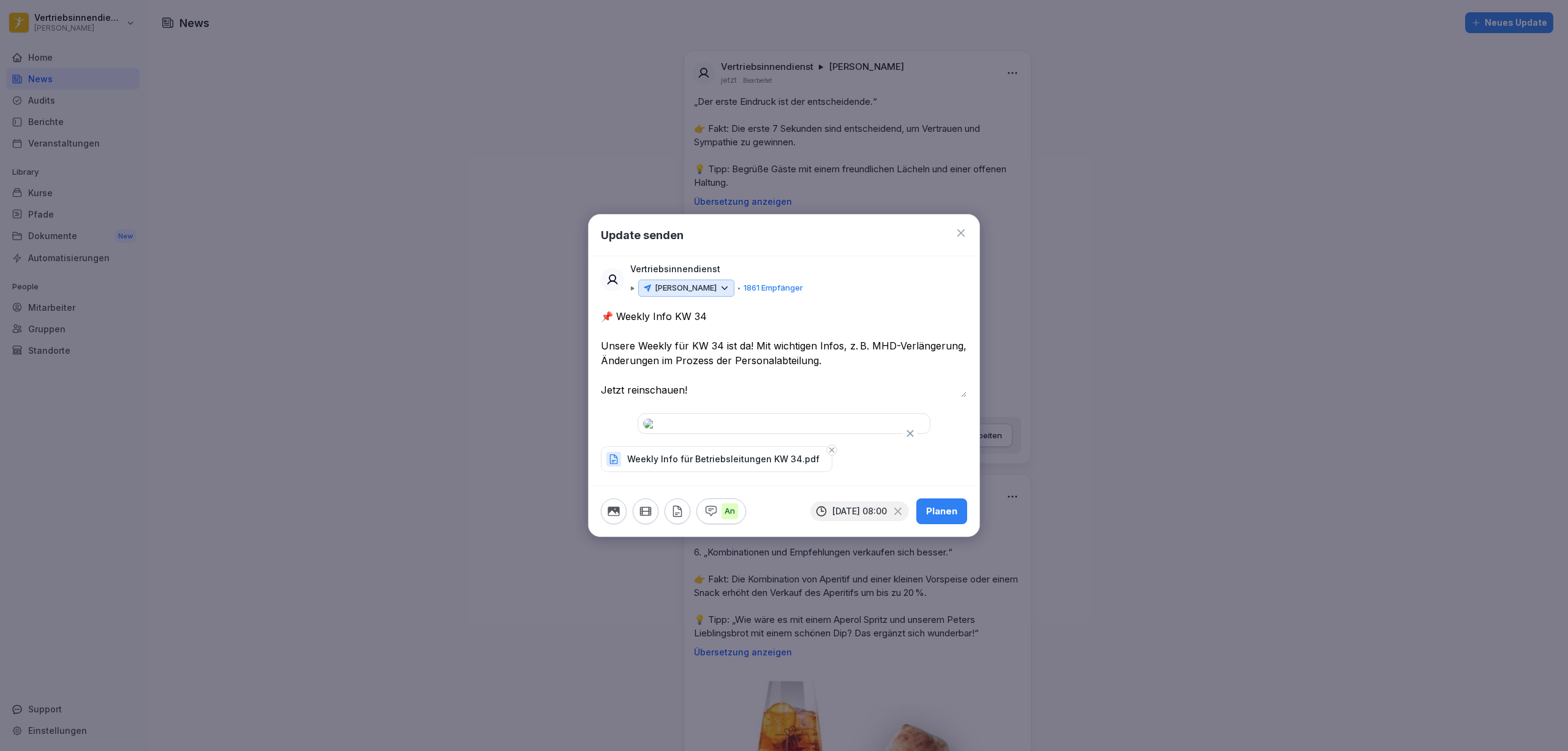
click at [726, 344] on textarea "**********" at bounding box center [784, 353] width 366 height 88
click at [692, 282] on p "[PERSON_NAME]" at bounding box center [685, 288] width 62 height 12
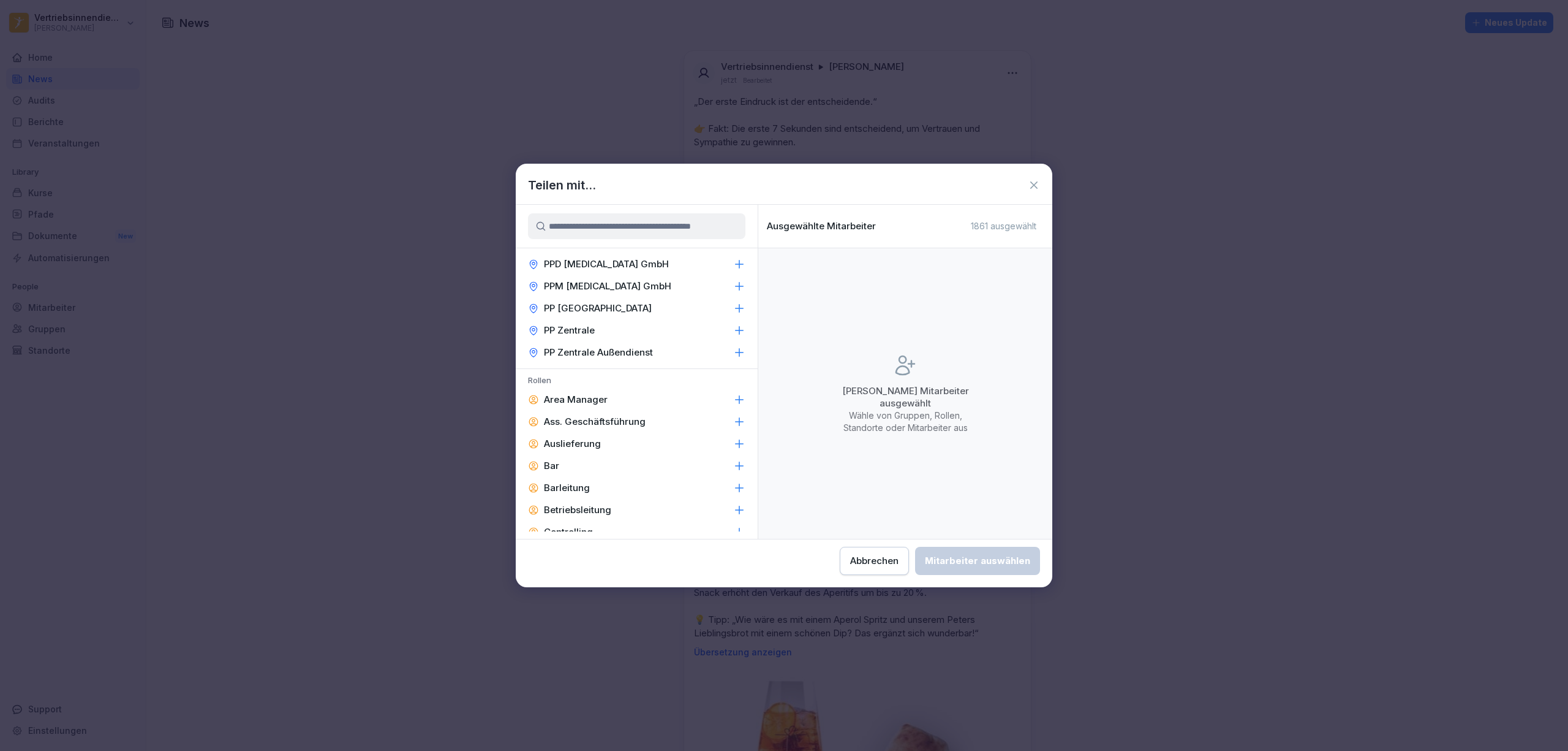
scroll to position [1471, 0]
click at [589, 433] on p "Area Manager" at bounding box center [576, 439] width 64 height 12
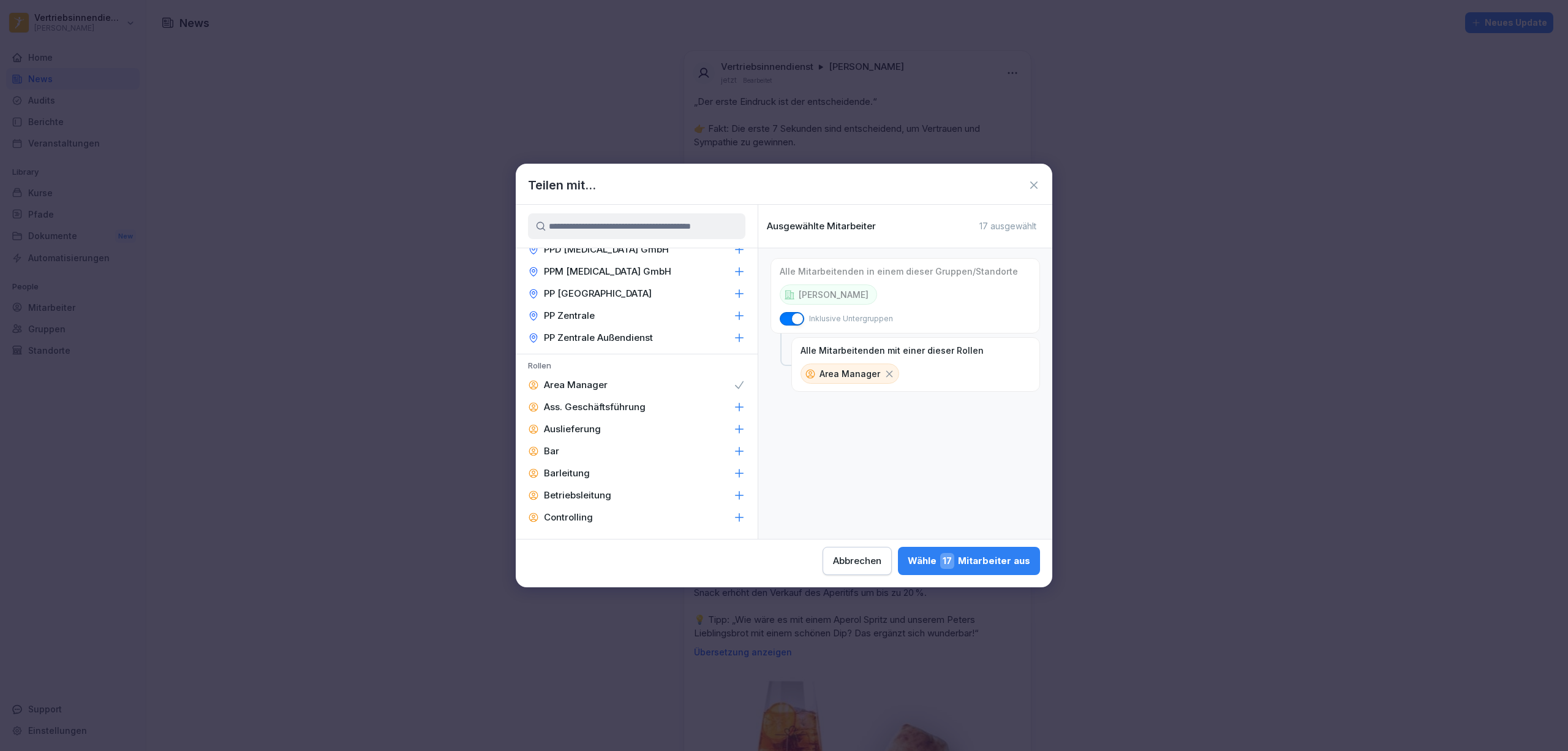
scroll to position [1553, 0]
click at [589, 462] on p "Betriebsleitung" at bounding box center [578, 468] width 68 height 12
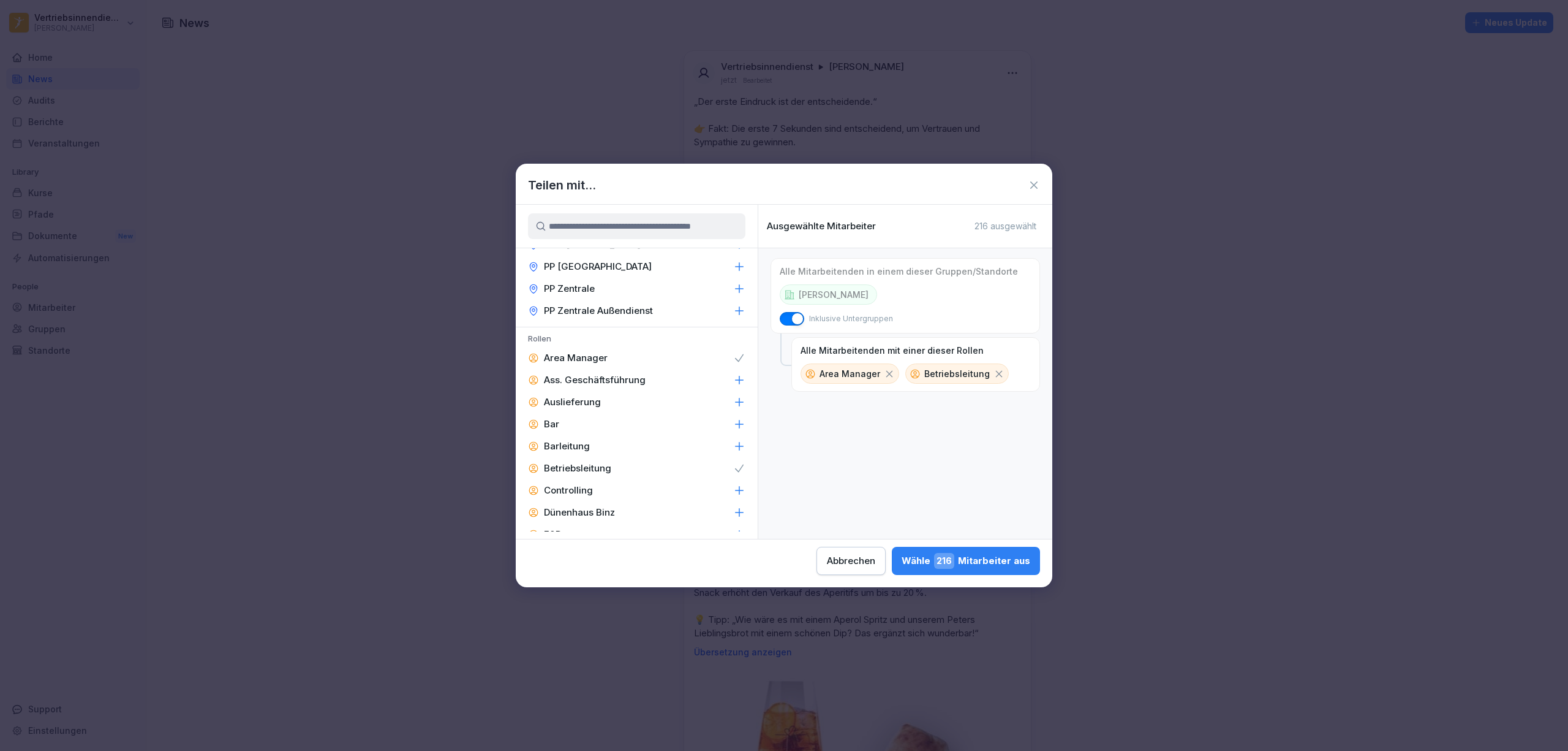
scroll to position [1634, 0]
click at [610, 469] on p "Geschäftsführung" at bounding box center [584, 474] width 81 height 12
click at [599, 378] on p "Küchenleitung" at bounding box center [576, 384] width 64 height 12
click at [616, 461] on div "Schichtleitung" at bounding box center [637, 472] width 242 height 22
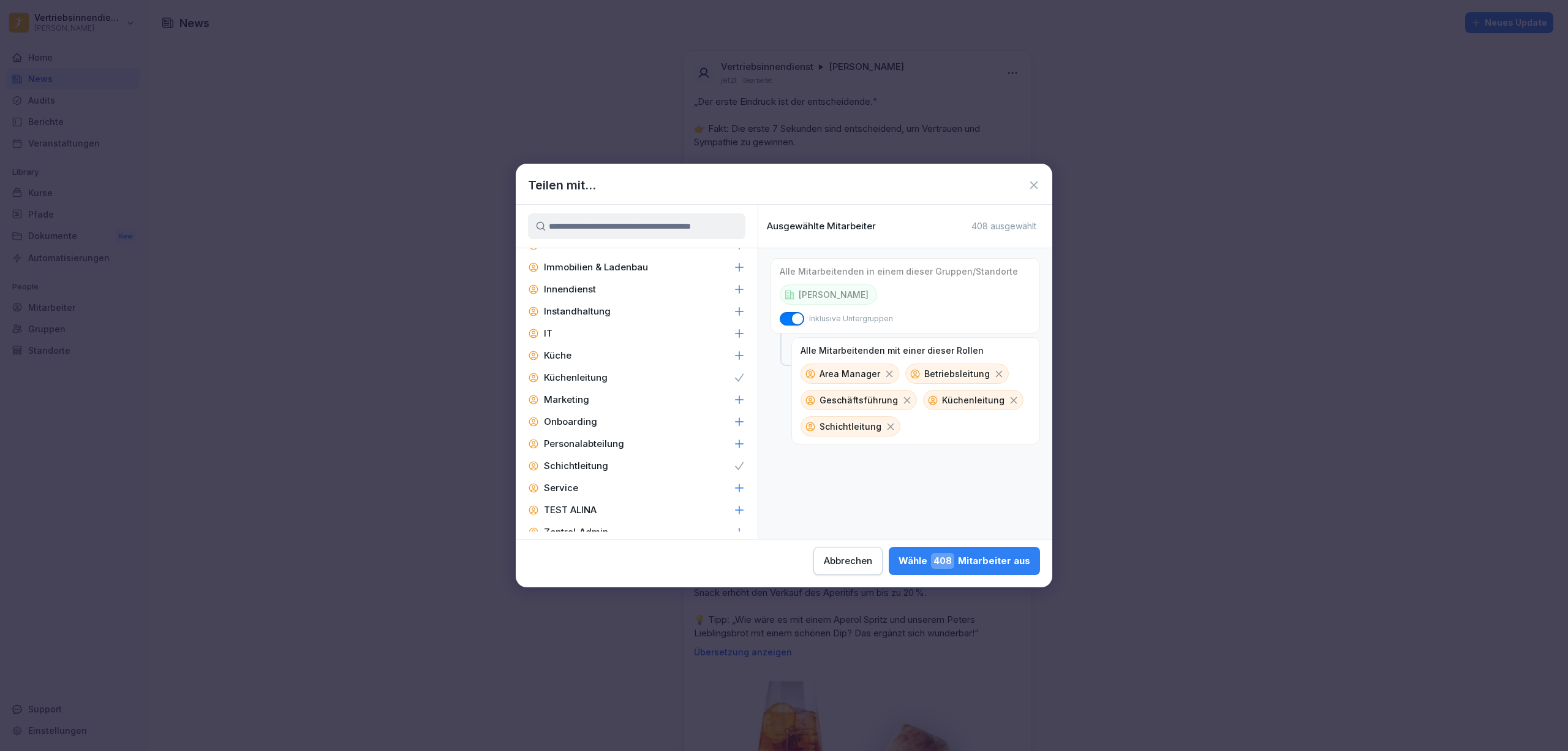
scroll to position [1888, 0]
click at [599, 524] on p "Zentral-Admin" at bounding box center [576, 530] width 64 height 12
click at [603, 546] on p "Zentral-Admins" at bounding box center [579, 552] width 69 height 12
click at [578, 350] on p "Barleitung" at bounding box center [567, 356] width 46 height 12
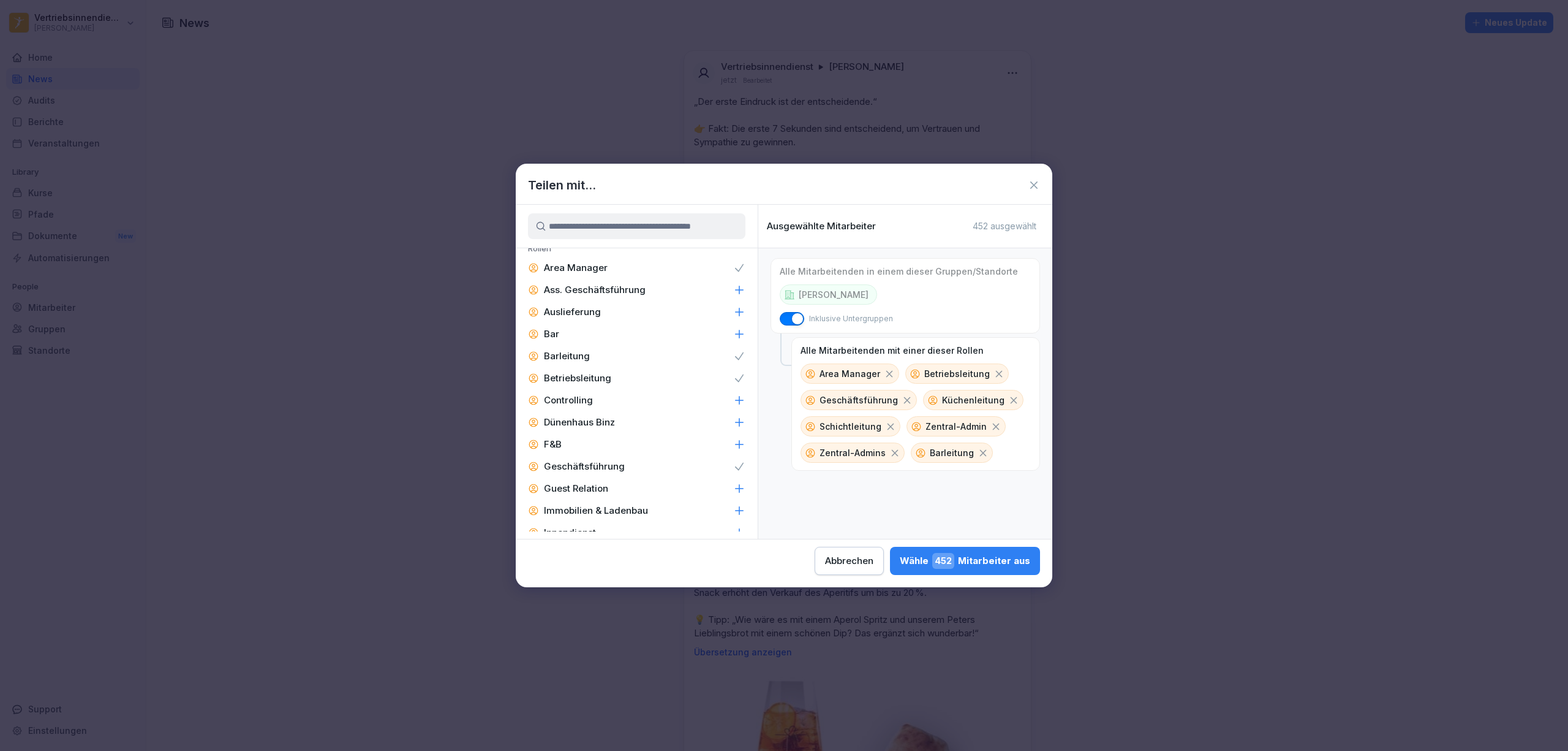
click at [964, 561] on div "Wähle 452 Mitarbeiter aus" at bounding box center [965, 561] width 131 height 16
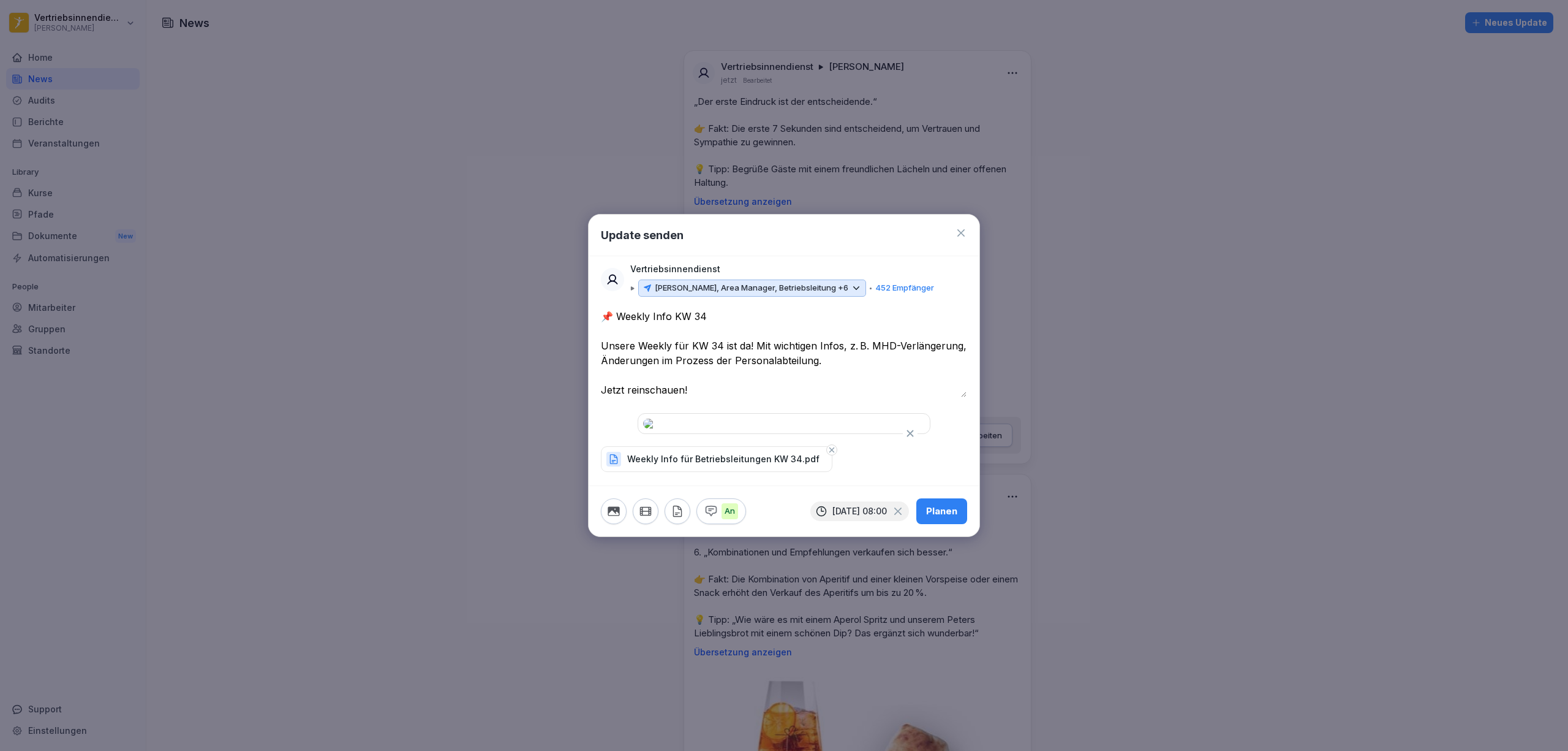
click at [938, 518] on div "Planen" at bounding box center [942, 511] width 31 height 14
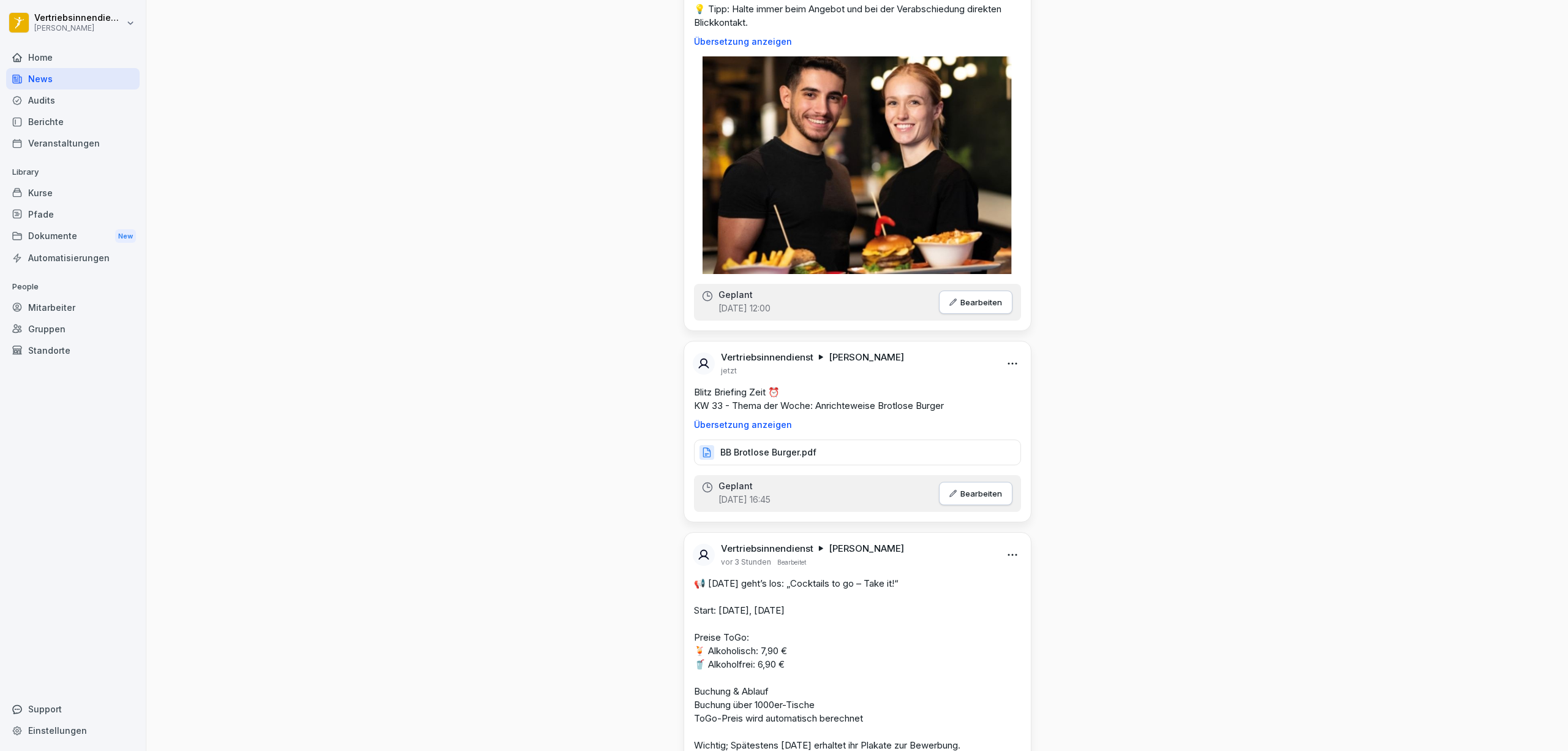
scroll to position [4658, 0]
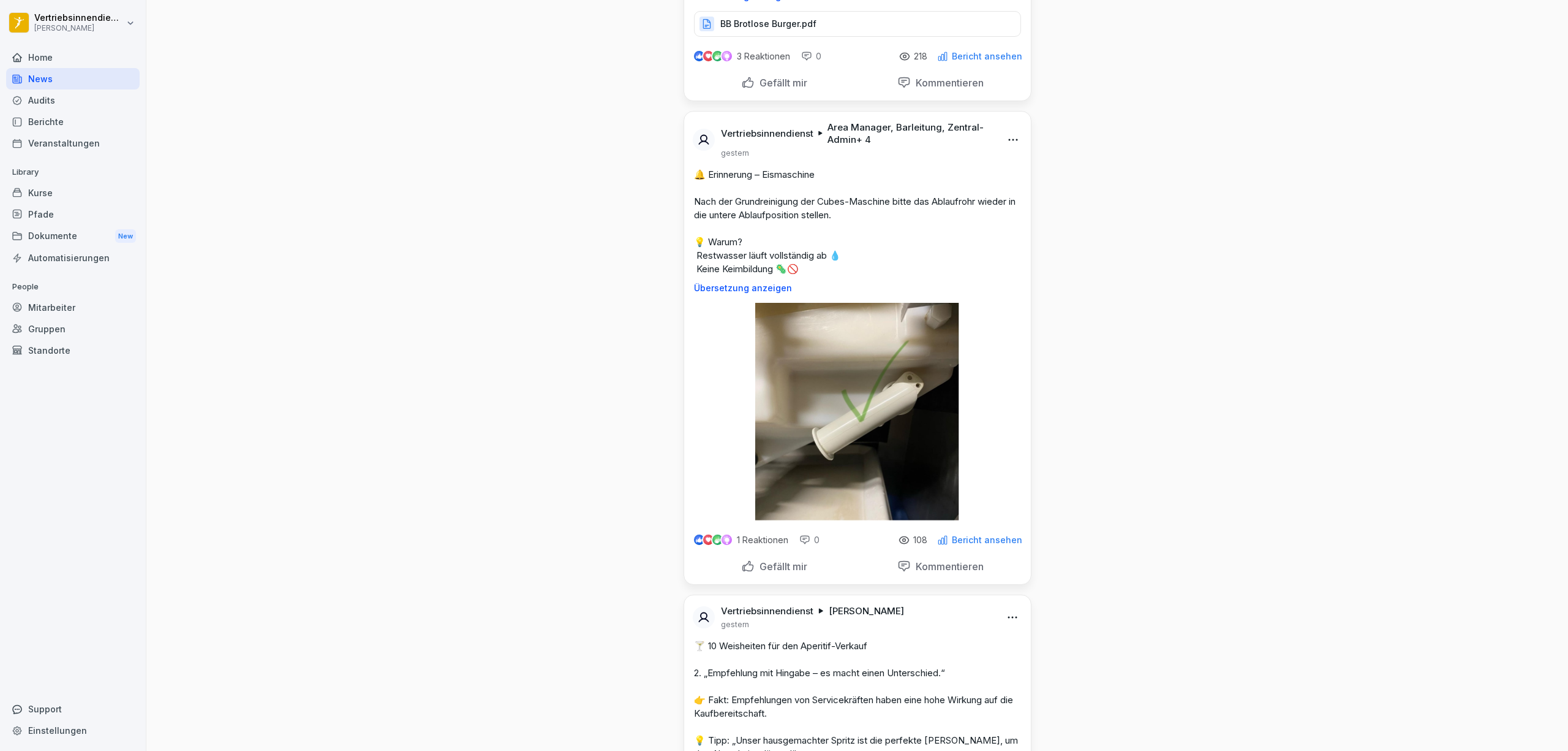
scroll to position [6130, 0]
